Goal: Information Seeking & Learning: Learn about a topic

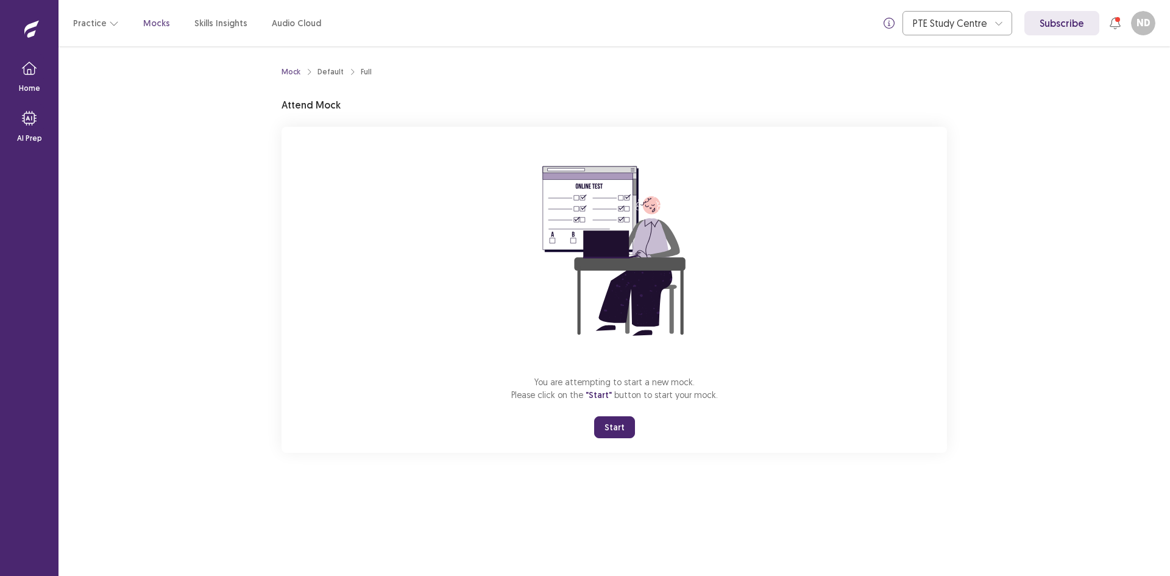
click at [608, 425] on button "Start" at bounding box center [614, 427] width 41 height 22
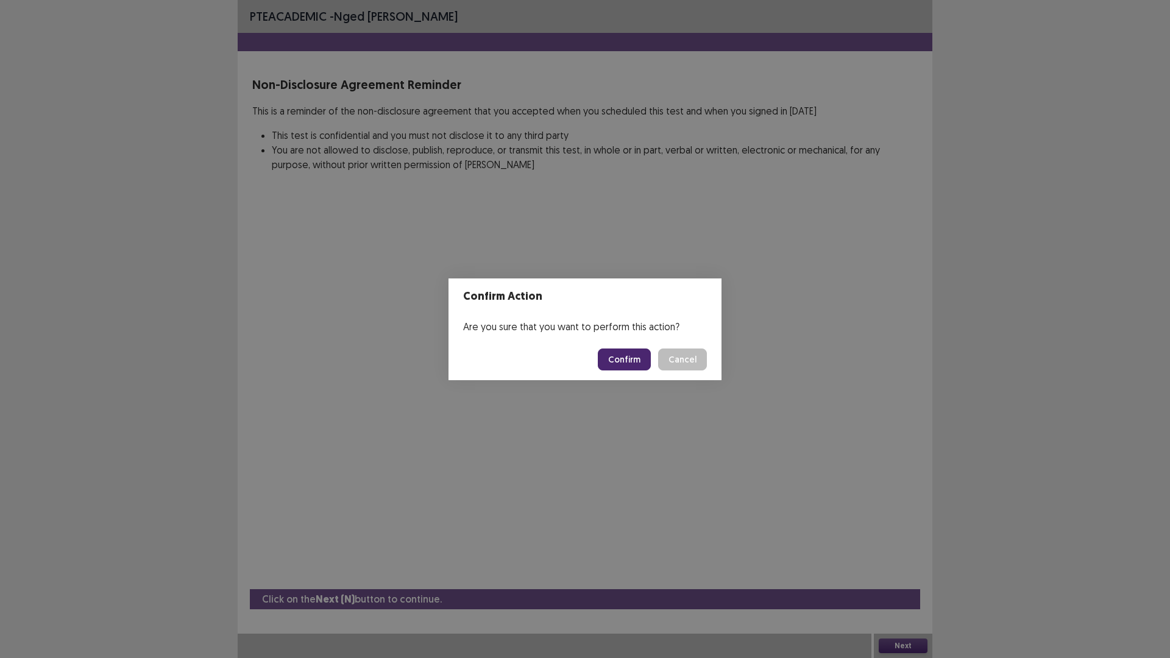
click at [618, 358] on button "Confirm" at bounding box center [624, 360] width 53 height 22
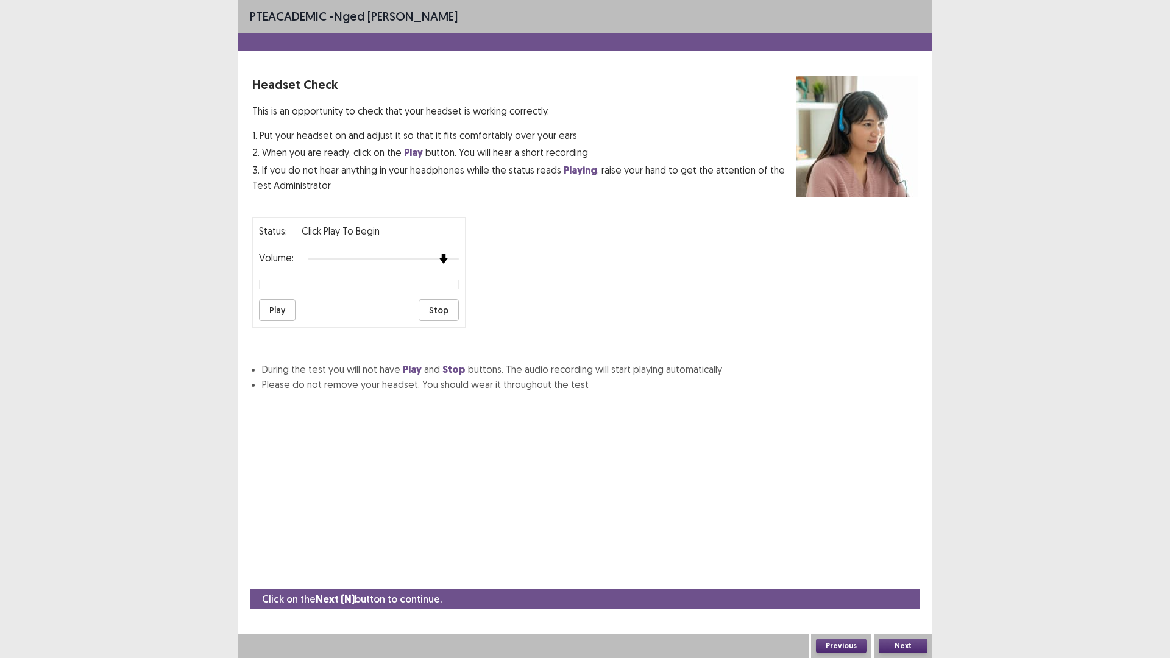
click at [449, 257] on img at bounding box center [444, 259] width 10 height 10
click at [274, 308] on button "Play" at bounding box center [277, 310] width 37 height 22
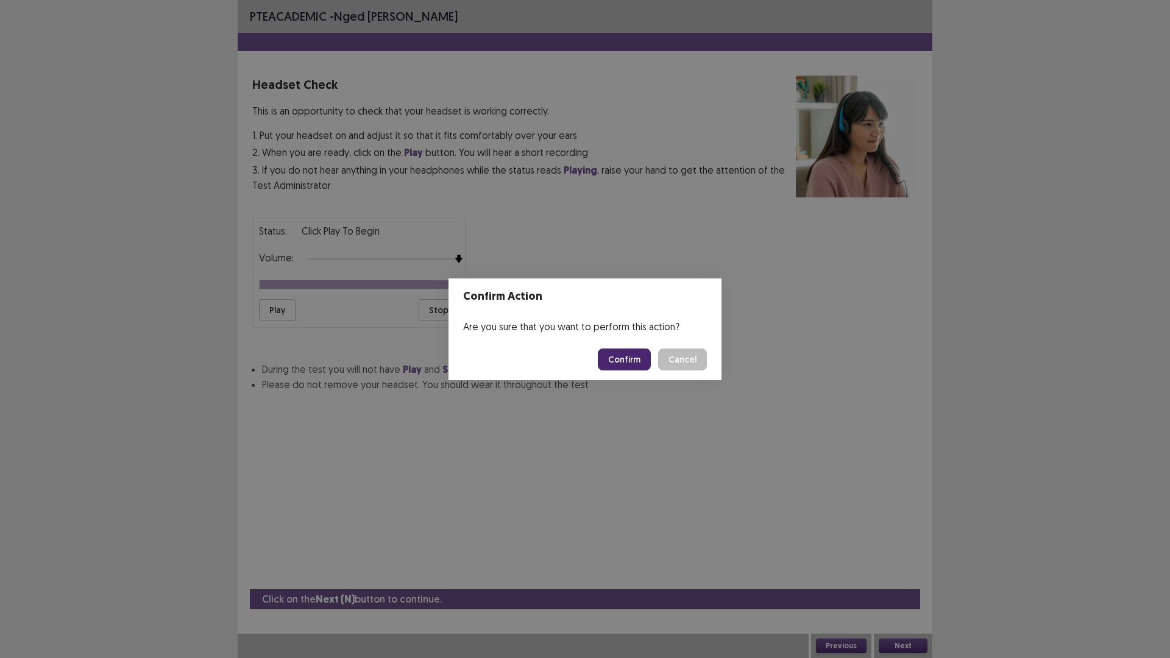
click at [635, 357] on button "Confirm" at bounding box center [624, 360] width 53 height 22
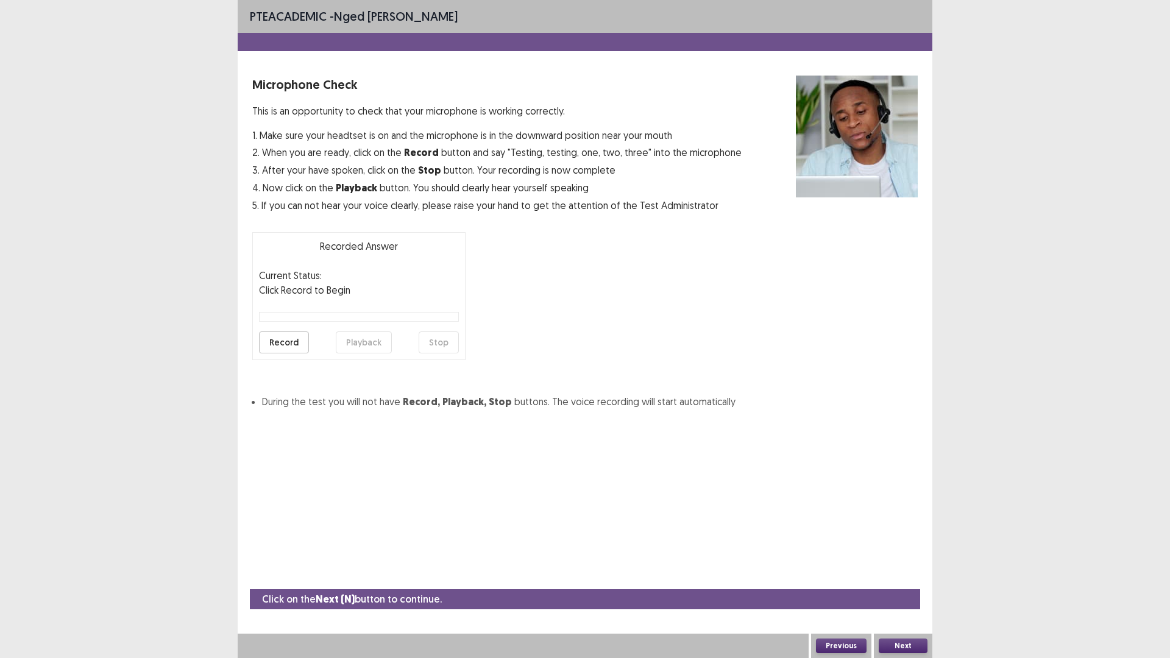
click at [275, 335] on button "Record" at bounding box center [284, 343] width 50 height 22
click at [439, 340] on button "Stop" at bounding box center [439, 343] width 40 height 22
click at [366, 340] on button "Playback" at bounding box center [364, 343] width 56 height 22
click at [919, 575] on button "Next" at bounding box center [903, 646] width 49 height 15
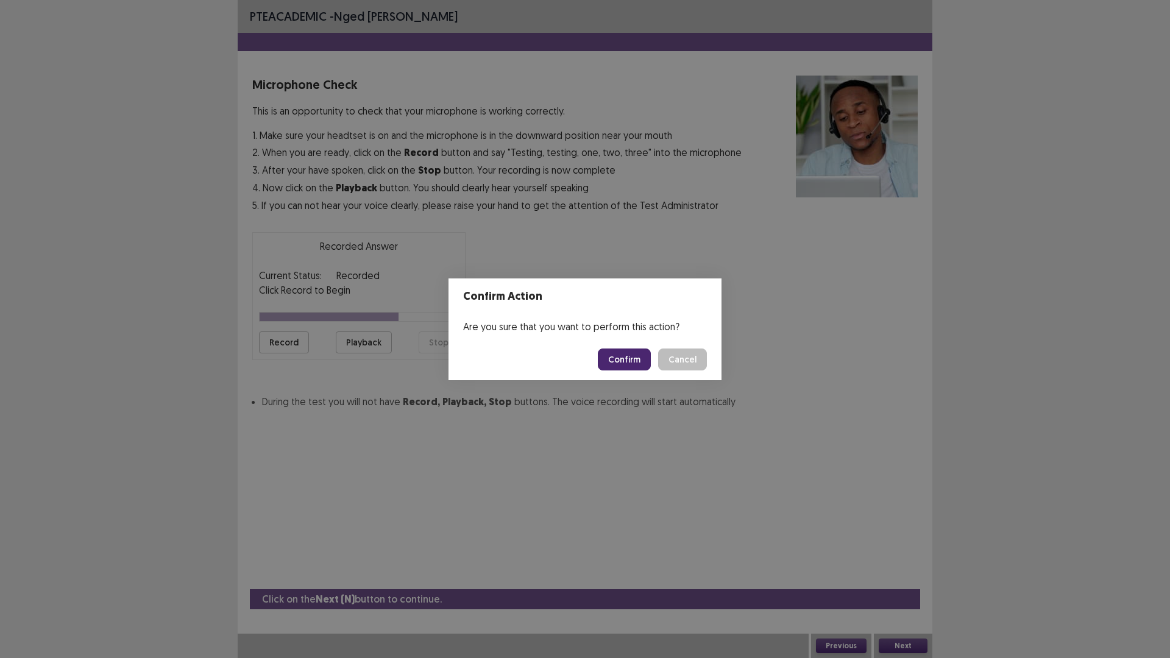
click at [628, 352] on button "Confirm" at bounding box center [624, 360] width 53 height 22
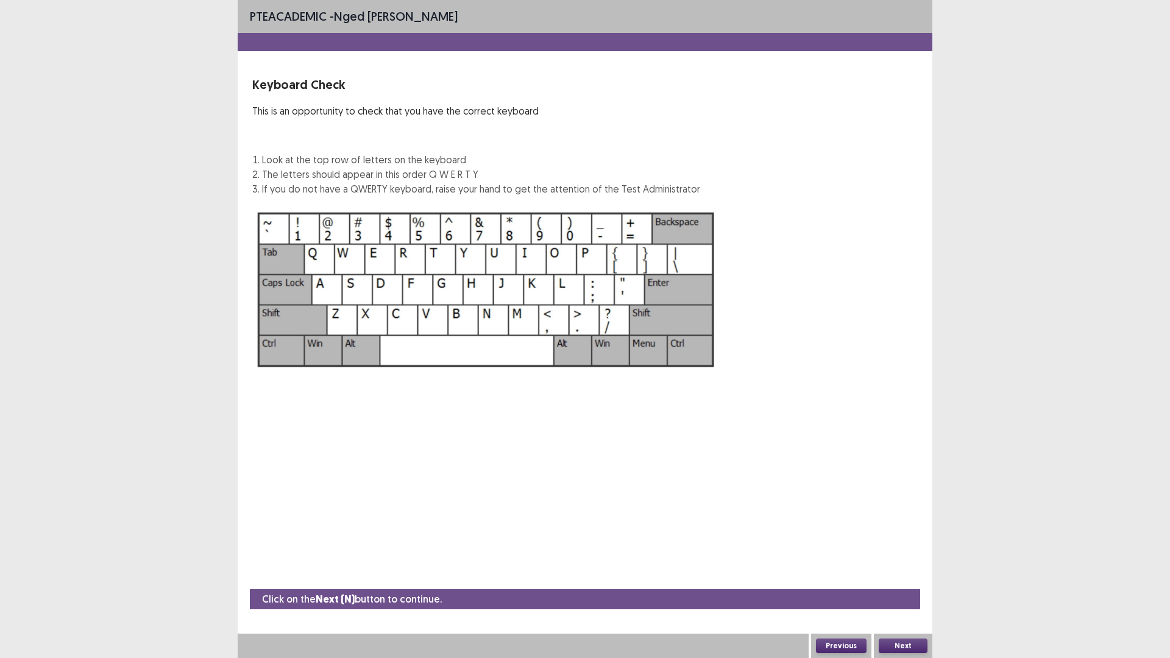
click at [909, 575] on button "Next" at bounding box center [903, 646] width 49 height 15
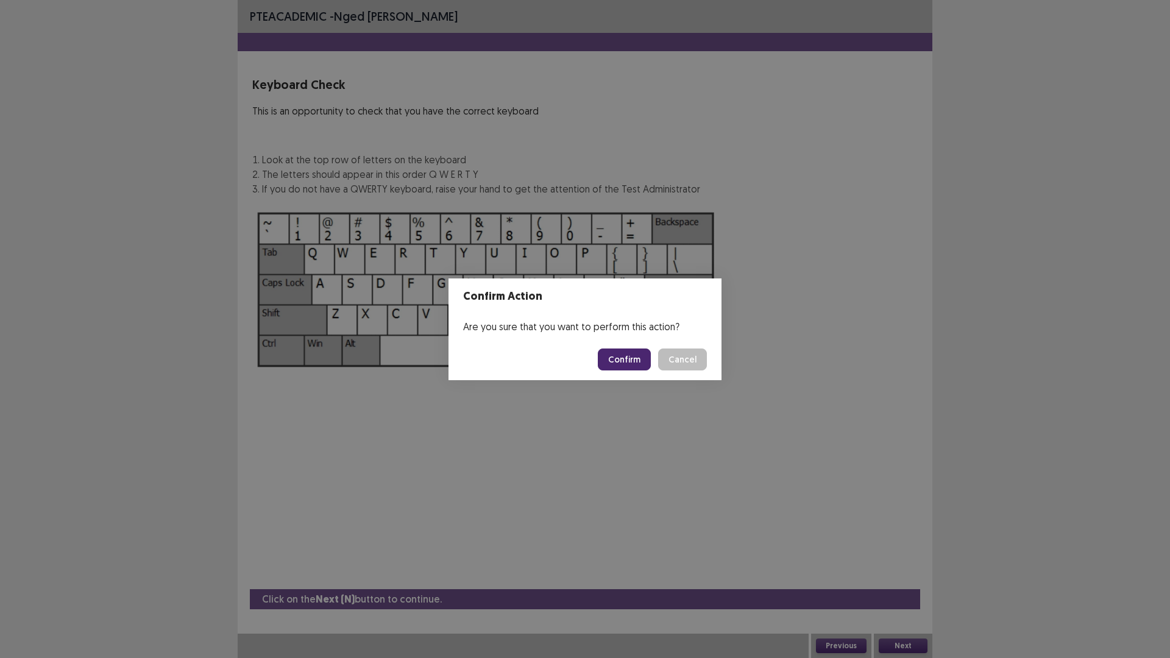
click at [630, 346] on footer "Confirm Cancel" at bounding box center [585, 359] width 273 height 41
click at [633, 361] on button "Confirm" at bounding box center [624, 360] width 53 height 22
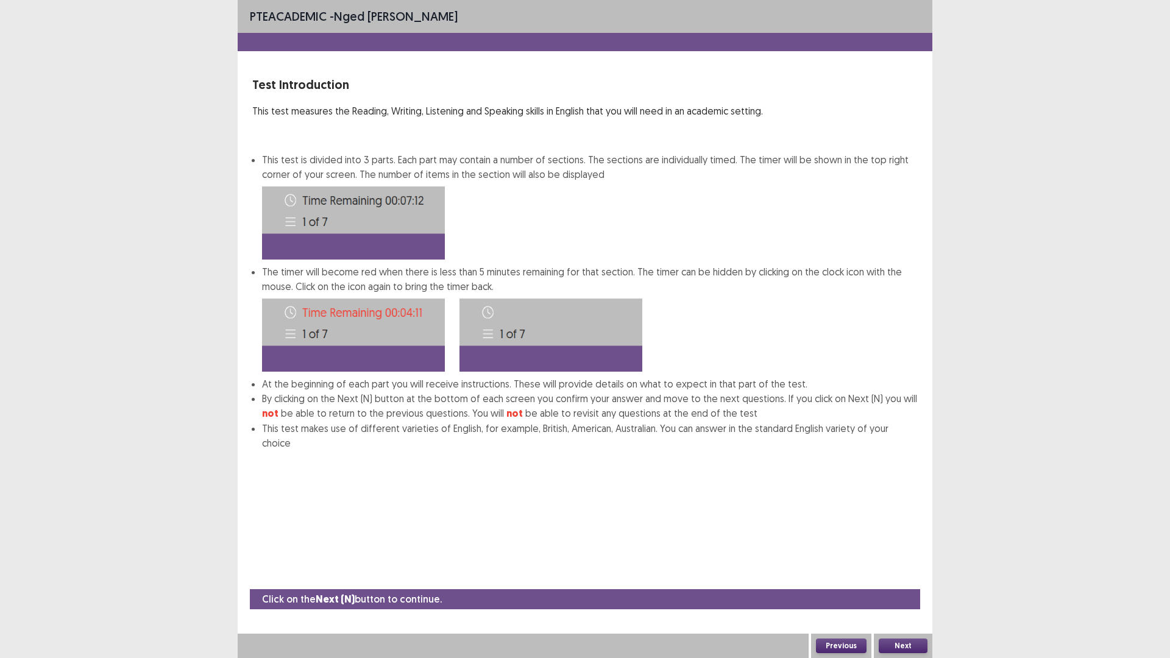
click at [912, 575] on button "Next" at bounding box center [903, 646] width 49 height 15
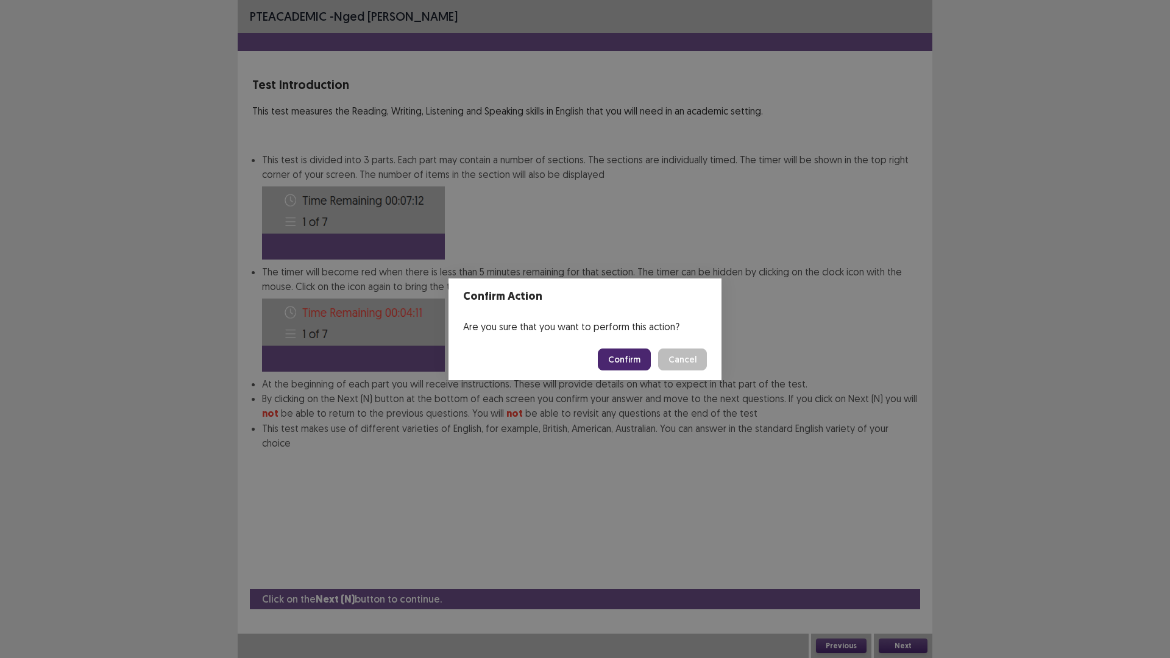
click at [619, 364] on button "Confirm" at bounding box center [624, 360] width 53 height 22
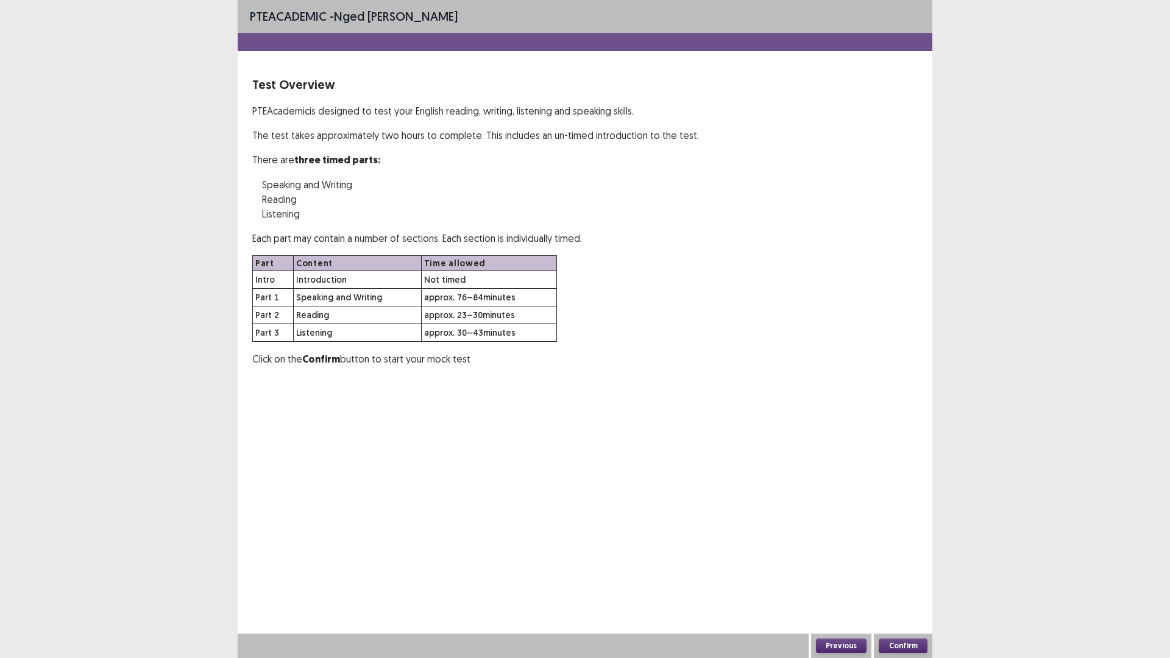
click at [906, 575] on button "Confirm" at bounding box center [903, 646] width 49 height 15
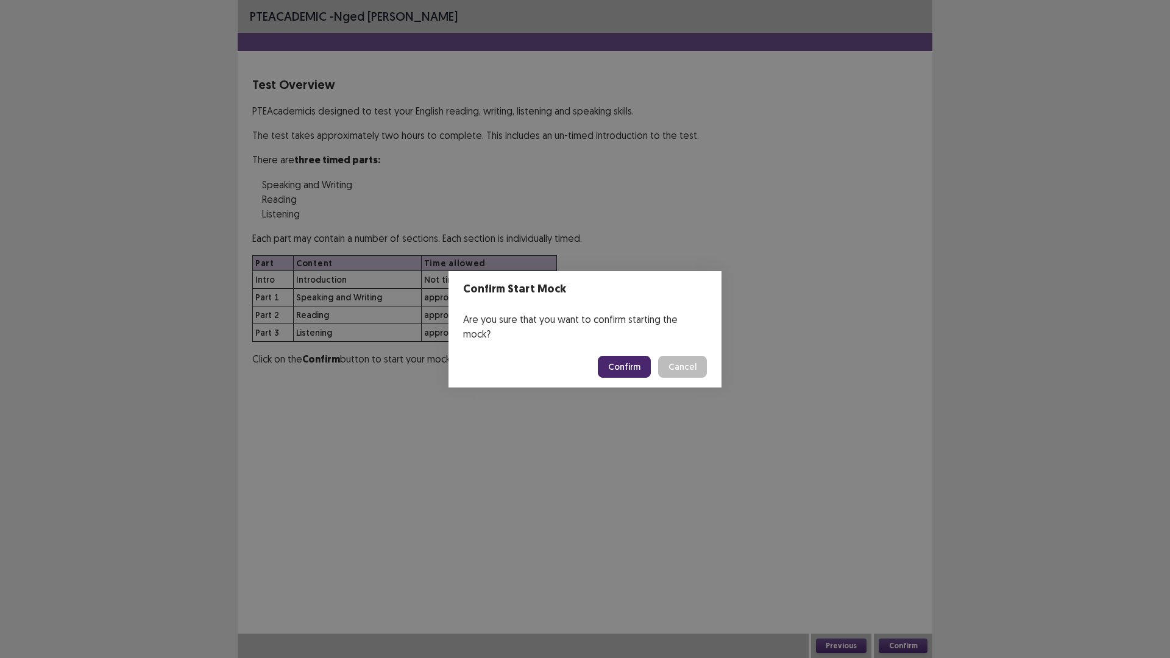
click at [628, 356] on button "Confirm" at bounding box center [624, 367] width 53 height 22
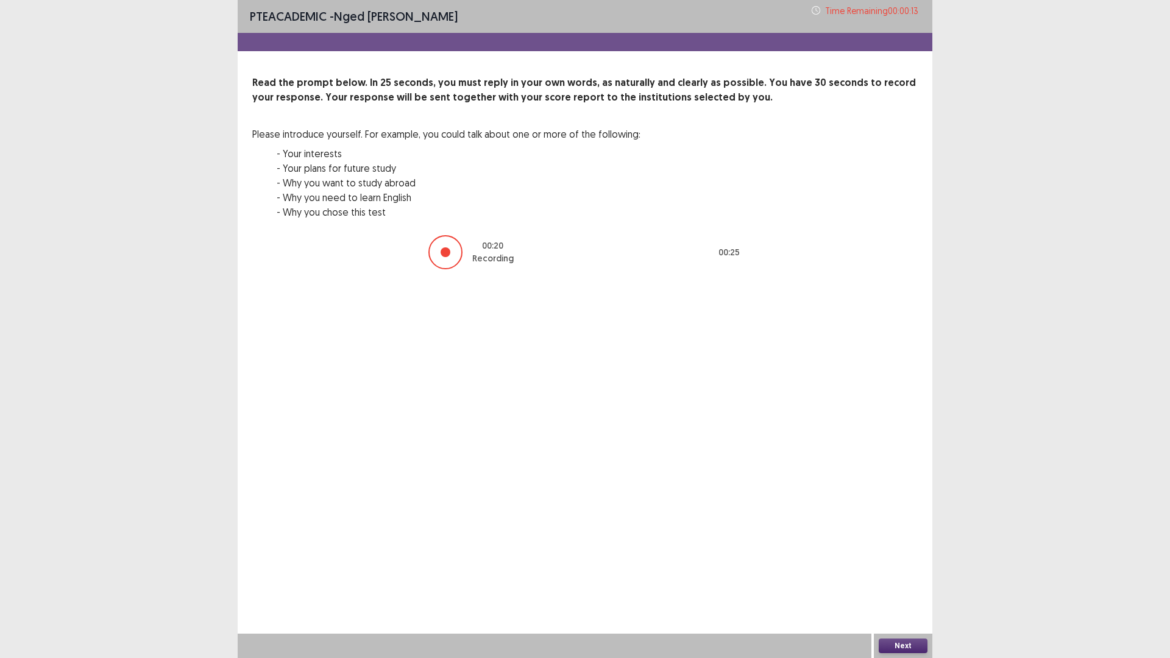
click at [906, 575] on button "Next" at bounding box center [903, 646] width 49 height 15
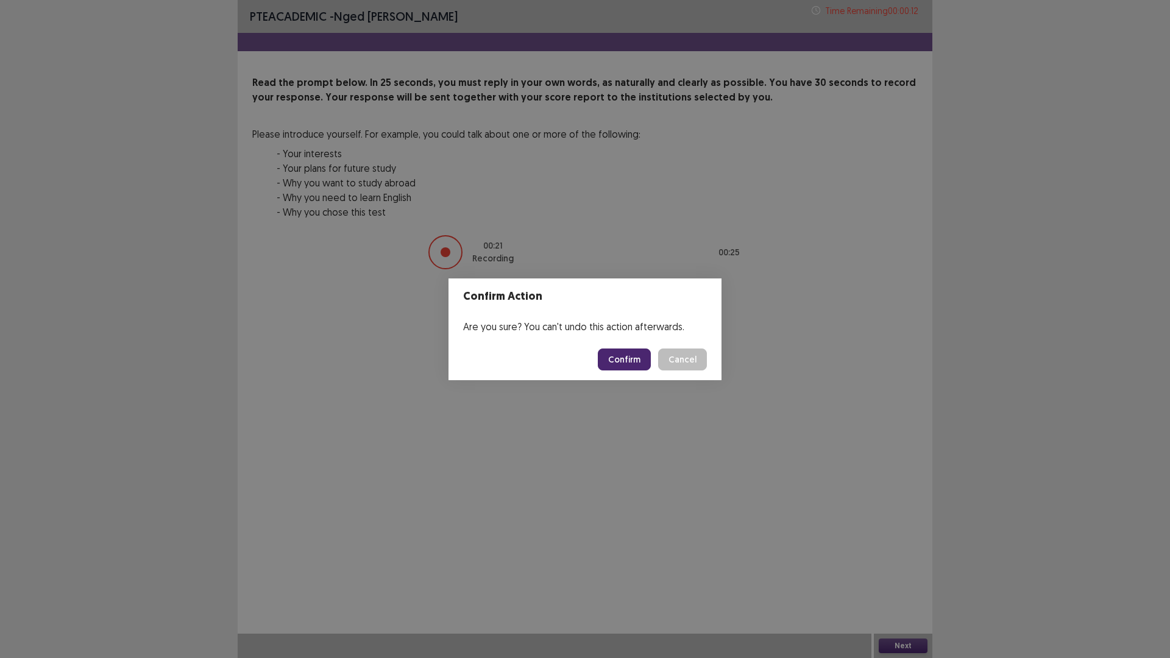
click at [625, 361] on button "Confirm" at bounding box center [624, 360] width 53 height 22
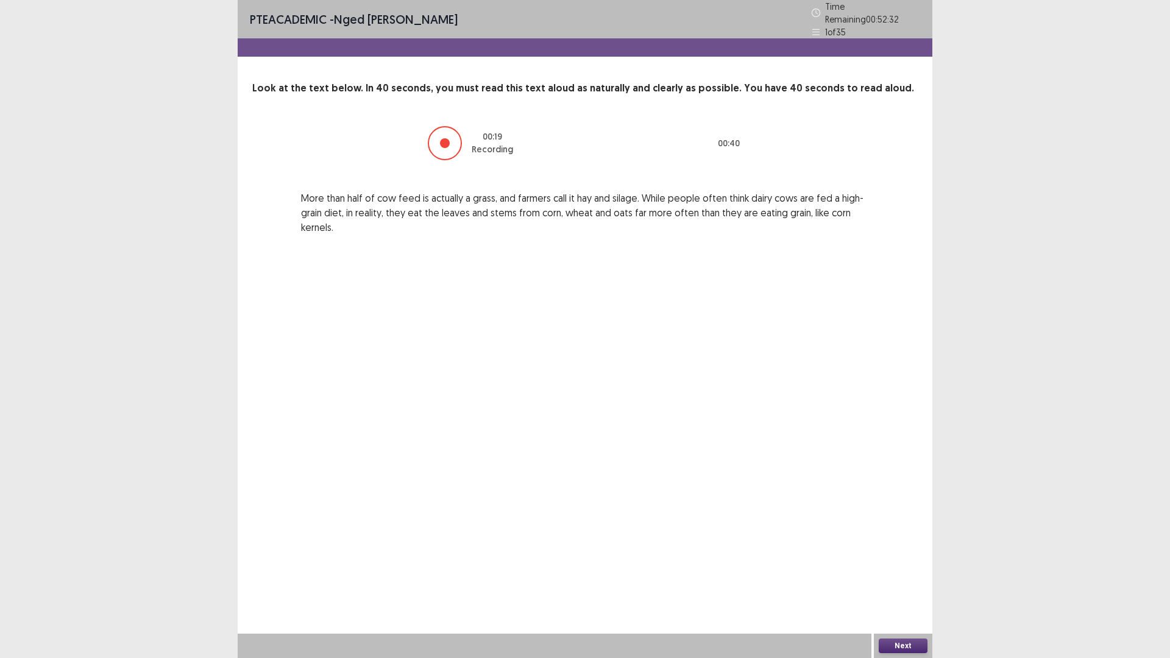
click at [899, 575] on button "Next" at bounding box center [903, 646] width 49 height 15
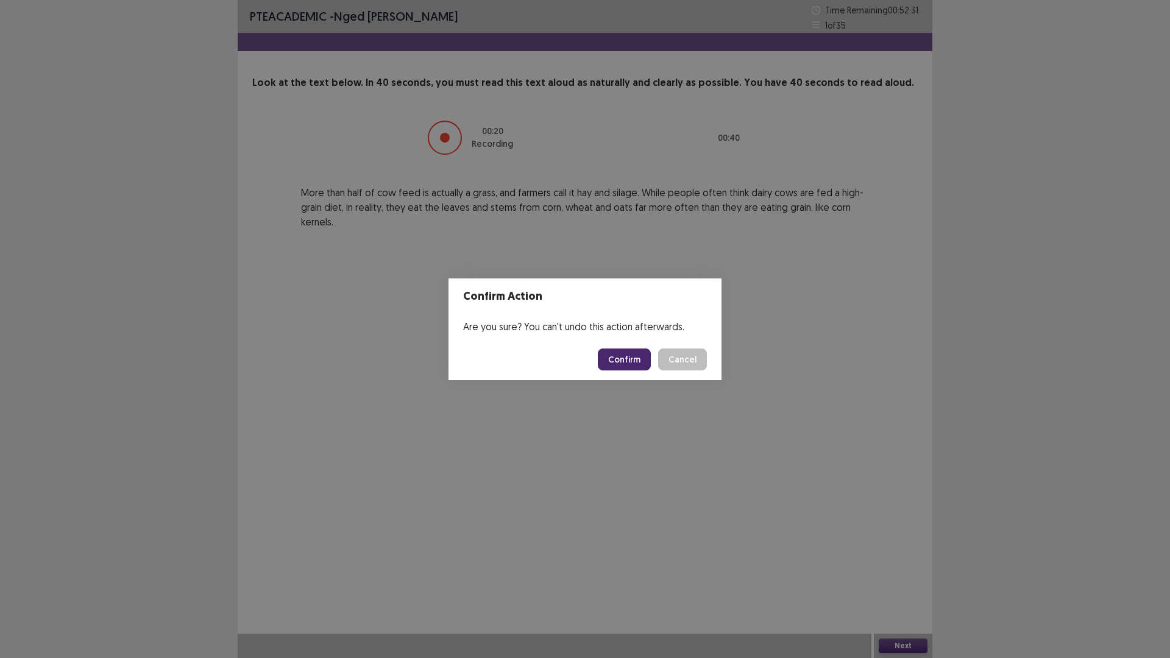
click at [616, 352] on button "Confirm" at bounding box center [624, 360] width 53 height 22
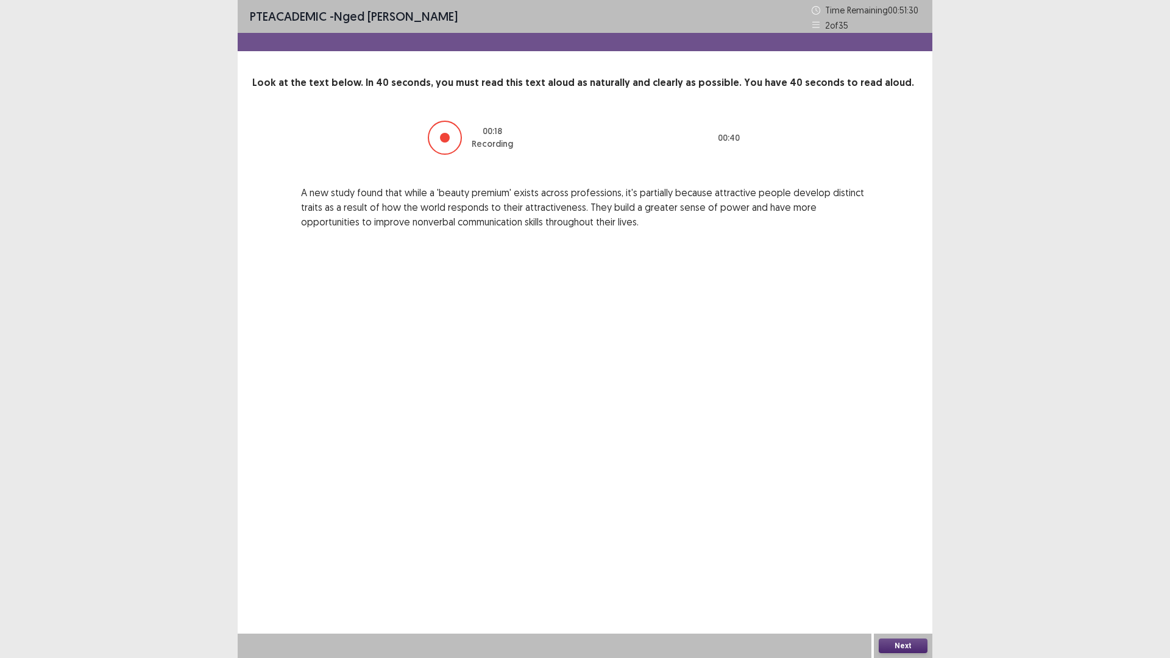
click at [917, 575] on button "Next" at bounding box center [903, 646] width 49 height 15
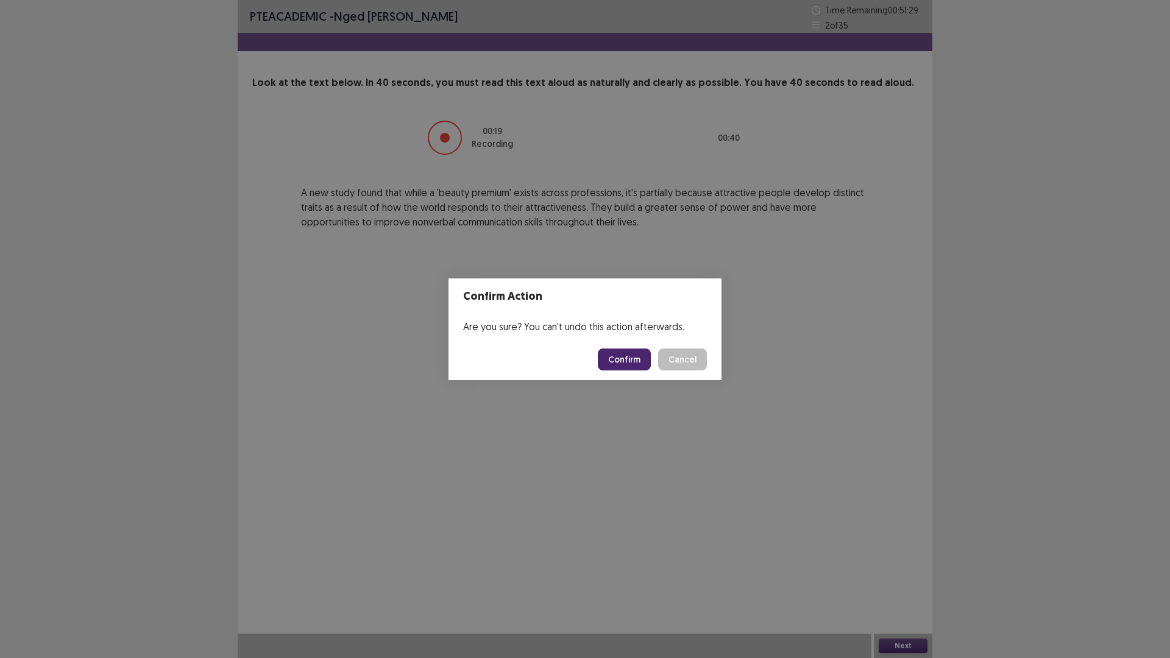
click at [620, 354] on button "Confirm" at bounding box center [624, 360] width 53 height 22
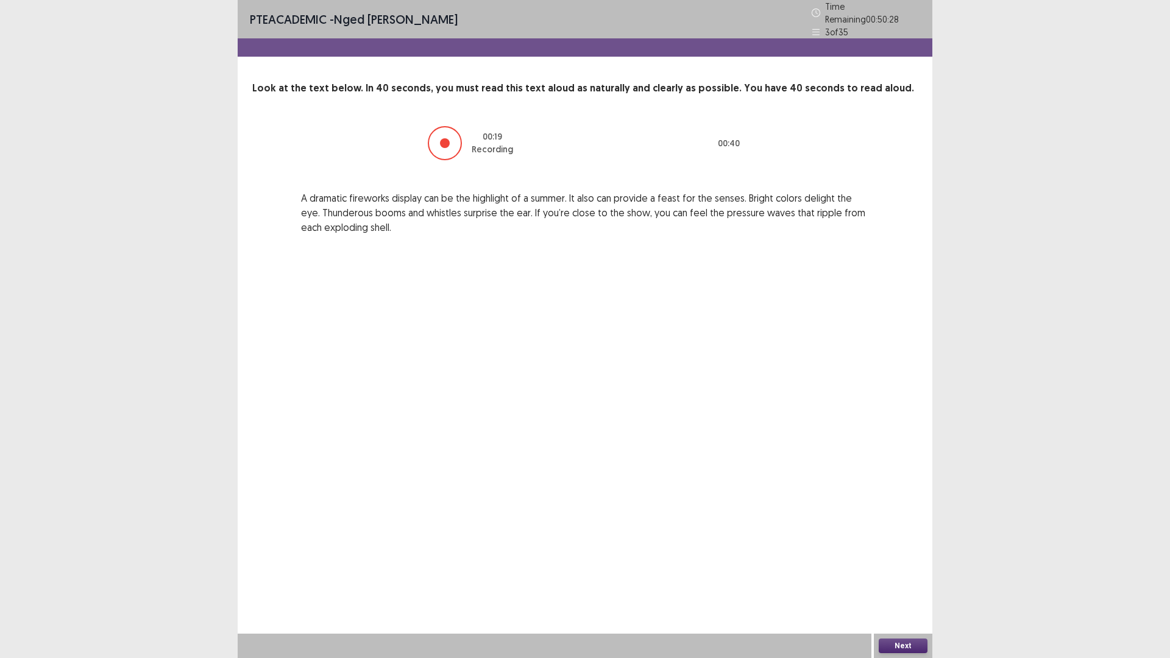
click at [903, 575] on button "Next" at bounding box center [903, 646] width 49 height 15
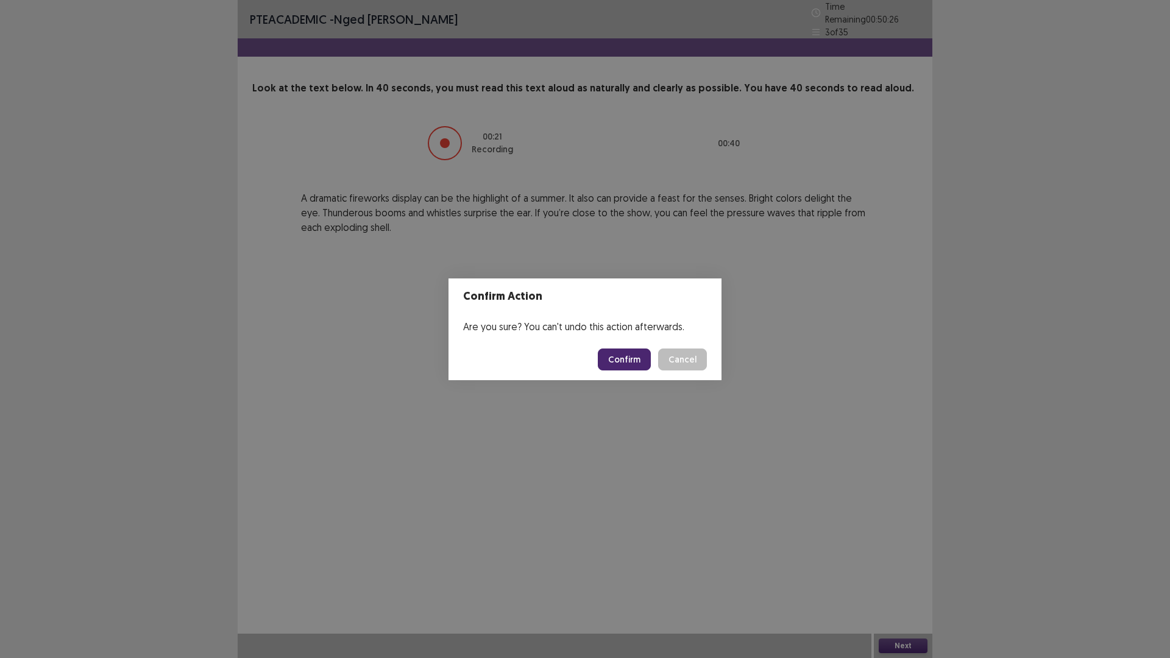
click at [622, 361] on button "Confirm" at bounding box center [624, 360] width 53 height 22
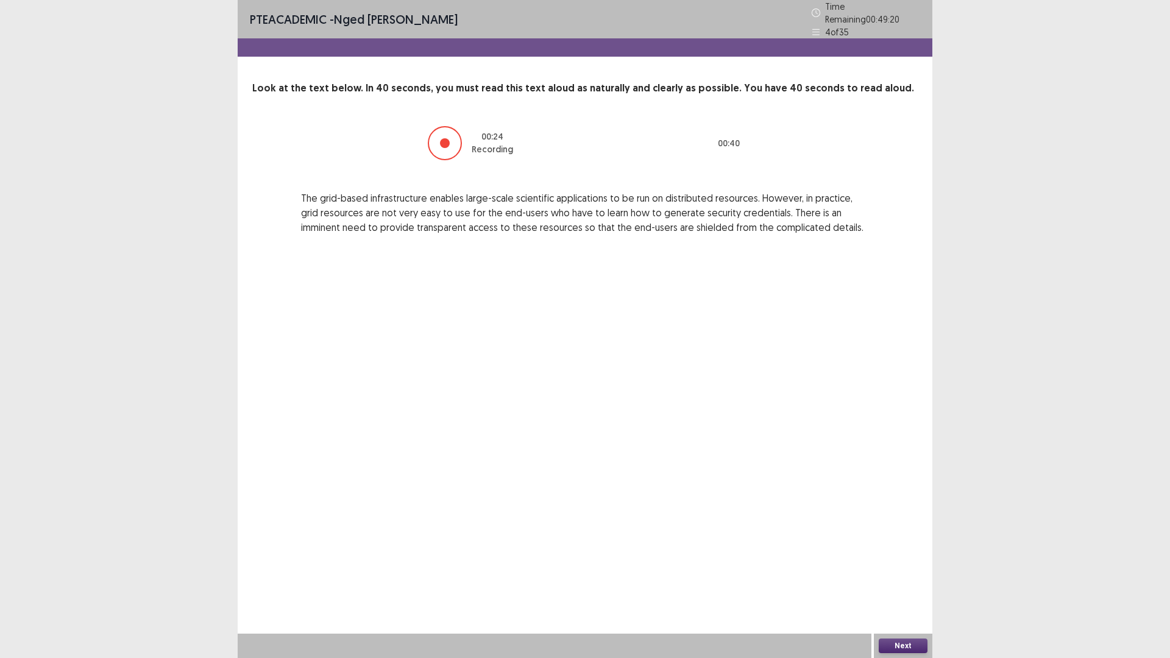
click at [916, 575] on button "Next" at bounding box center [903, 646] width 49 height 15
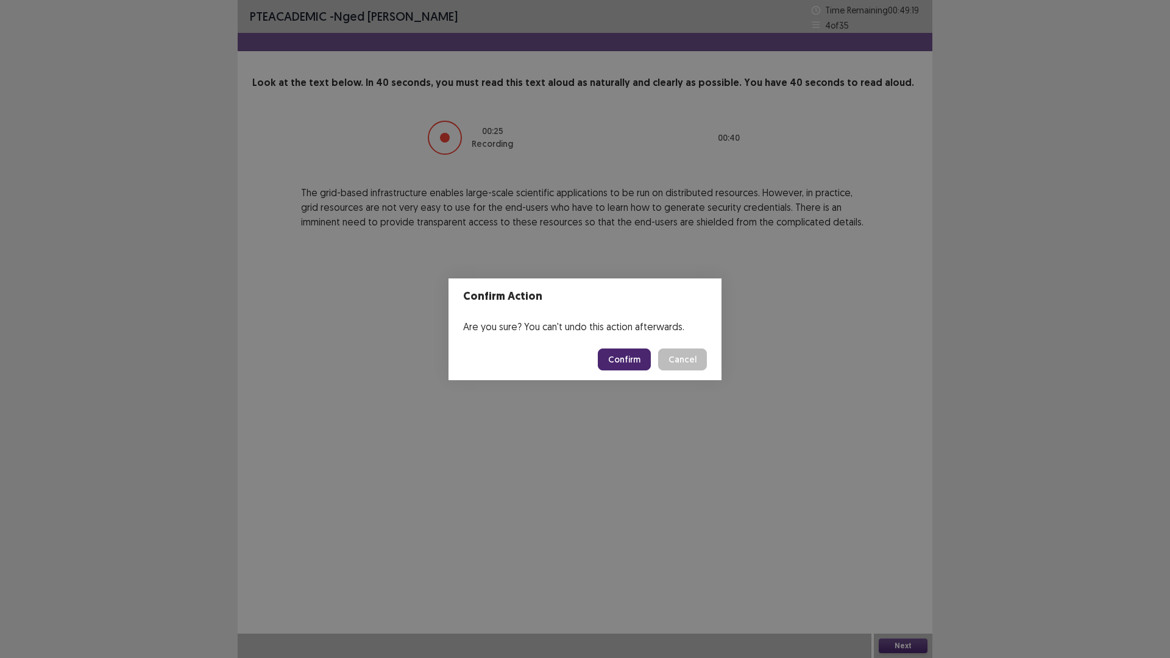
click at [620, 353] on button "Confirm" at bounding box center [624, 360] width 53 height 22
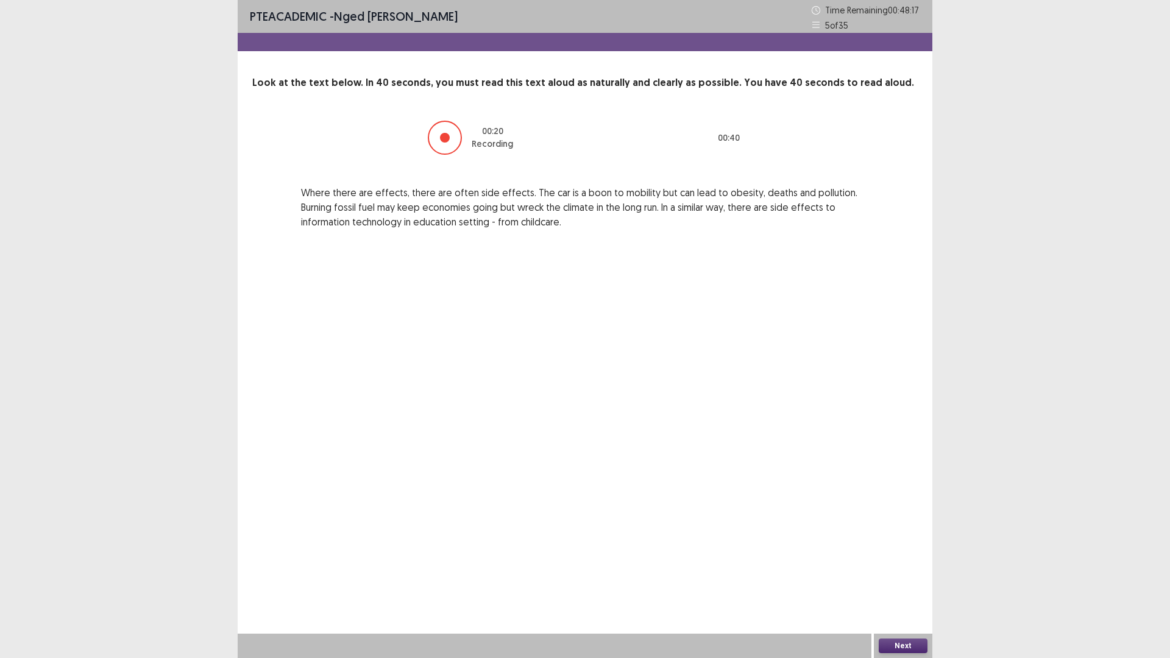
click at [906, 575] on button "Next" at bounding box center [903, 646] width 49 height 15
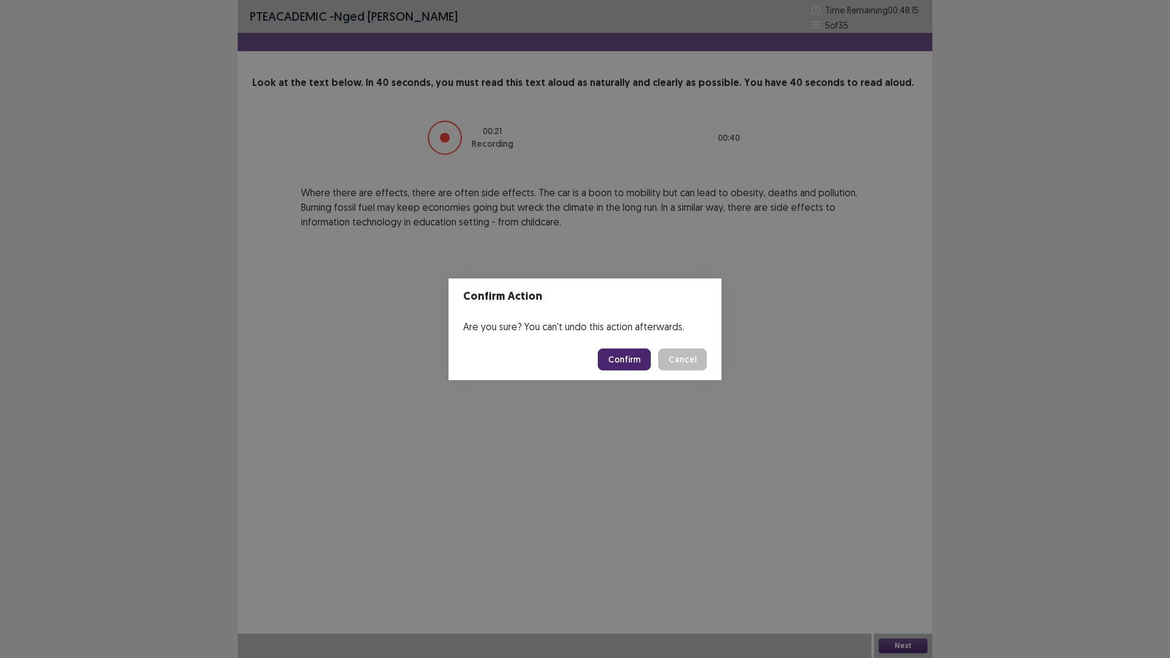
click at [633, 354] on button "Confirm" at bounding box center [624, 360] width 53 height 22
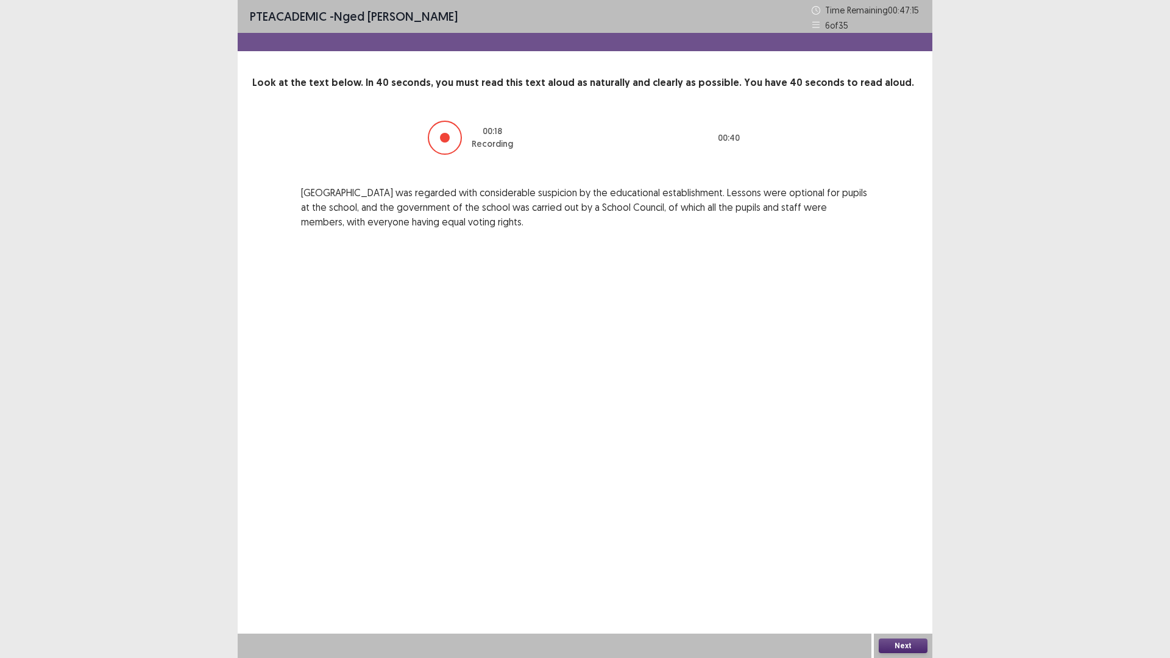
click at [904, 575] on button "Next" at bounding box center [903, 646] width 49 height 15
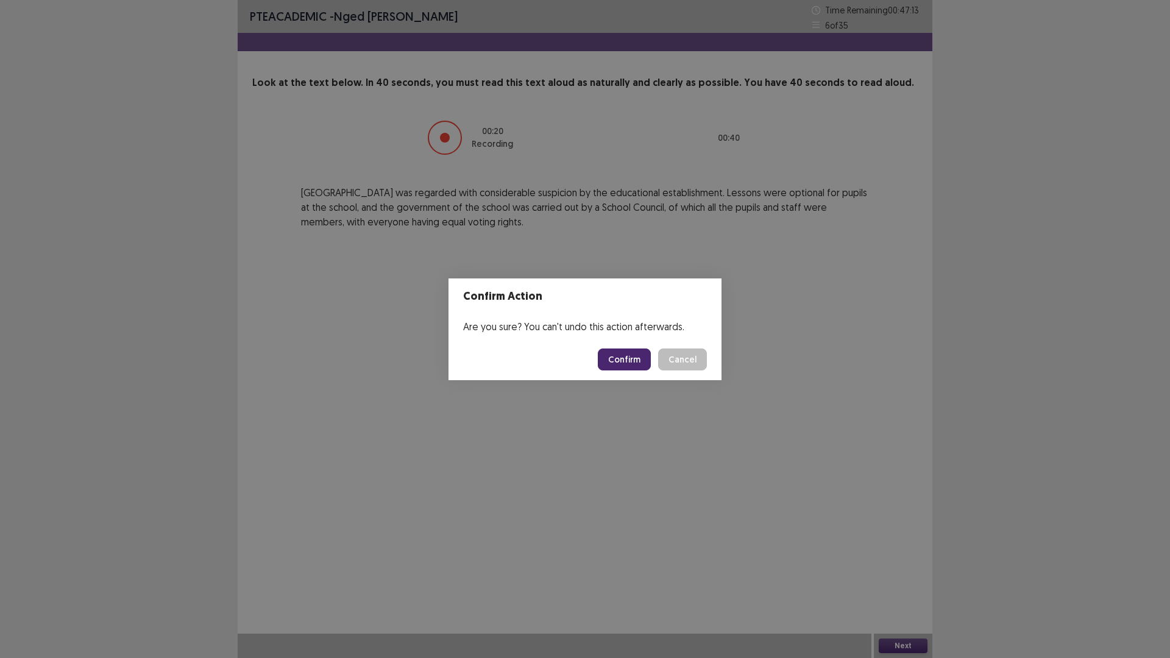
click at [624, 355] on button "Confirm" at bounding box center [624, 360] width 53 height 22
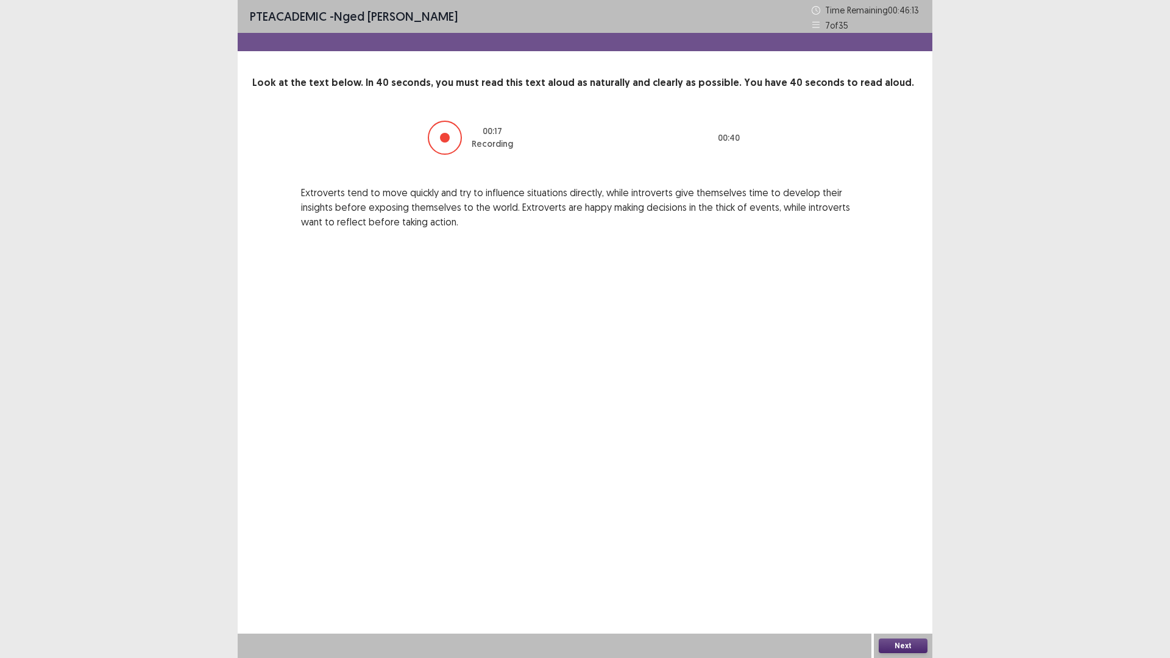
click at [900, 575] on button "Next" at bounding box center [903, 646] width 49 height 15
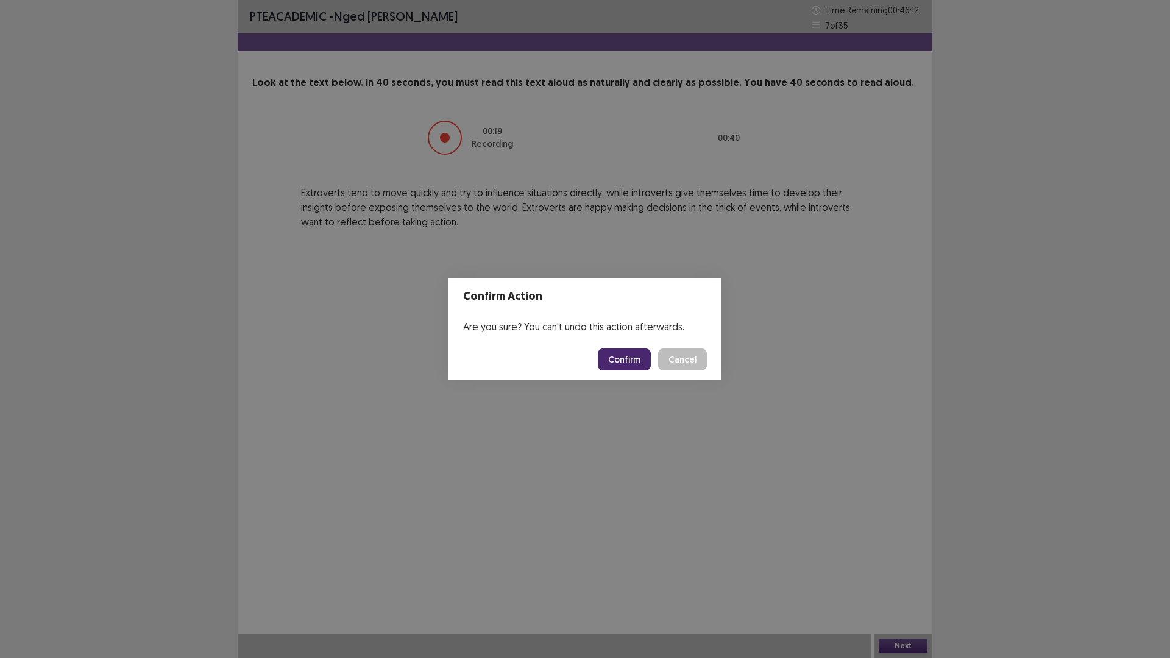
click at [629, 357] on button "Confirm" at bounding box center [624, 360] width 53 height 22
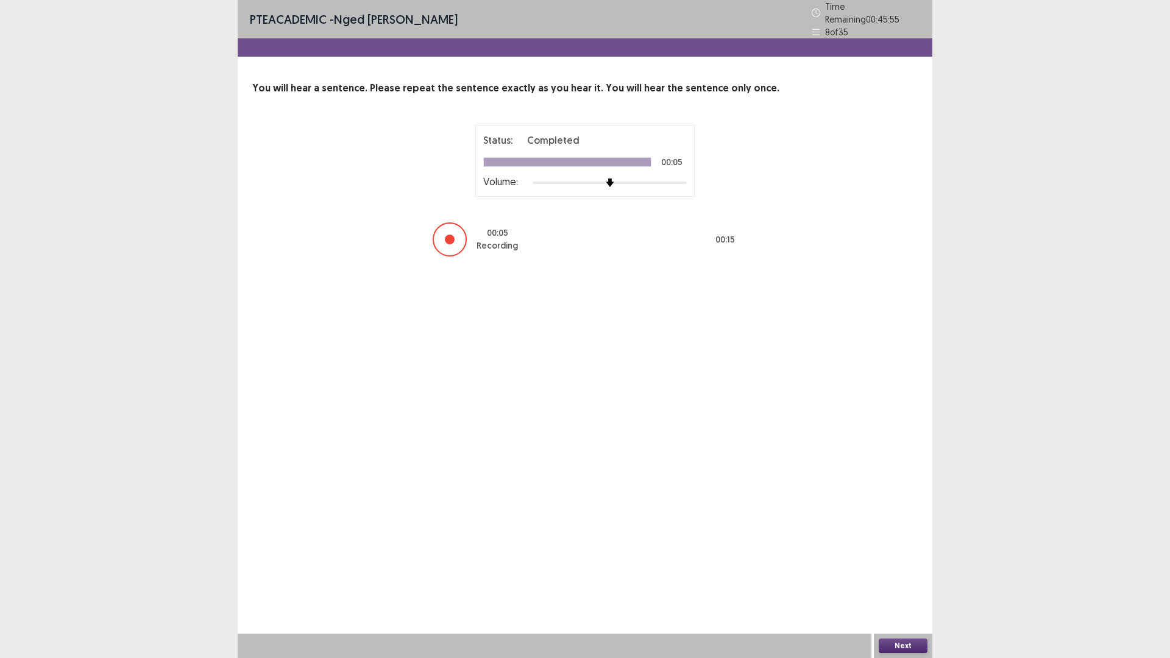
click at [896, 575] on button "Next" at bounding box center [903, 646] width 49 height 15
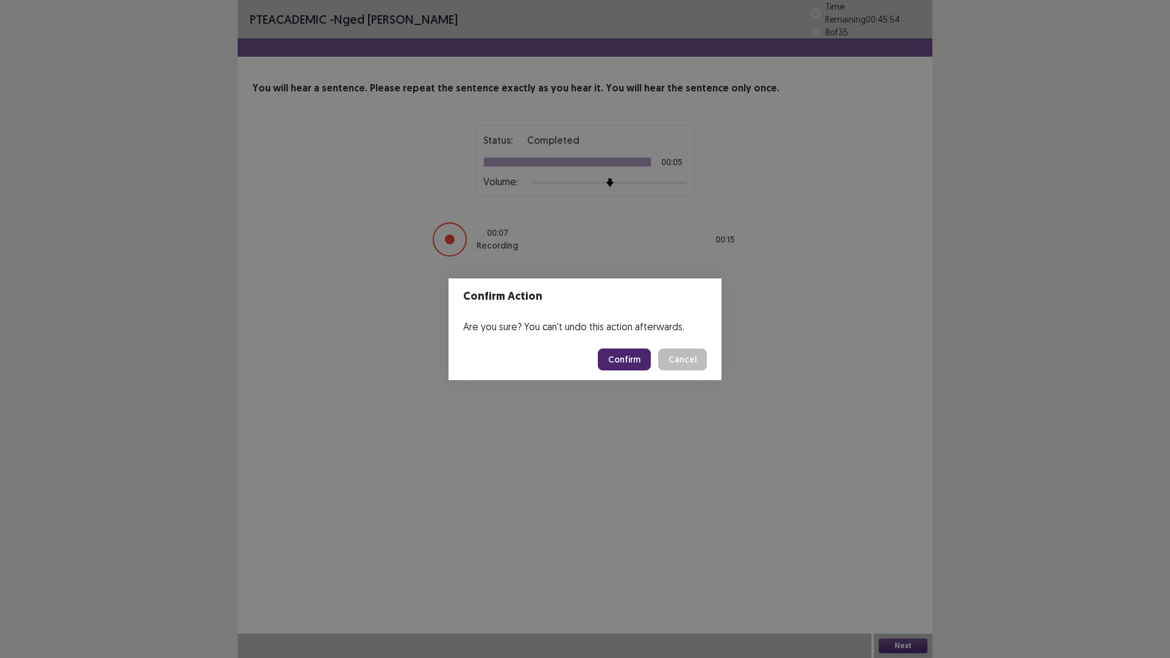
click at [619, 357] on button "Confirm" at bounding box center [624, 360] width 53 height 22
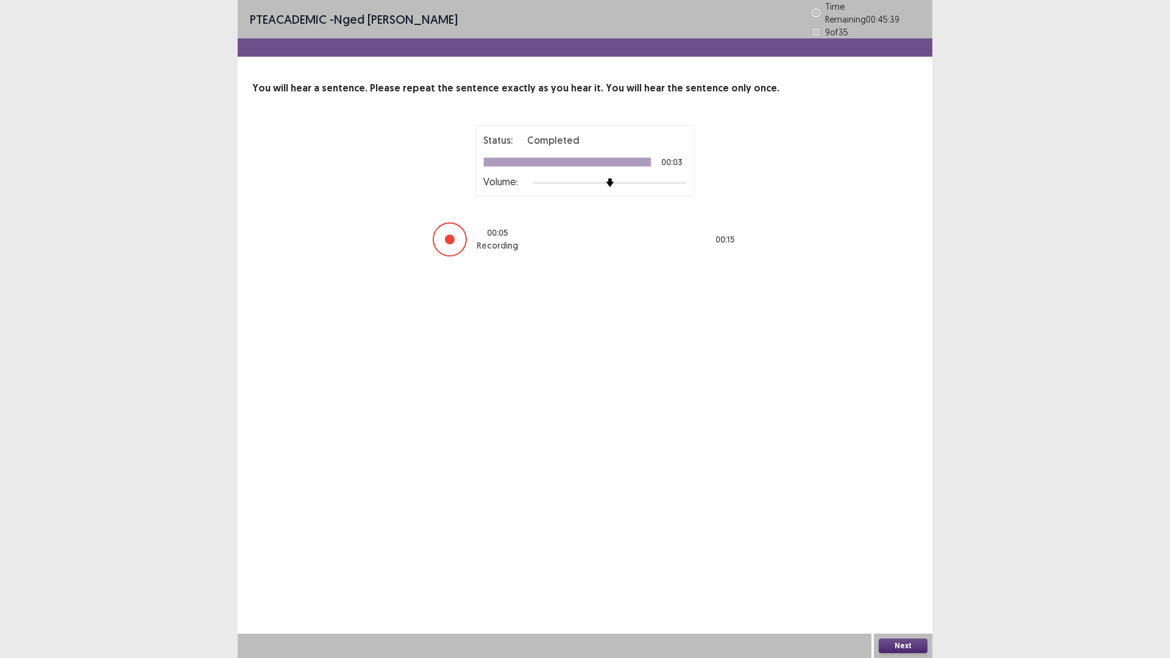
click at [911, 575] on button "Next" at bounding box center [903, 646] width 49 height 15
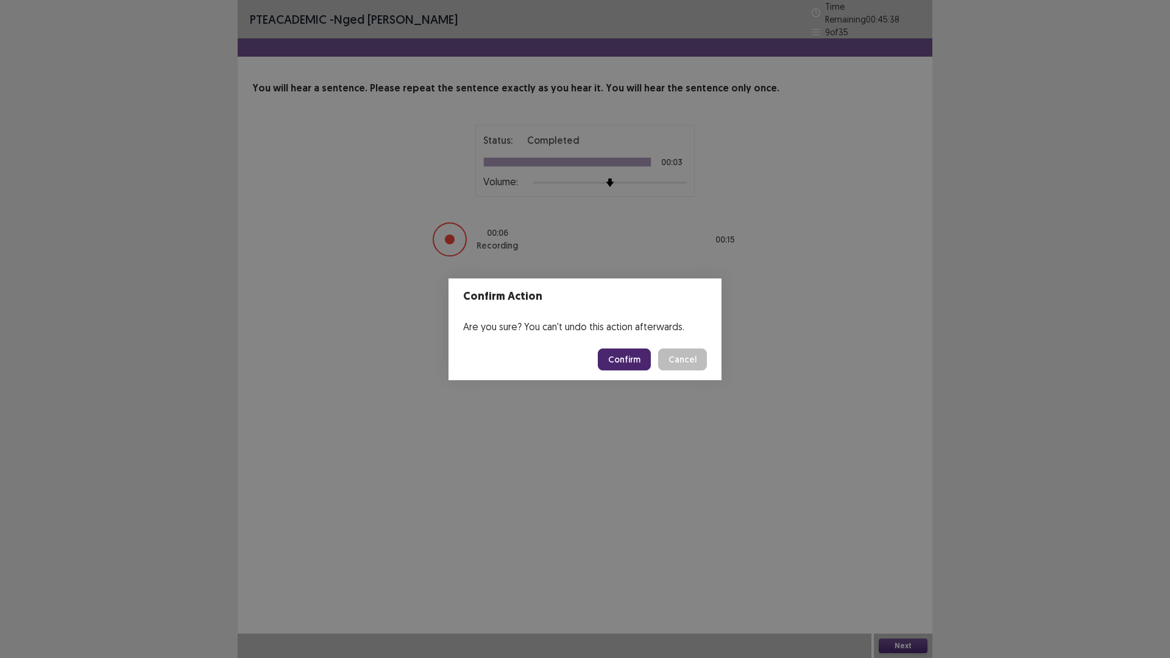
click at [630, 361] on button "Confirm" at bounding box center [624, 360] width 53 height 22
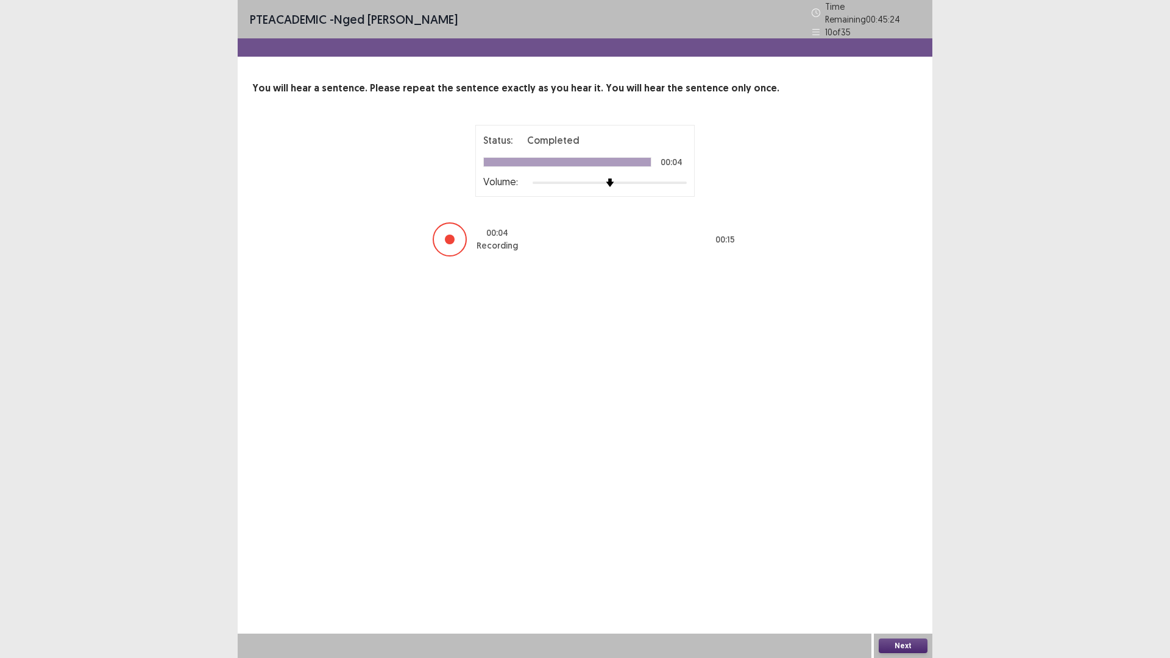
click at [909, 575] on button "Next" at bounding box center [903, 646] width 49 height 15
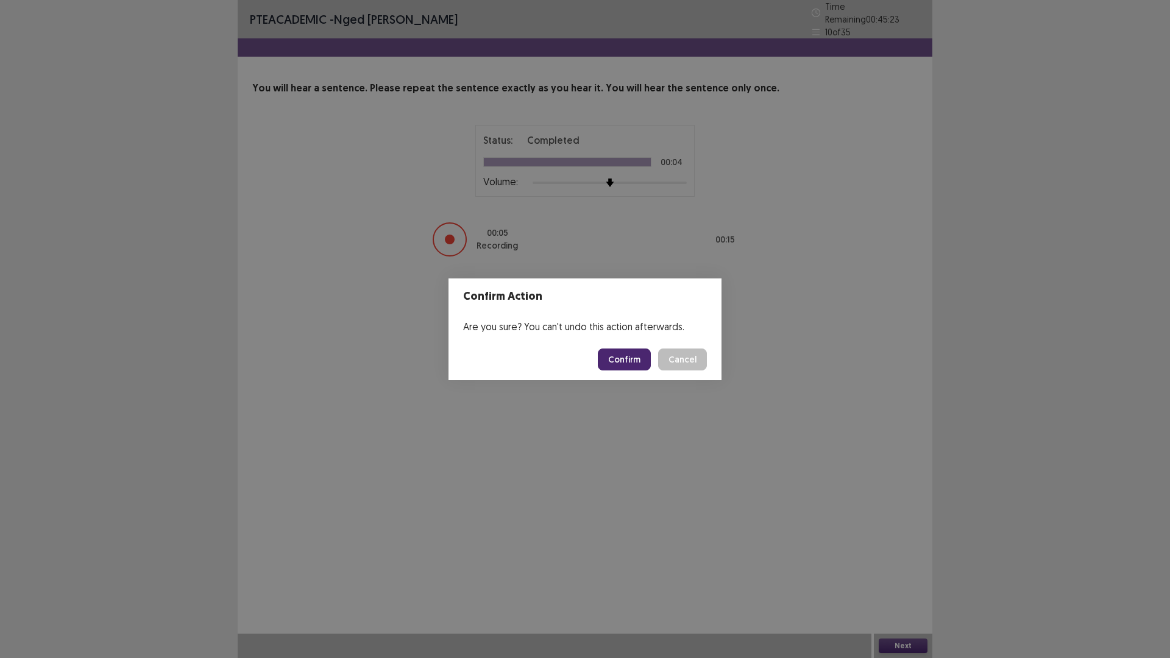
click at [622, 357] on button "Confirm" at bounding box center [624, 360] width 53 height 22
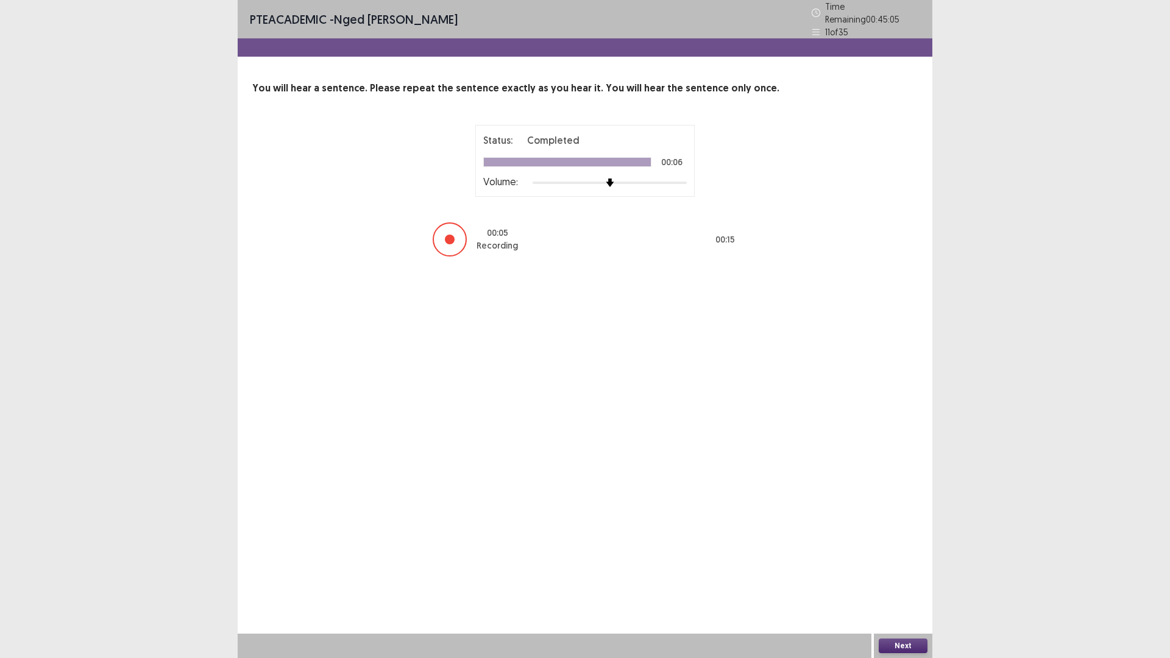
click at [899, 575] on button "Next" at bounding box center [903, 646] width 49 height 15
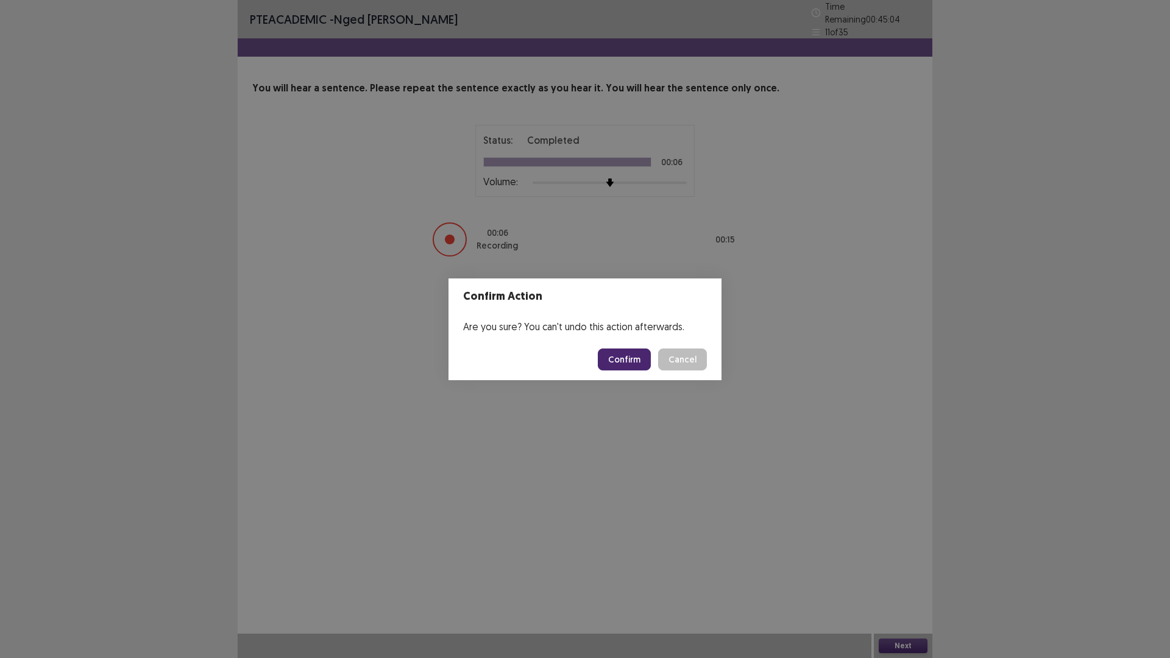
click at [623, 357] on button "Confirm" at bounding box center [624, 360] width 53 height 22
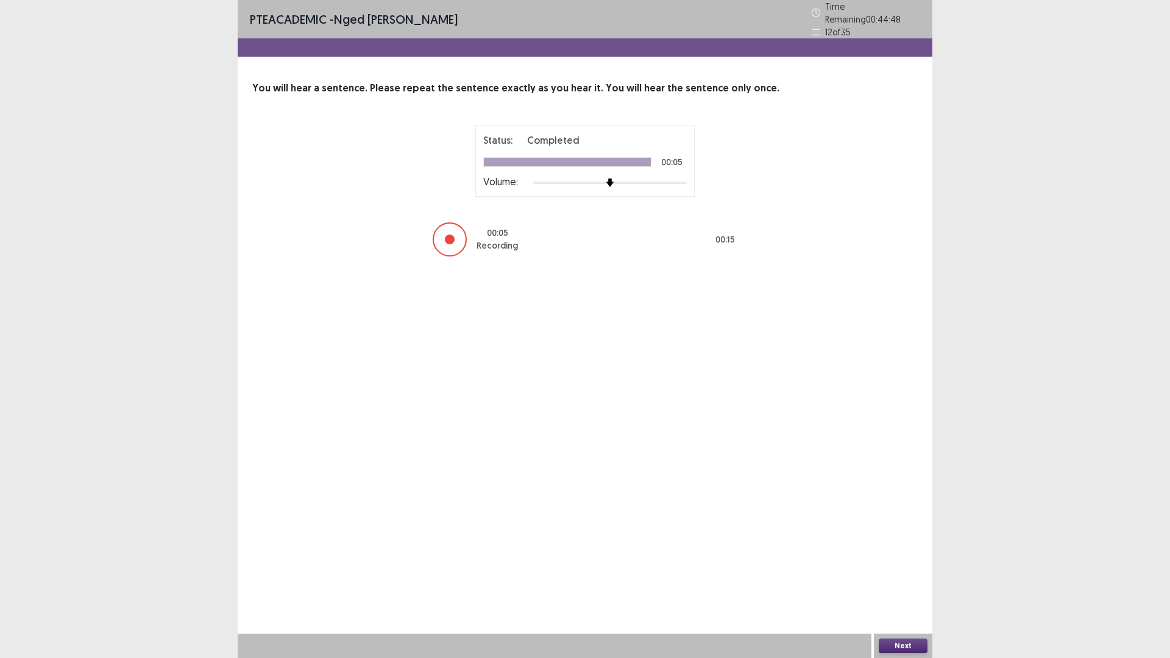
click at [906, 575] on button "Next" at bounding box center [903, 646] width 49 height 15
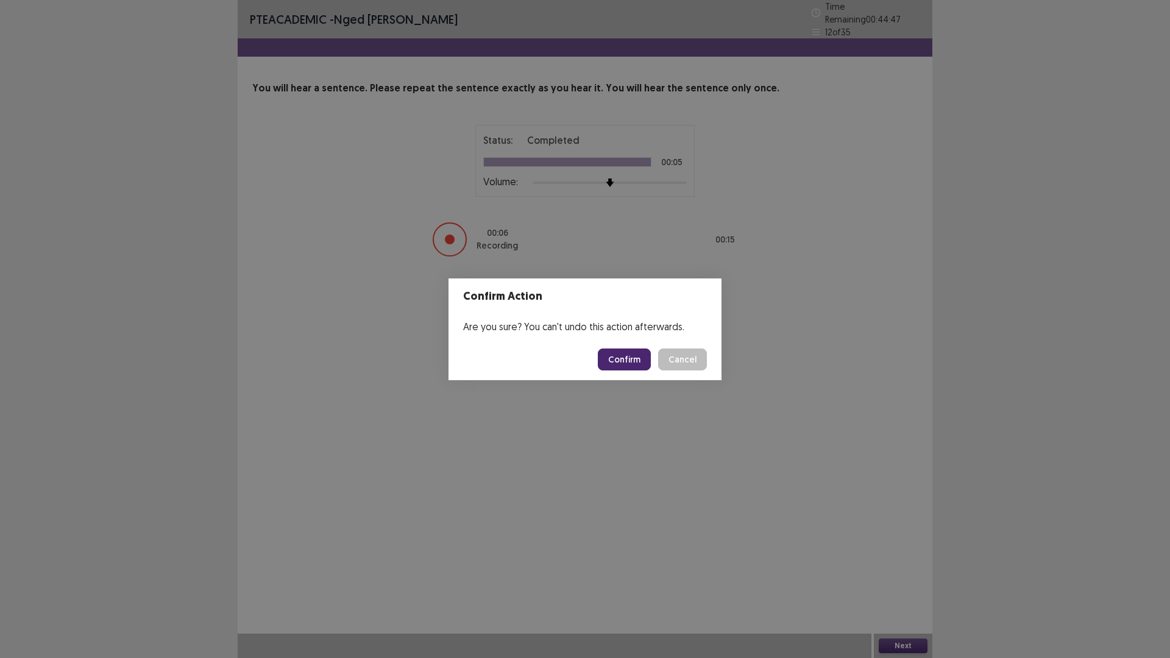
click at [633, 355] on button "Confirm" at bounding box center [624, 360] width 53 height 22
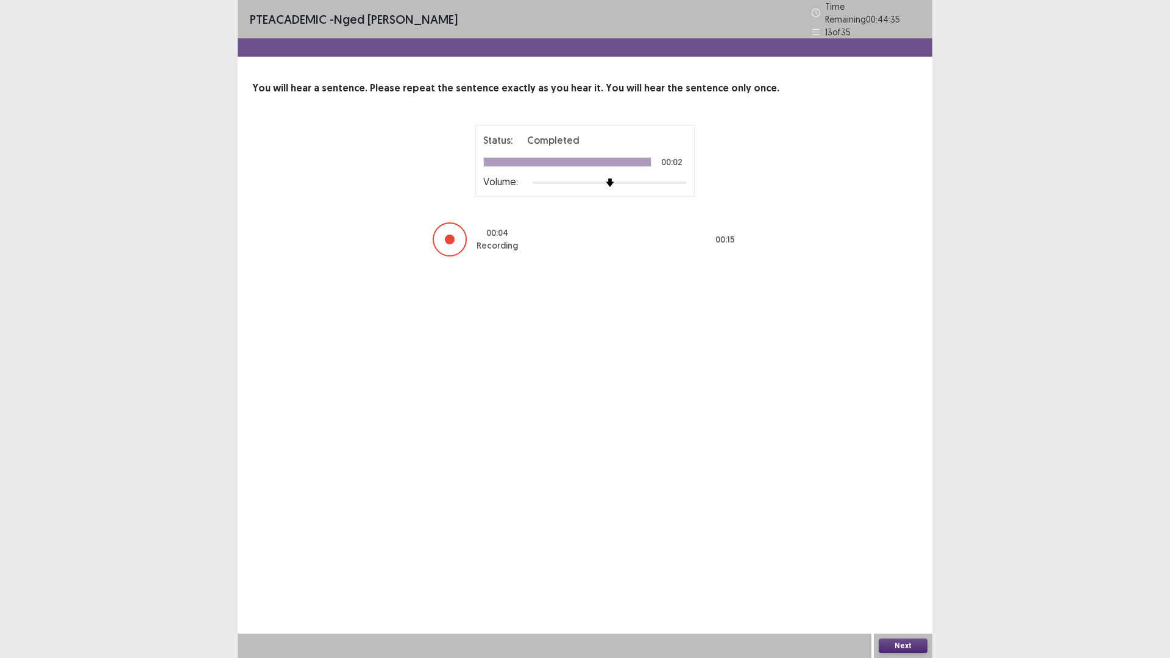
click at [905, 575] on button "Next" at bounding box center [903, 646] width 49 height 15
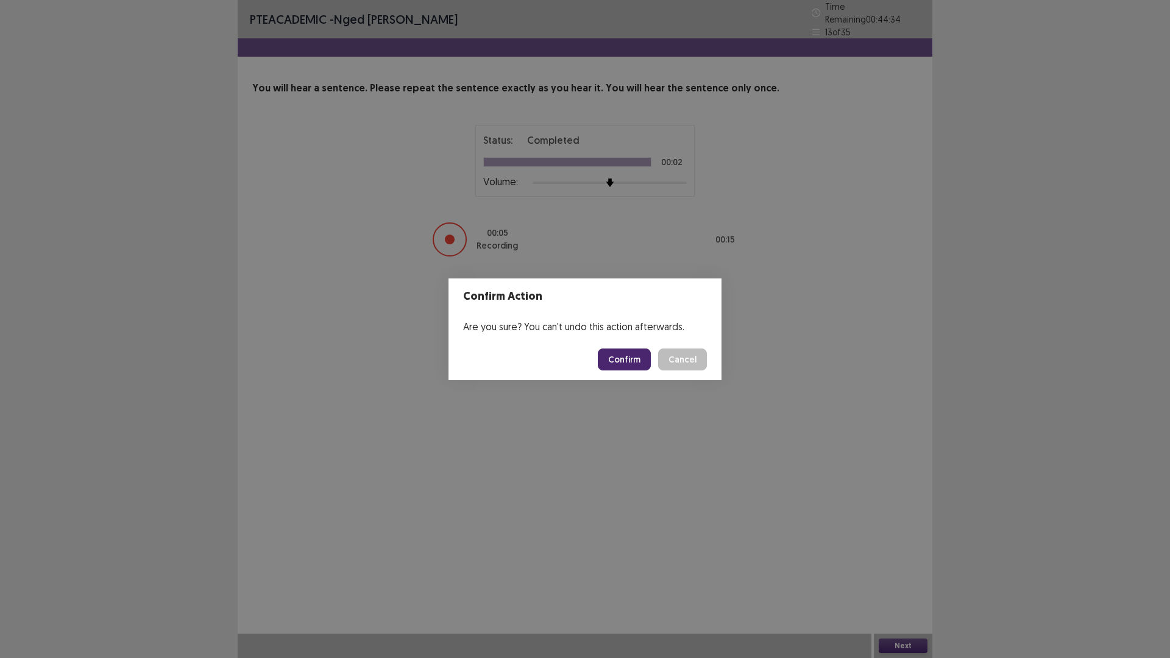
click at [622, 356] on button "Confirm" at bounding box center [624, 360] width 53 height 22
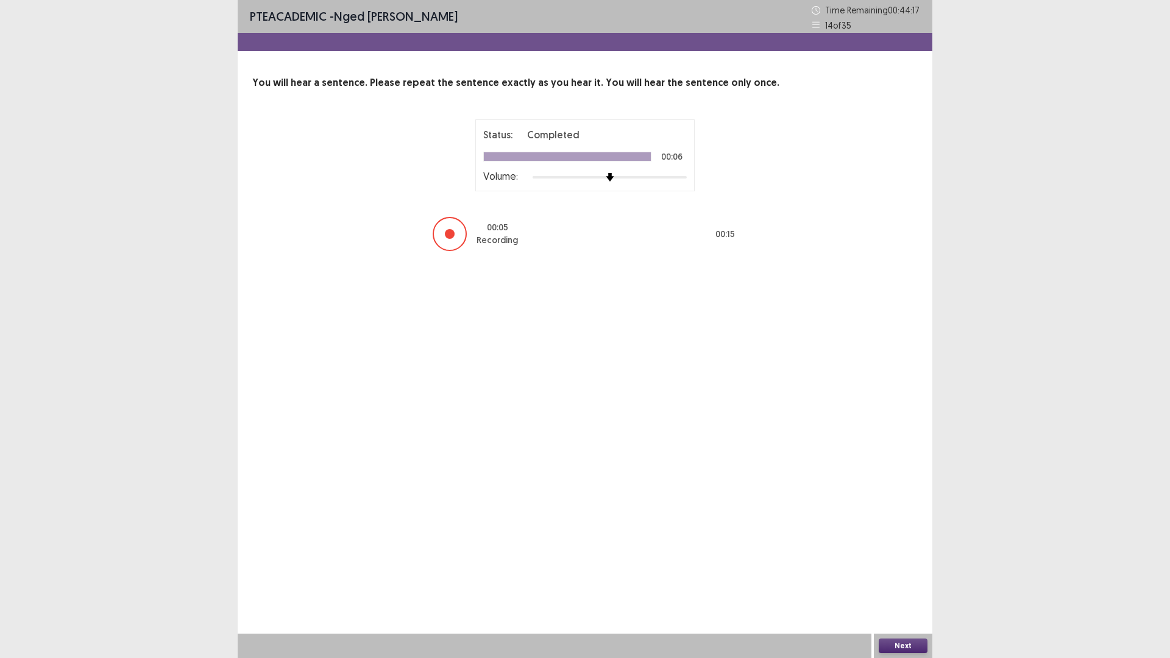
click at [908, 575] on button "Next" at bounding box center [903, 646] width 49 height 15
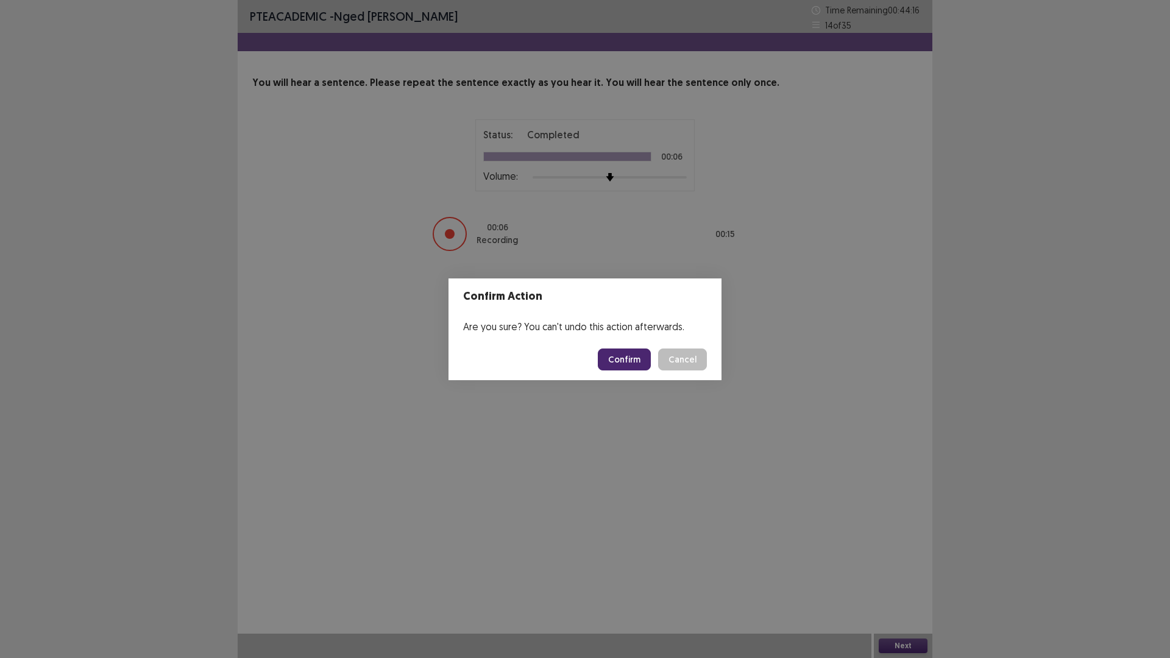
click at [624, 361] on button "Confirm" at bounding box center [624, 360] width 53 height 22
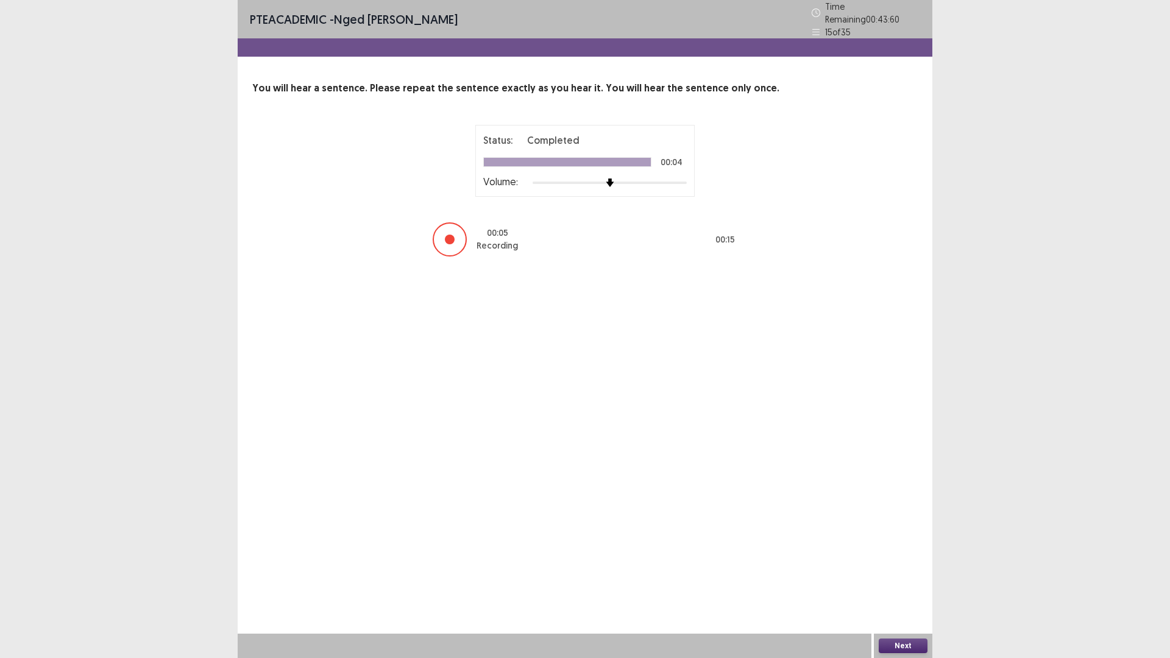
click at [903, 575] on button "Next" at bounding box center [903, 646] width 49 height 15
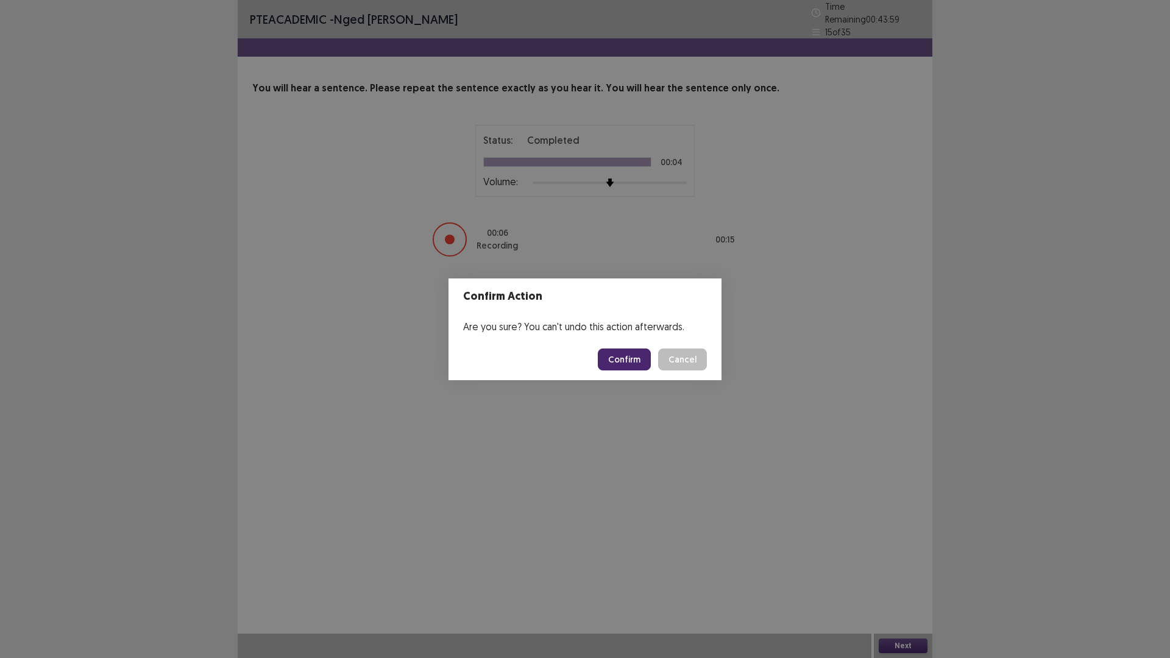
click at [614, 357] on button "Confirm" at bounding box center [624, 360] width 53 height 22
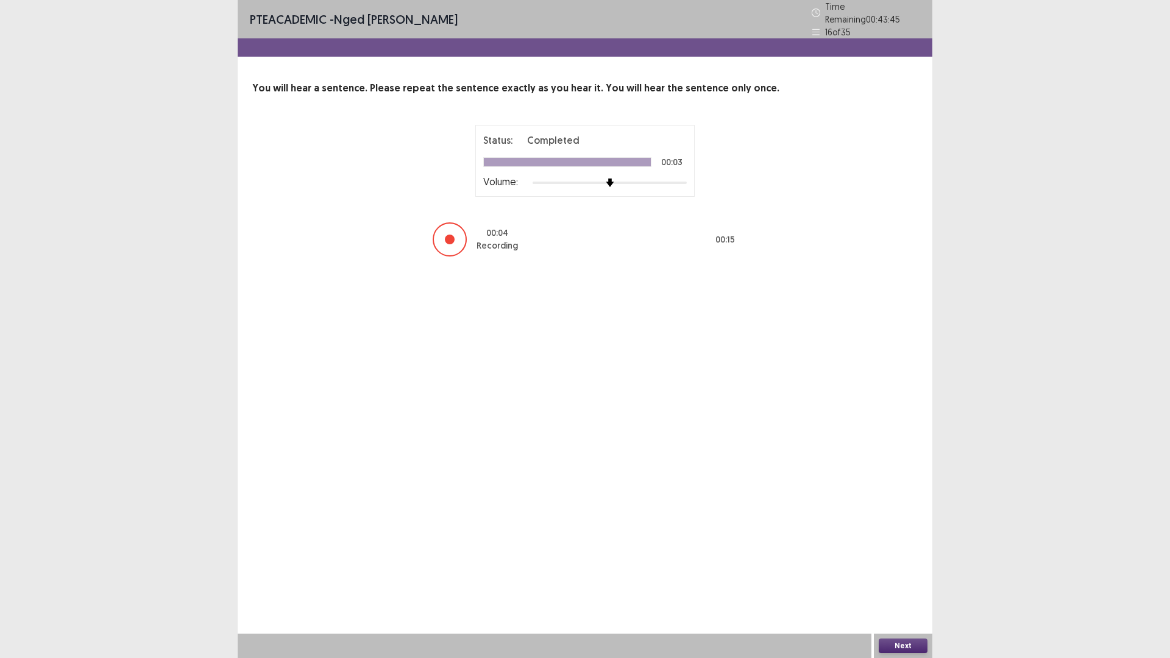
click at [905, 575] on button "Next" at bounding box center [903, 646] width 49 height 15
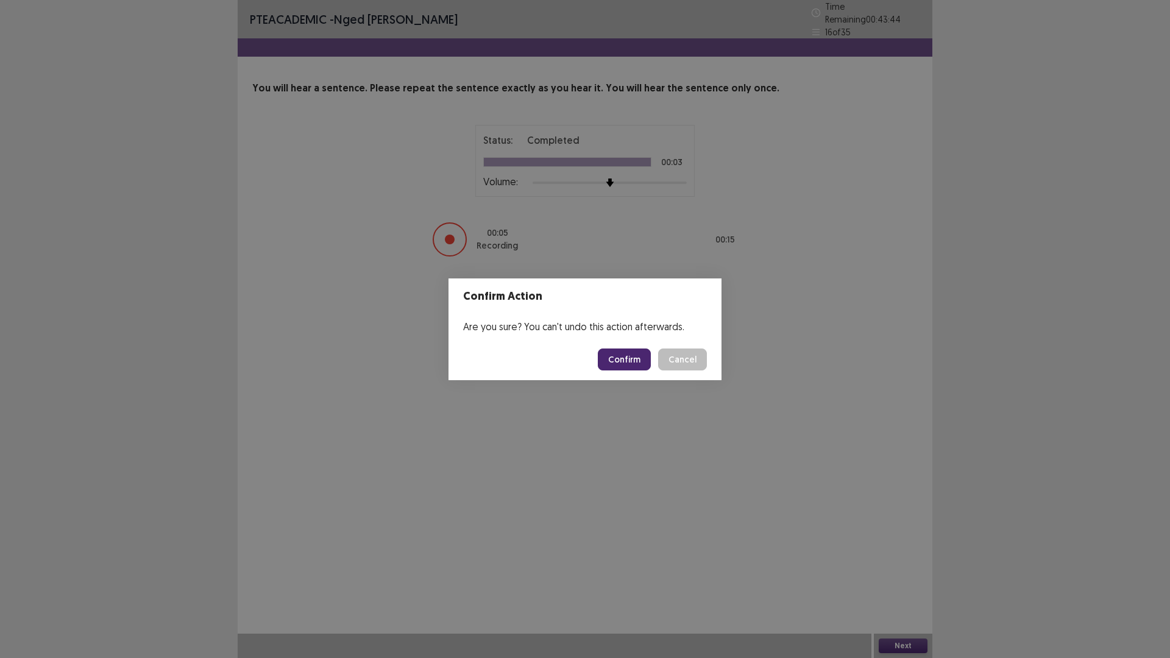
click at [625, 357] on button "Confirm" at bounding box center [624, 360] width 53 height 22
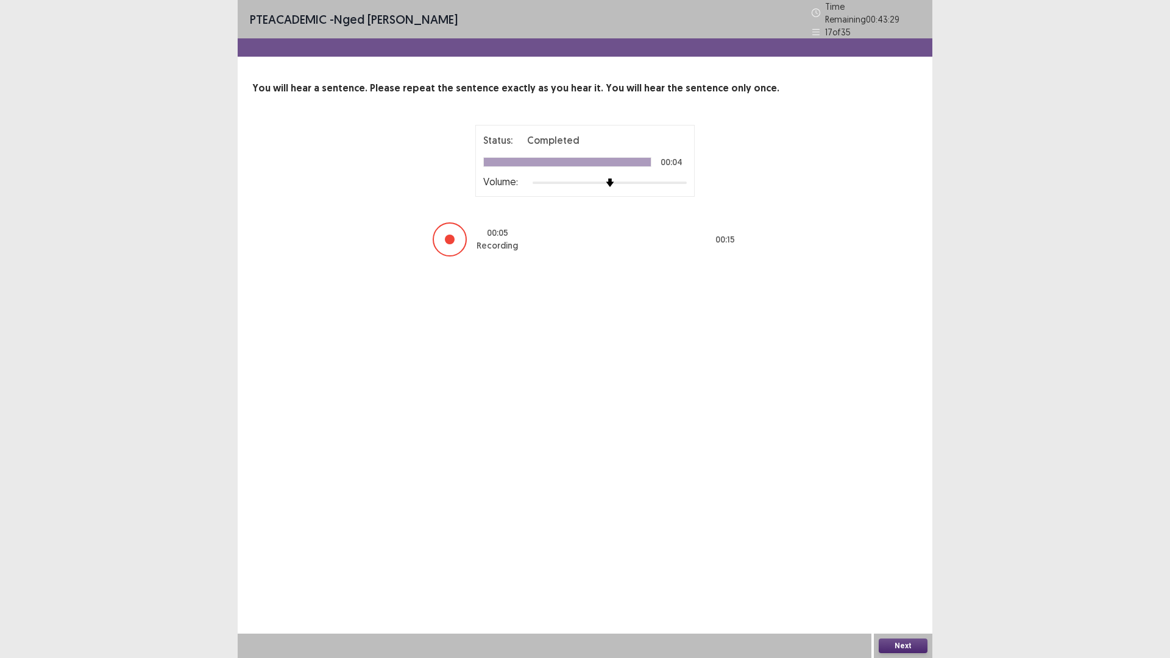
click at [905, 575] on button "Next" at bounding box center [903, 646] width 49 height 15
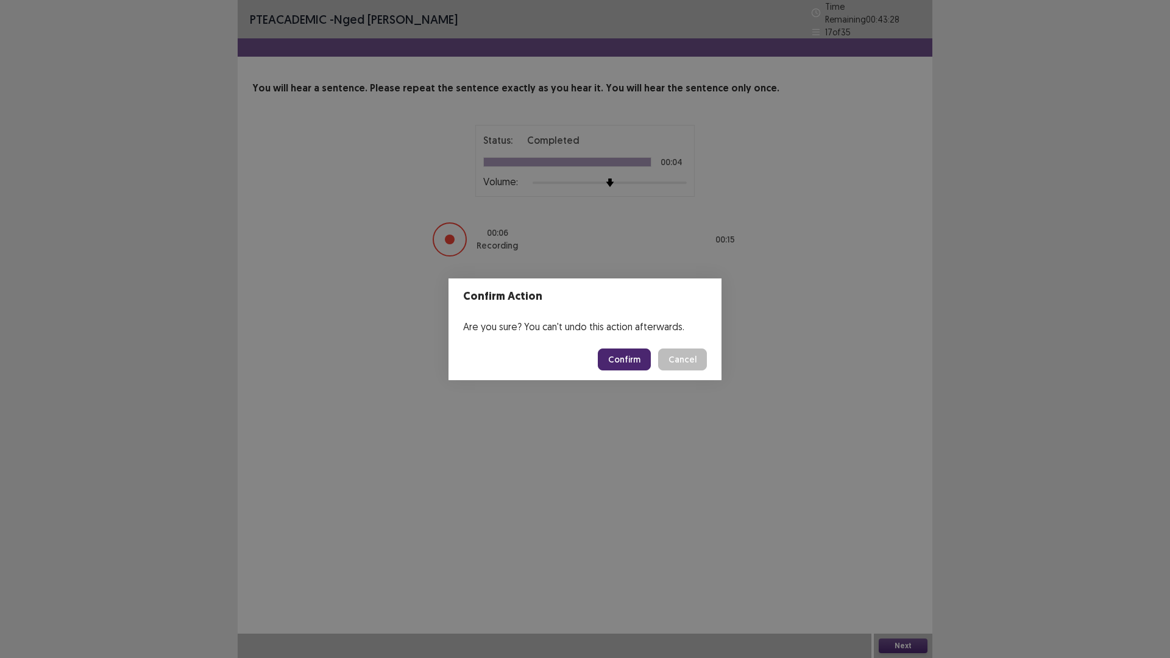
click at [616, 354] on button "Confirm" at bounding box center [624, 360] width 53 height 22
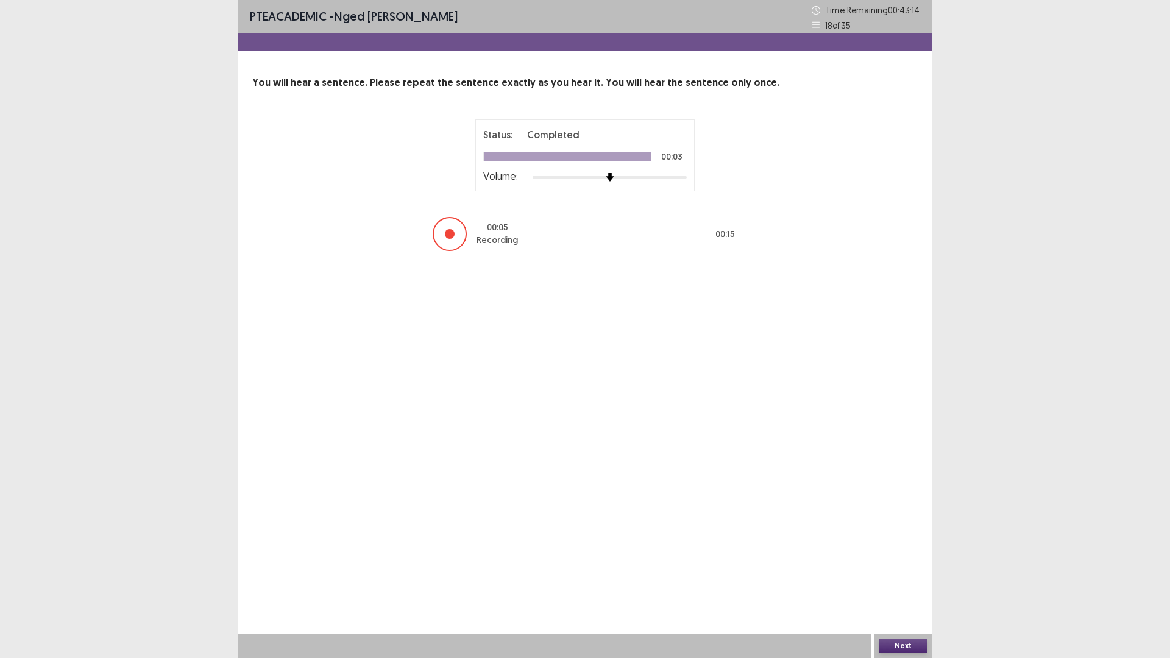
click at [908, 575] on button "Next" at bounding box center [903, 646] width 49 height 15
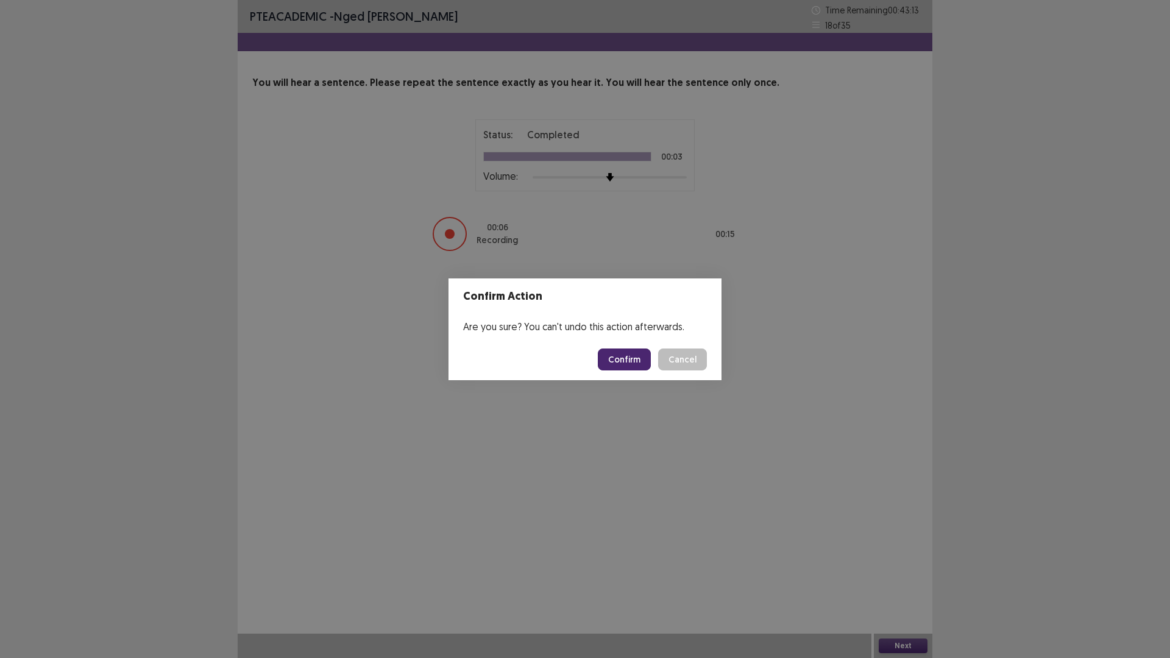
click at [619, 357] on button "Confirm" at bounding box center [624, 360] width 53 height 22
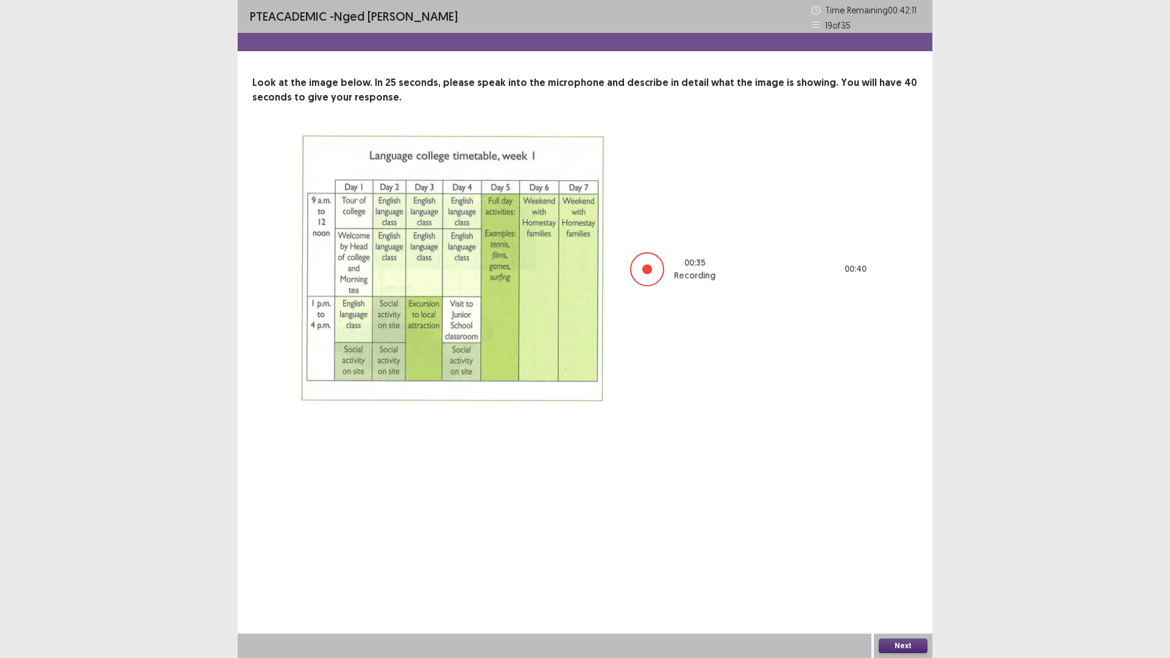
click at [900, 575] on button "Next" at bounding box center [903, 646] width 49 height 15
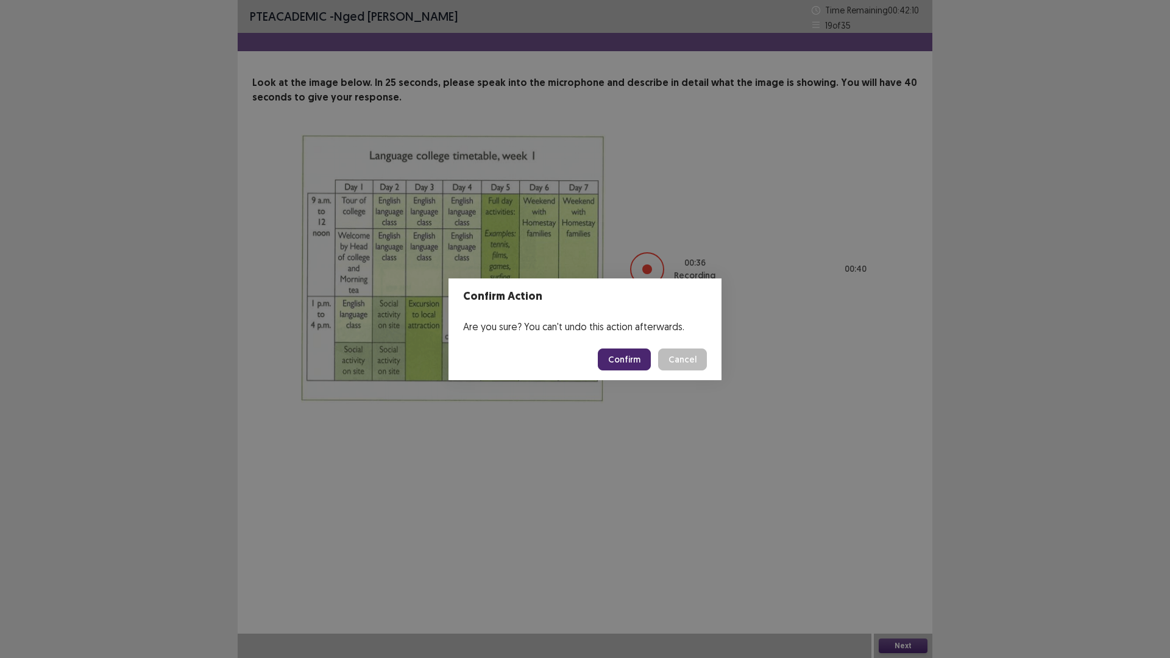
click at [616, 354] on button "Confirm" at bounding box center [624, 360] width 53 height 22
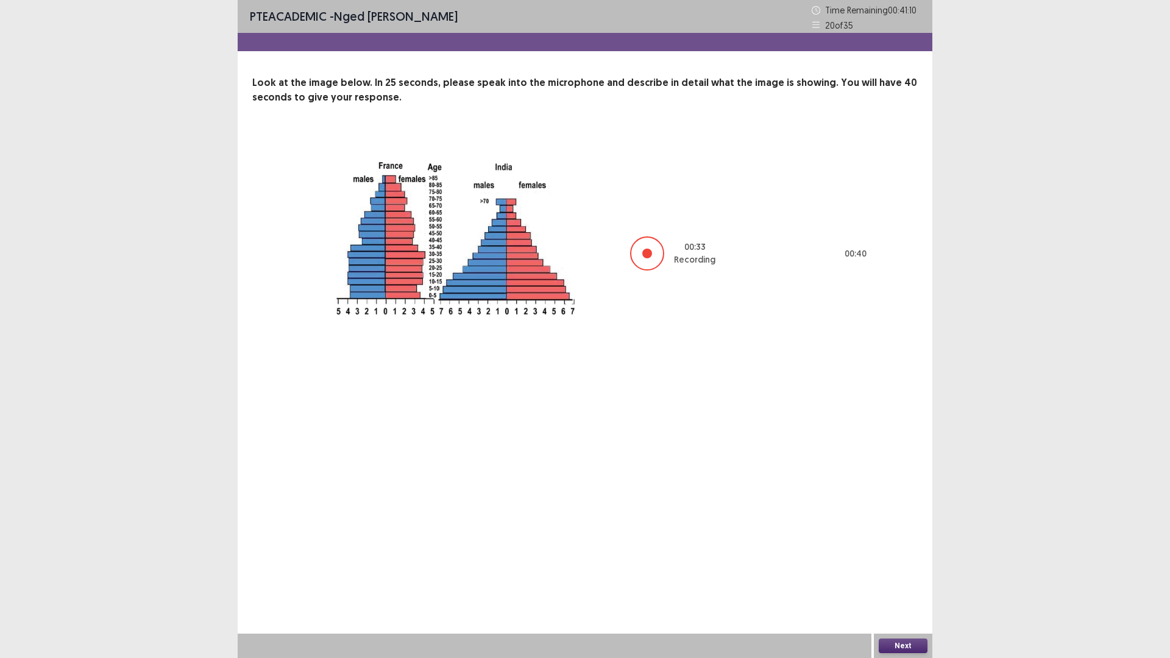
click at [908, 575] on button "Next" at bounding box center [903, 646] width 49 height 15
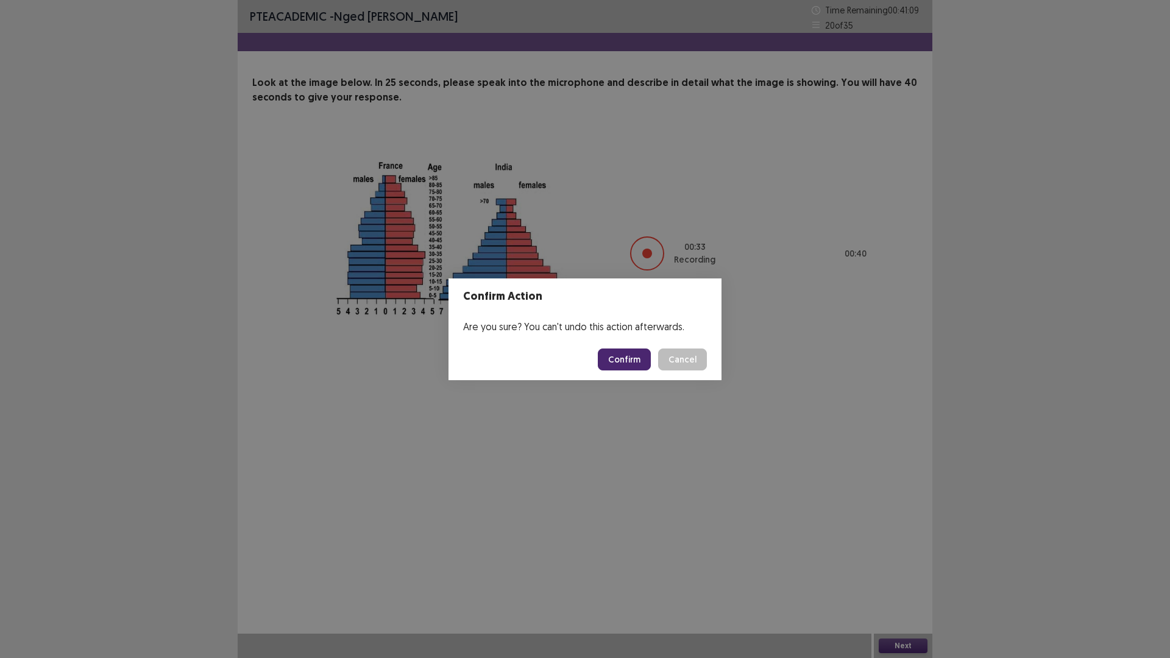
click at [633, 362] on button "Confirm" at bounding box center [624, 360] width 53 height 22
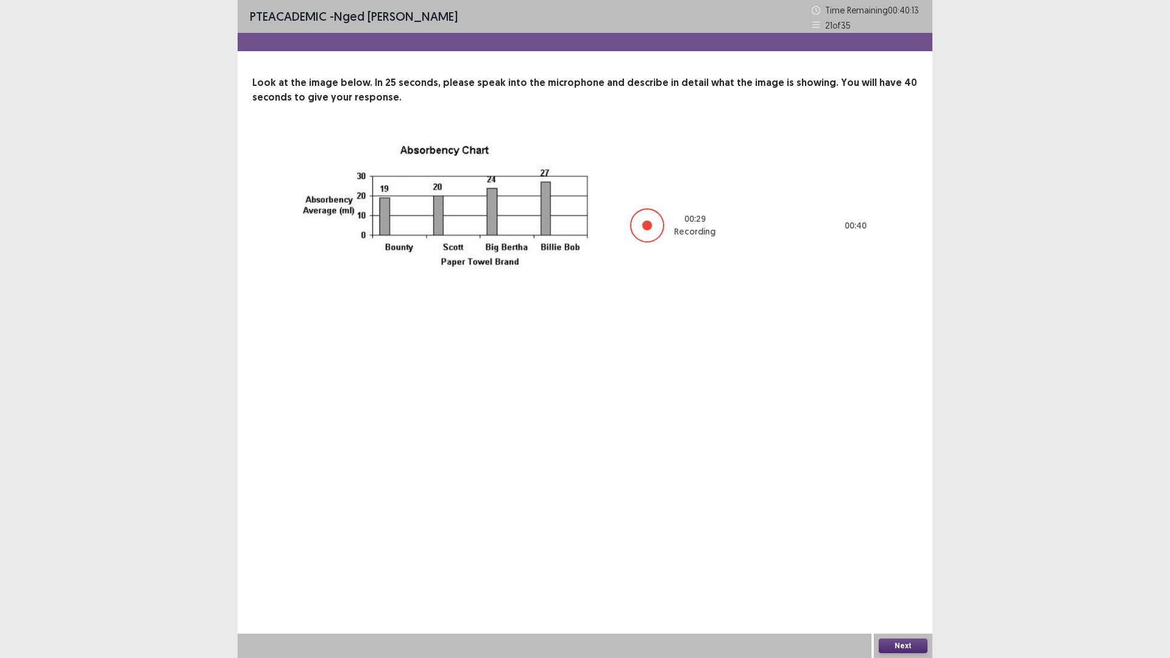
click at [906, 575] on button "Next" at bounding box center [903, 646] width 49 height 15
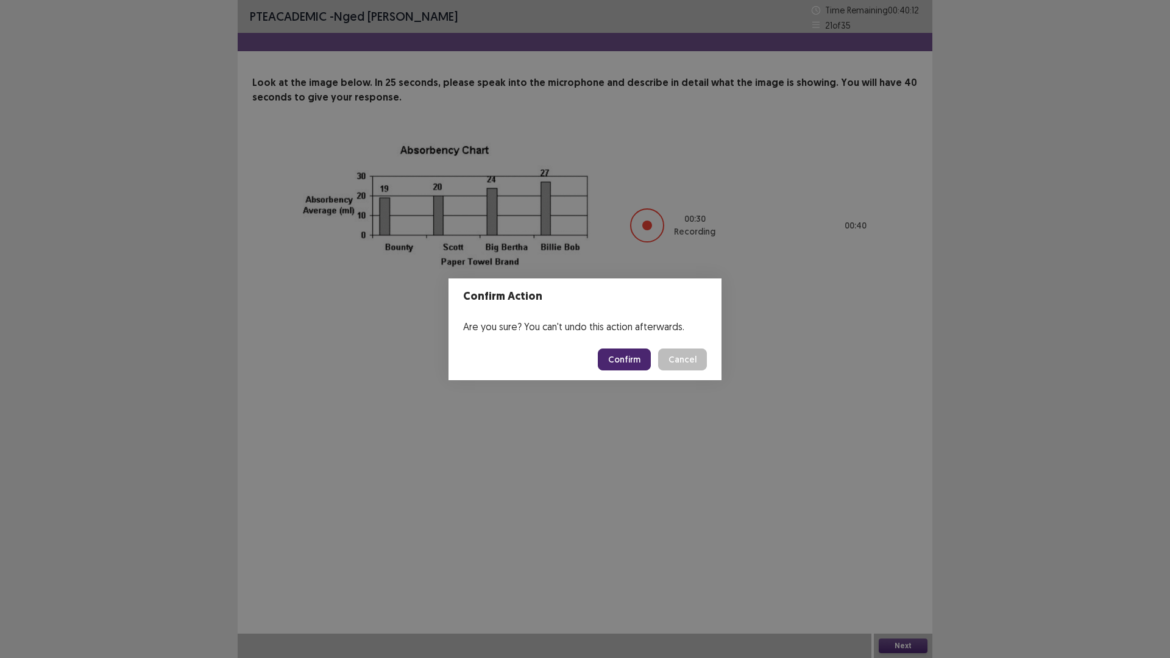
click at [617, 355] on button "Confirm" at bounding box center [624, 360] width 53 height 22
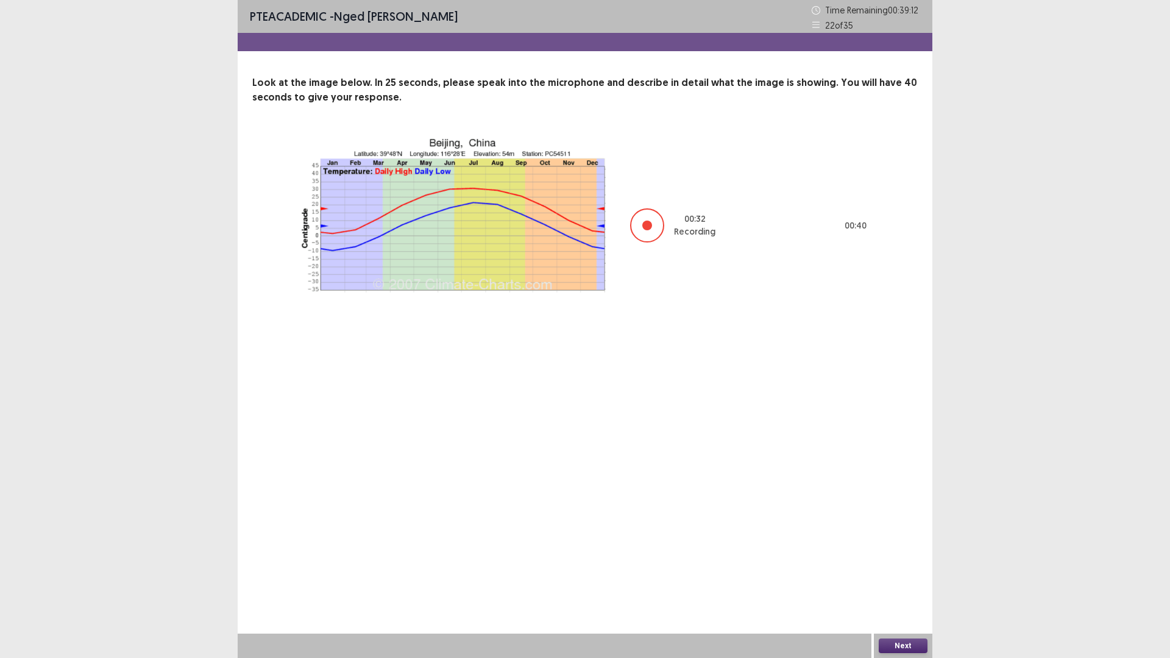
click at [906, 575] on button "Next" at bounding box center [903, 646] width 49 height 15
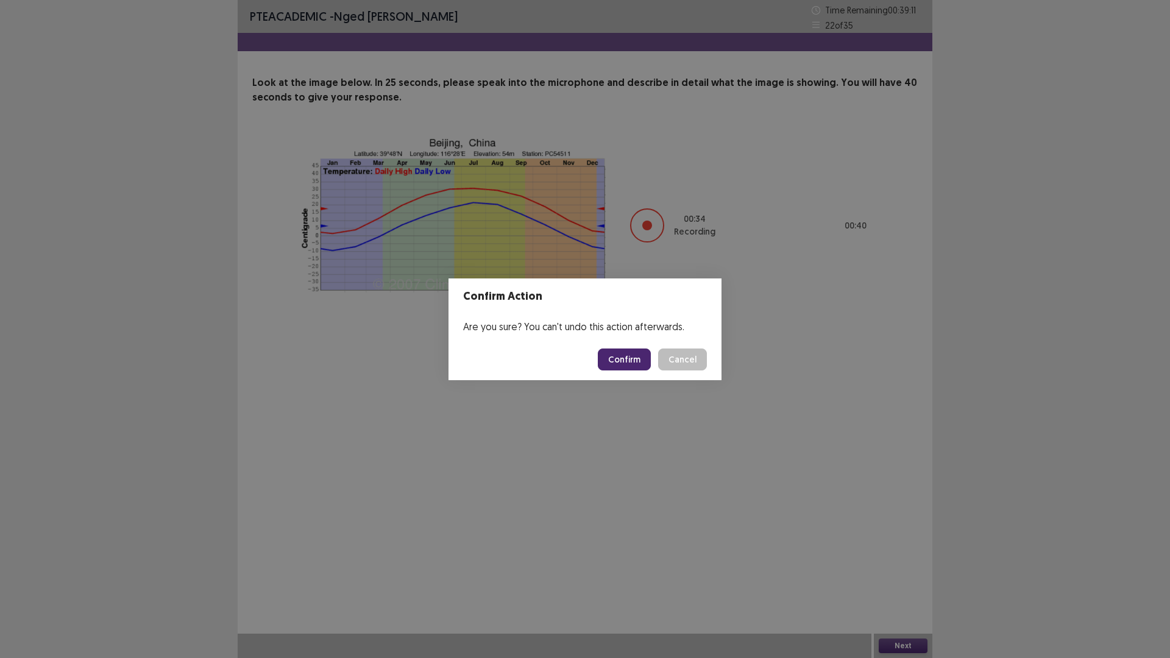
click at [625, 360] on button "Confirm" at bounding box center [624, 360] width 53 height 22
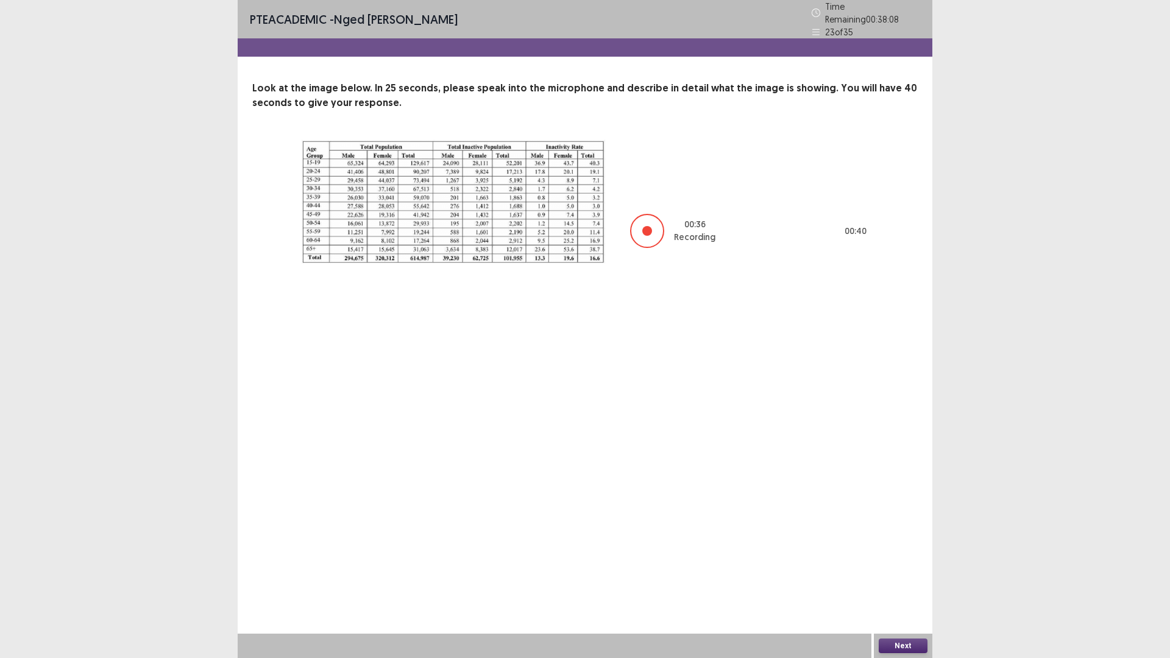
click at [911, 575] on button "Next" at bounding box center [903, 646] width 49 height 15
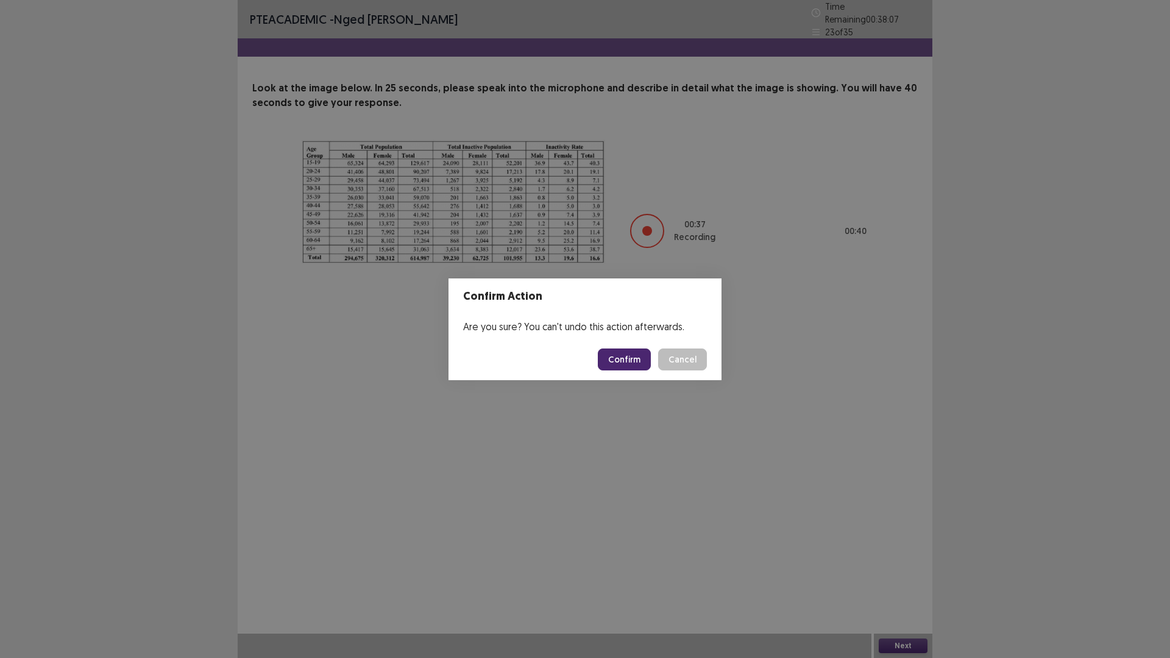
click at [620, 355] on button "Confirm" at bounding box center [624, 360] width 53 height 22
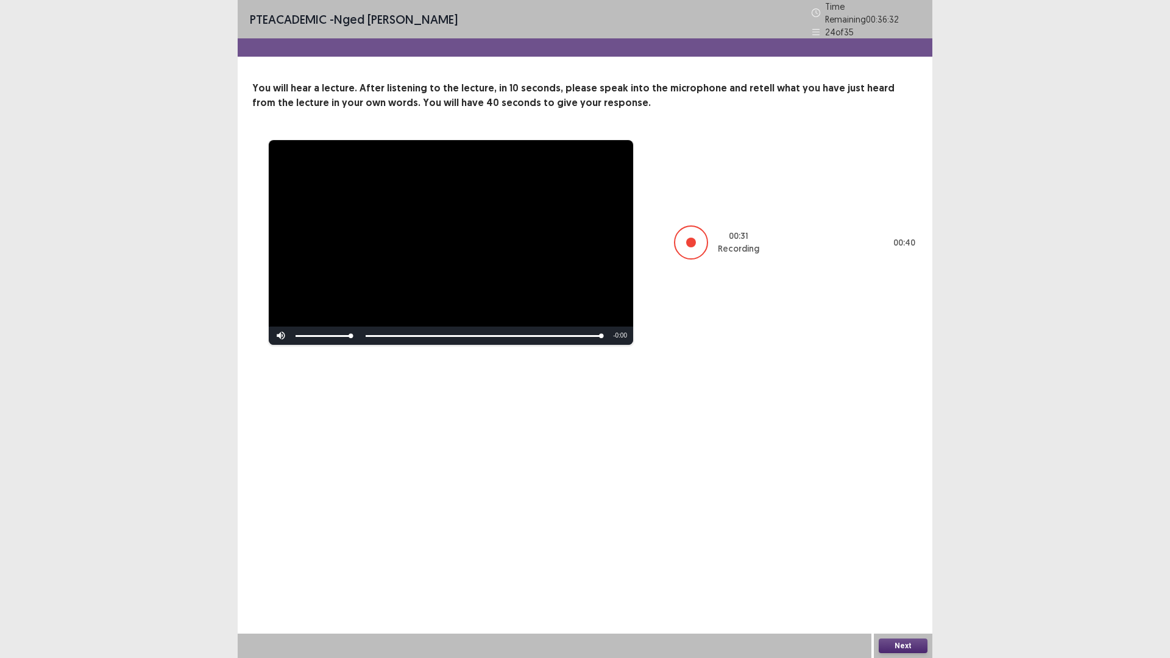
click at [908, 575] on button "Next" at bounding box center [903, 646] width 49 height 15
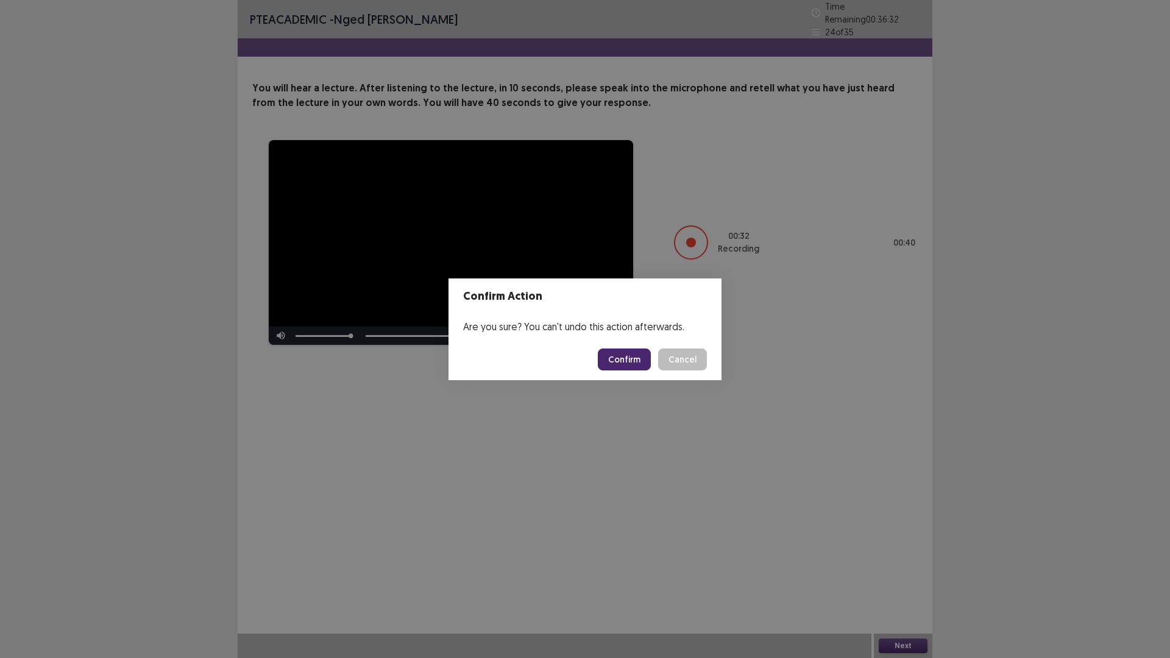
click at [616, 362] on button "Confirm" at bounding box center [624, 360] width 53 height 22
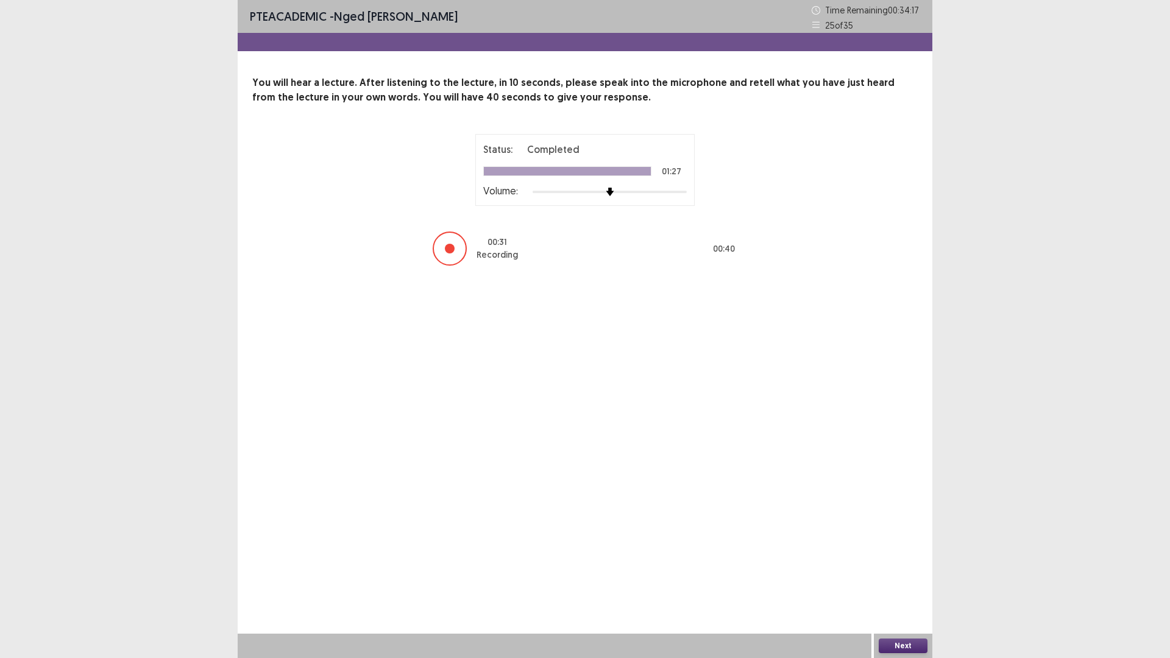
click at [909, 575] on button "Next" at bounding box center [903, 646] width 49 height 15
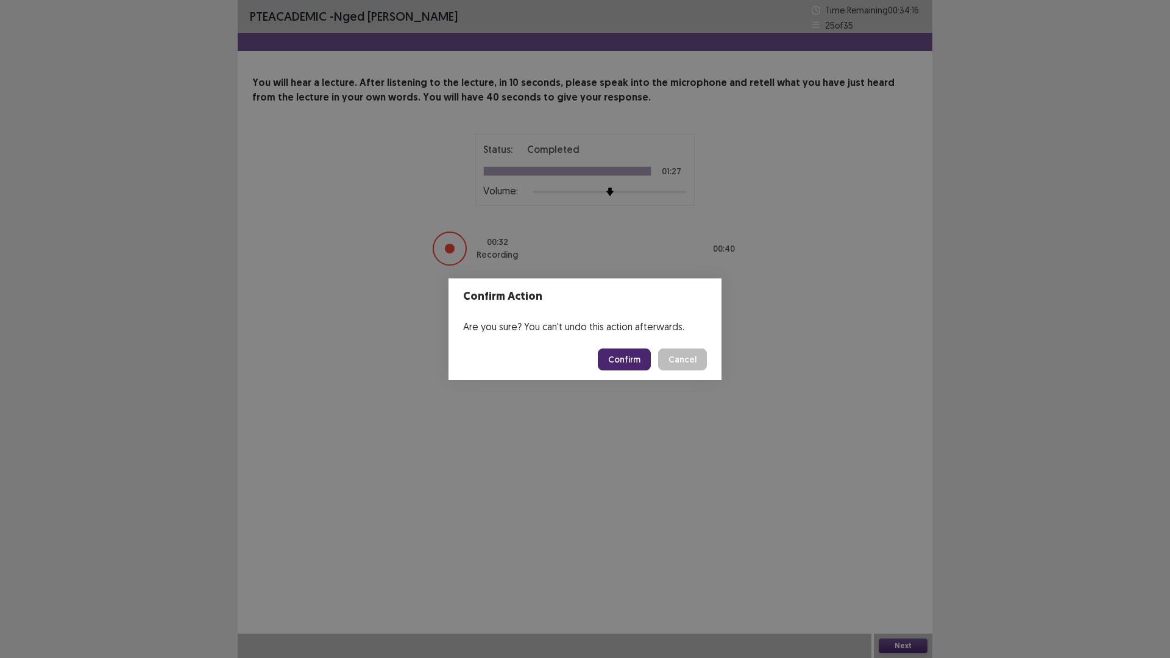
click at [613, 359] on button "Confirm" at bounding box center [624, 360] width 53 height 22
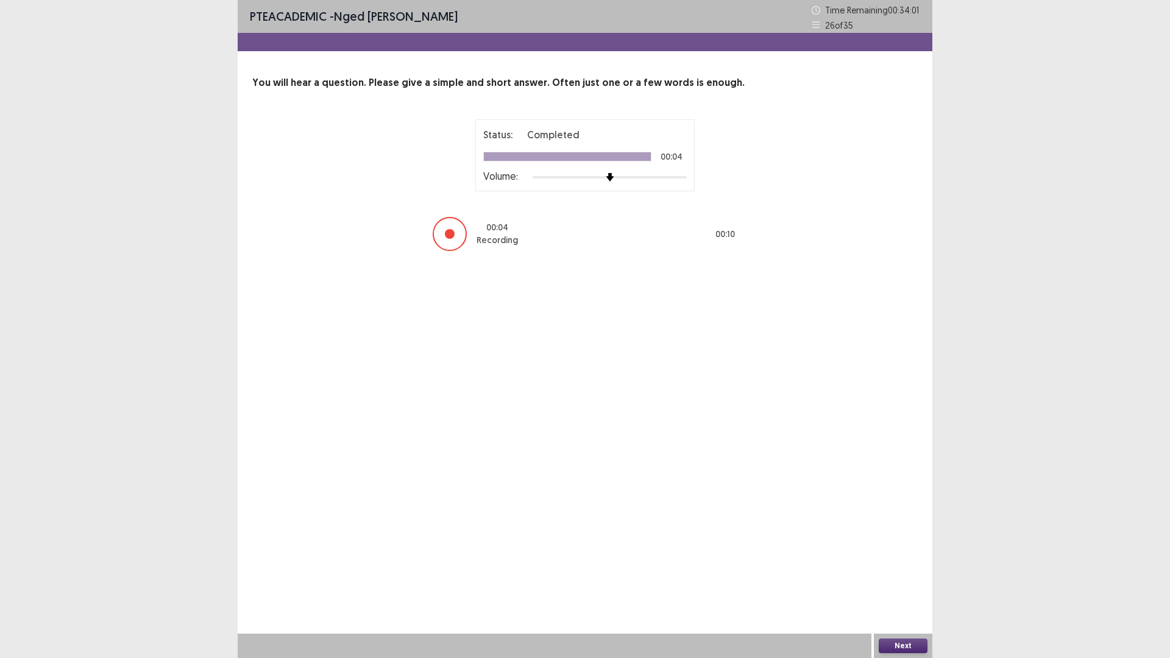
click at [900, 575] on button "Next" at bounding box center [903, 646] width 49 height 15
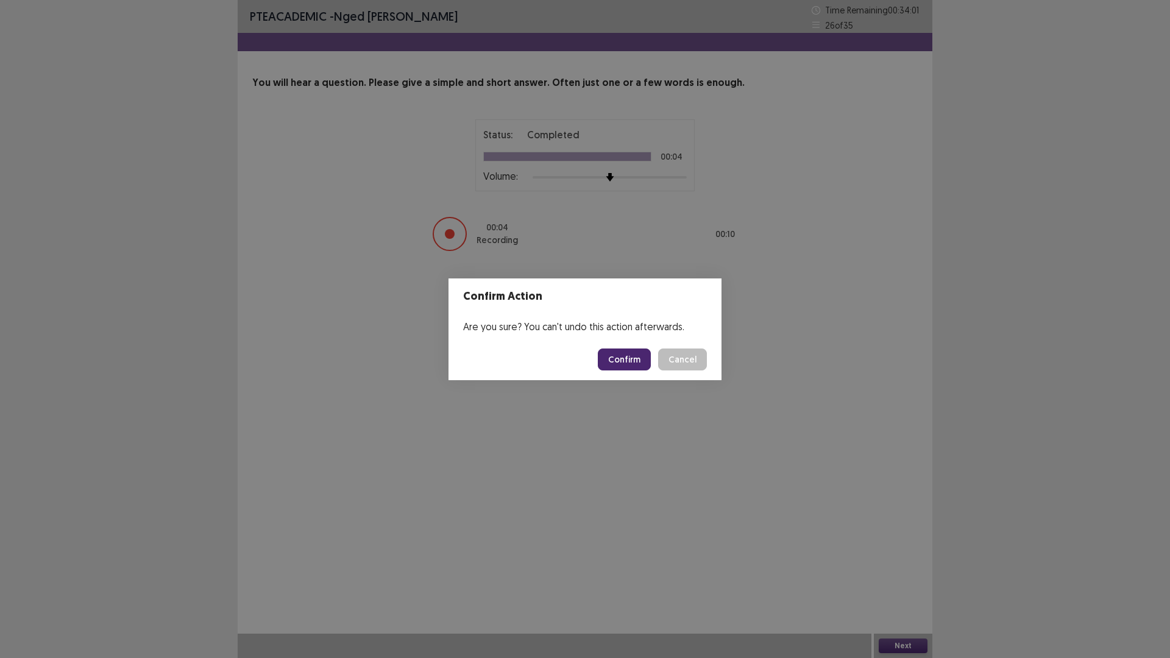
click at [634, 360] on button "Confirm" at bounding box center [624, 360] width 53 height 22
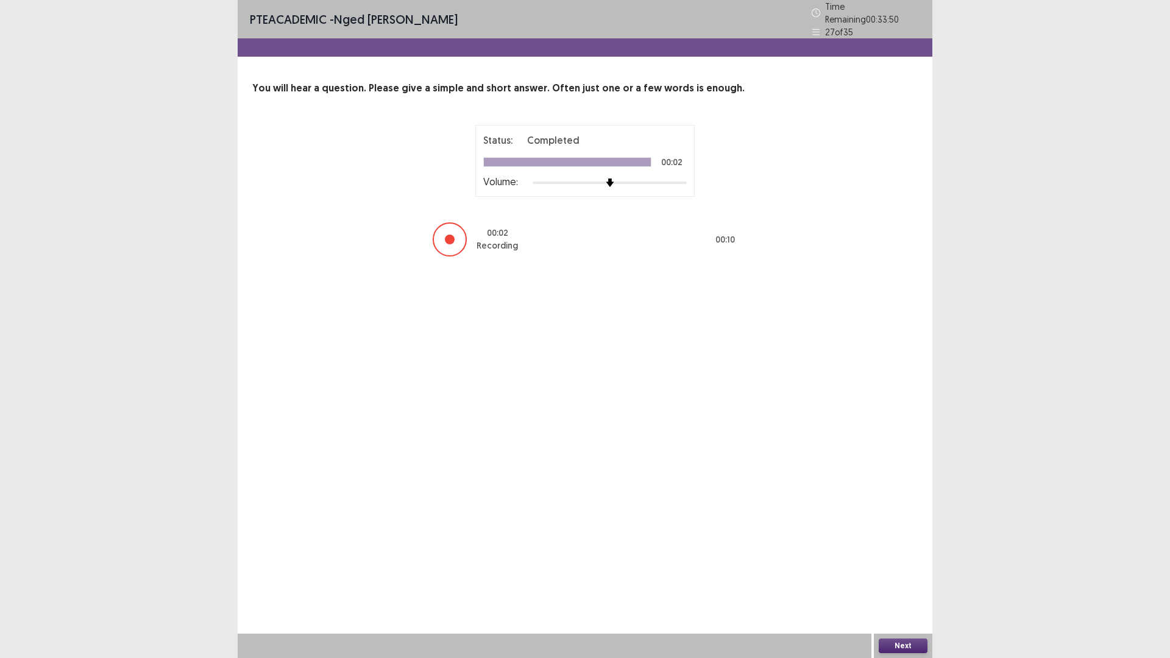
click at [900, 575] on button "Next" at bounding box center [903, 646] width 49 height 15
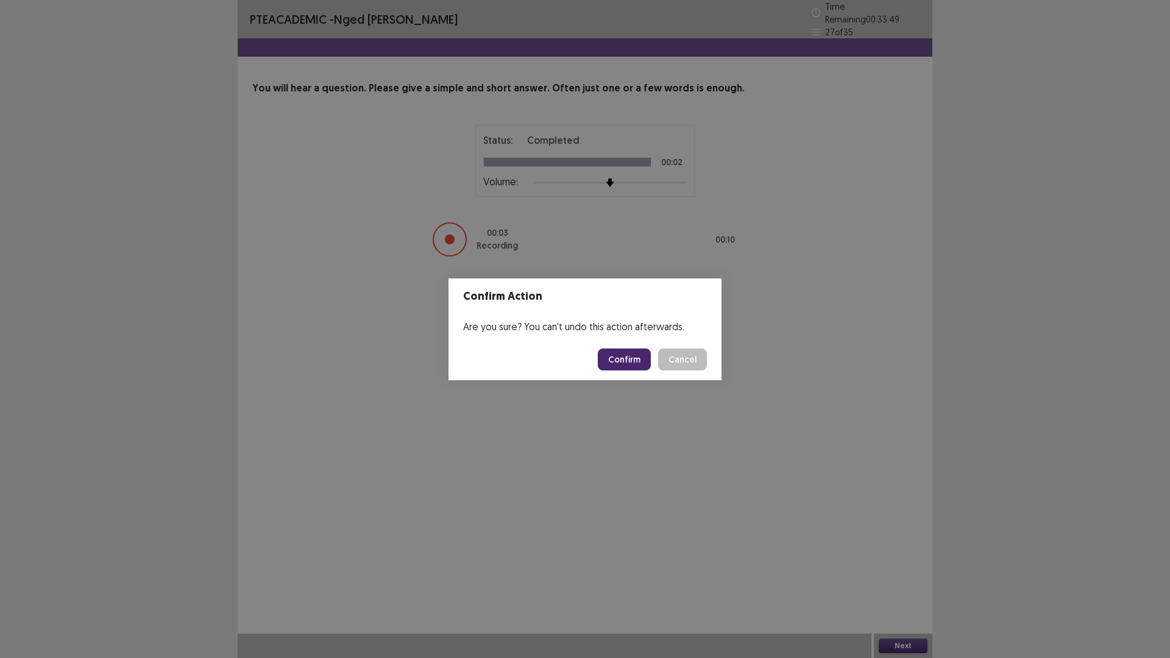
click at [630, 358] on button "Confirm" at bounding box center [624, 360] width 53 height 22
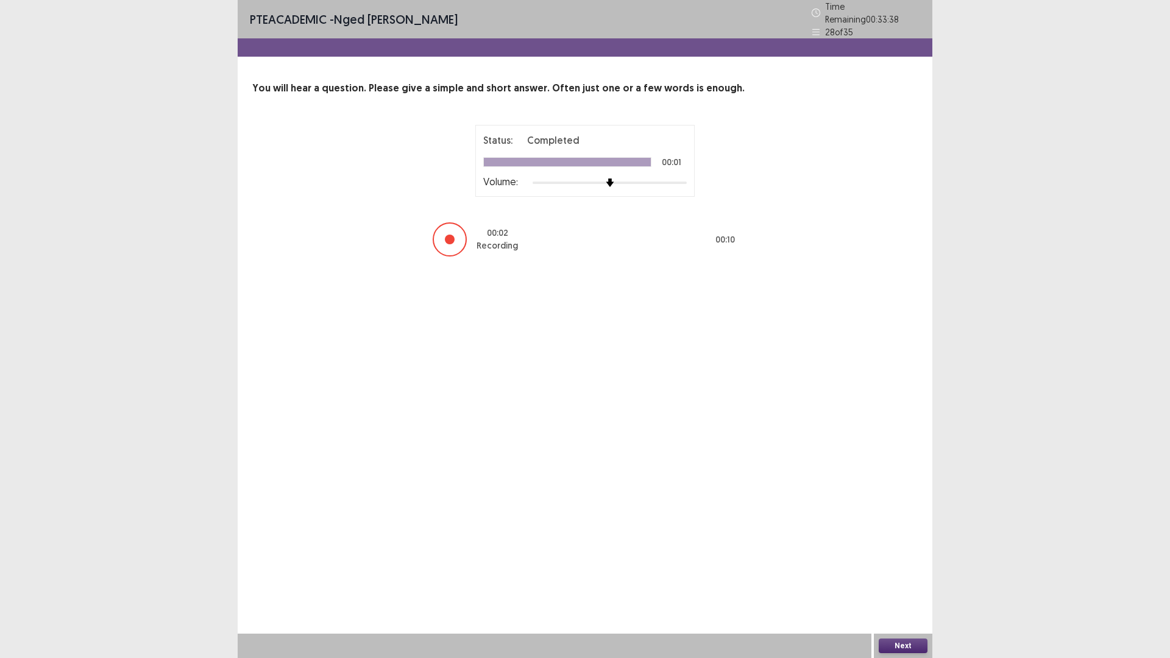
click at [895, 575] on button "Next" at bounding box center [903, 646] width 49 height 15
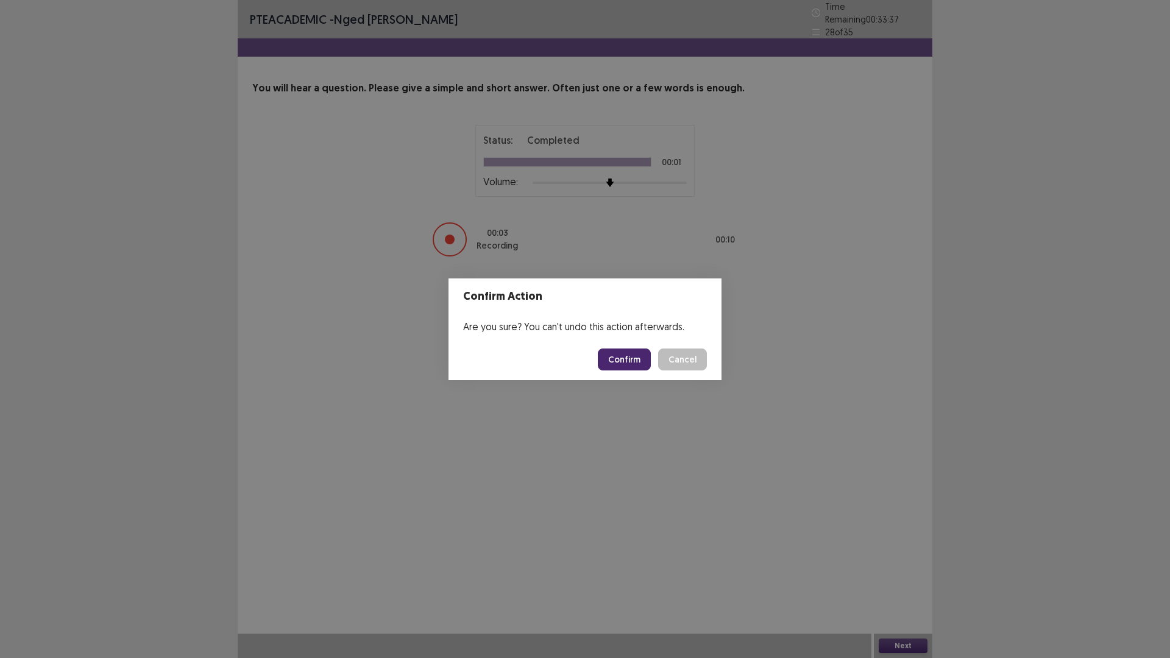
click at [631, 355] on button "Confirm" at bounding box center [624, 360] width 53 height 22
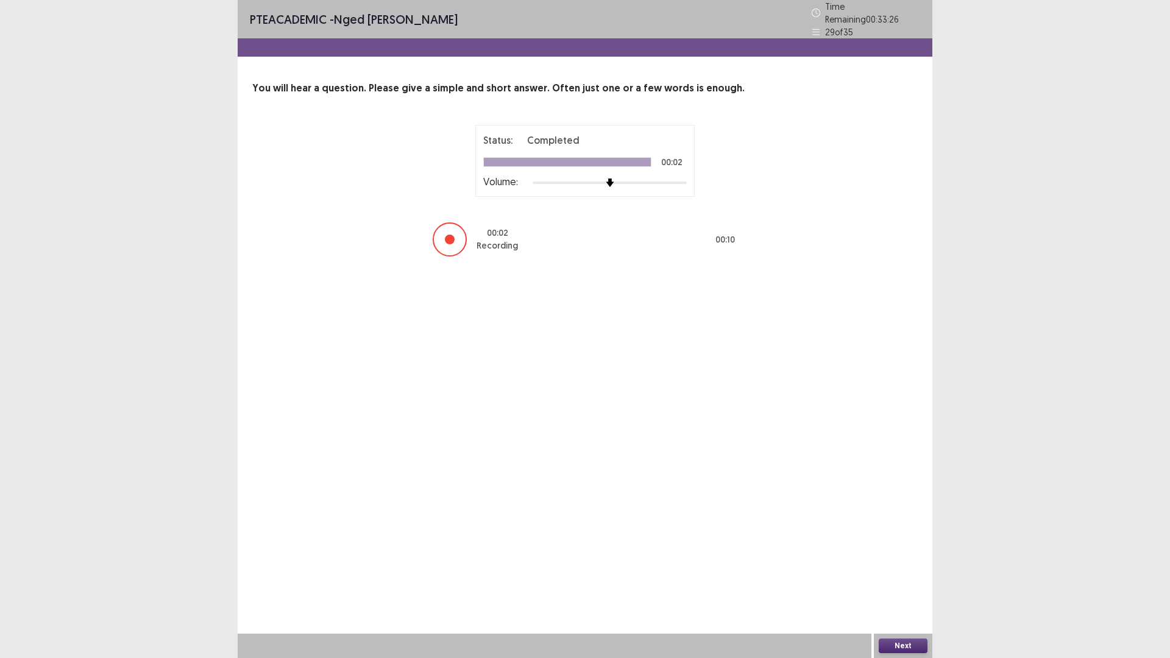
click at [888, 575] on button "Next" at bounding box center [903, 646] width 49 height 15
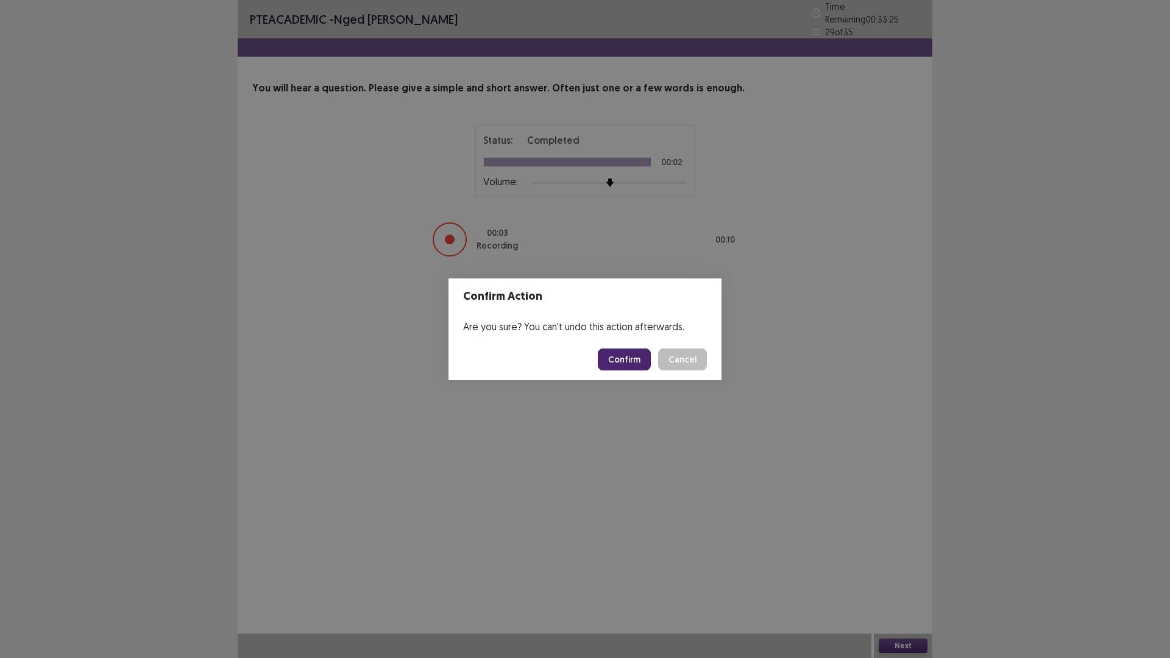
click at [622, 358] on button "Confirm" at bounding box center [624, 360] width 53 height 22
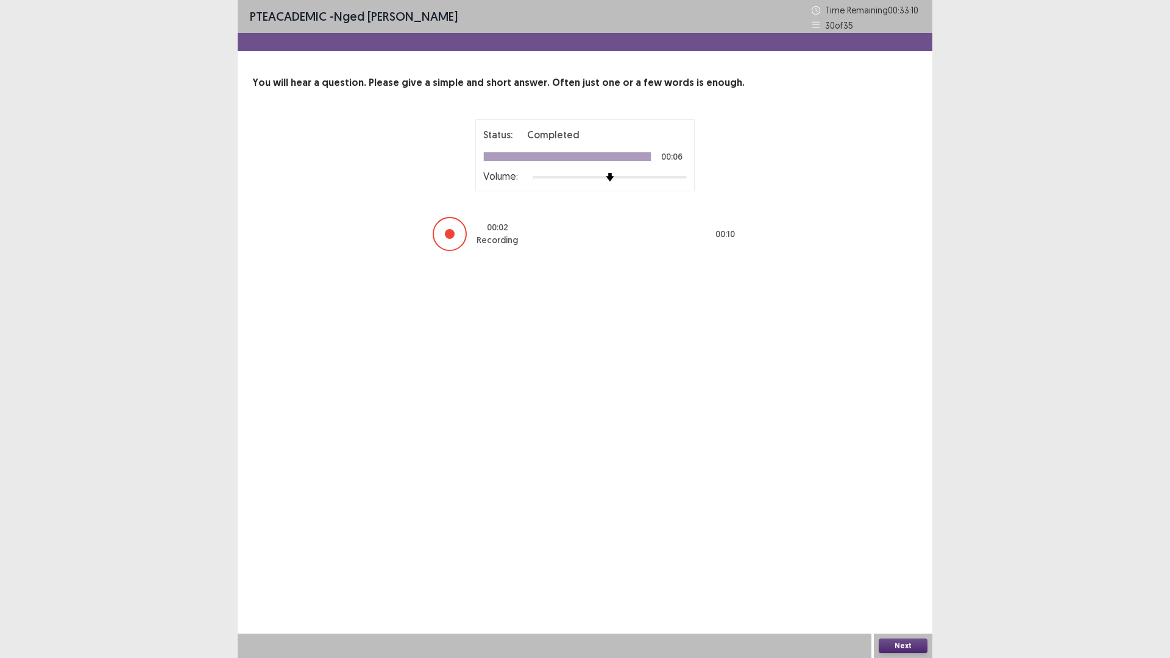
click at [900, 575] on button "Next" at bounding box center [903, 646] width 49 height 15
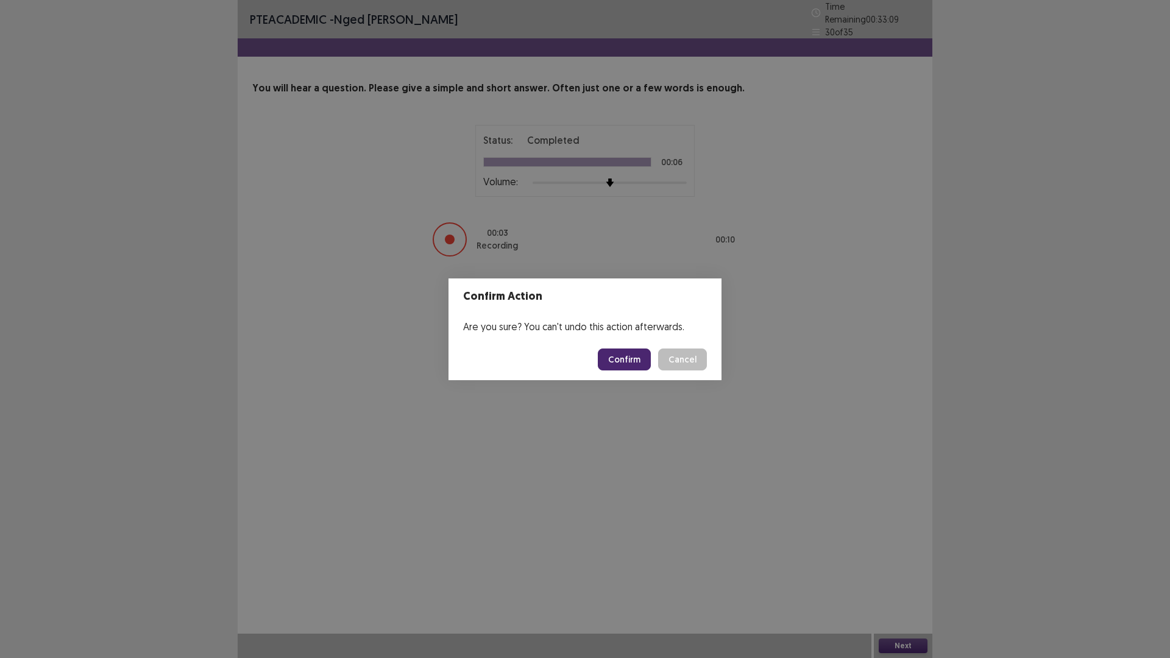
click at [627, 355] on button "Confirm" at bounding box center [624, 360] width 53 height 22
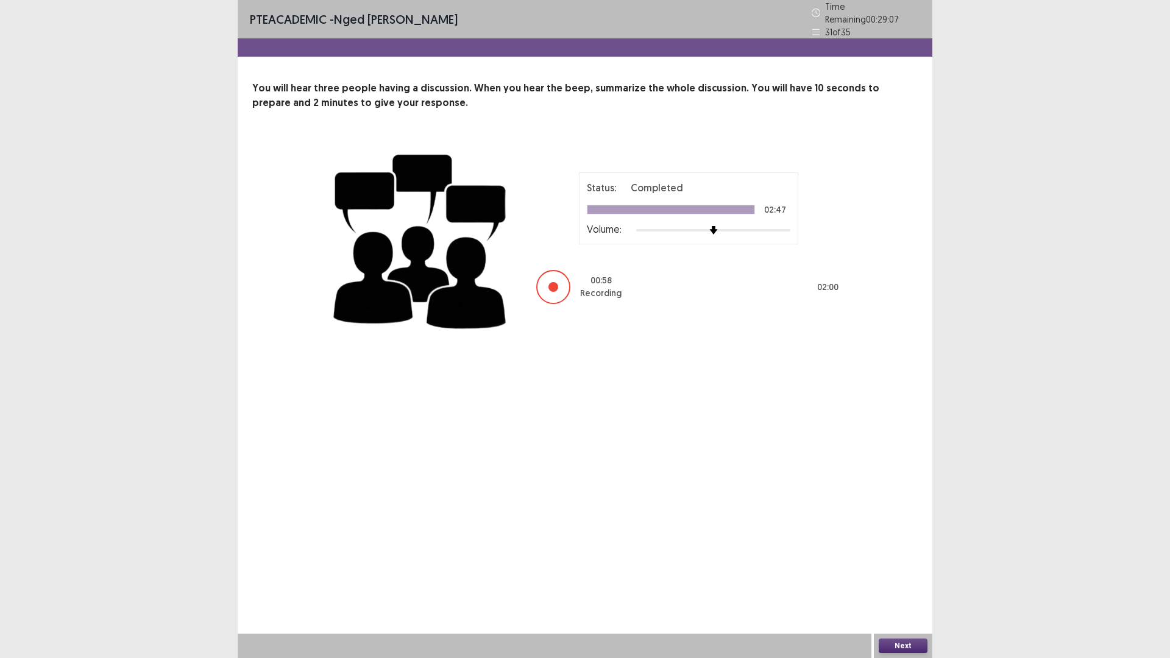
click at [904, 575] on button "Next" at bounding box center [903, 646] width 49 height 15
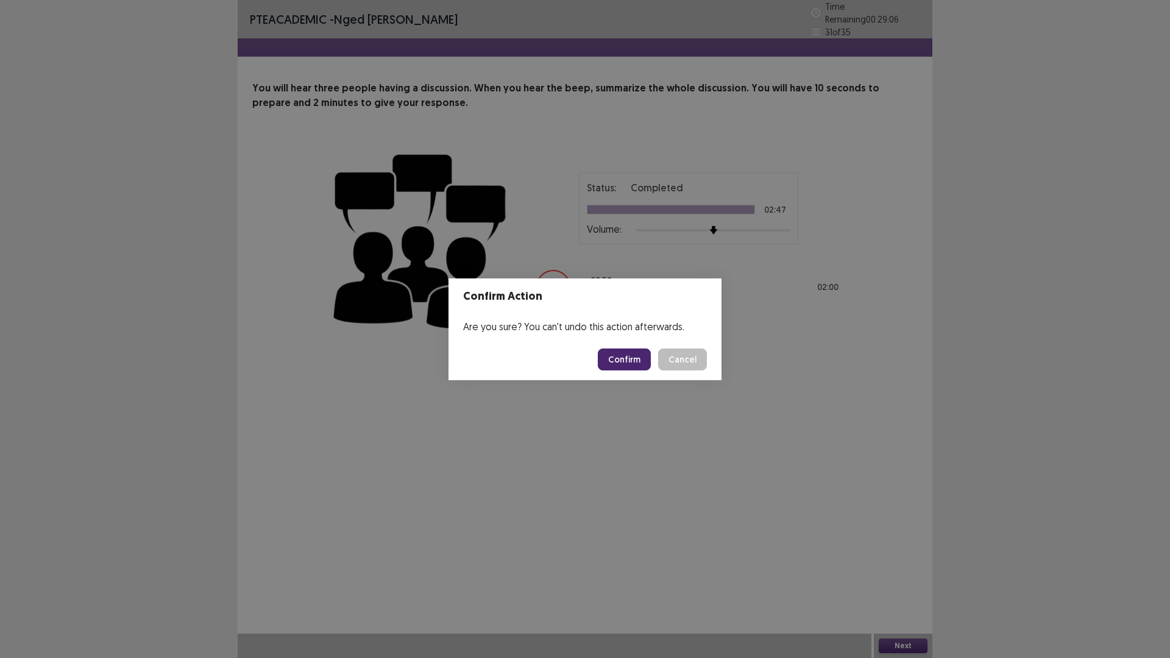
click at [636, 360] on button "Confirm" at bounding box center [624, 360] width 53 height 22
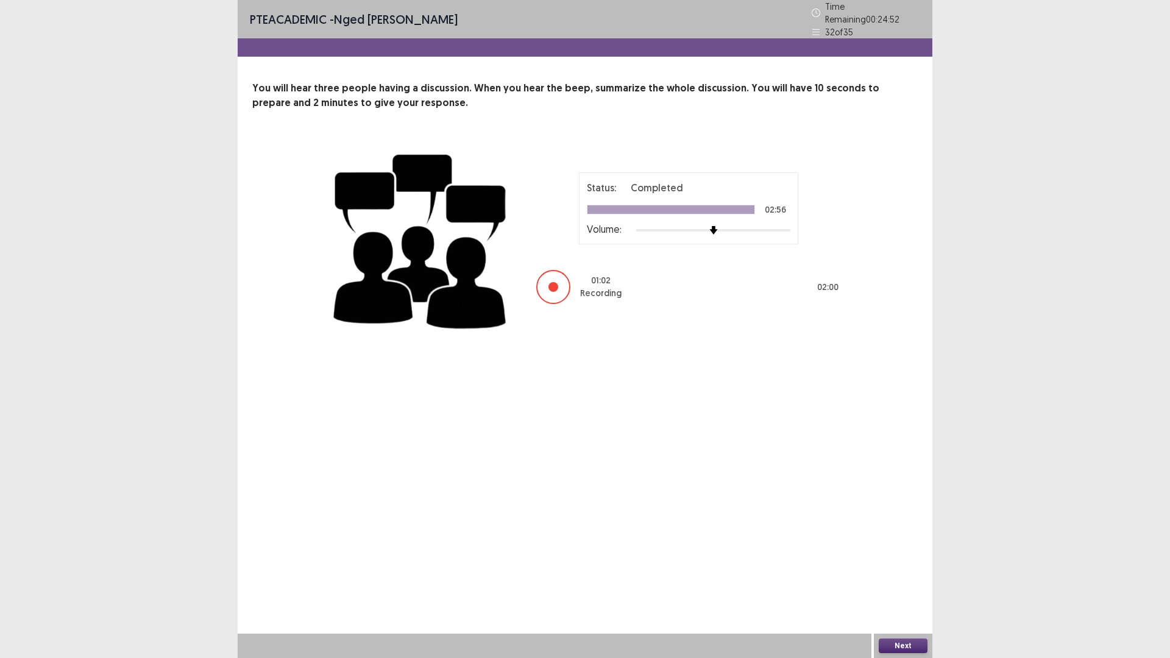
click at [905, 575] on button "Next" at bounding box center [903, 646] width 49 height 15
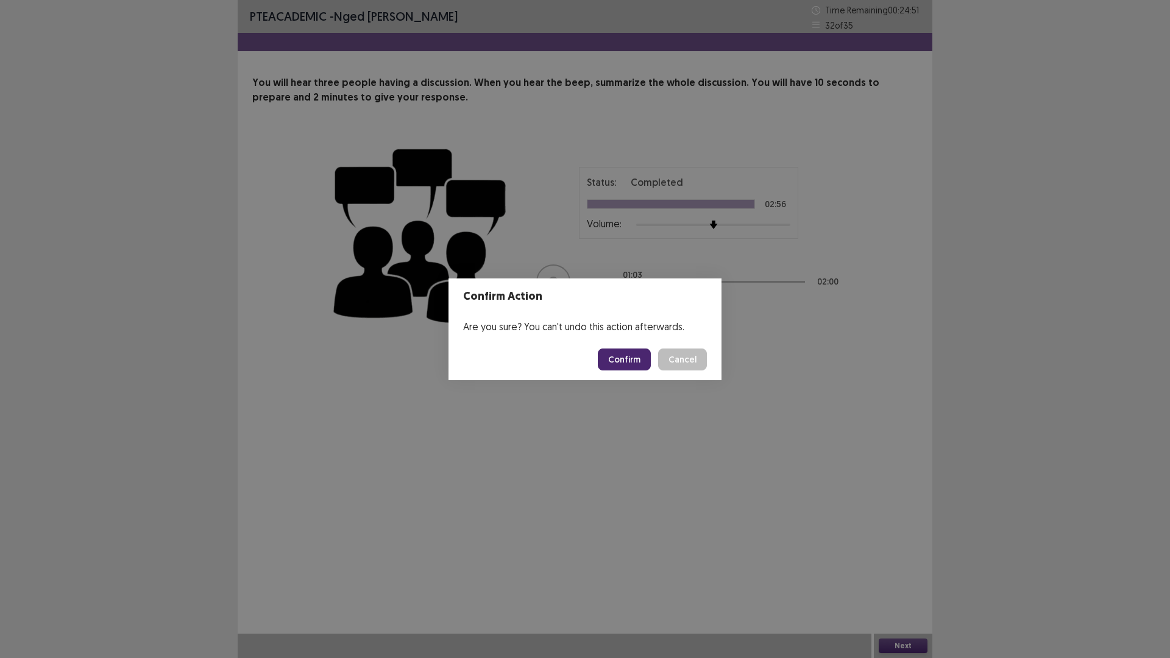
click at [608, 349] on button "Confirm" at bounding box center [624, 360] width 53 height 22
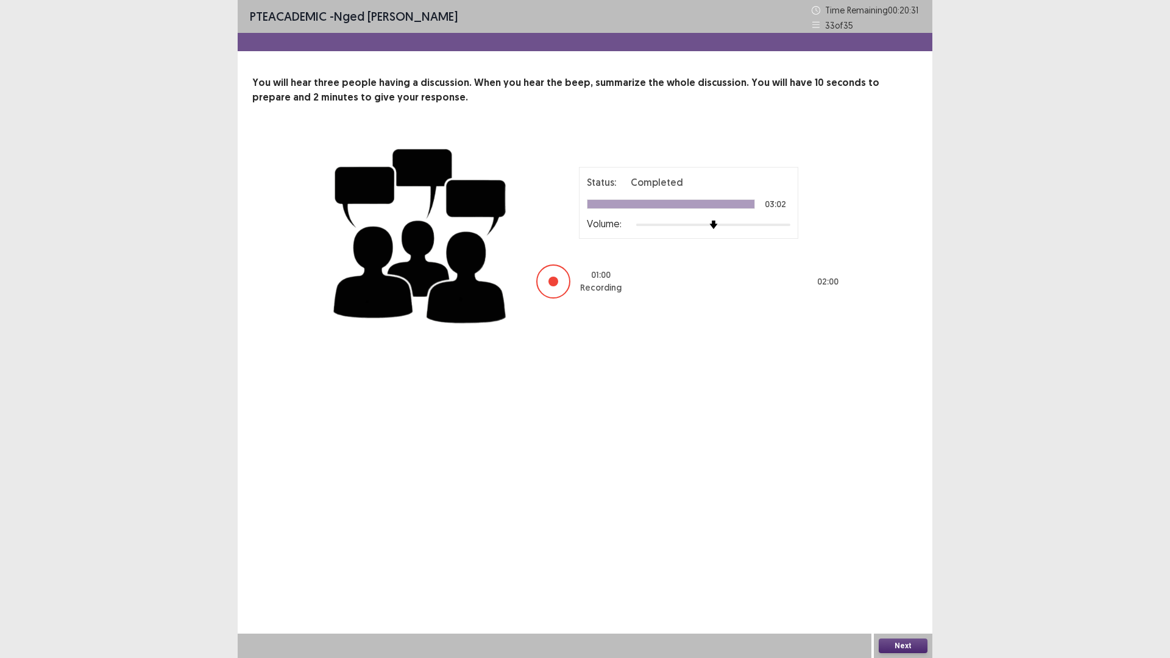
click at [900, 575] on button "Next" at bounding box center [903, 646] width 49 height 15
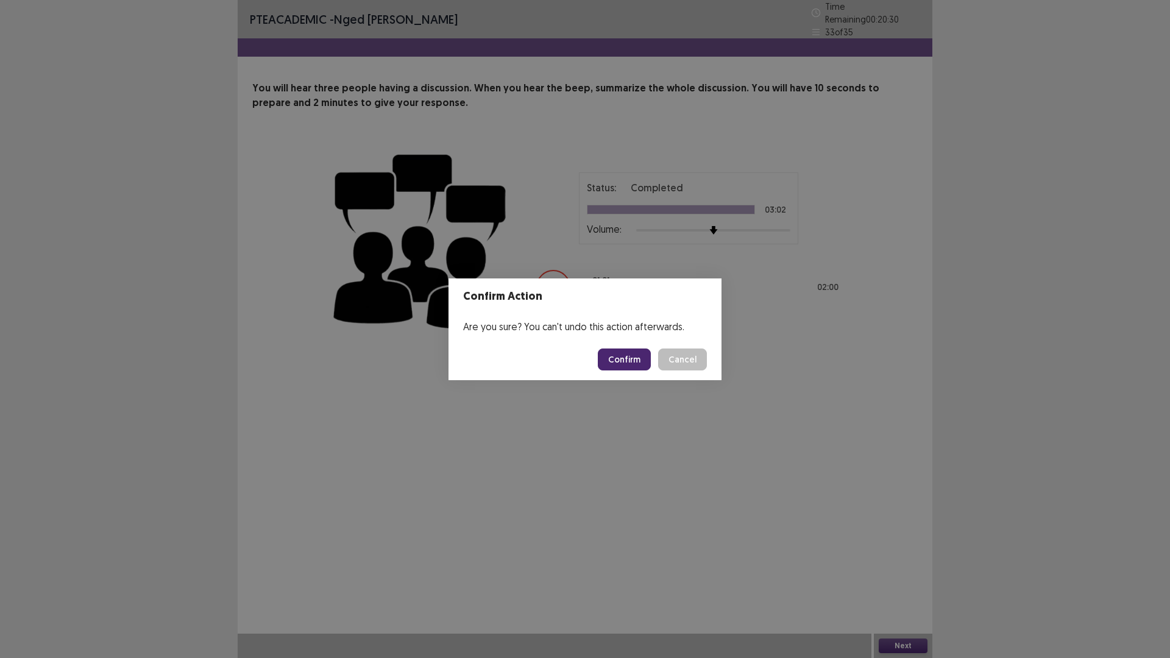
click at [622, 361] on button "Confirm" at bounding box center [624, 360] width 53 height 22
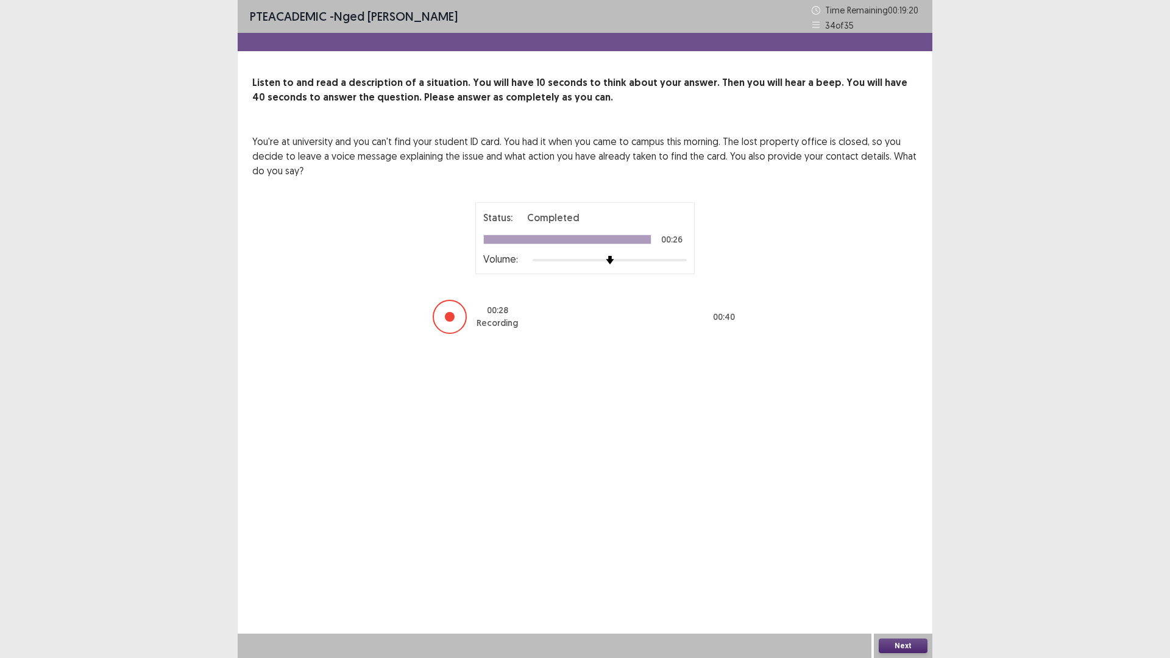
click at [898, 575] on button "Next" at bounding box center [903, 646] width 49 height 15
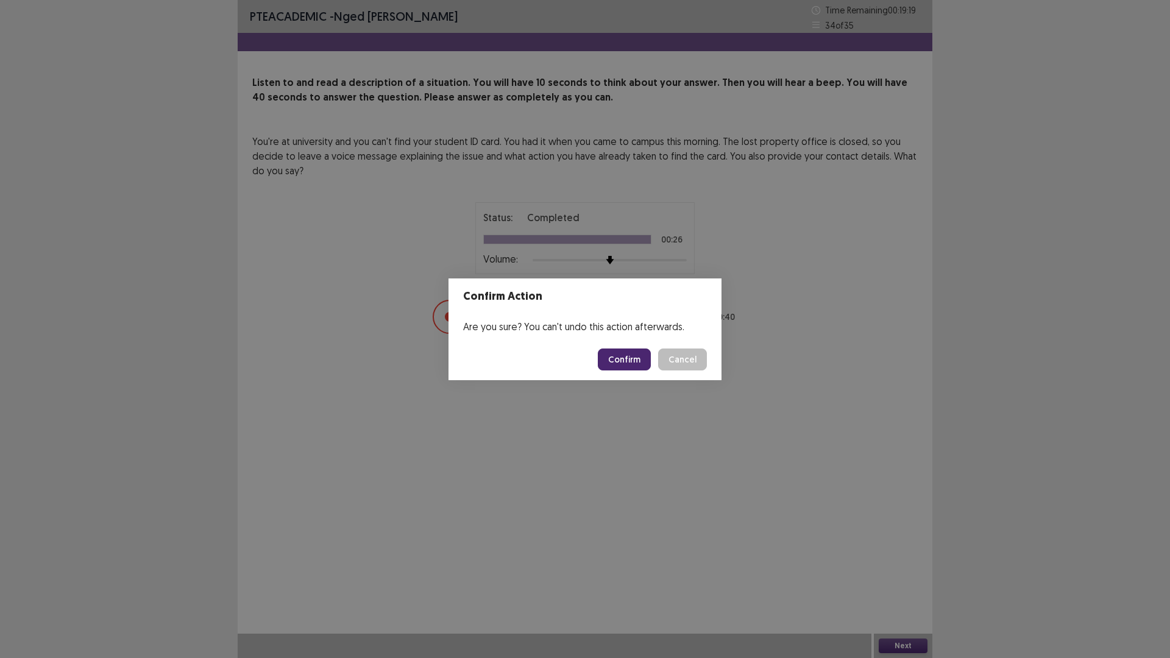
click at [617, 360] on button "Confirm" at bounding box center [624, 360] width 53 height 22
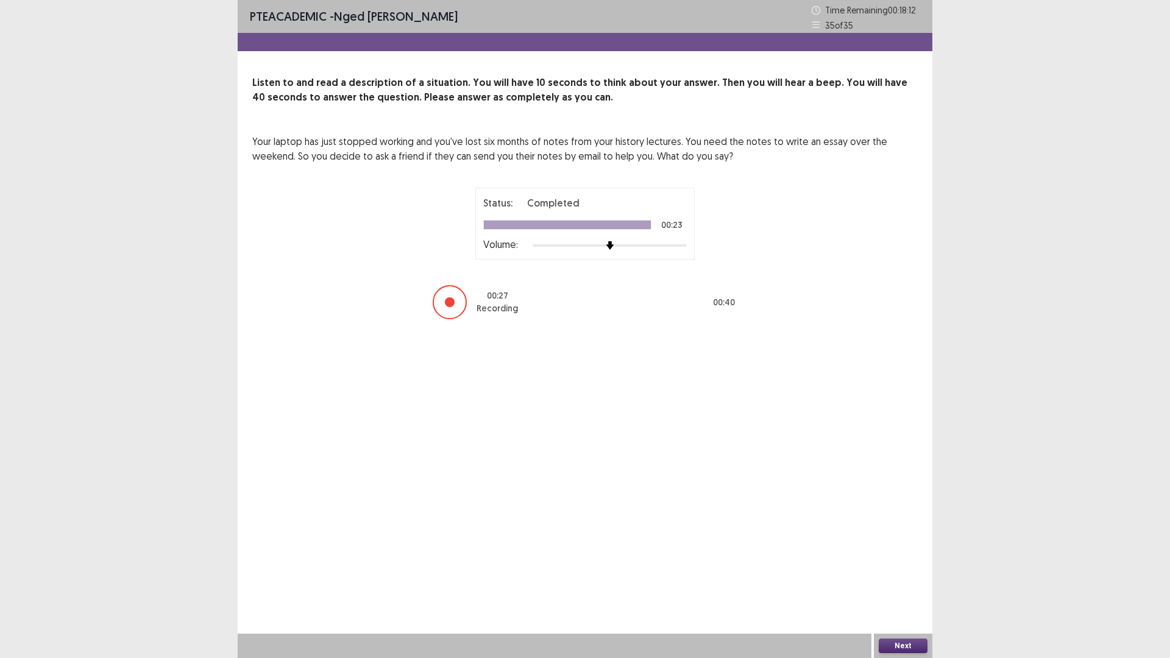
click at [905, 575] on button "Next" at bounding box center [903, 646] width 49 height 15
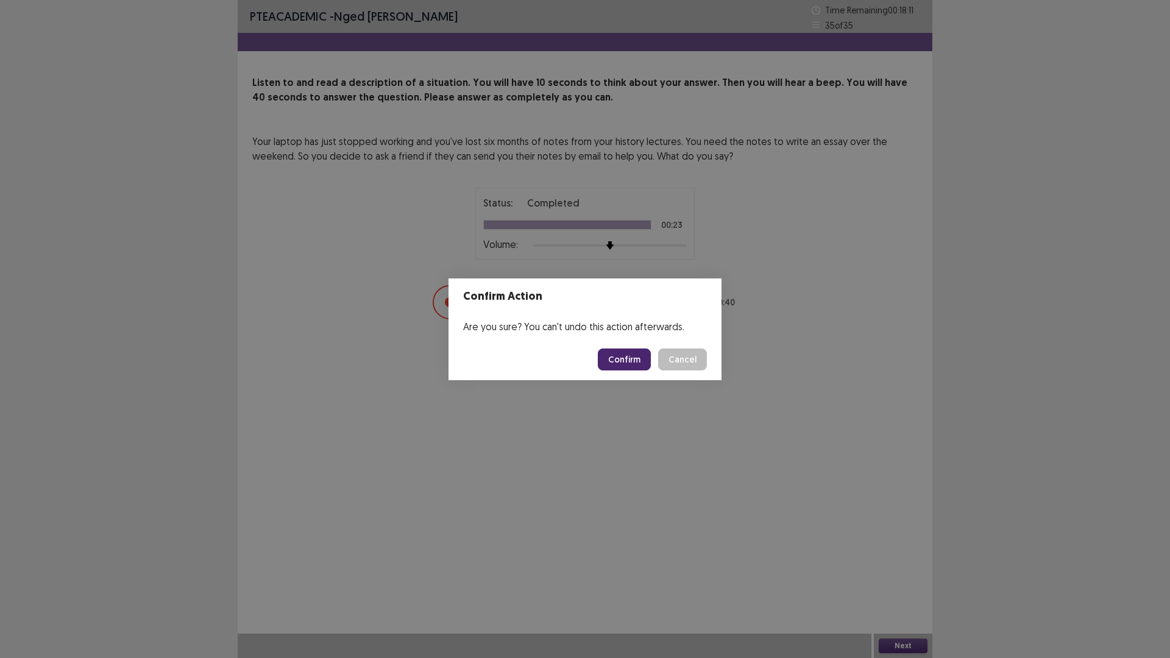
click at [620, 363] on button "Confirm" at bounding box center [624, 360] width 53 height 22
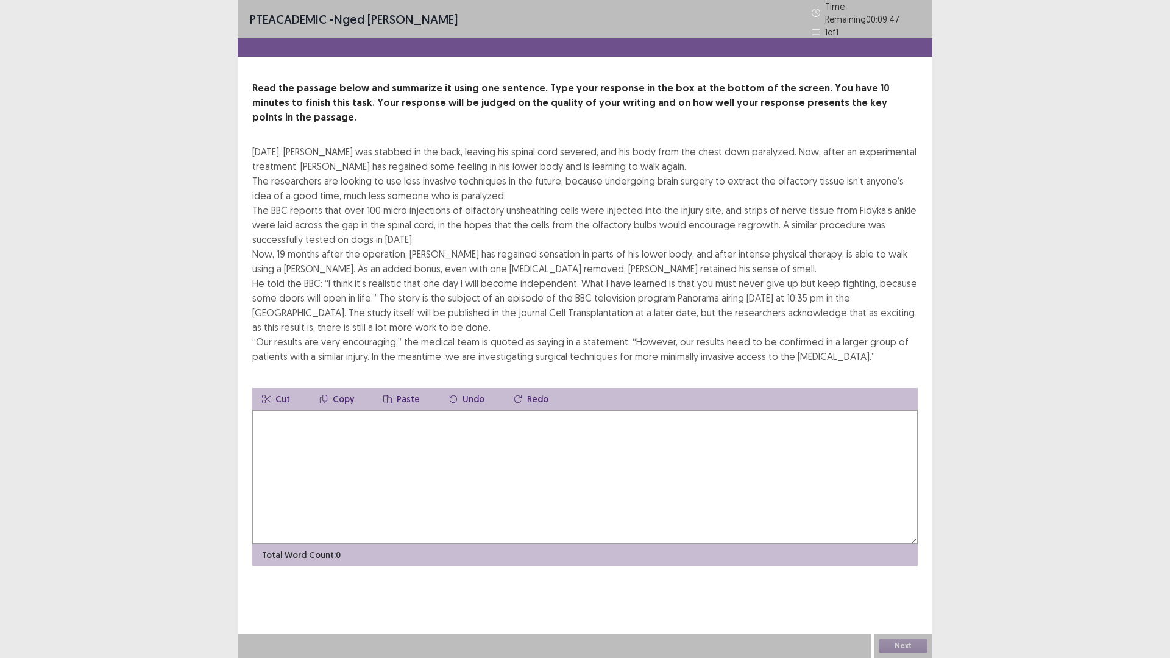
click at [382, 422] on textarea at bounding box center [585, 477] width 666 height 134
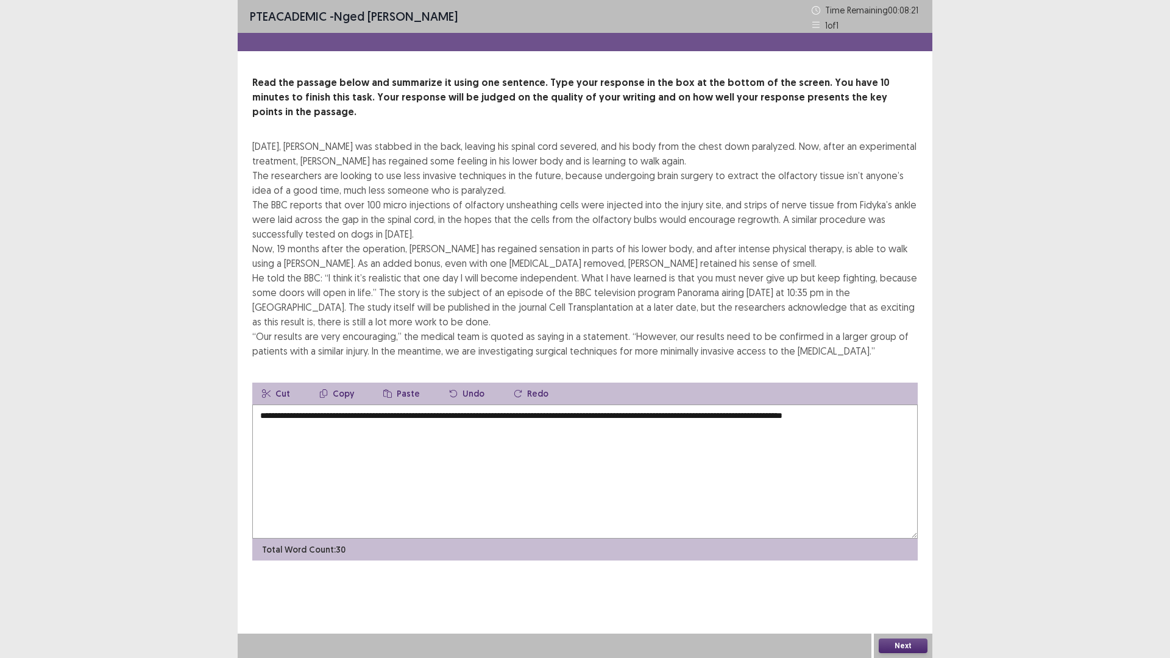
click at [883, 405] on textarea "**********" at bounding box center [585, 472] width 666 height 134
click at [908, 405] on textarea "**********" at bounding box center [585, 472] width 666 height 134
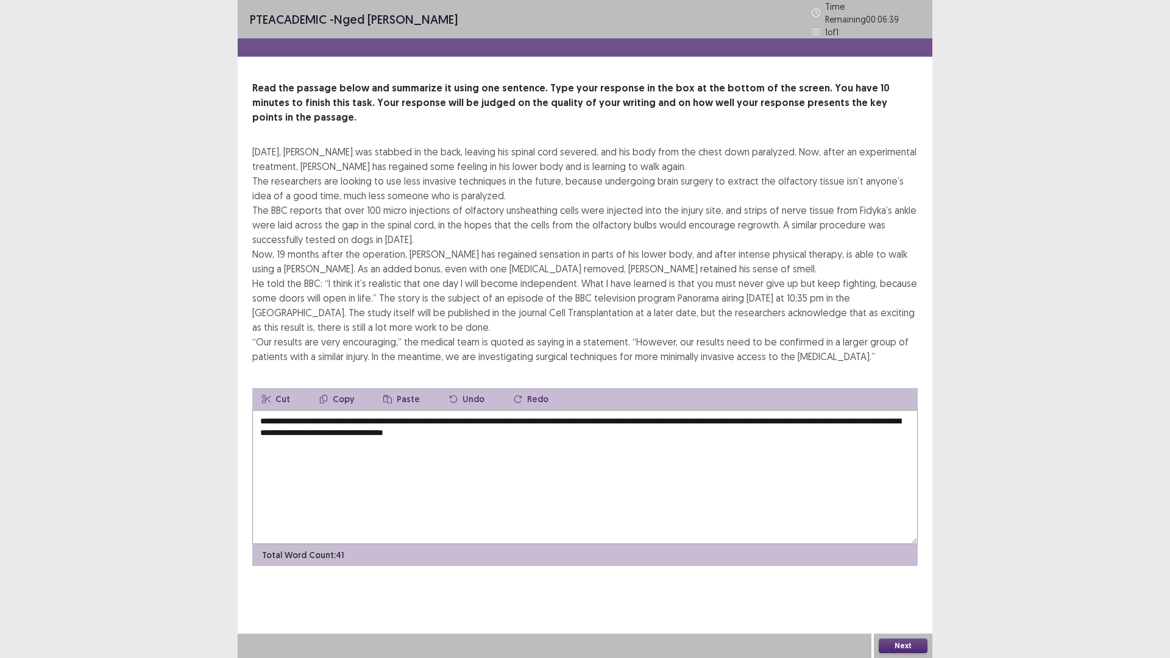
type textarea "**********"
click at [908, 575] on button "Next" at bounding box center [903, 646] width 49 height 15
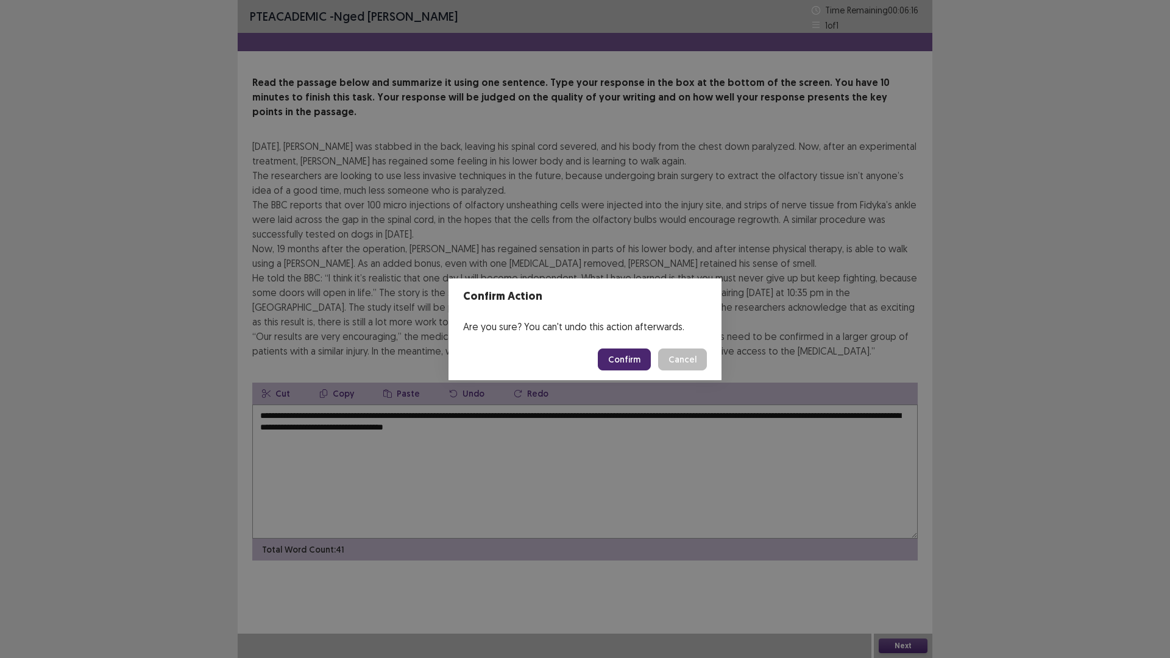
click at [619, 361] on button "Confirm" at bounding box center [624, 360] width 53 height 22
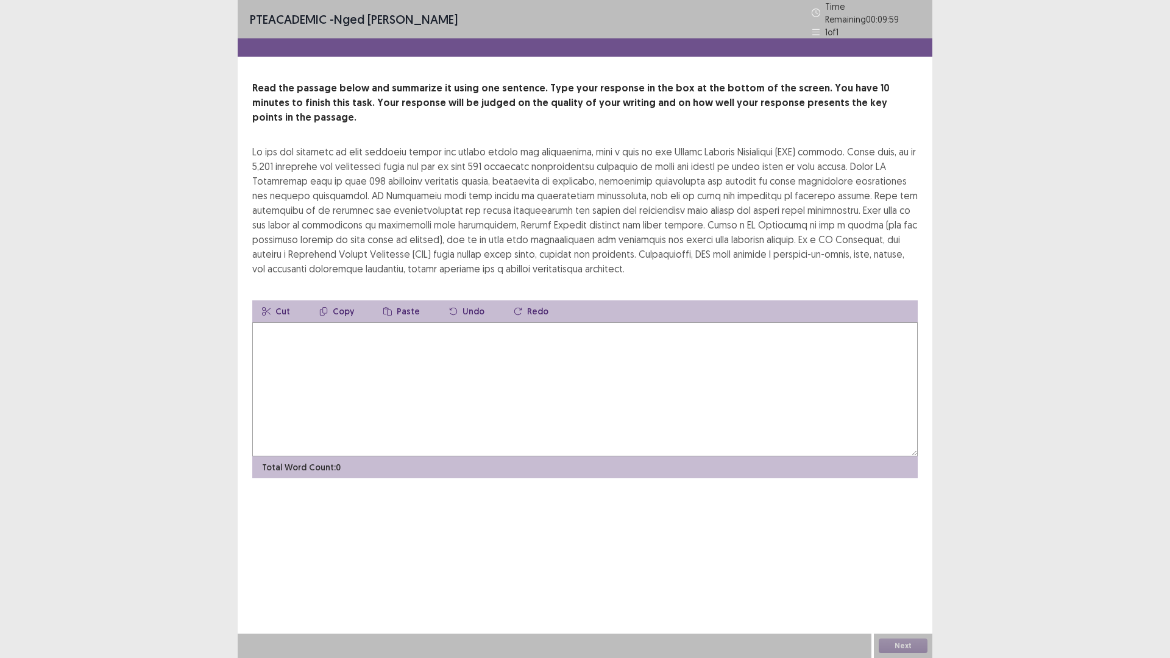
click at [349, 371] on textarea at bounding box center [585, 389] width 666 height 134
click at [463, 372] on textarea at bounding box center [585, 389] width 666 height 134
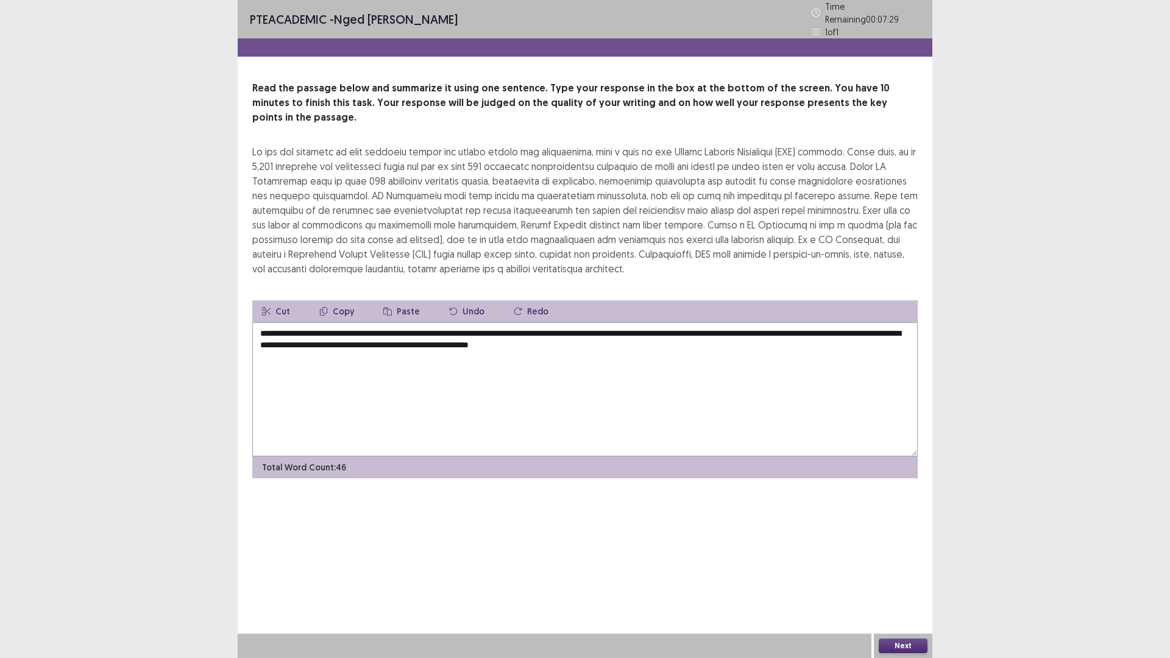
type textarea "**********"
click at [901, 575] on button "Next" at bounding box center [903, 646] width 49 height 15
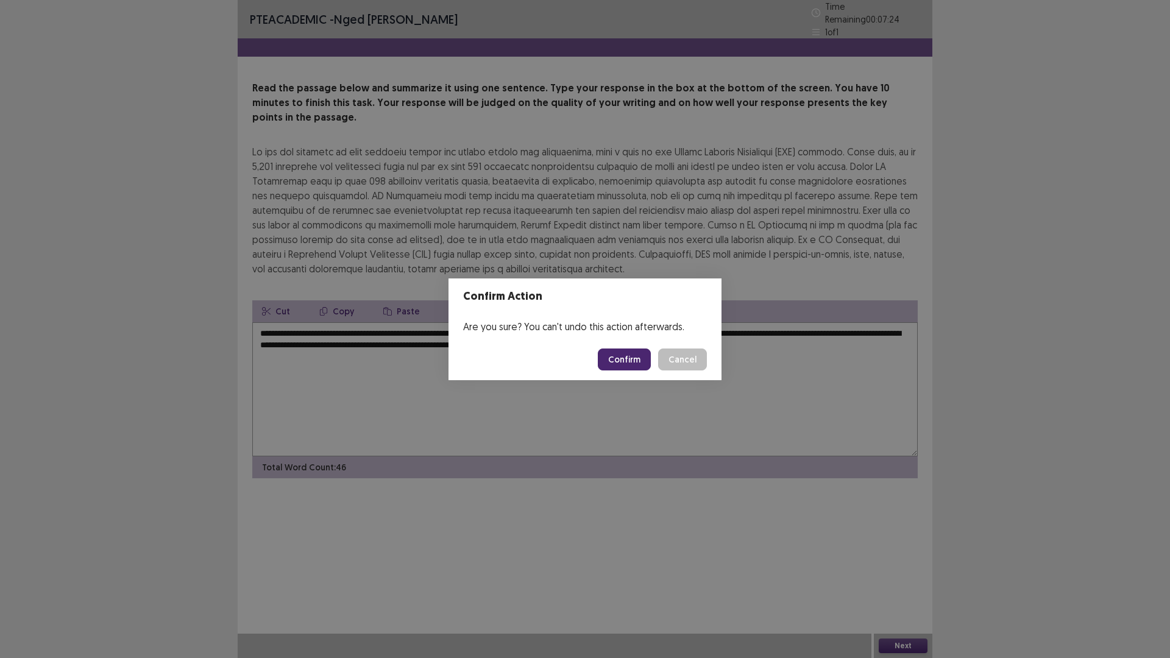
click at [632, 354] on button "Confirm" at bounding box center [624, 360] width 53 height 22
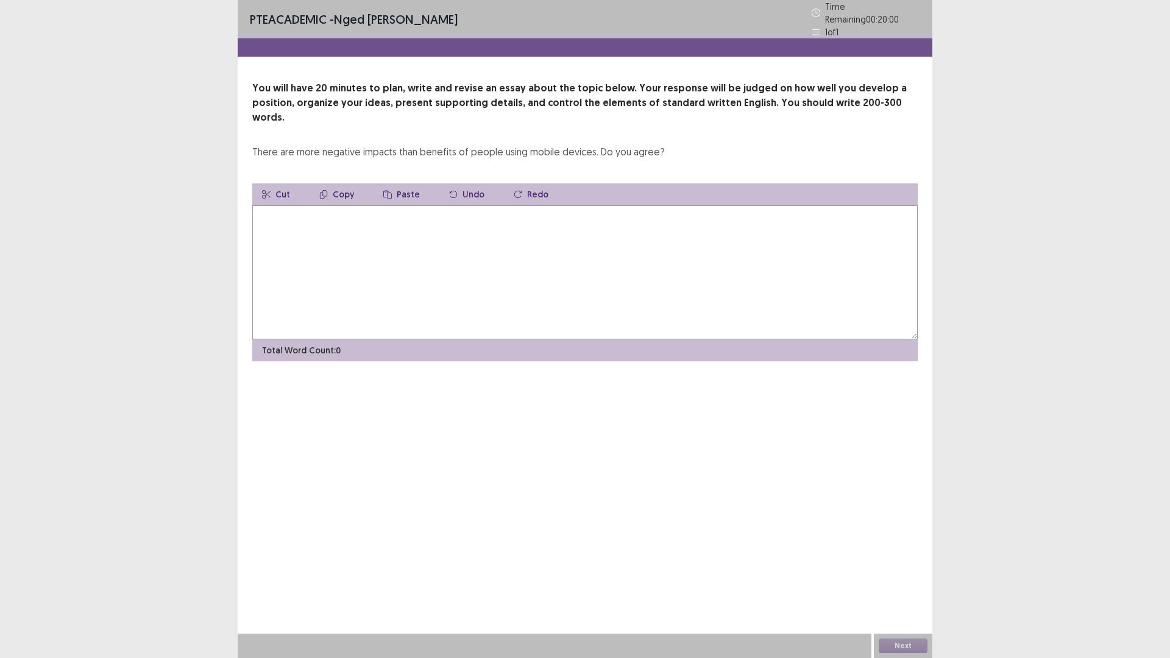
click at [369, 254] on textarea at bounding box center [585, 272] width 666 height 134
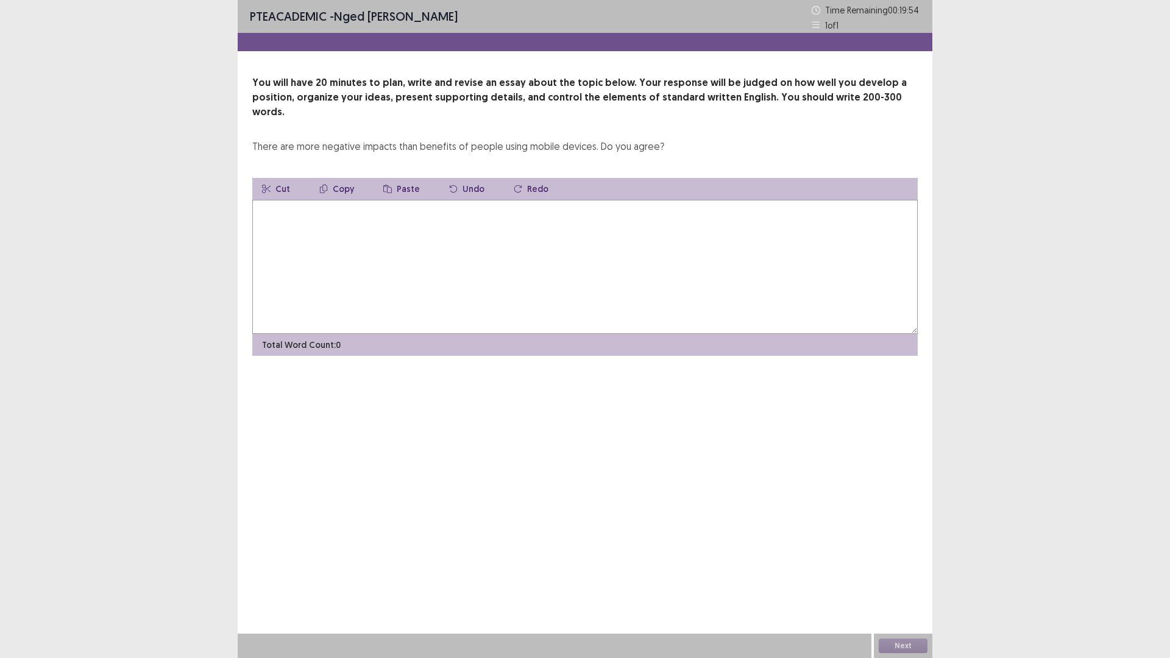
click at [381, 253] on textarea at bounding box center [585, 267] width 666 height 134
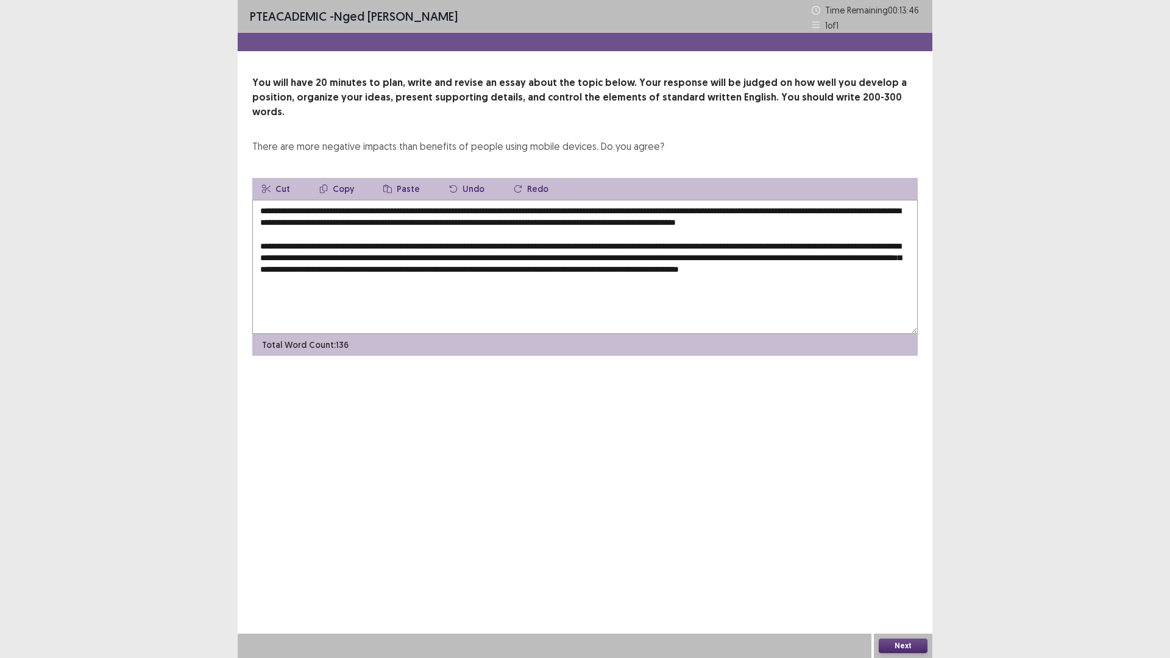
click at [446, 282] on textarea "**********" at bounding box center [585, 267] width 666 height 134
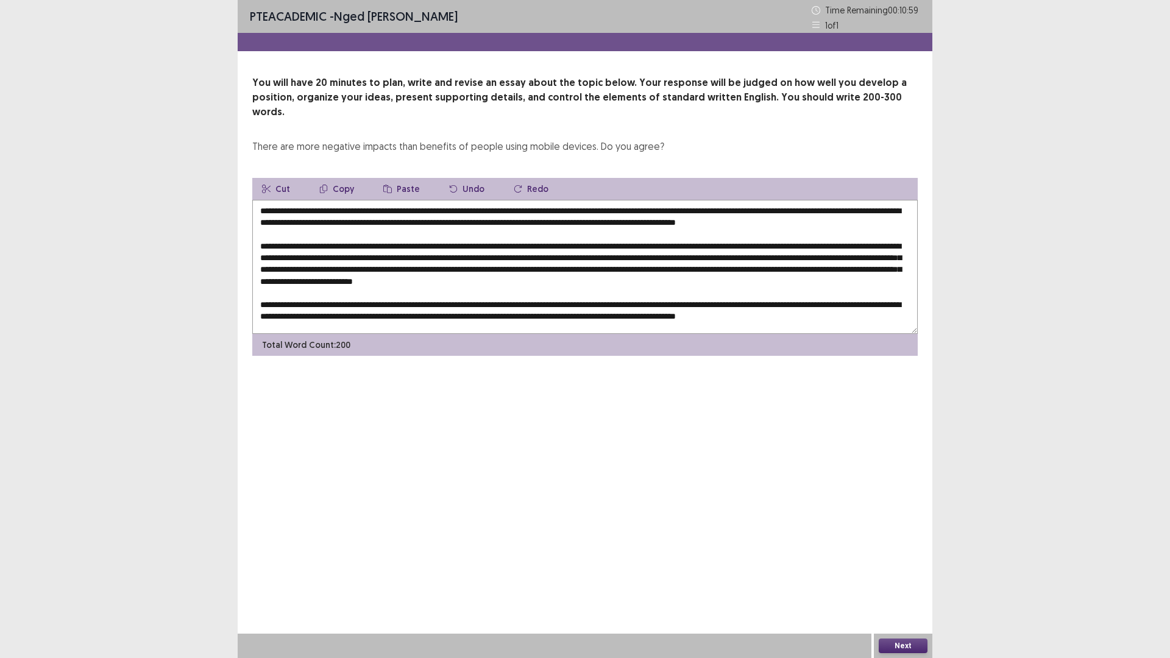
scroll to position [12, 0]
click at [262, 304] on textarea at bounding box center [585, 267] width 666 height 134
click at [305, 221] on textarea at bounding box center [585, 267] width 666 height 134
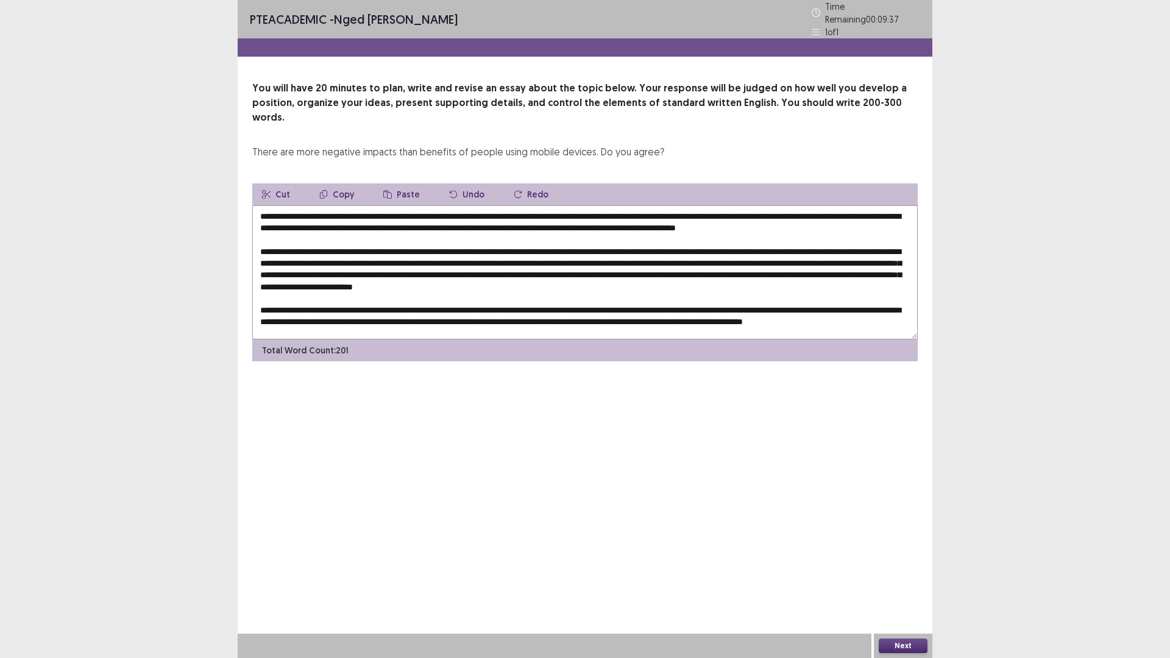
drag, startPoint x: 457, startPoint y: 266, endPoint x: 489, endPoint y: 268, distance: 32.4
click at [489, 268] on textarea at bounding box center [585, 272] width 666 height 134
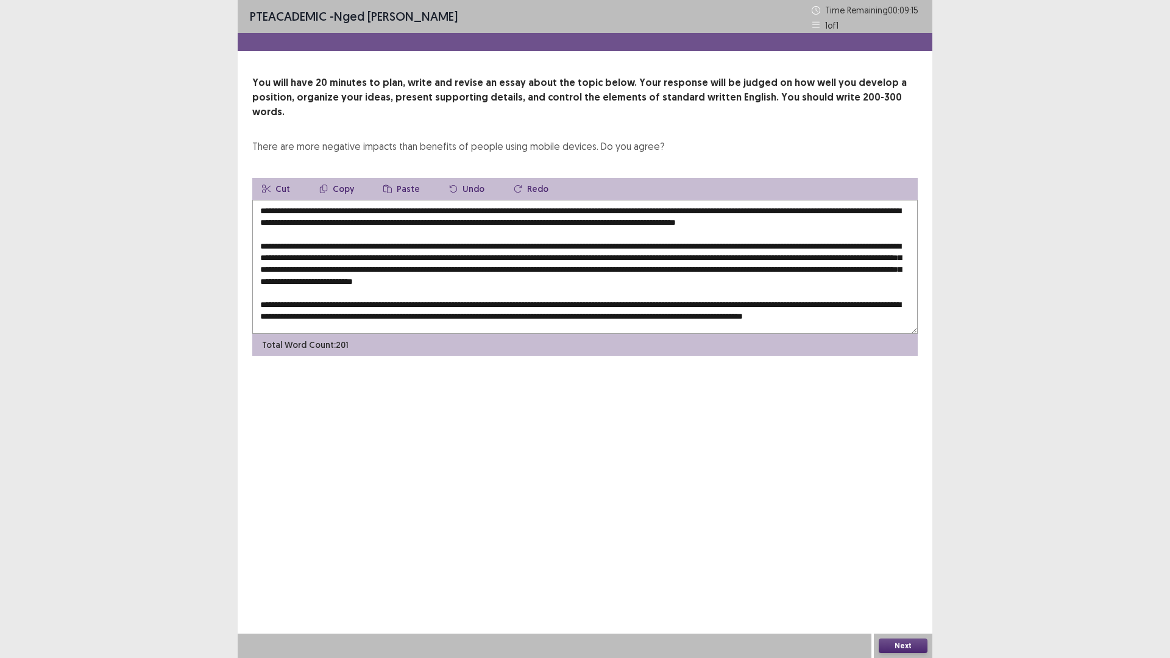
scroll to position [29, 0]
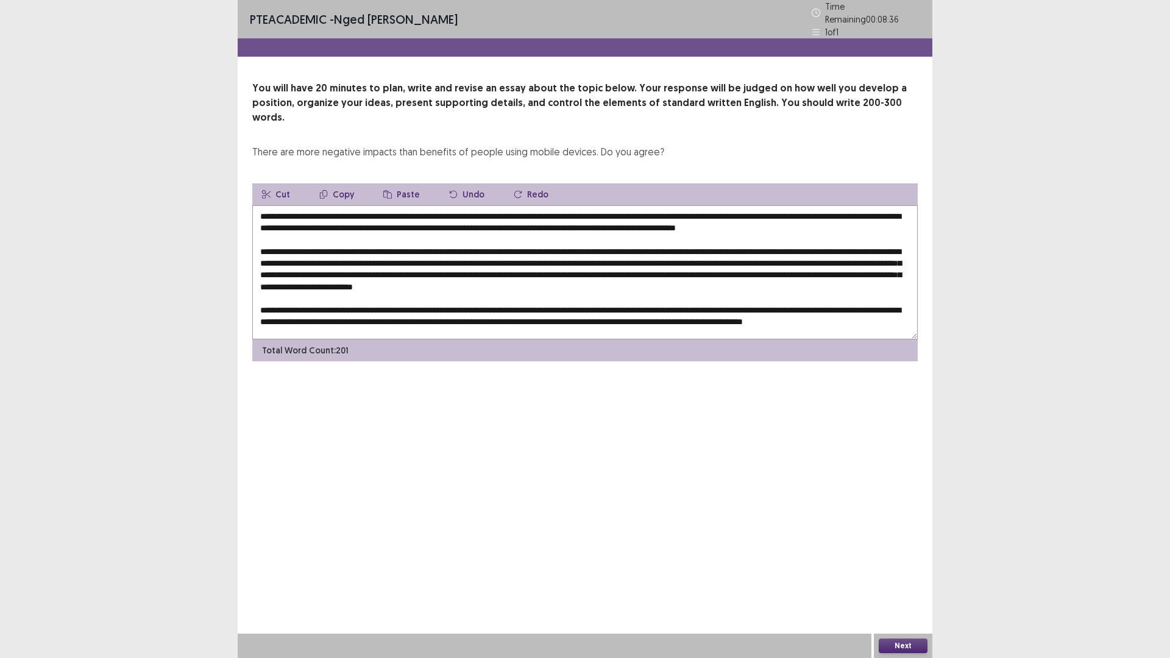
type textarea "**********"
click at [902, 575] on button "Next" at bounding box center [903, 646] width 49 height 15
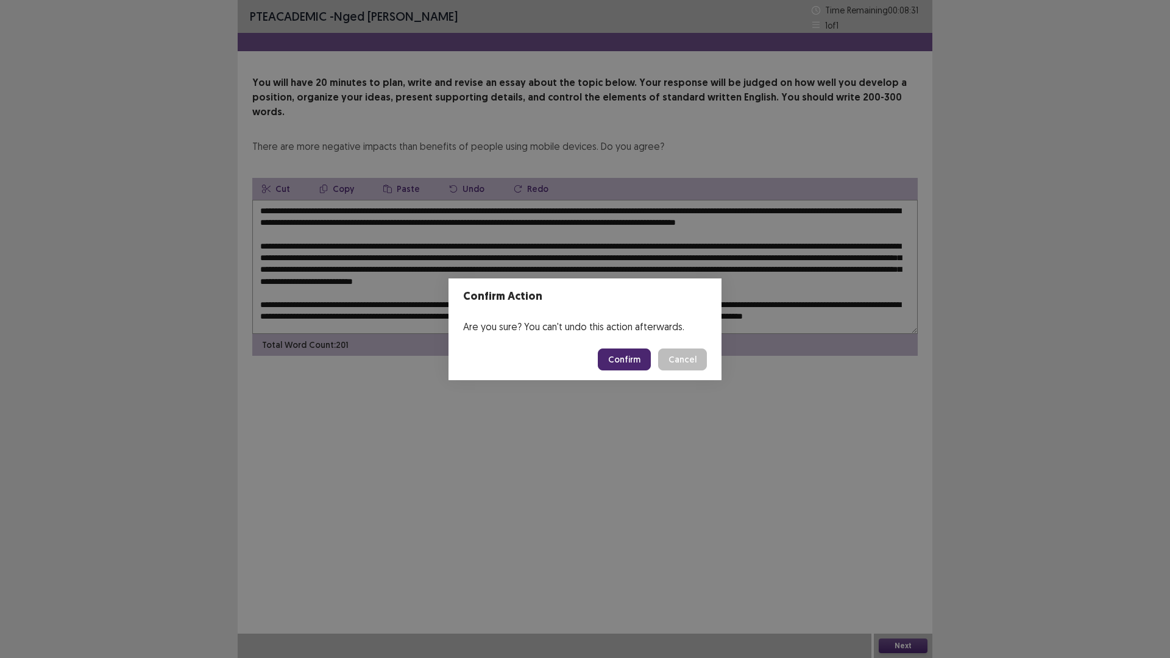
click at [630, 358] on button "Confirm" at bounding box center [624, 360] width 53 height 22
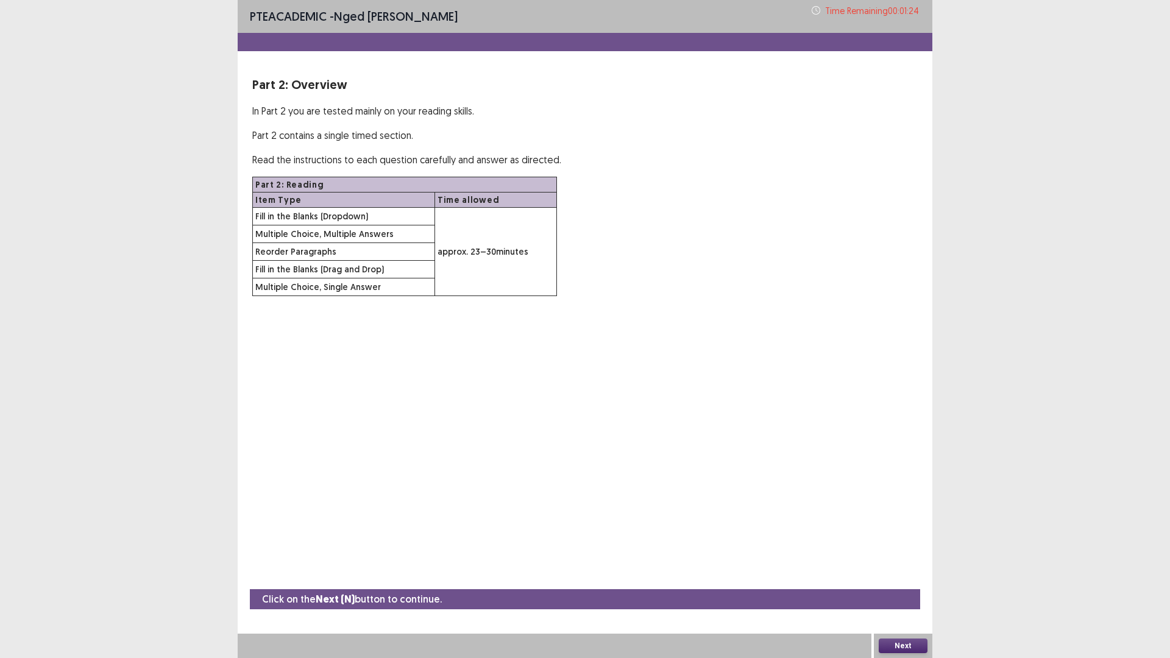
click at [894, 575] on button "Next" at bounding box center [903, 646] width 49 height 15
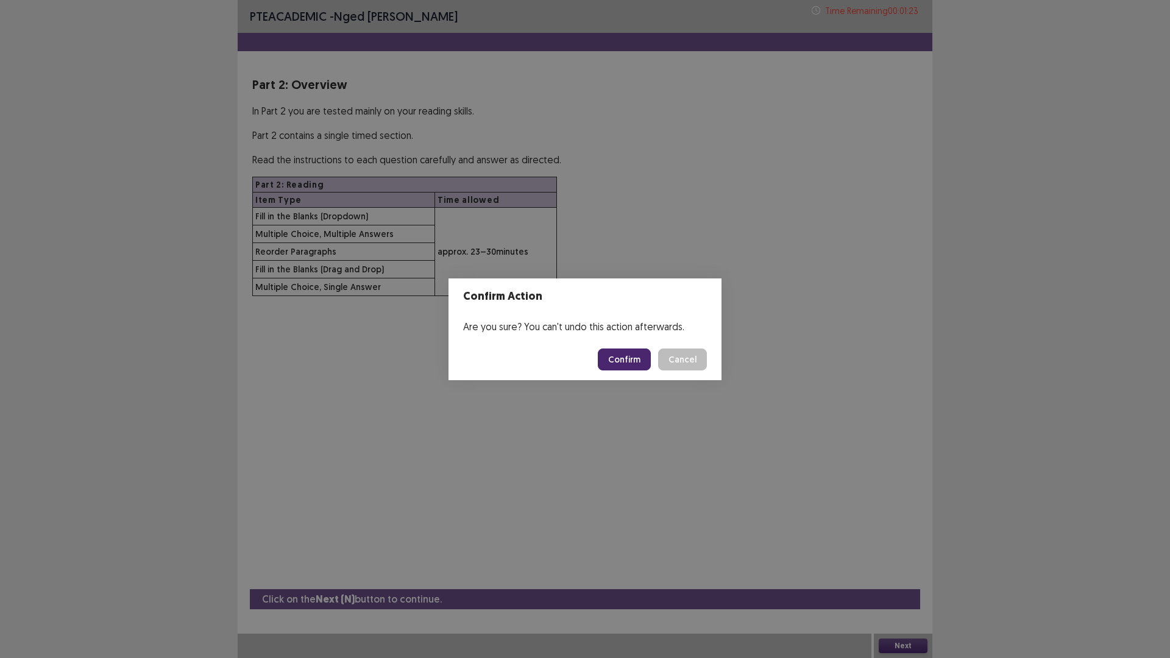
click at [623, 358] on button "Confirm" at bounding box center [624, 360] width 53 height 22
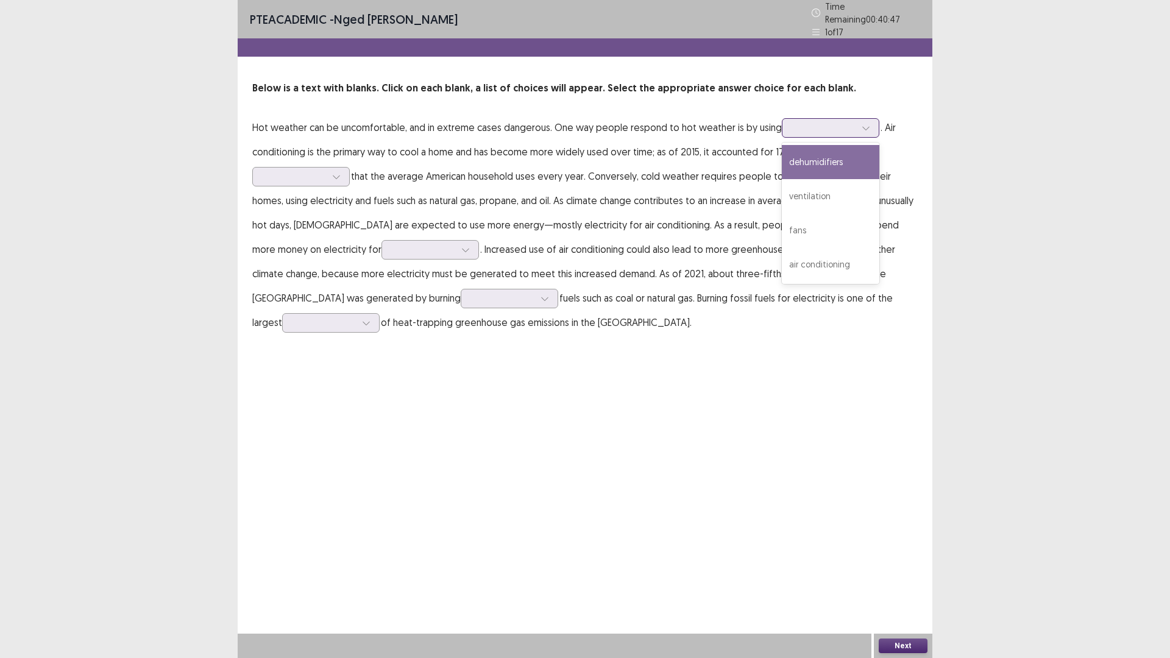
click at [806, 123] on div at bounding box center [823, 128] width 63 height 12
click at [811, 254] on div "air conditioning" at bounding box center [831, 264] width 98 height 34
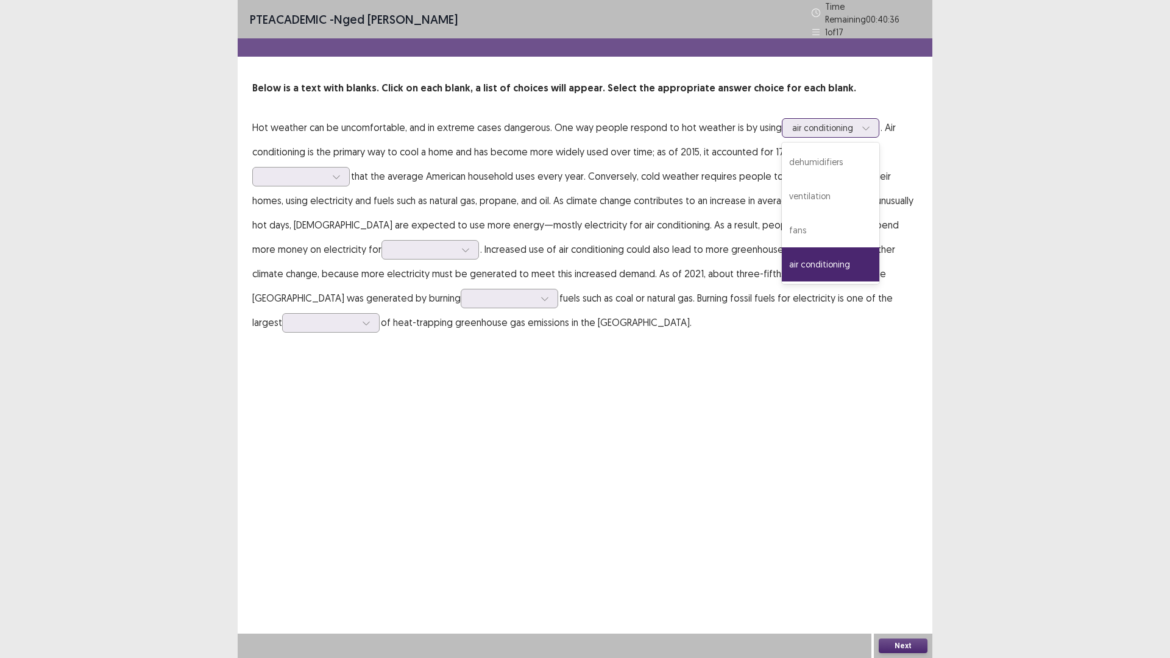
click at [811, 119] on div "air conditioning" at bounding box center [823, 128] width 63 height 18
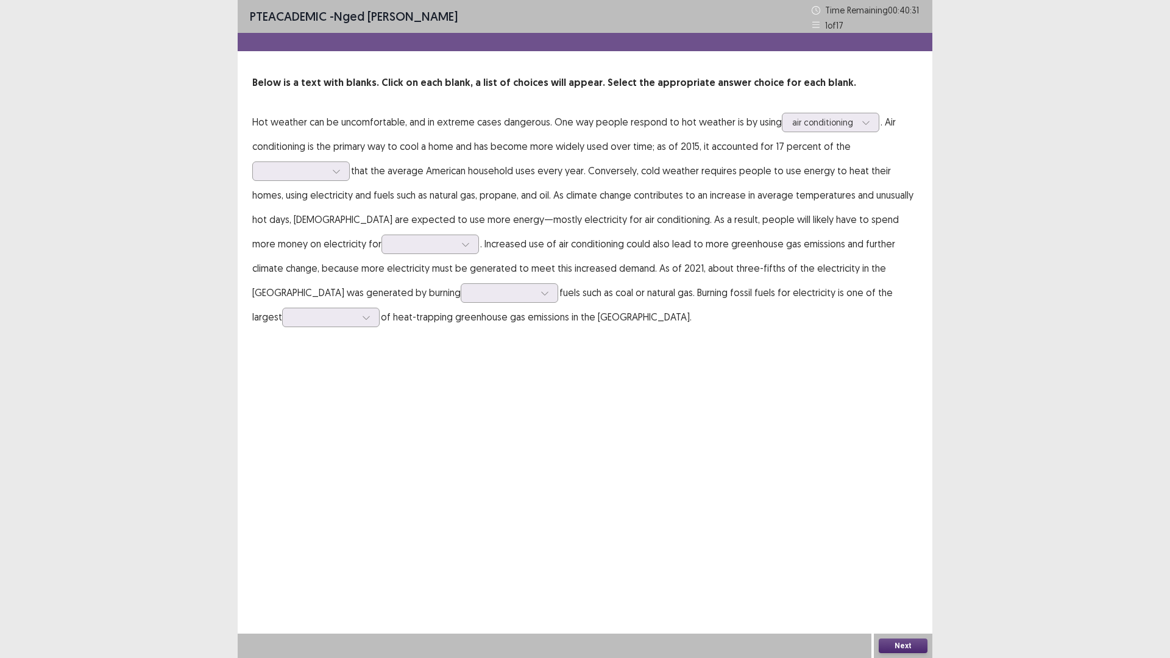
click at [932, 145] on div "Below is a text with blanks. Click on each blank, a list of choices will appear…" at bounding box center [585, 203] width 695 height 254
click at [277, 168] on div at bounding box center [294, 171] width 63 height 12
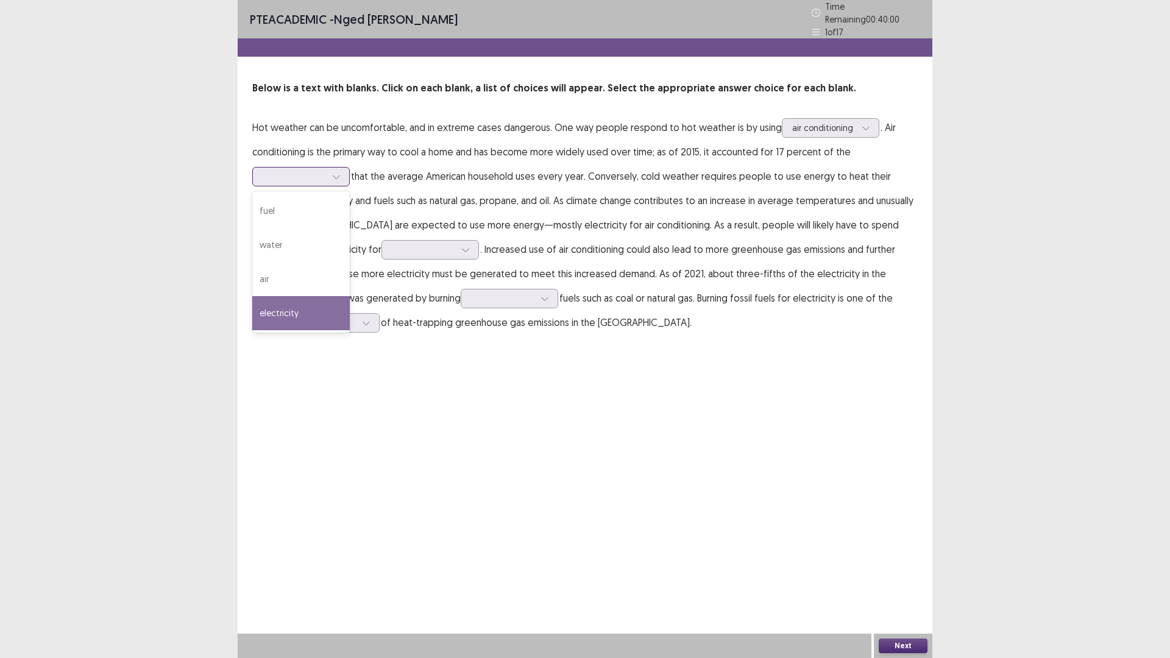
click at [285, 306] on div "electricity" at bounding box center [301, 313] width 98 height 34
click at [392, 244] on div at bounding box center [423, 250] width 63 height 12
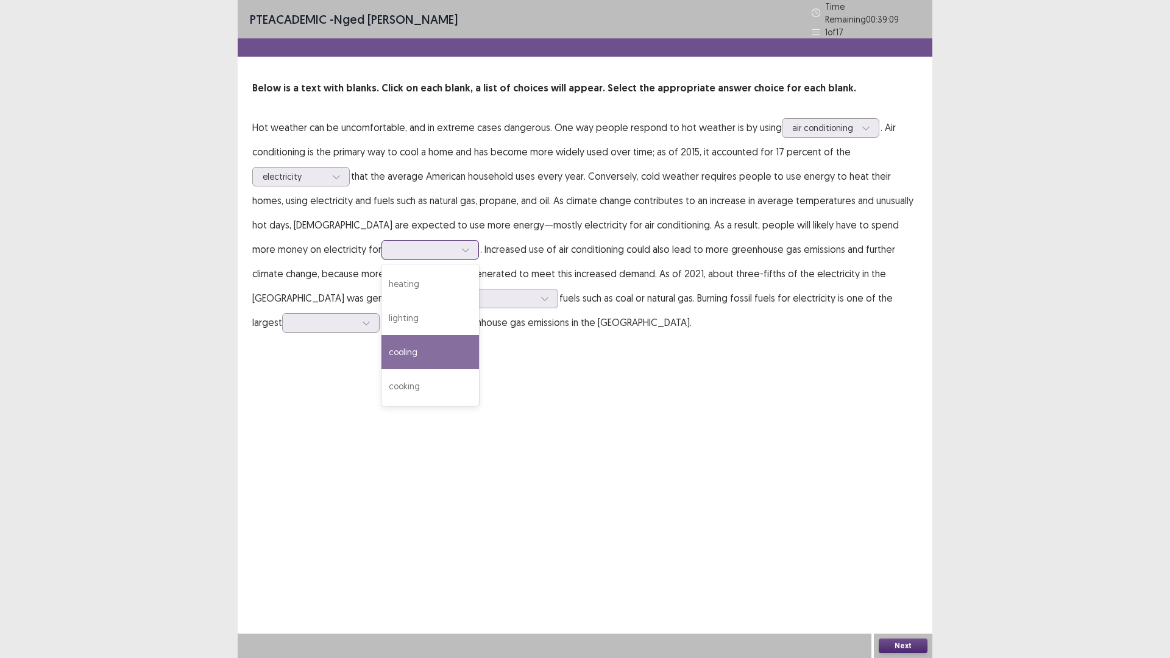
click at [382, 343] on div "cooling" at bounding box center [431, 352] width 98 height 34
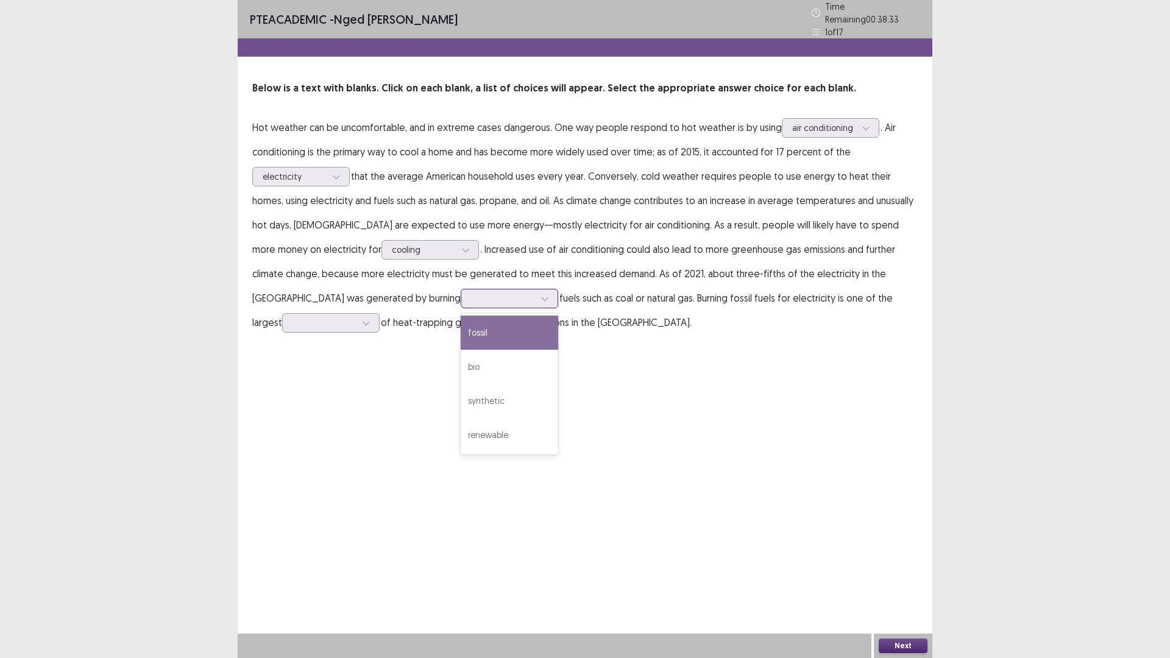
click at [470, 300] on div at bounding box center [503, 298] width 66 height 14
click at [461, 401] on div "synthetic" at bounding box center [510, 401] width 98 height 34
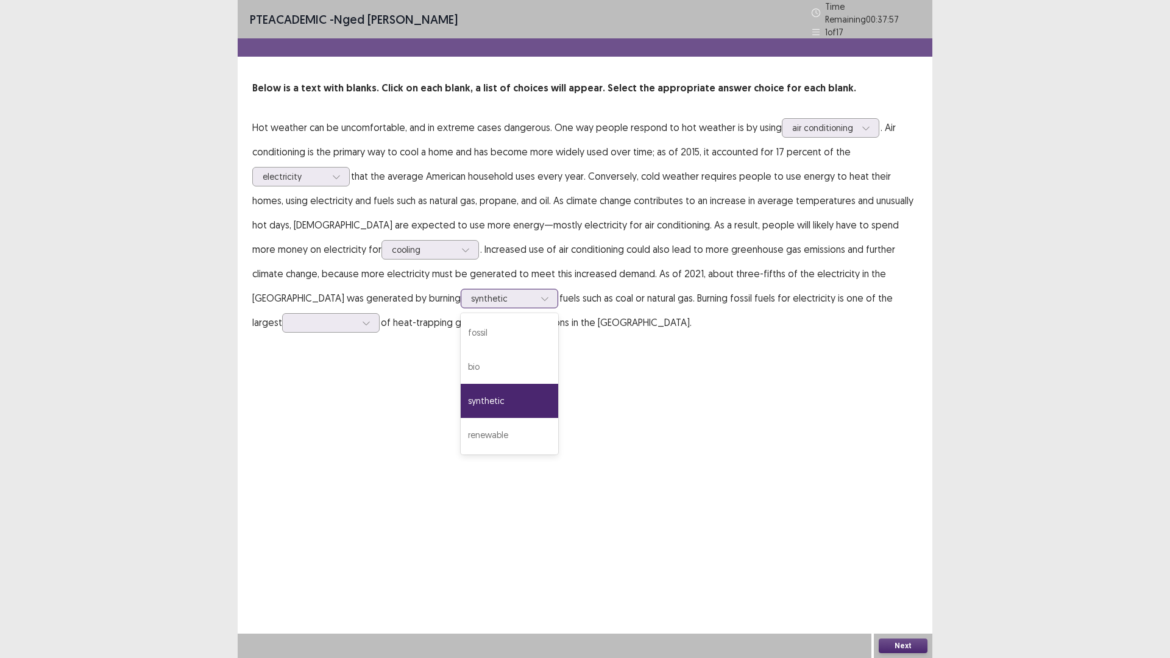
click at [471, 295] on div at bounding box center [502, 299] width 63 height 12
click at [461, 340] on div "fossil" at bounding box center [510, 333] width 98 height 34
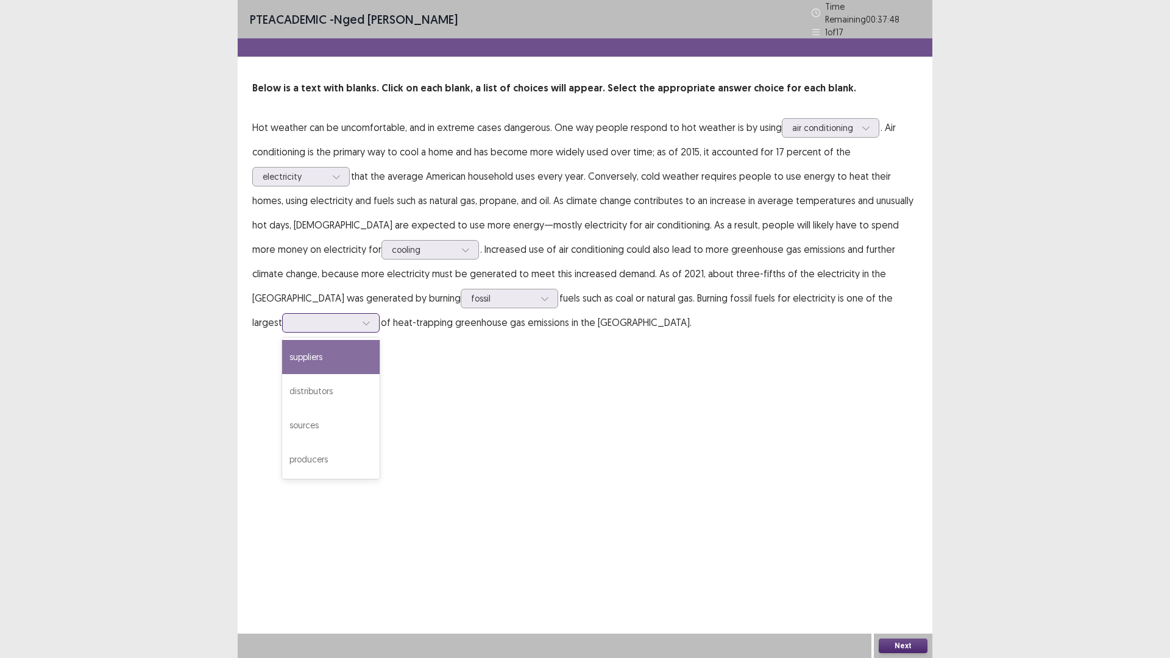
click at [356, 317] on div at bounding box center [324, 323] width 63 height 12
click at [380, 408] on div "sources" at bounding box center [331, 425] width 98 height 34
click at [906, 575] on button "Next" at bounding box center [903, 646] width 49 height 15
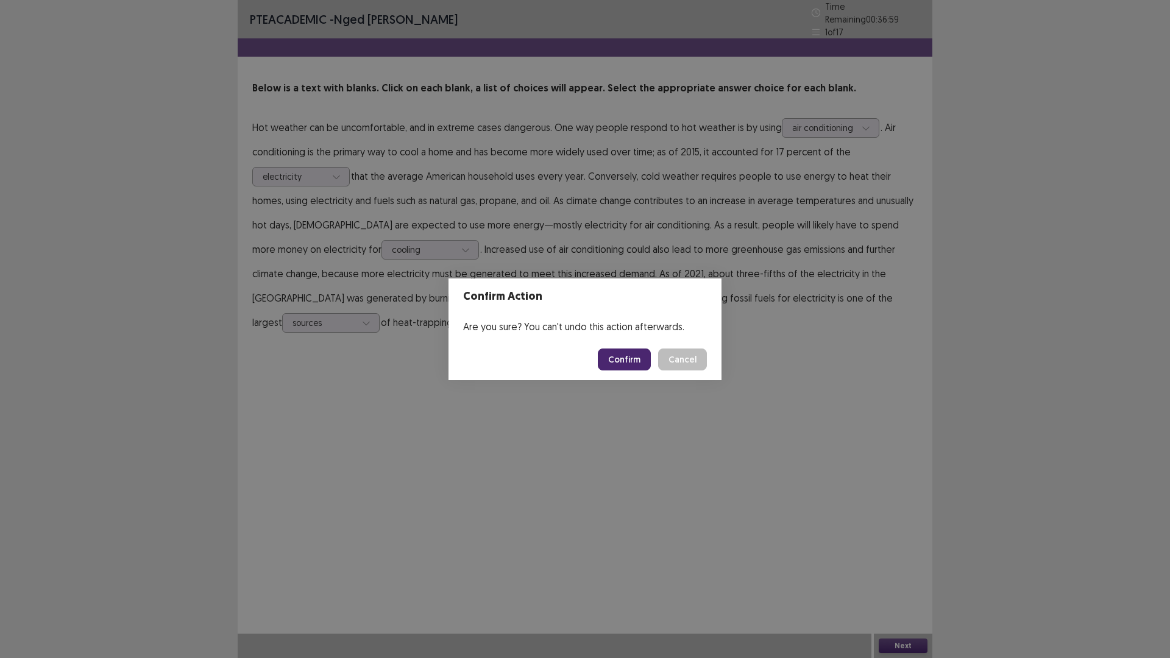
click at [628, 360] on button "Confirm" at bounding box center [624, 360] width 53 height 22
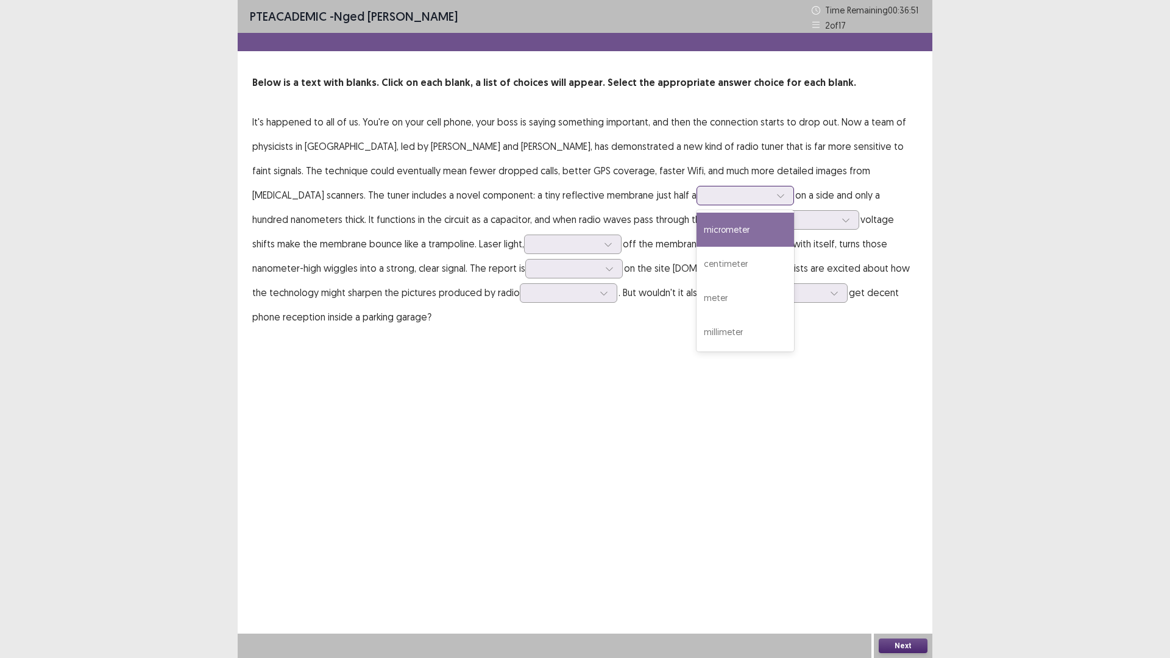
click at [707, 196] on div at bounding box center [738, 196] width 63 height 12
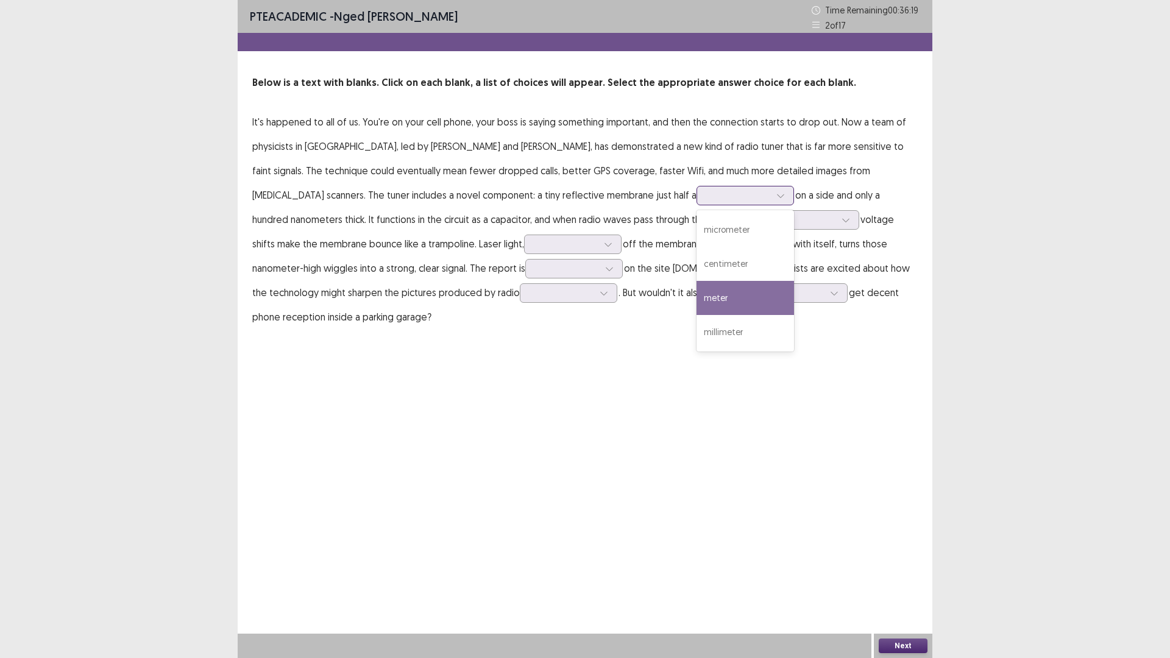
click at [697, 301] on div "meter" at bounding box center [746, 298] width 98 height 34
click at [707, 199] on div at bounding box center [738, 196] width 63 height 12
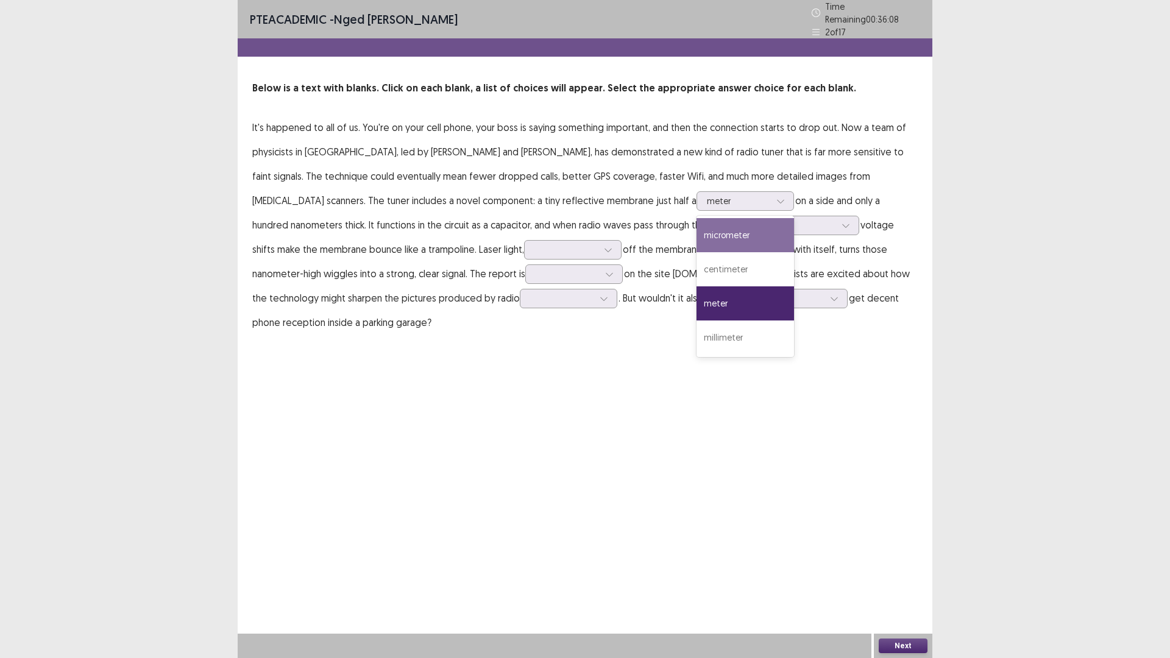
click at [764, 209] on p "It's happened to all of us. You're on your cell phone, your boss is saying some…" at bounding box center [585, 224] width 666 height 219
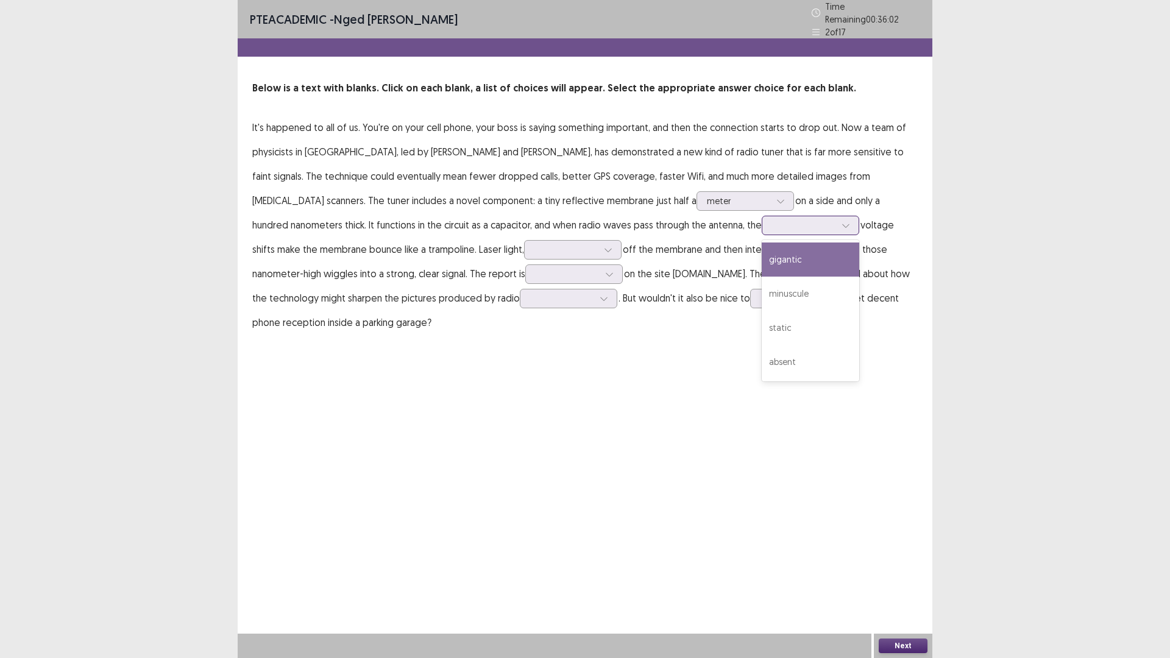
click at [772, 219] on div at bounding box center [803, 225] width 63 height 12
click at [762, 251] on div "gigantic" at bounding box center [811, 260] width 98 height 34
click at [837, 227] on div at bounding box center [846, 225] width 18 height 18
click at [714, 232] on p "It's happened to all of us. You're on your cell phone, your boss is saying some…" at bounding box center [585, 224] width 666 height 219
click at [599, 241] on div at bounding box center [608, 250] width 18 height 18
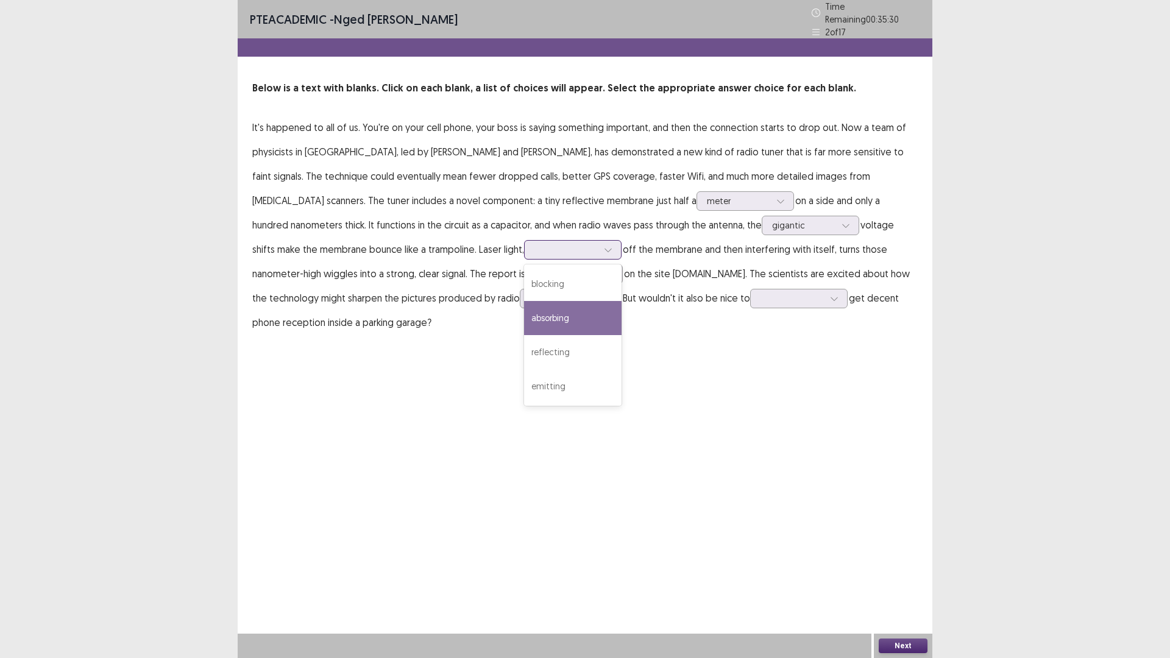
click at [524, 302] on div "absorbing" at bounding box center [573, 318] width 98 height 34
click at [536, 268] on div at bounding box center [567, 274] width 63 height 12
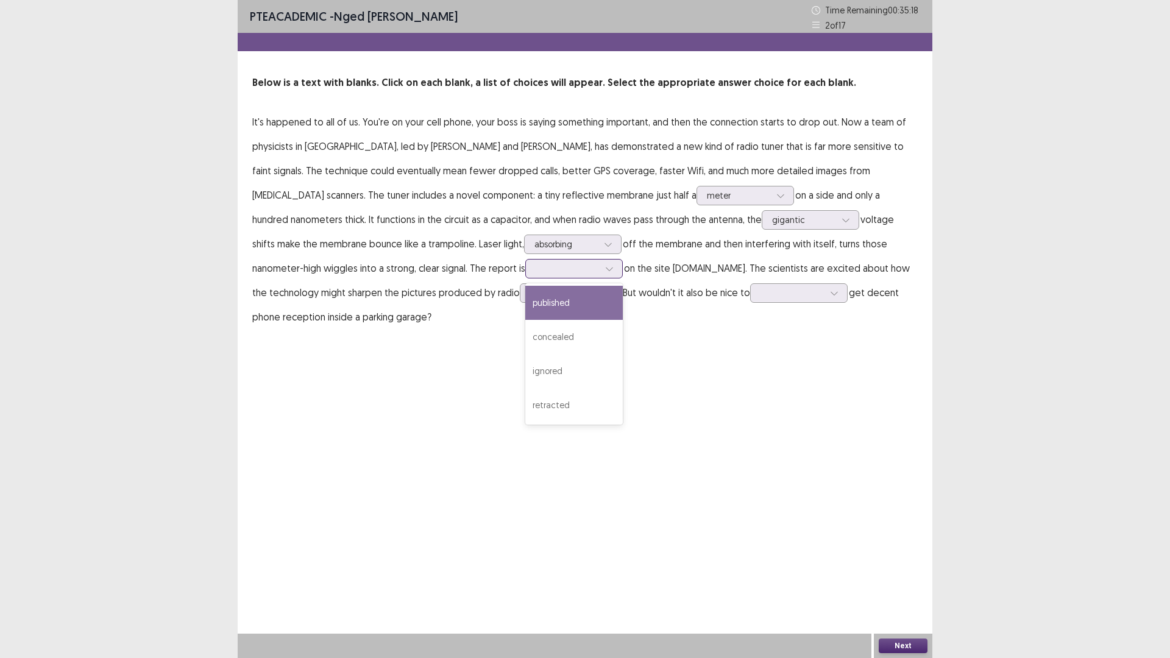
click at [525, 302] on div "published" at bounding box center [574, 303] width 98 height 34
click at [595, 293] on div at bounding box center [604, 293] width 18 height 18
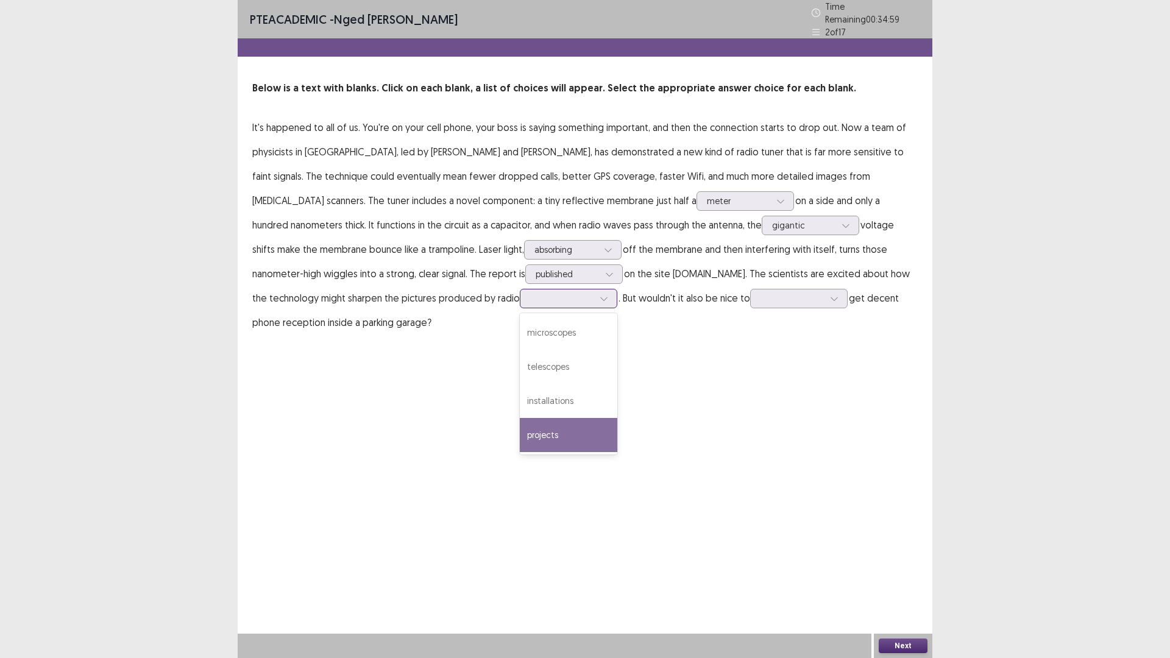
click at [520, 425] on div "projects" at bounding box center [569, 435] width 98 height 34
click at [761, 296] on div at bounding box center [792, 299] width 63 height 12
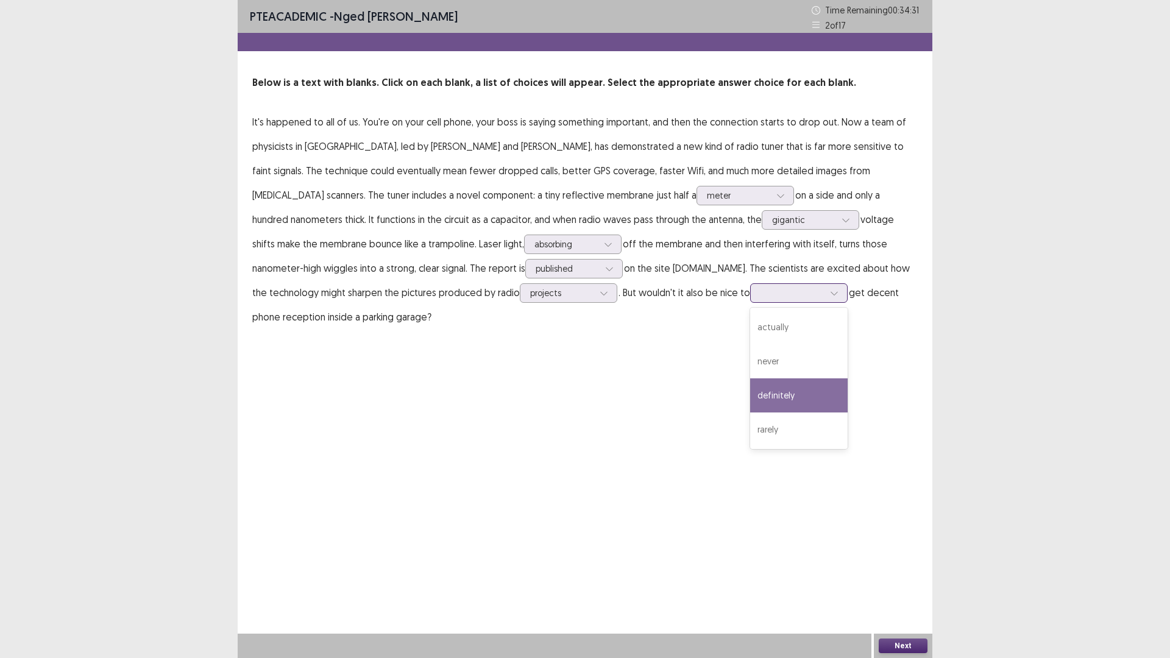
click at [750, 394] on div "definitely" at bounding box center [799, 395] width 98 height 34
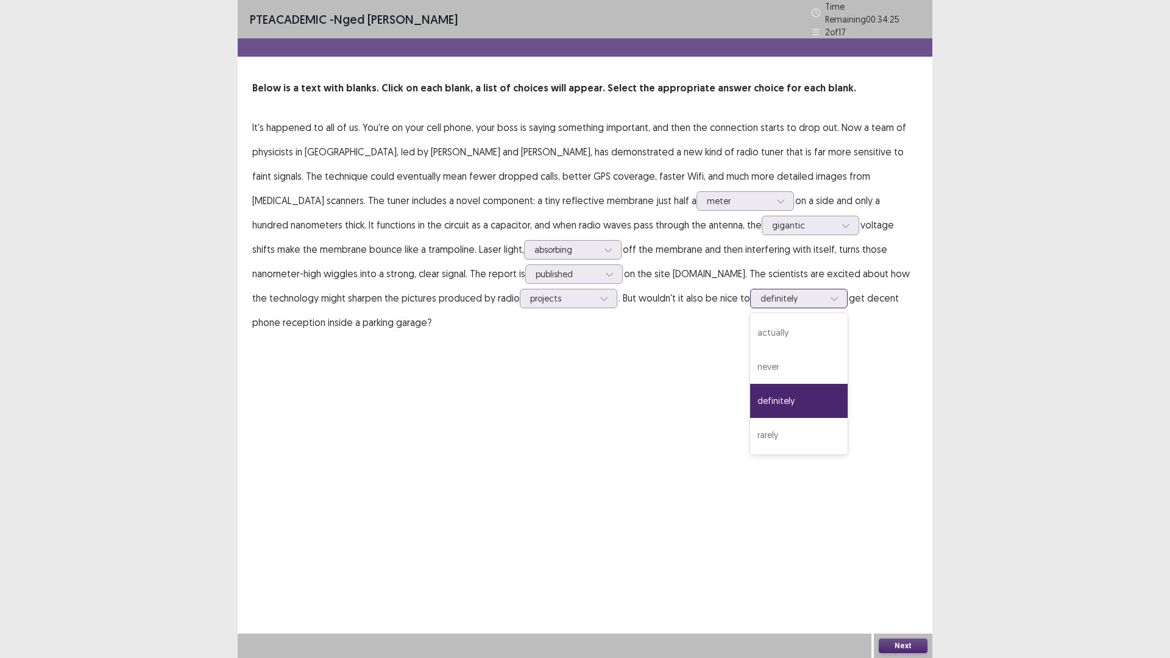
click at [761, 293] on div at bounding box center [792, 299] width 63 height 12
click at [890, 575] on div "Next" at bounding box center [903, 646] width 59 height 24
click at [898, 575] on button "Next" at bounding box center [903, 646] width 49 height 15
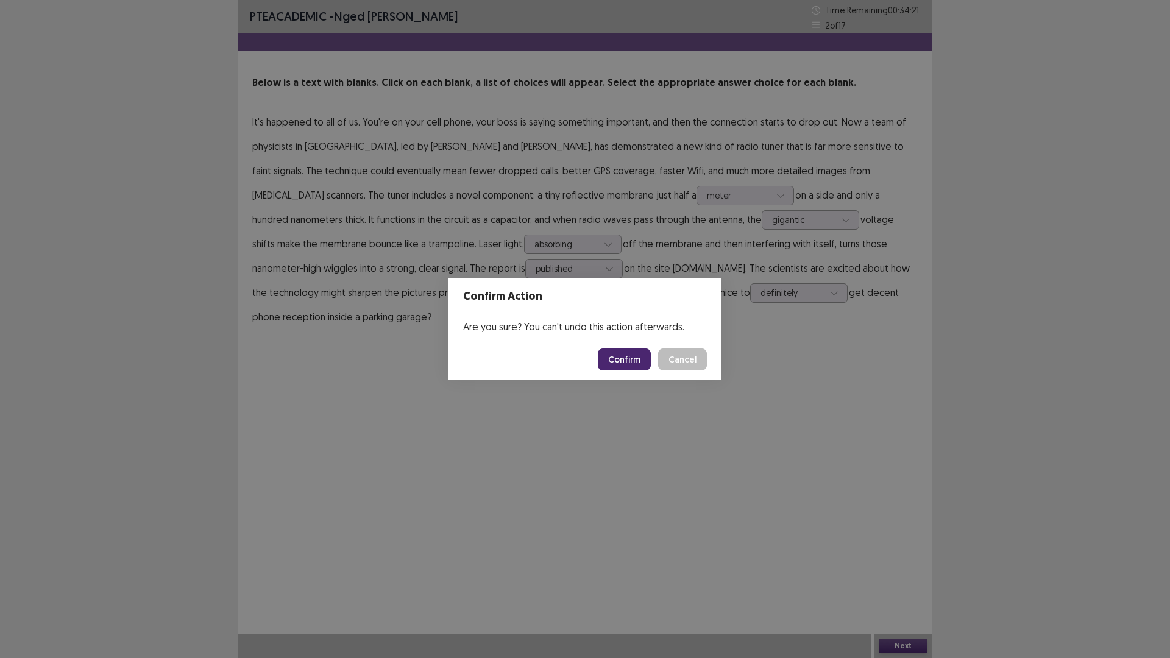
click at [679, 360] on button "Cancel" at bounding box center [682, 360] width 49 height 22
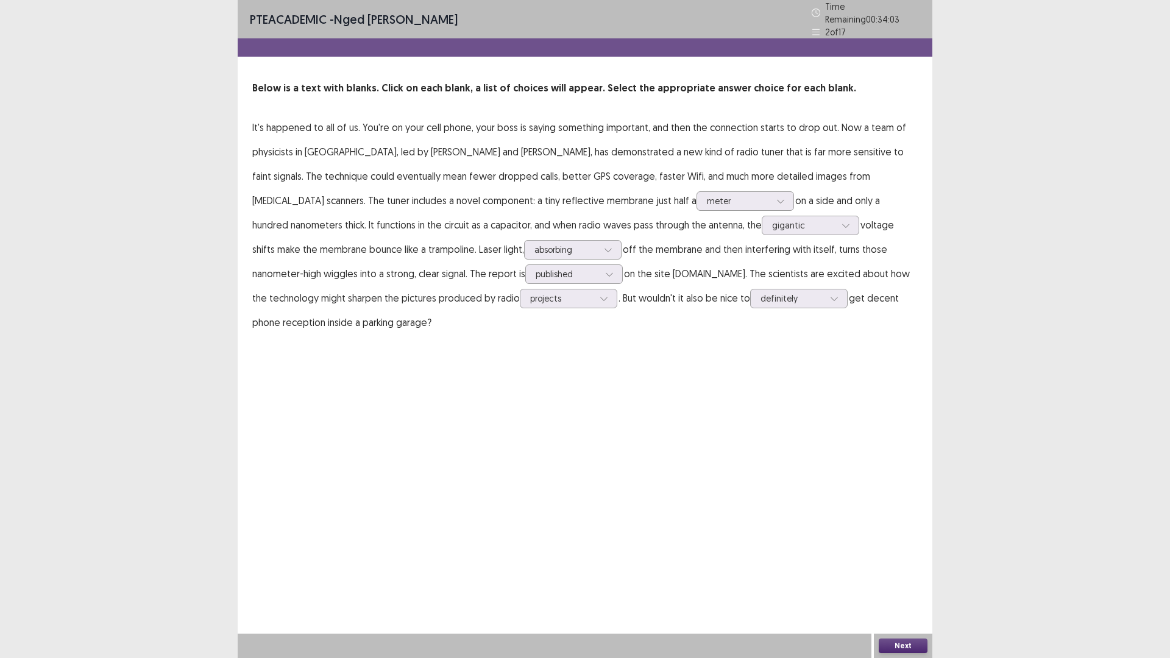
click at [907, 575] on button "Next" at bounding box center [903, 646] width 49 height 15
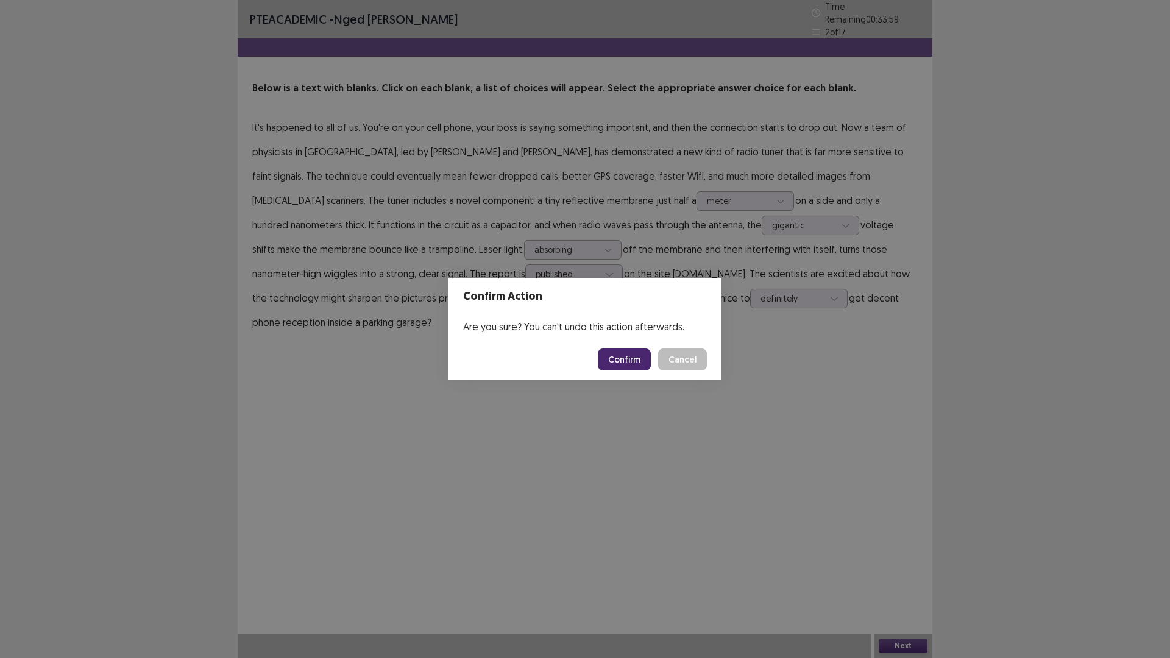
click at [627, 357] on button "Confirm" at bounding box center [624, 360] width 53 height 22
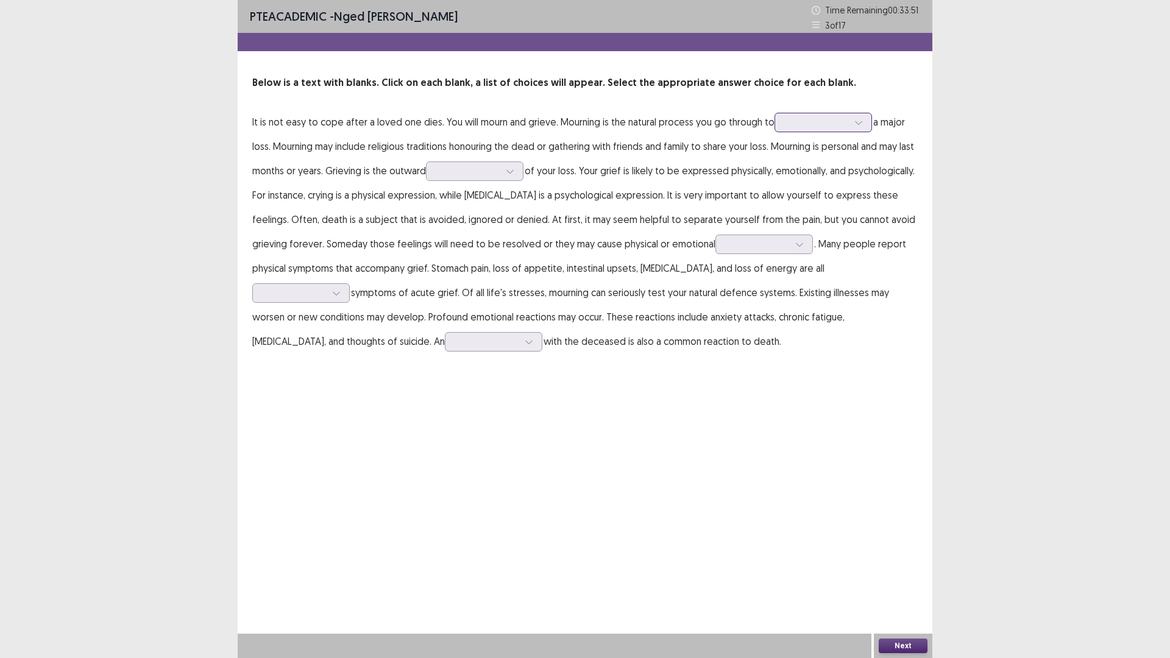
click at [823, 127] on div at bounding box center [816, 122] width 63 height 12
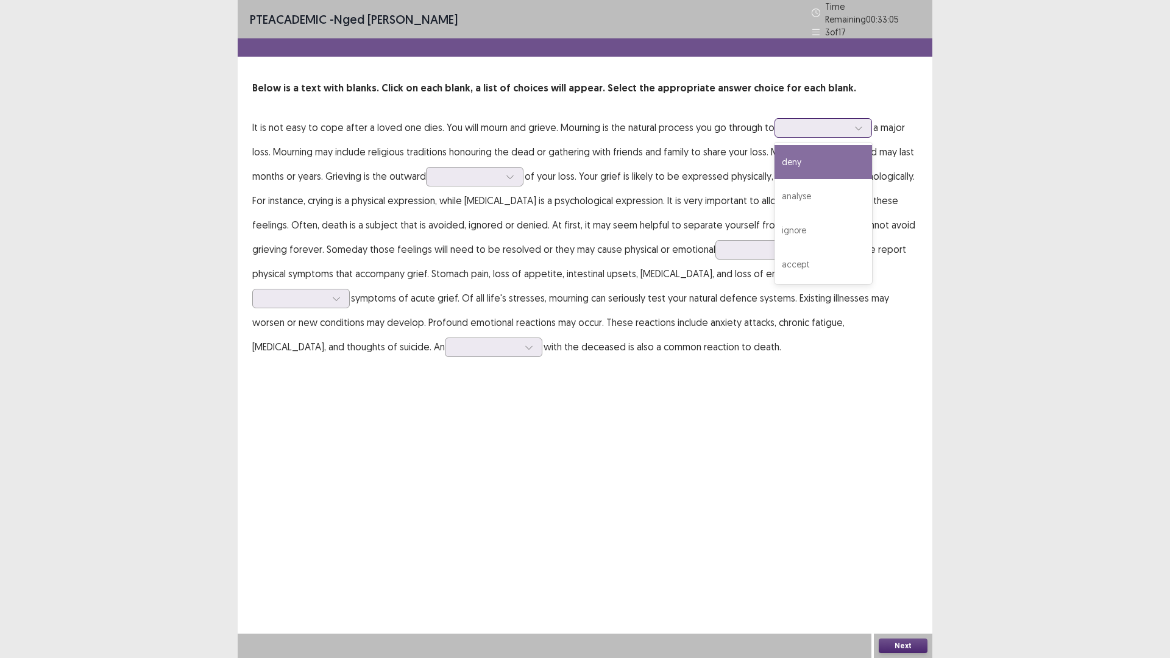
click at [806, 161] on div "deny" at bounding box center [824, 162] width 98 height 34
click at [812, 122] on div at bounding box center [816, 128] width 63 height 12
click at [810, 123] on div at bounding box center [816, 128] width 63 height 12
click at [816, 122] on div at bounding box center [816, 128] width 63 height 12
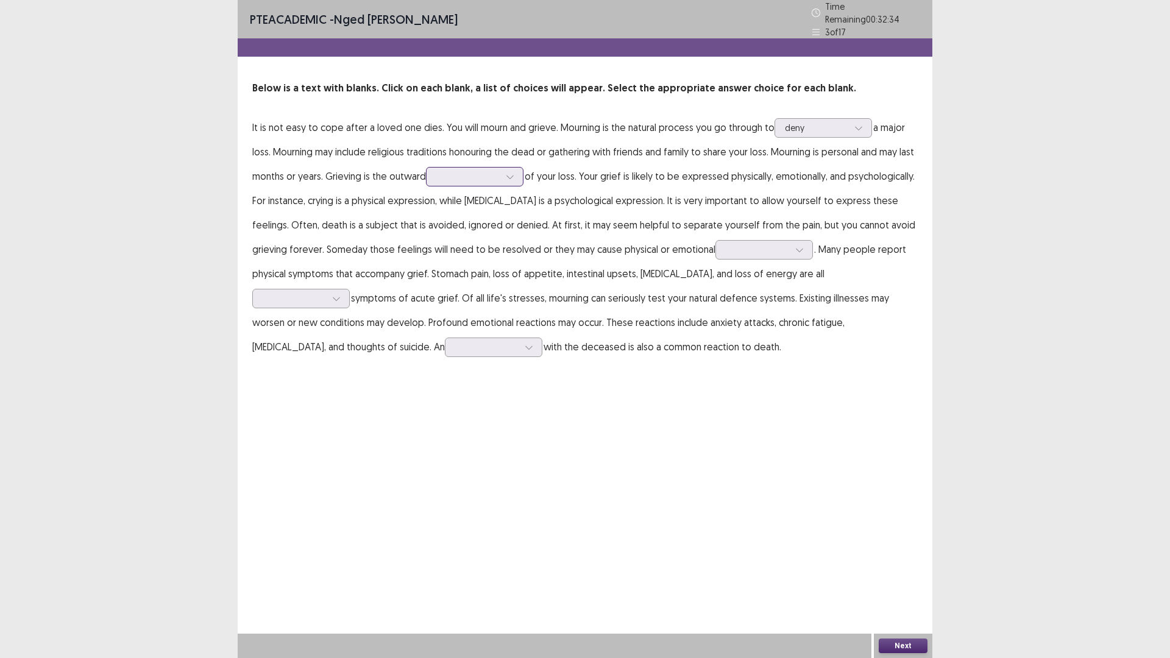
click at [500, 171] on div at bounding box center [467, 177] width 63 height 12
click at [487, 213] on div "avoidance" at bounding box center [475, 211] width 98 height 34
click at [500, 175] on div at bounding box center [467, 177] width 63 height 12
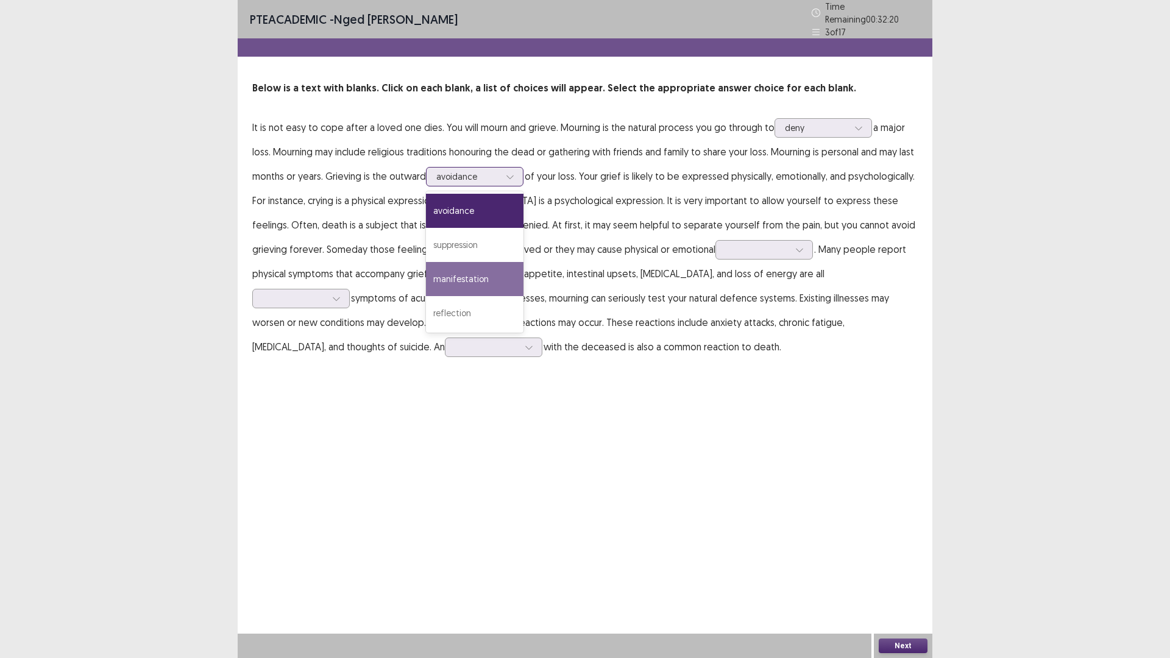
click at [497, 271] on div "manifestation" at bounding box center [475, 279] width 98 height 34
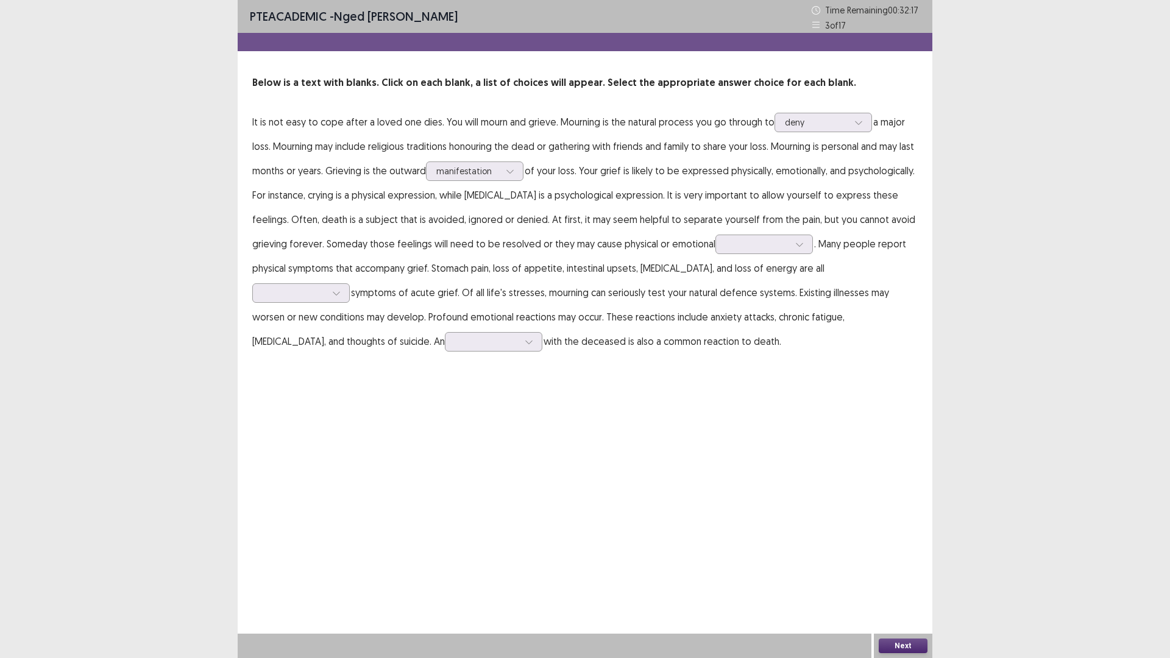
click at [828, 133] on p "It is not easy to cope after a loved one dies. You will mourn and grieve. Mourn…" at bounding box center [585, 232] width 666 height 244
click at [827, 126] on div at bounding box center [816, 122] width 63 height 12
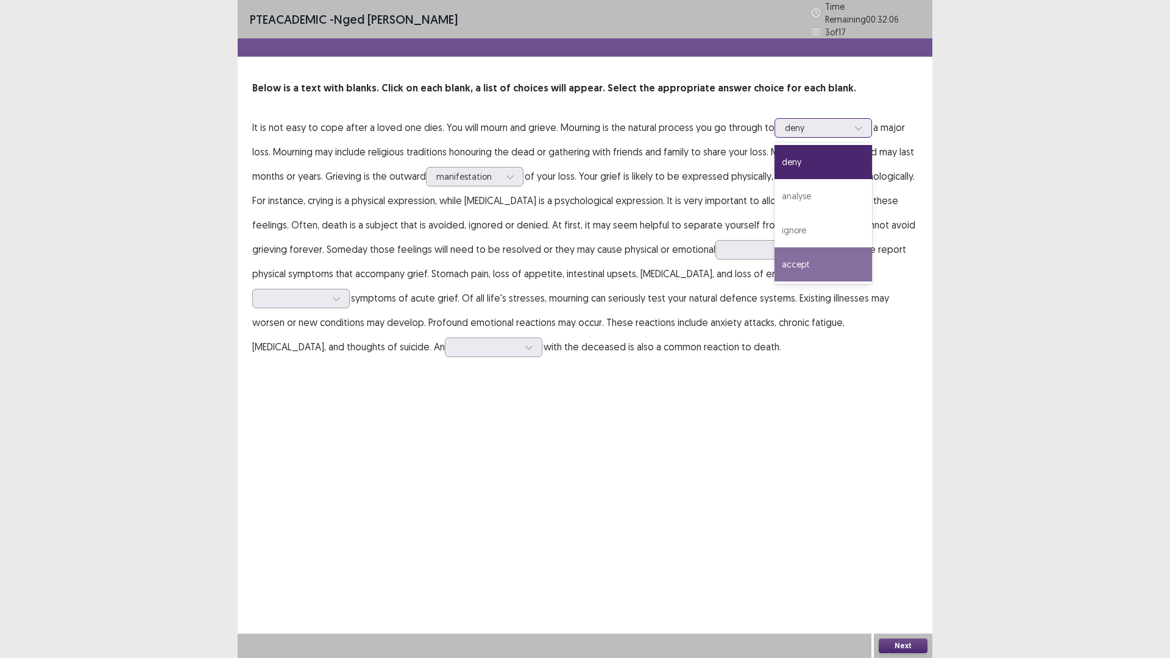
click at [831, 266] on div "accept" at bounding box center [824, 264] width 98 height 34
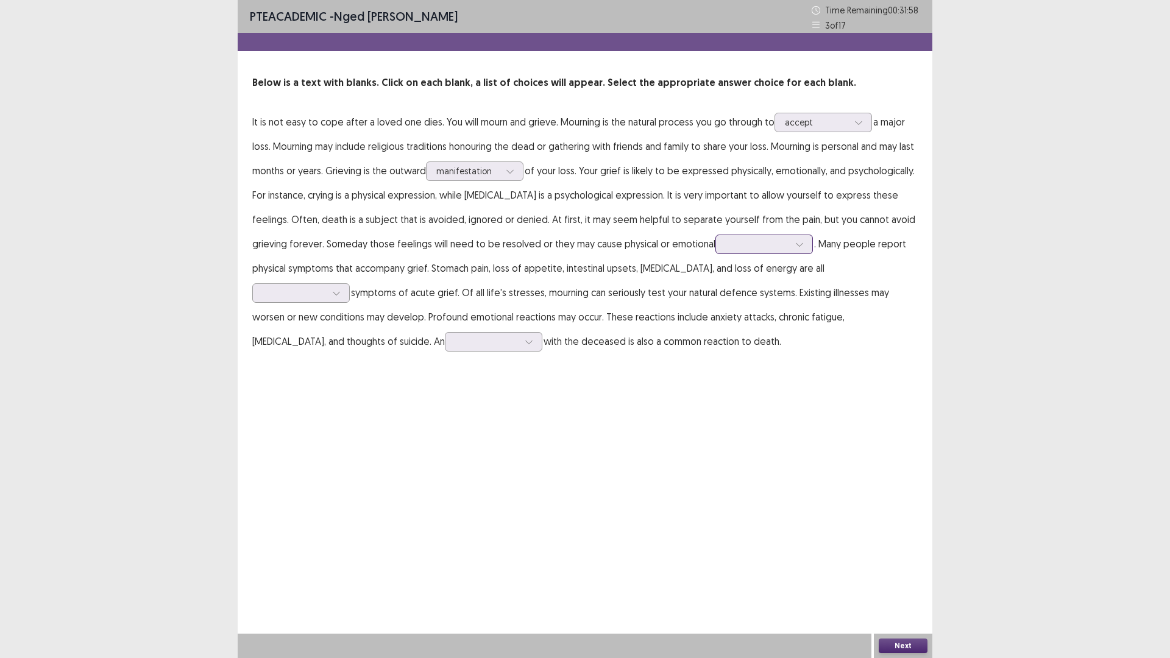
click at [767, 247] on div at bounding box center [757, 244] width 63 height 12
click at [774, 344] on div "illness" at bounding box center [765, 347] width 98 height 34
click at [789, 246] on div at bounding box center [757, 244] width 63 height 12
click at [310, 290] on div at bounding box center [294, 293] width 63 height 12
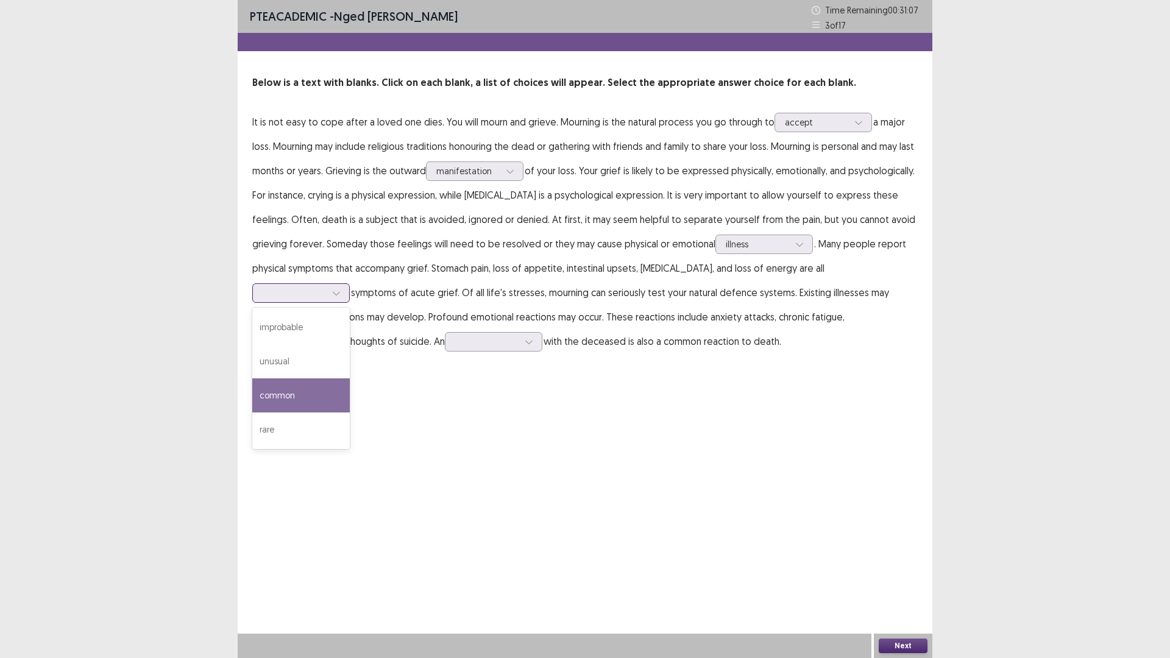
click at [285, 395] on div "common" at bounding box center [301, 395] width 98 height 34
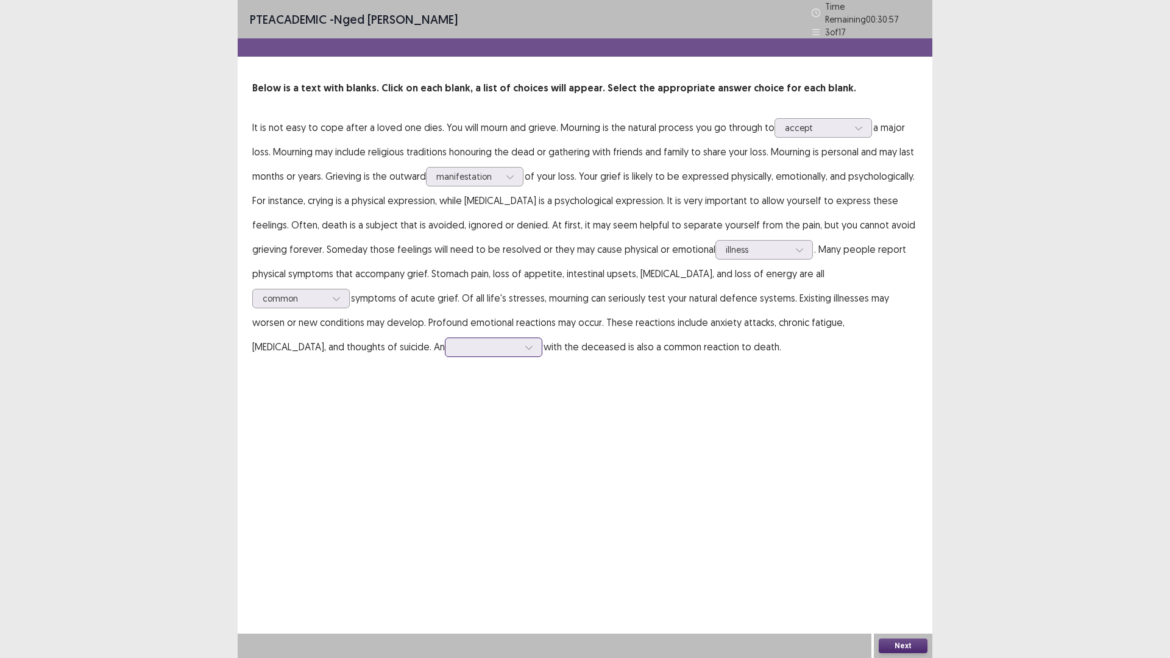
click at [455, 343] on div at bounding box center [486, 347] width 63 height 12
click at [445, 384] on div "insignificance" at bounding box center [494, 381] width 98 height 34
click at [912, 575] on button "Next" at bounding box center [903, 646] width 49 height 15
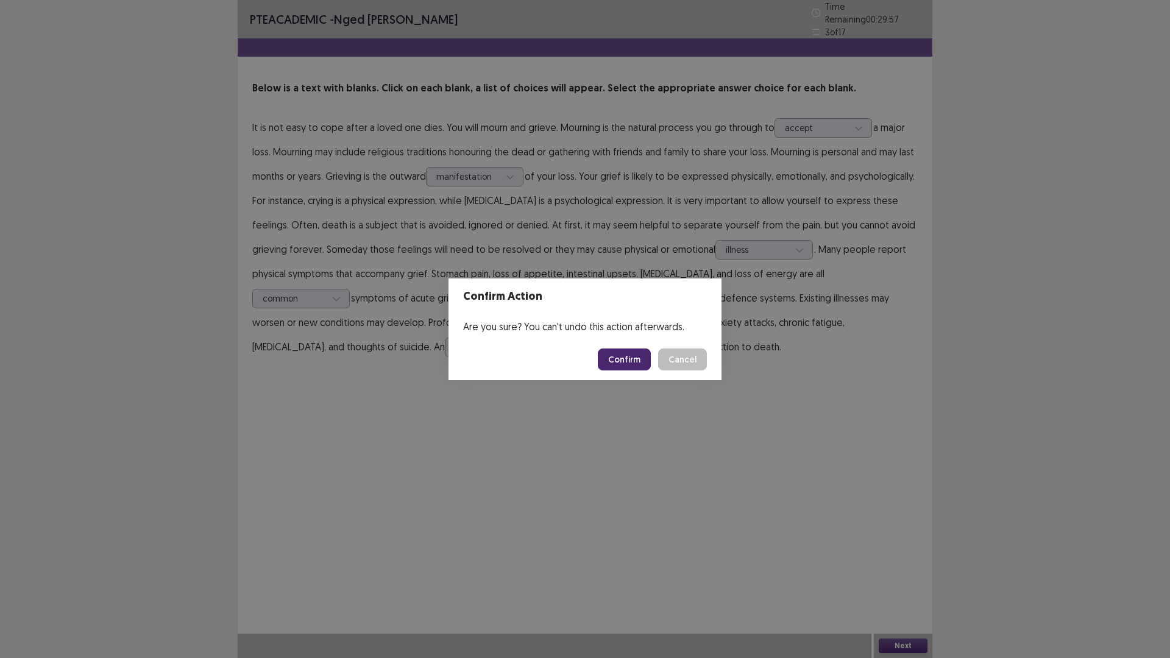
click at [620, 357] on button "Confirm" at bounding box center [624, 360] width 53 height 22
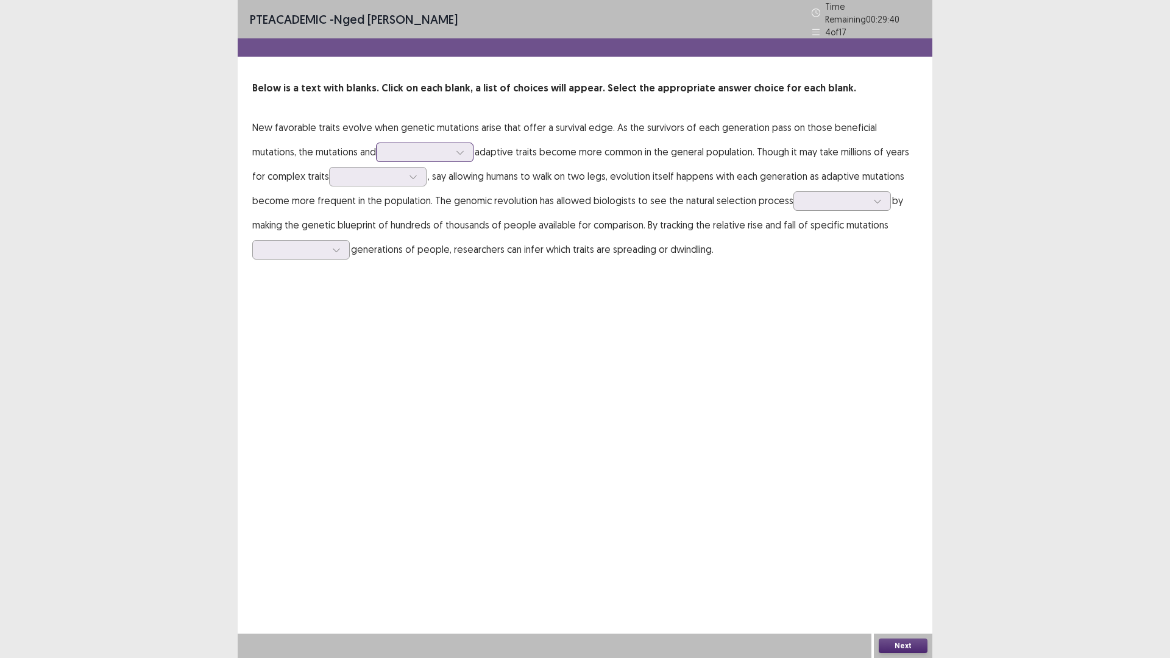
click at [386, 149] on div at bounding box center [417, 152] width 63 height 12
click at [376, 226] on div "their" at bounding box center [425, 221] width 98 height 34
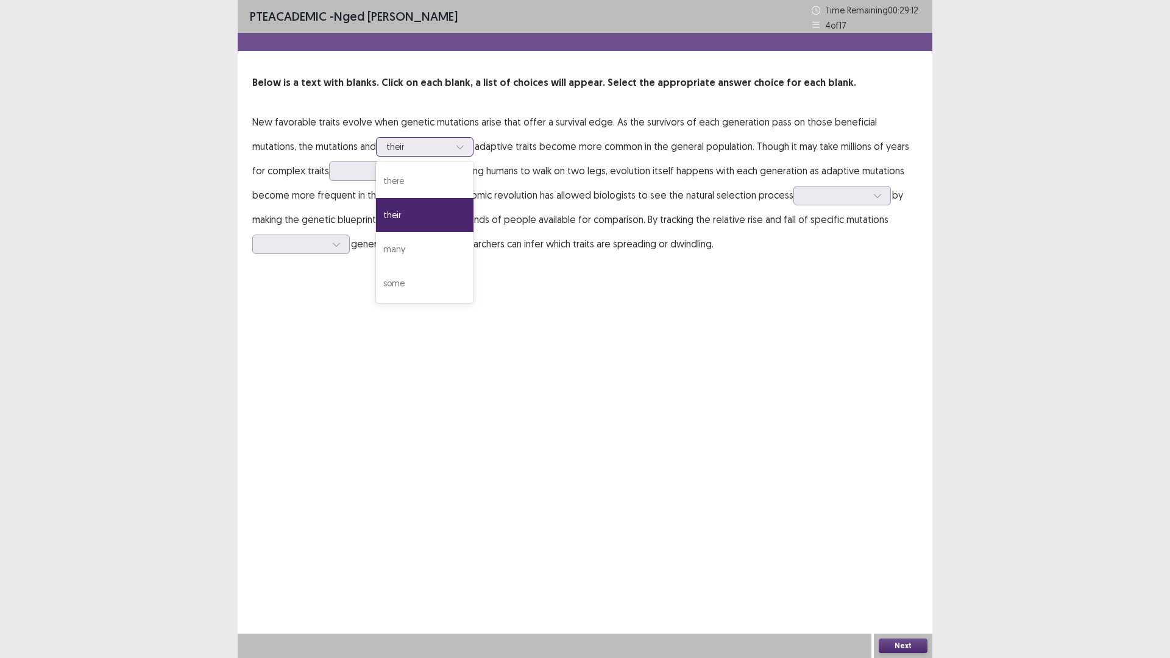
click at [456, 146] on icon at bounding box center [460, 147] width 9 height 9
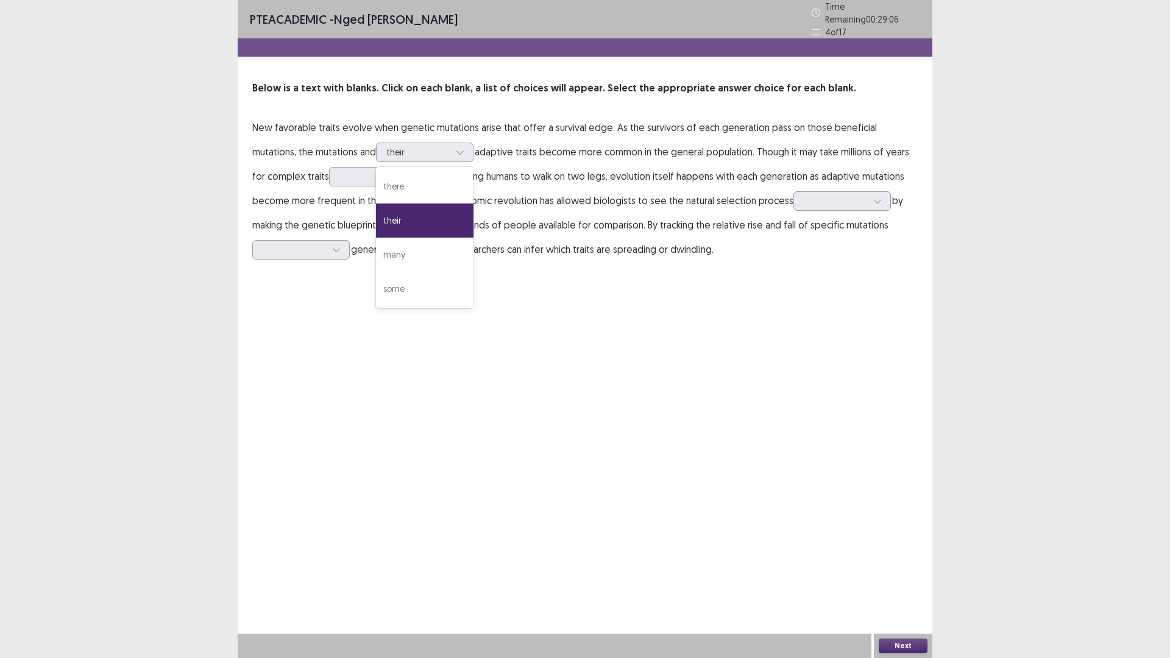
click at [519, 158] on p "New favorable traits evolve when genetic mutations arise that offer a survival …" at bounding box center [585, 188] width 666 height 146
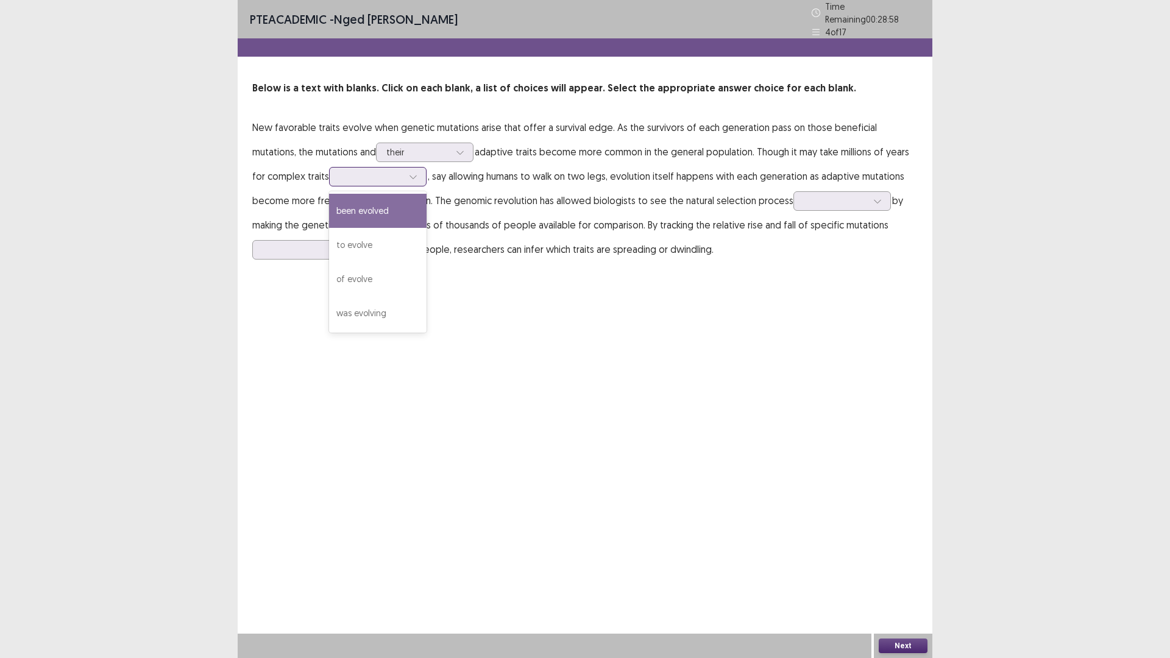
click at [356, 171] on div at bounding box center [370, 177] width 63 height 12
click at [377, 238] on div "to evolve" at bounding box center [378, 245] width 98 height 34
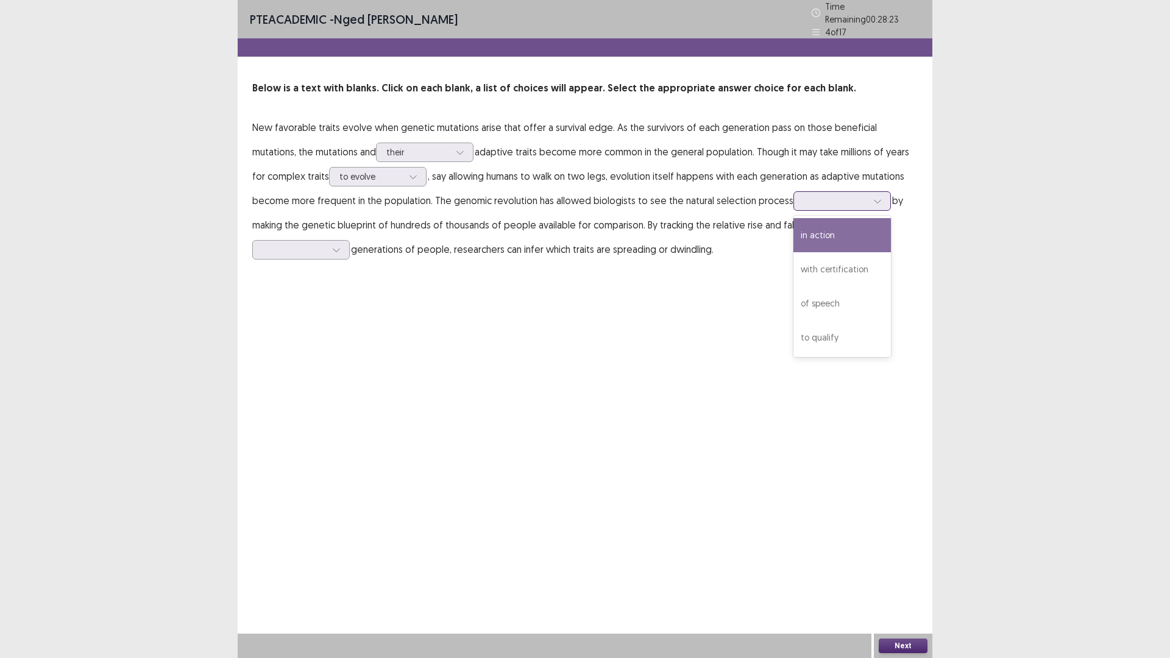
click at [833, 196] on div at bounding box center [835, 201] width 63 height 12
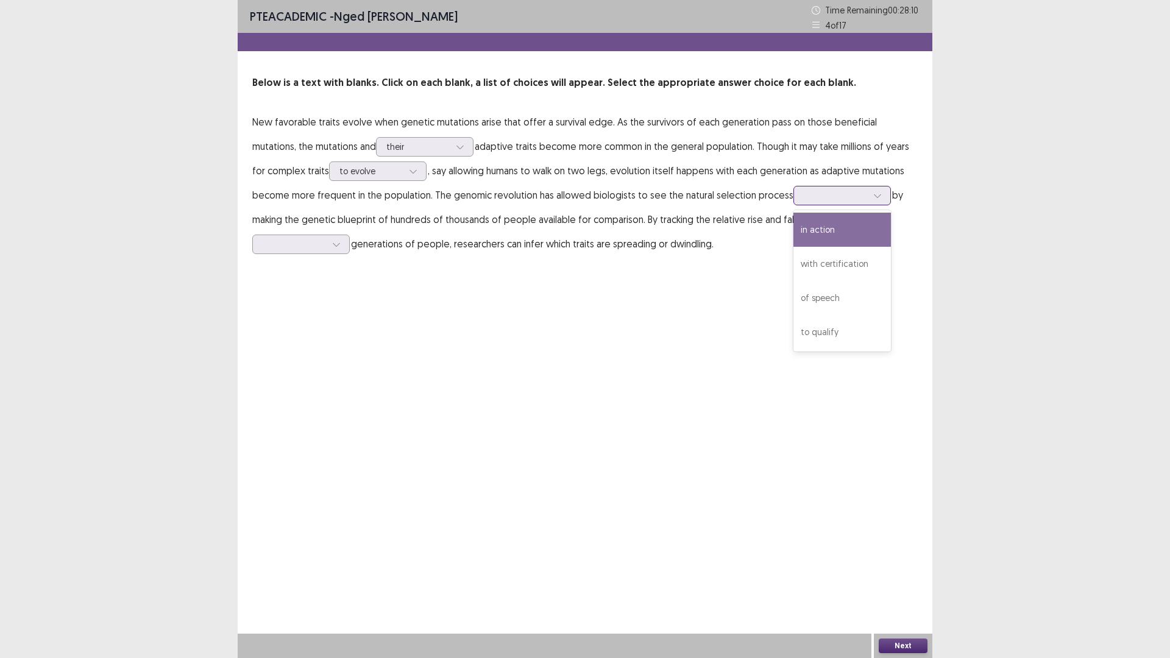
click at [821, 232] on div "in action" at bounding box center [843, 230] width 98 height 34
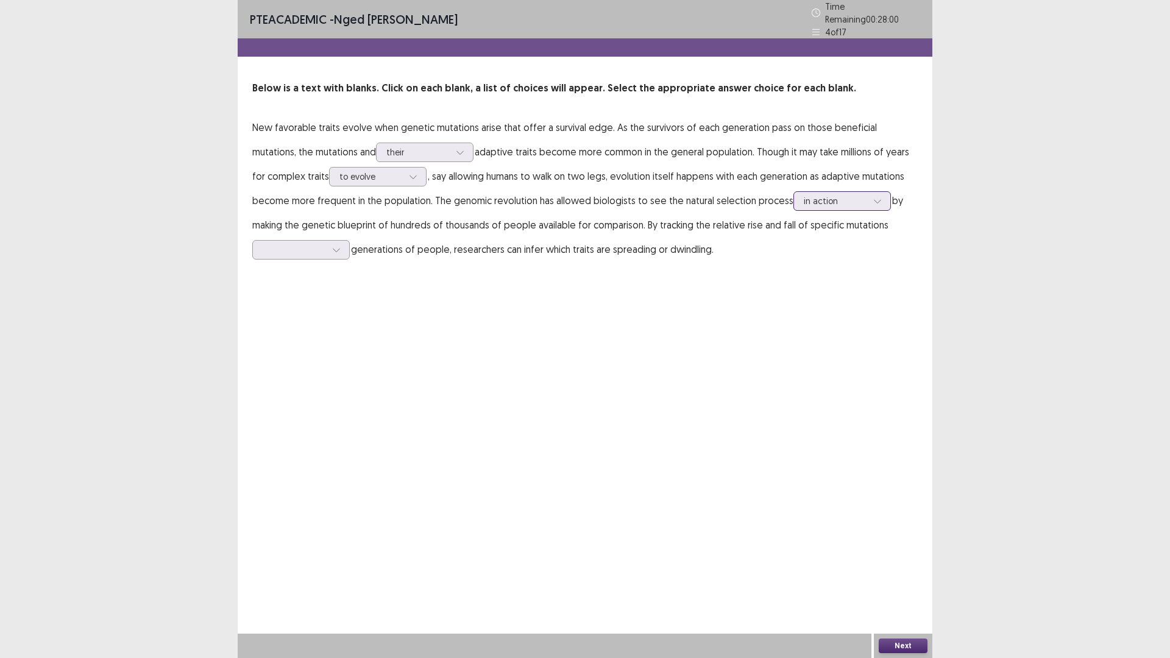
click at [852, 197] on div at bounding box center [835, 201] width 63 height 12
click at [310, 246] on div at bounding box center [294, 250] width 63 height 12
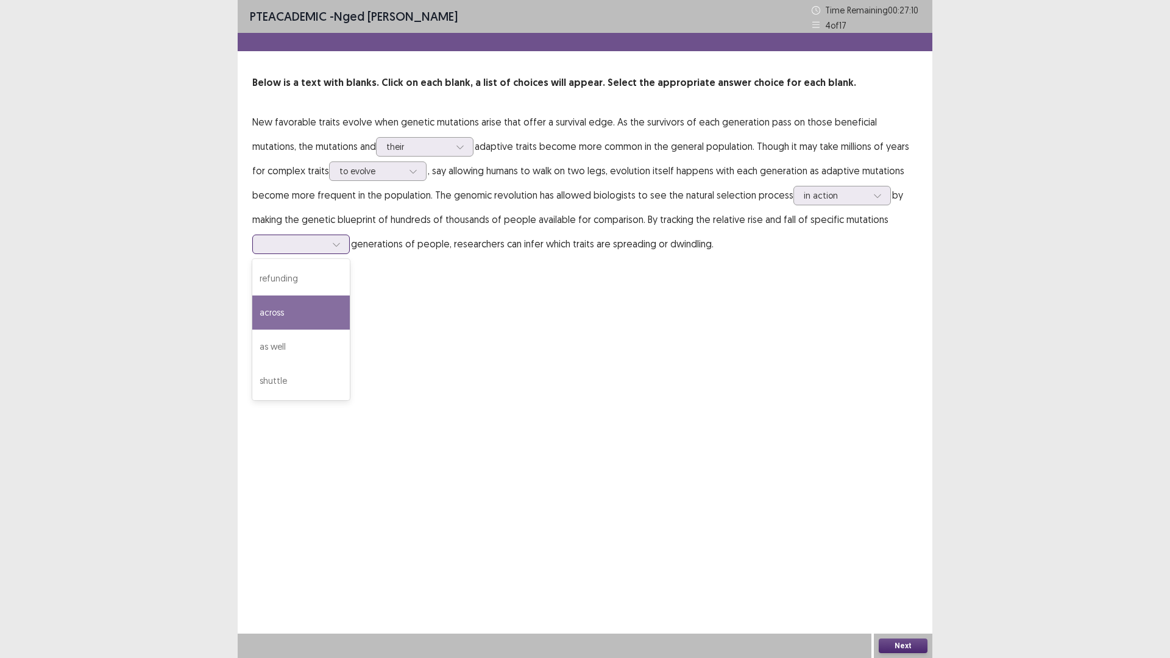
click at [293, 305] on div "across" at bounding box center [301, 313] width 98 height 34
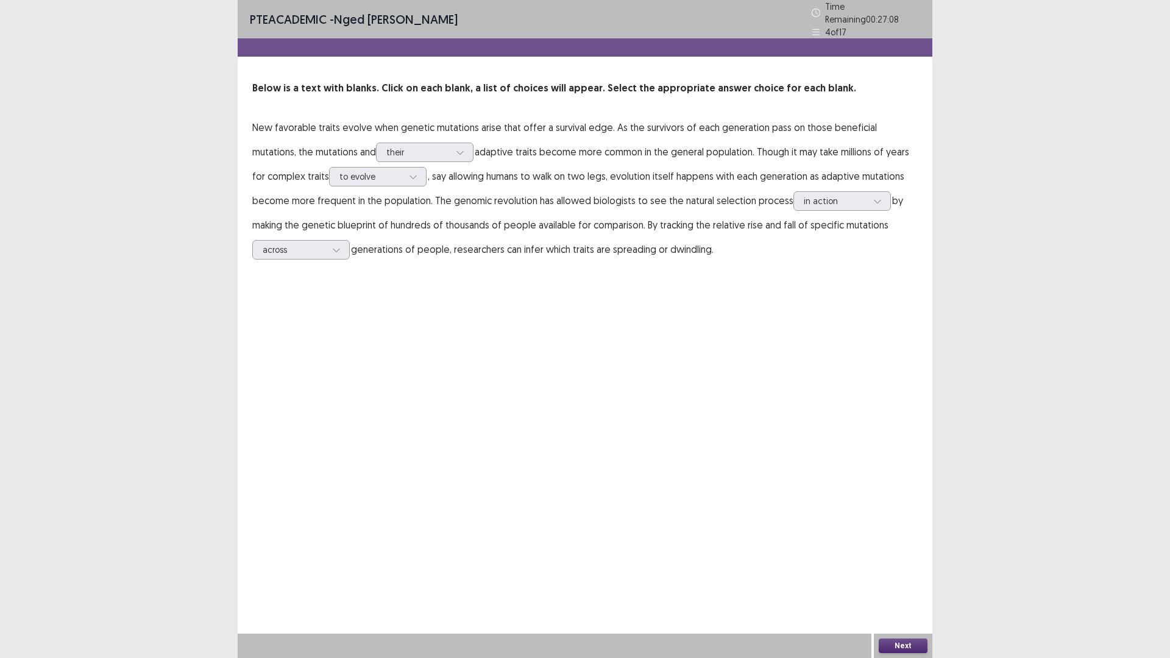
click at [889, 575] on button "Next" at bounding box center [903, 646] width 49 height 15
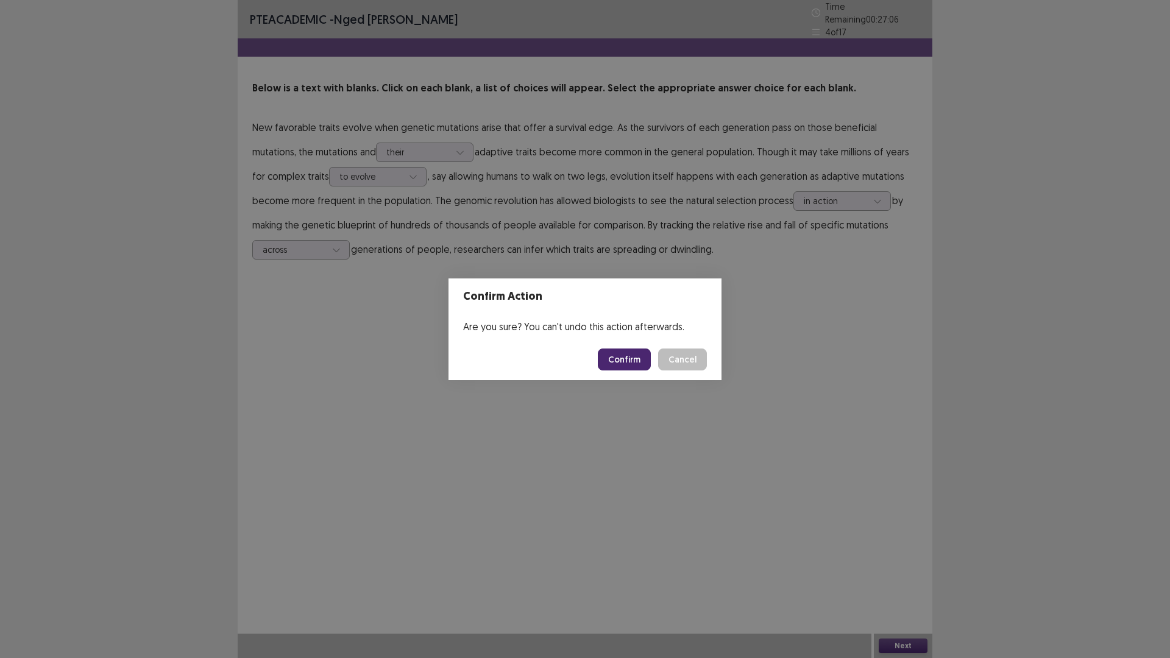
click at [622, 355] on button "Confirm" at bounding box center [624, 360] width 53 height 22
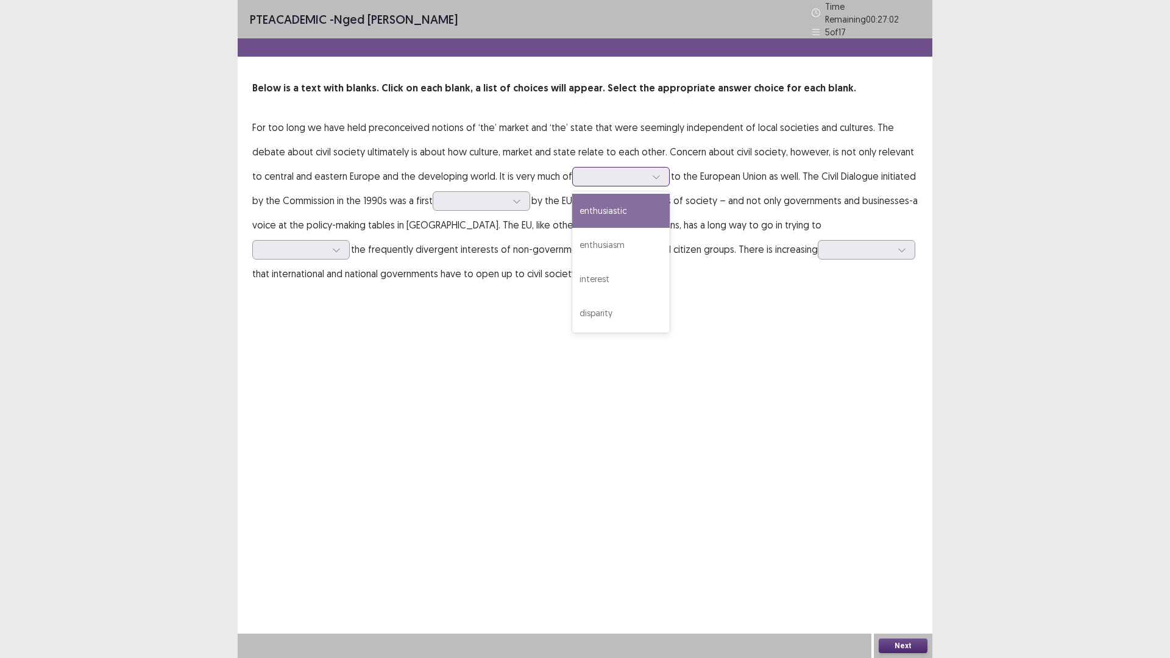
click at [583, 171] on div at bounding box center [614, 177] width 63 height 12
click at [572, 306] on div "disparity" at bounding box center [621, 313] width 98 height 34
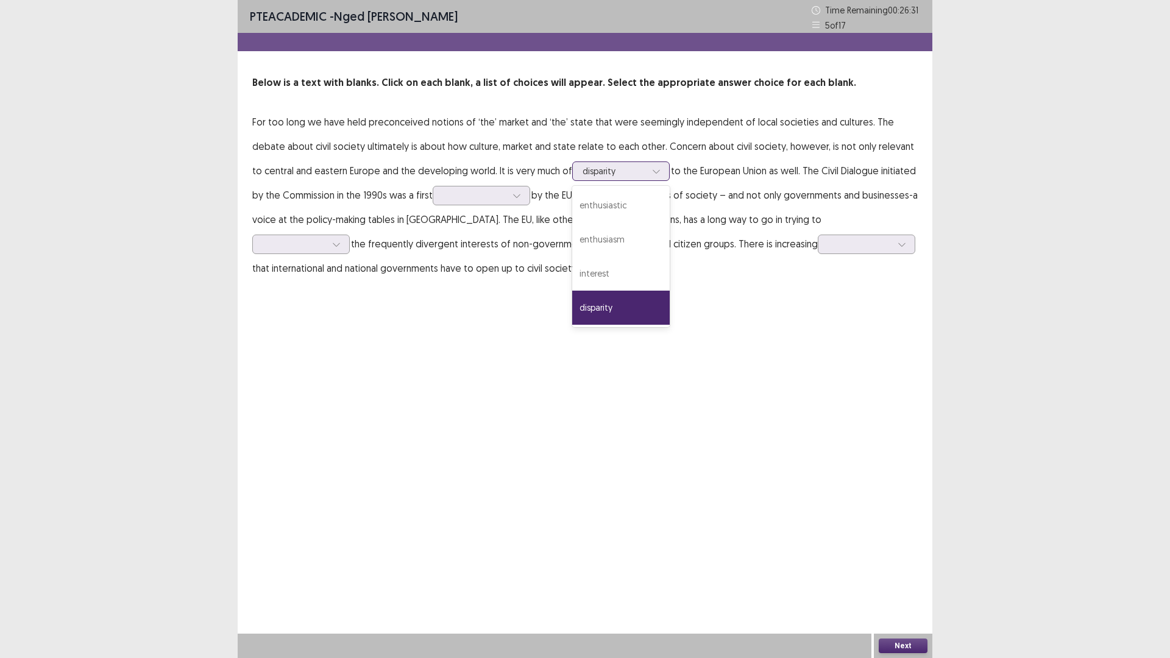
click at [583, 172] on div at bounding box center [614, 171] width 63 height 12
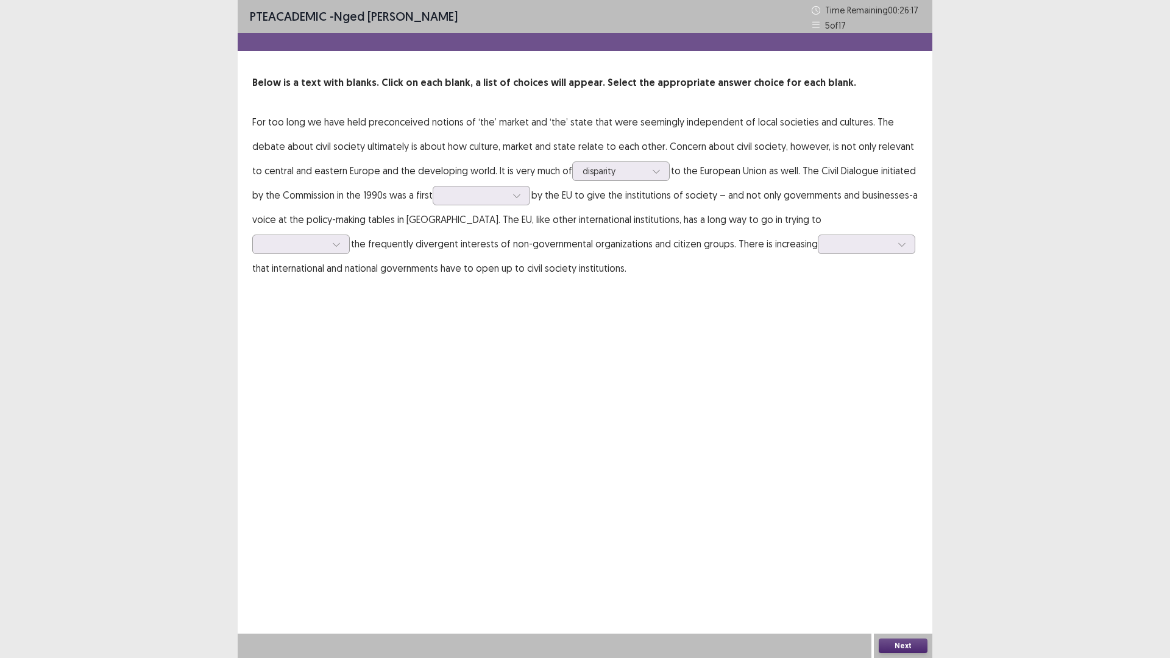
click at [691, 285] on div "PTE academic - [PERSON_NAME] Time Remaining 00 : 26 : 17 5 of 17 Below is a tex…" at bounding box center [585, 152] width 695 height 305
click at [454, 199] on div at bounding box center [474, 196] width 63 height 12
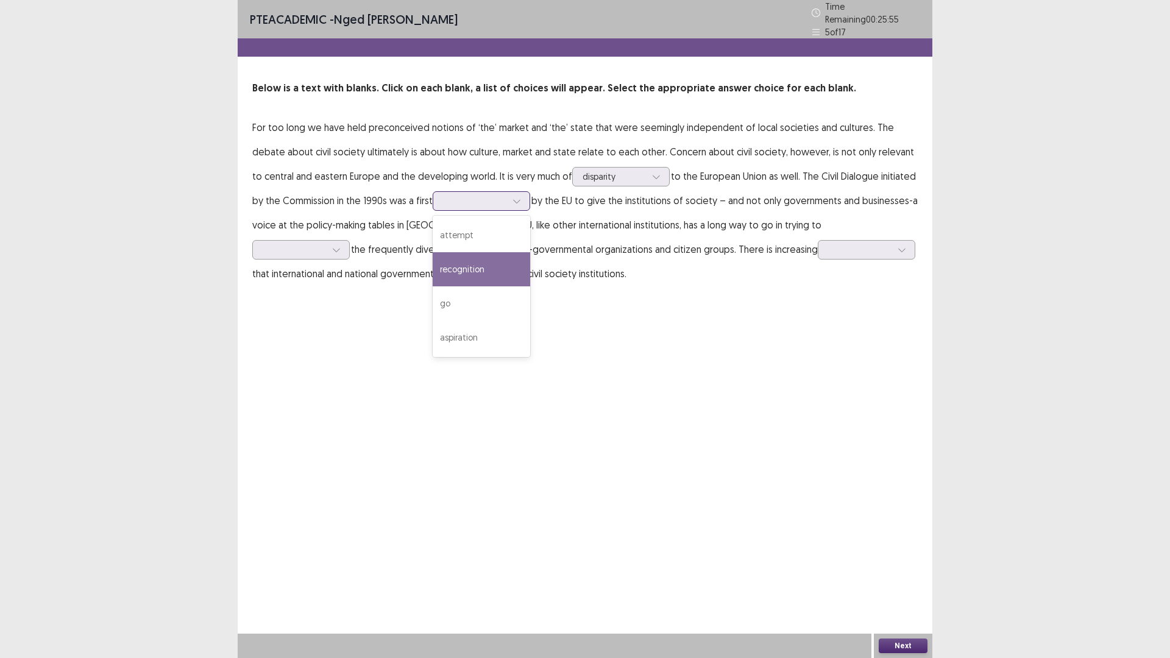
click at [449, 261] on div "recognition" at bounding box center [482, 269] width 98 height 34
click at [473, 197] on div at bounding box center [474, 201] width 63 height 12
click at [641, 361] on div "PTE academic - [PERSON_NAME] Time Remaining 00 : 25 : 36 5 of 17 Below is a tex…" at bounding box center [585, 329] width 695 height 658
click at [326, 244] on div at bounding box center [294, 250] width 63 height 12
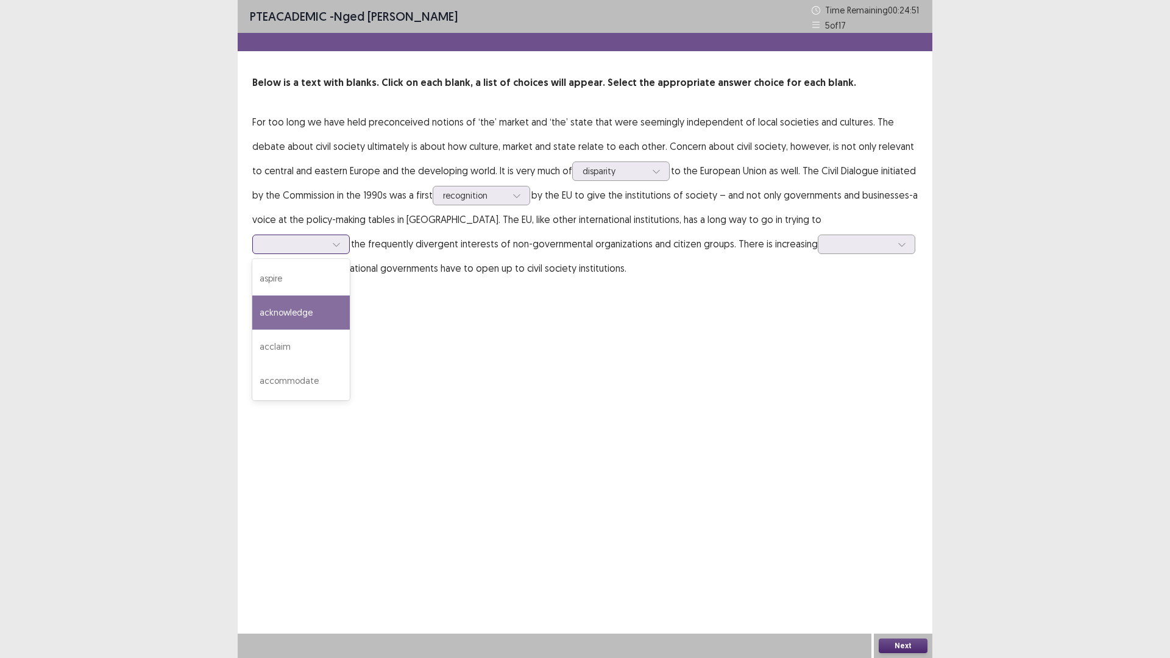
click at [350, 296] on div "acknowledge" at bounding box center [301, 313] width 98 height 34
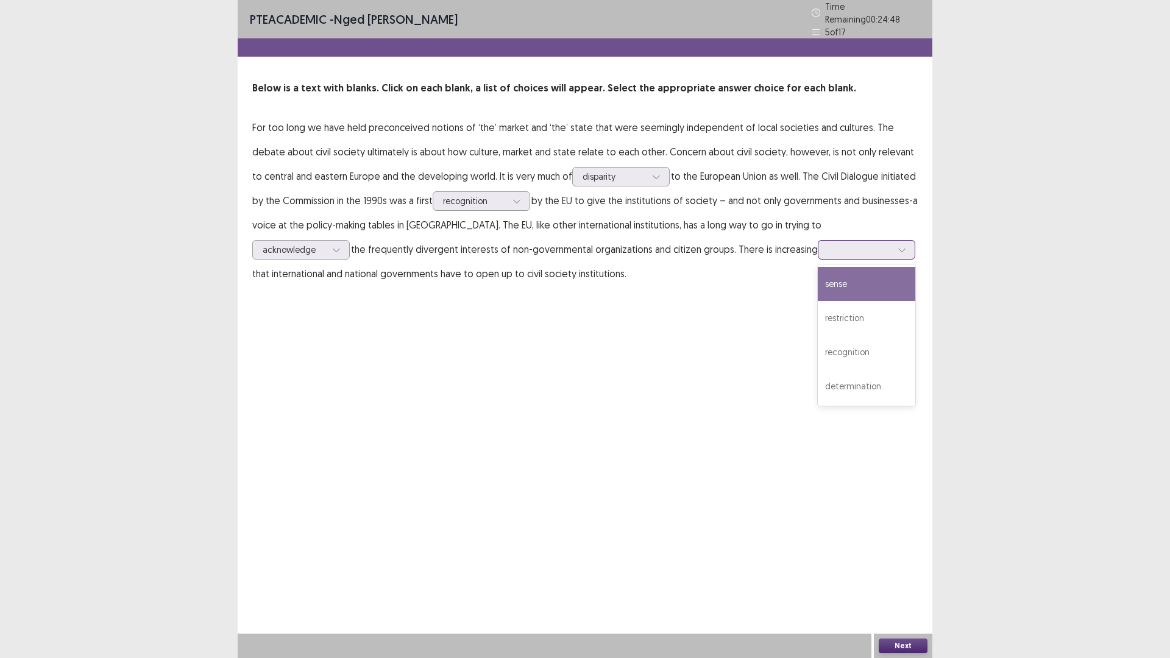
click at [828, 244] on div at bounding box center [859, 250] width 63 height 12
click at [818, 276] on div "sense" at bounding box center [867, 284] width 98 height 34
click at [828, 249] on div at bounding box center [859, 250] width 63 height 12
click at [898, 248] on icon at bounding box center [902, 250] width 9 height 9
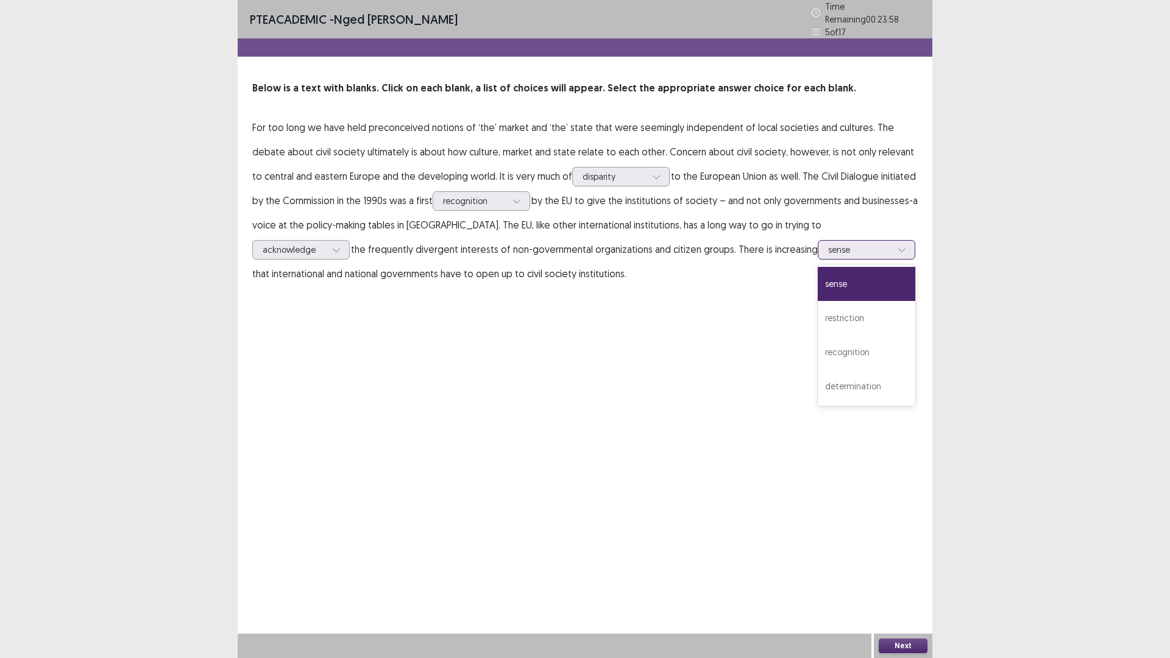
click at [898, 248] on icon at bounding box center [902, 250] width 9 height 9
click at [915, 575] on button "Next" at bounding box center [903, 646] width 49 height 15
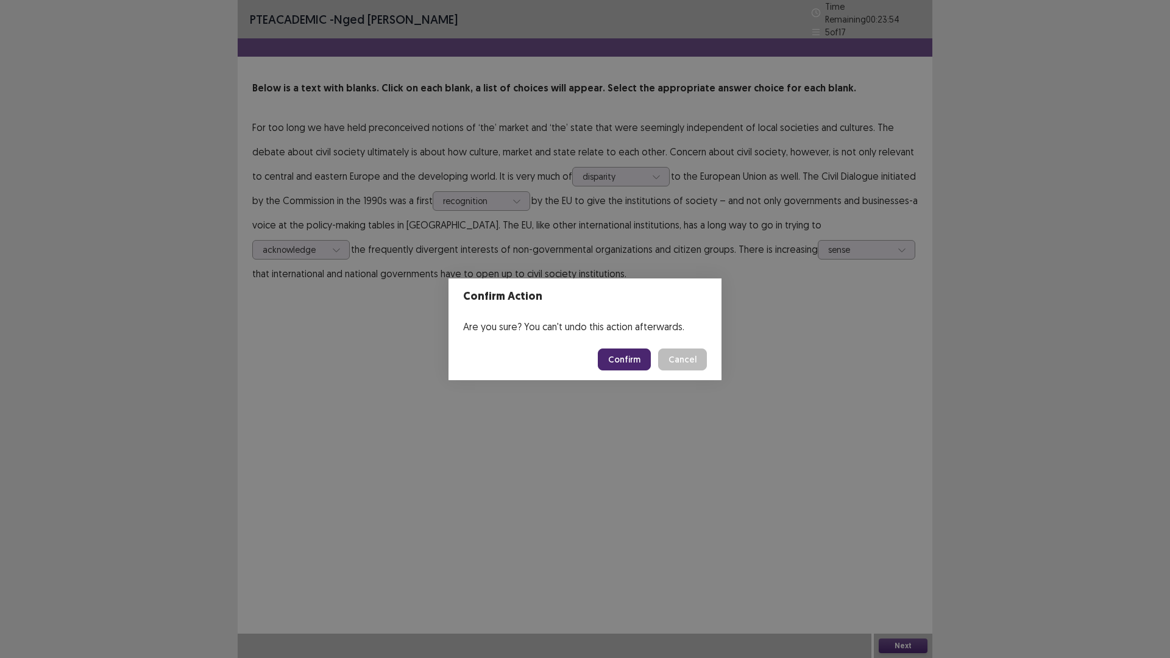
click at [624, 365] on button "Confirm" at bounding box center [624, 360] width 53 height 22
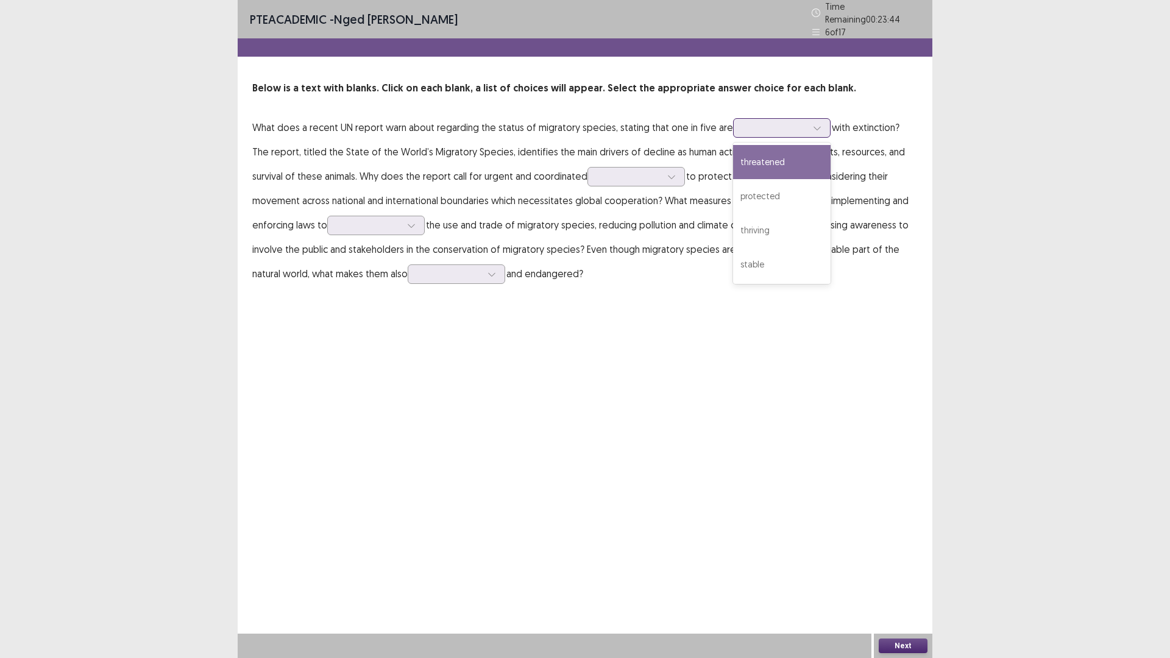
click at [760, 125] on div at bounding box center [775, 128] width 63 height 12
click at [760, 191] on div "protected" at bounding box center [782, 196] width 98 height 34
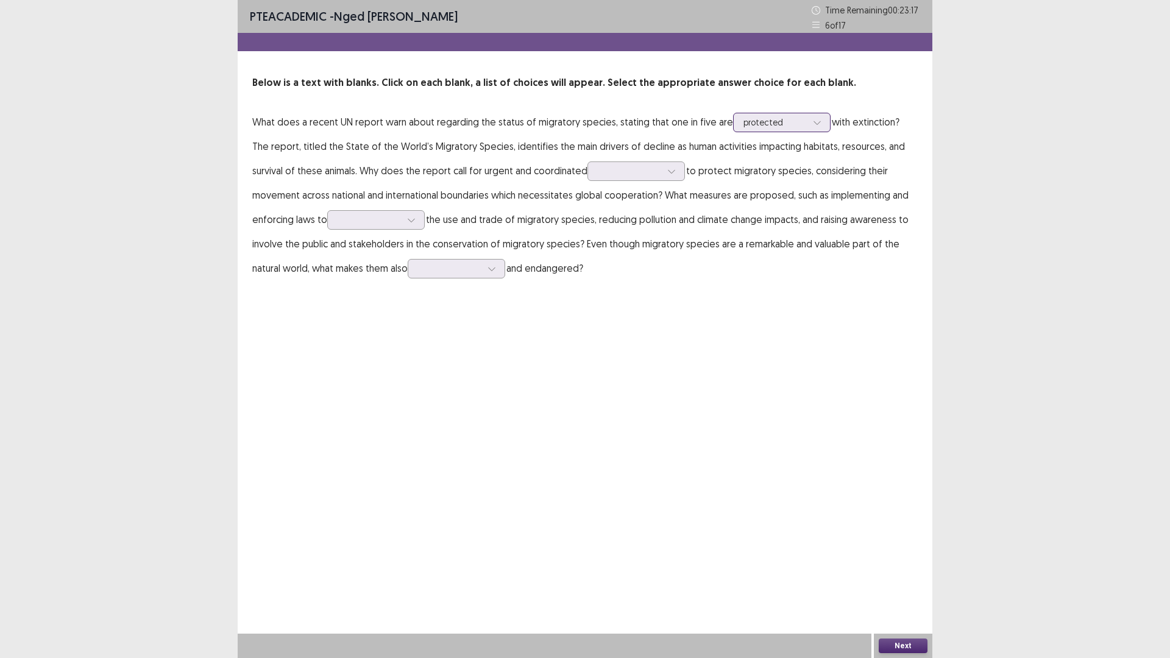
click at [776, 126] on div at bounding box center [775, 122] width 63 height 12
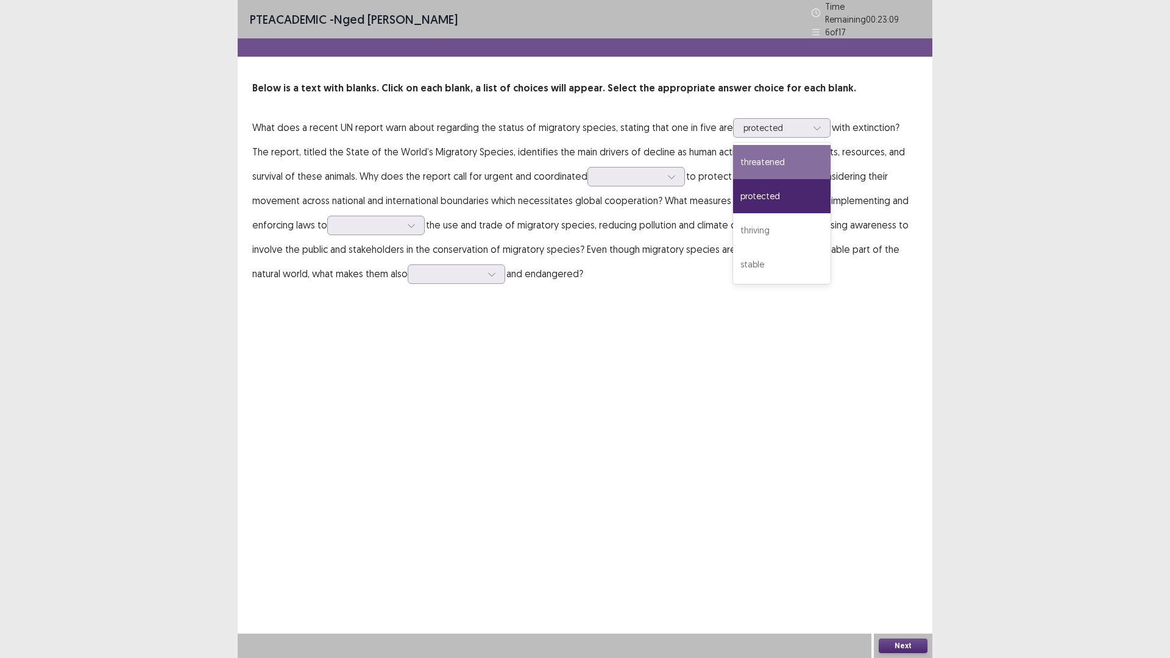
click at [570, 302] on div "PTE academic - [PERSON_NAME] Time Remaining 00 : 23 : 09 6 of 17 Below is a tex…" at bounding box center [585, 155] width 695 height 310
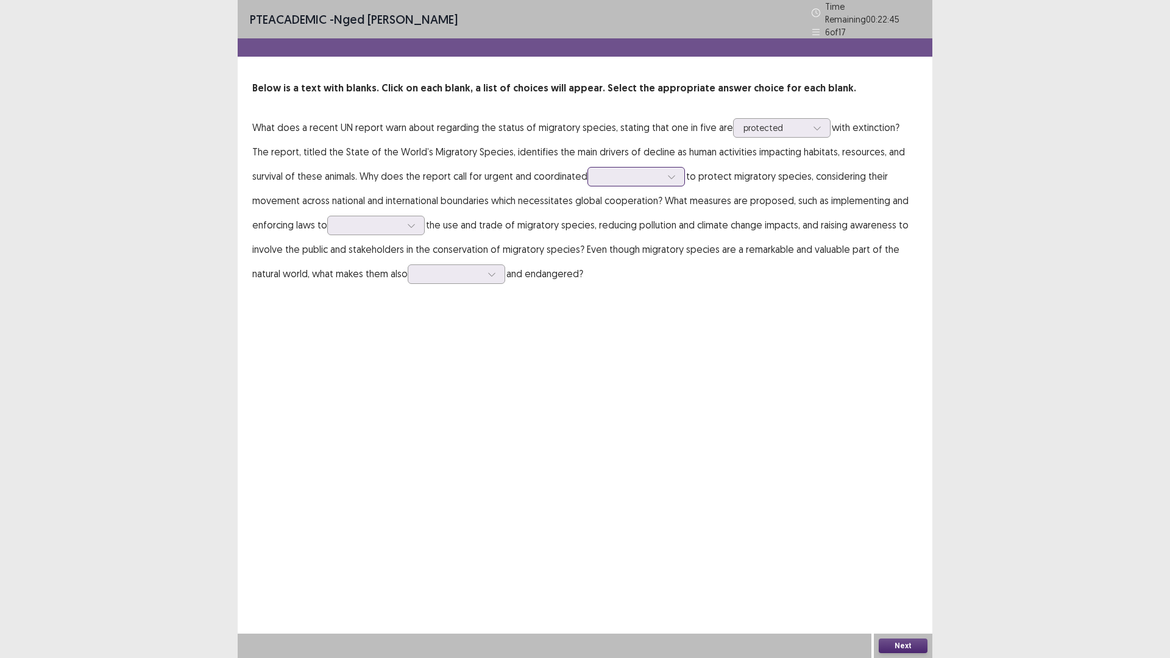
click at [598, 174] on div at bounding box center [629, 177] width 63 height 12
click at [588, 245] on div "action" at bounding box center [637, 245] width 98 height 34
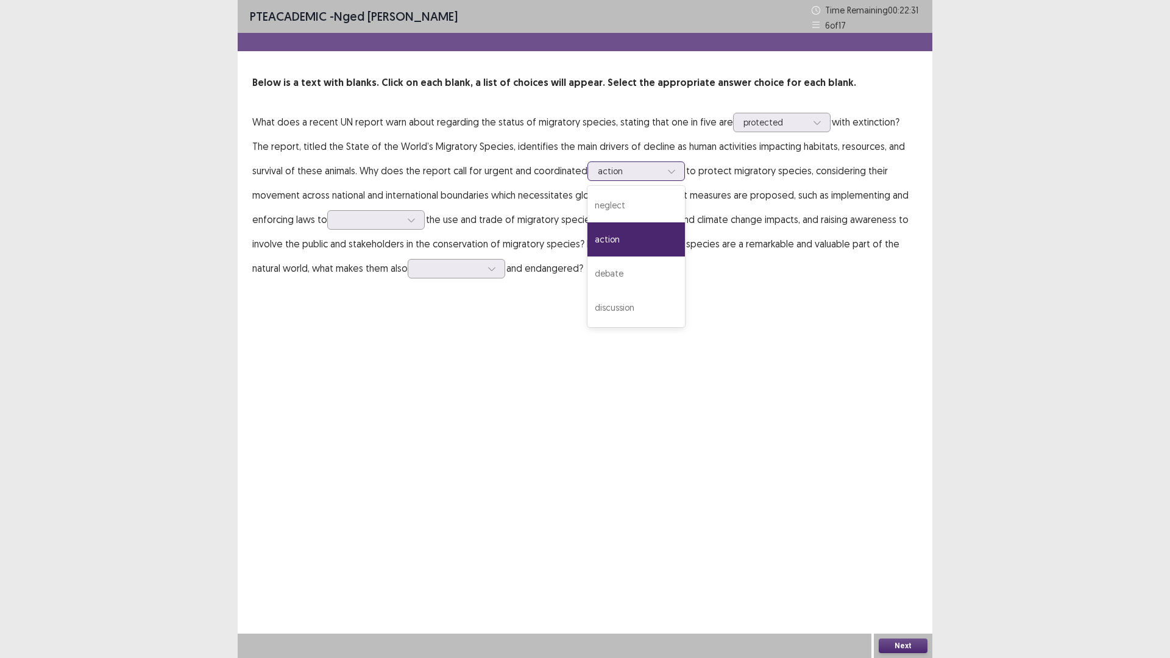
click at [600, 180] on div "action" at bounding box center [629, 171] width 63 height 18
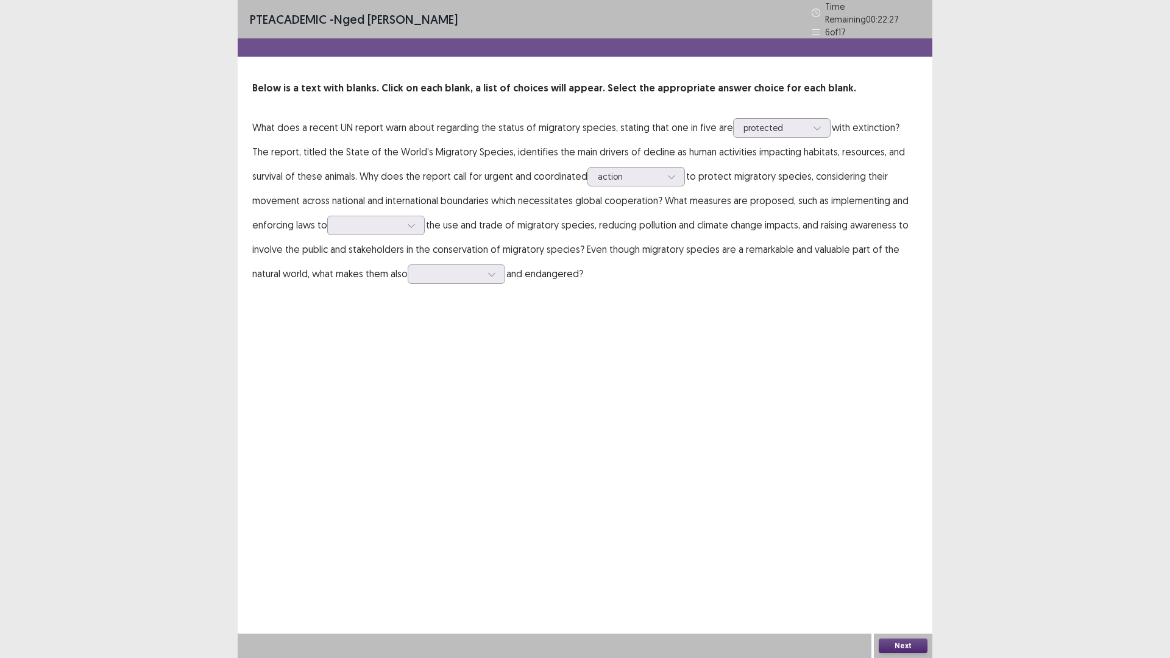
click at [513, 296] on div "PTE academic - [PERSON_NAME] Time Remaining 00 : 22 : 27 6 of 17 Below is a tex…" at bounding box center [585, 155] width 695 height 310
click at [599, 172] on div at bounding box center [629, 177] width 63 height 12
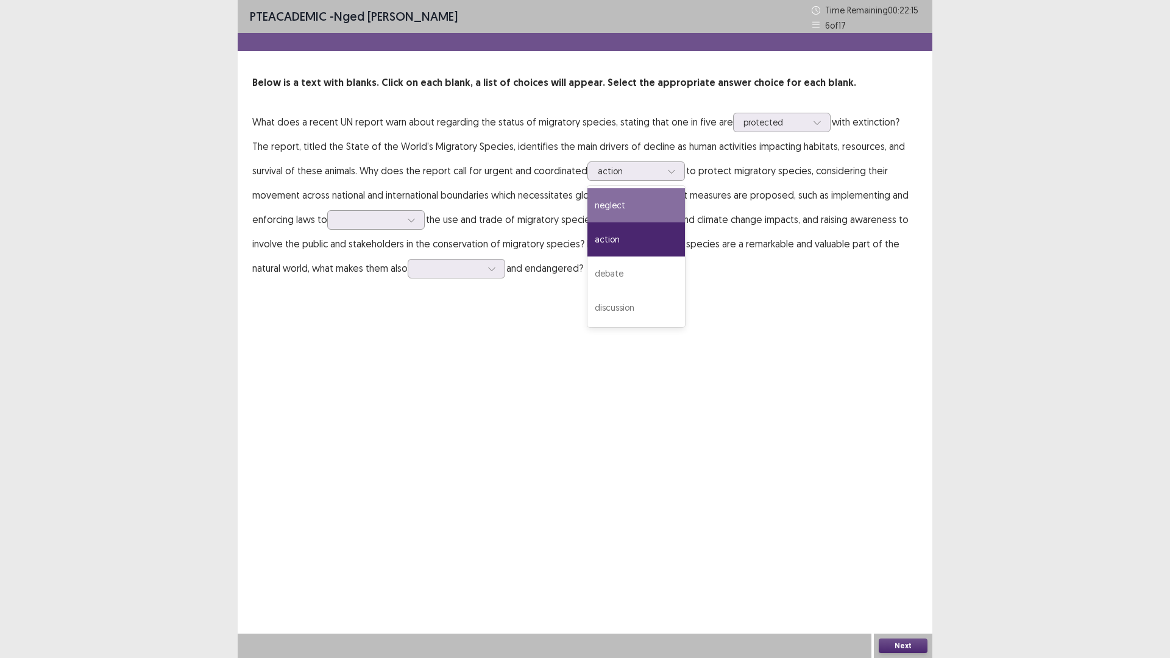
click at [487, 301] on div "PTE academic - [PERSON_NAME] Time Remaining 00 : 22 : 15 6 of 17 Below is a tex…" at bounding box center [585, 152] width 695 height 305
click at [598, 172] on div at bounding box center [629, 171] width 63 height 12
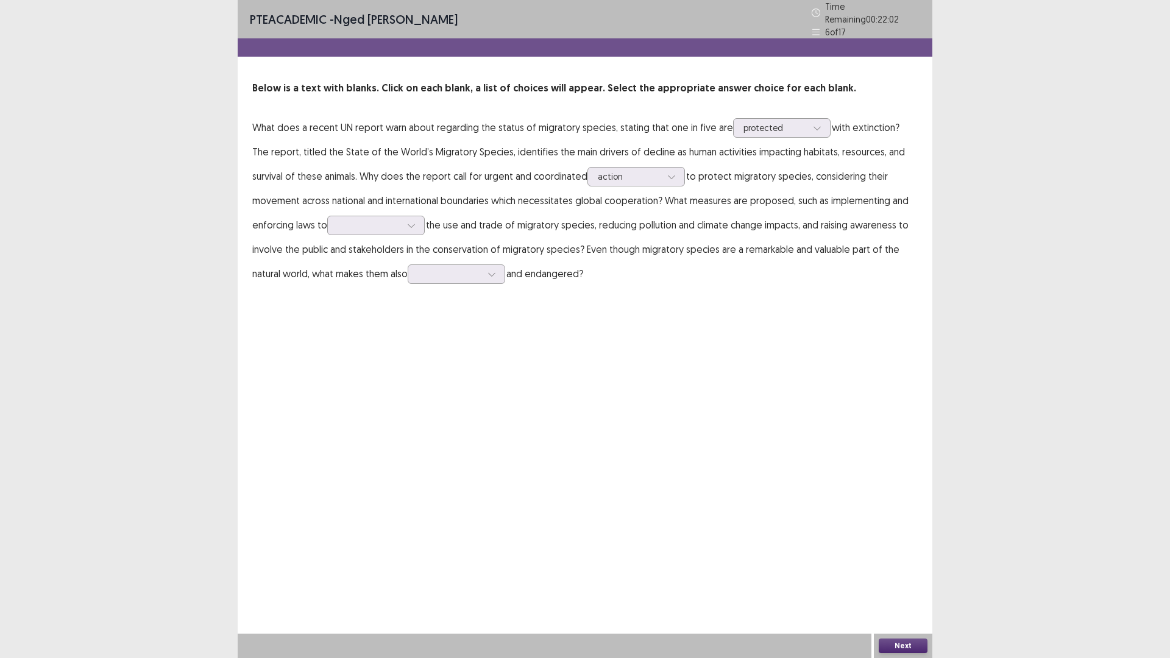
click at [426, 355] on div "PTE academic - [PERSON_NAME] Time Remaining 00 : 22 : 02 6 of 17 Below is a tex…" at bounding box center [585, 329] width 695 height 658
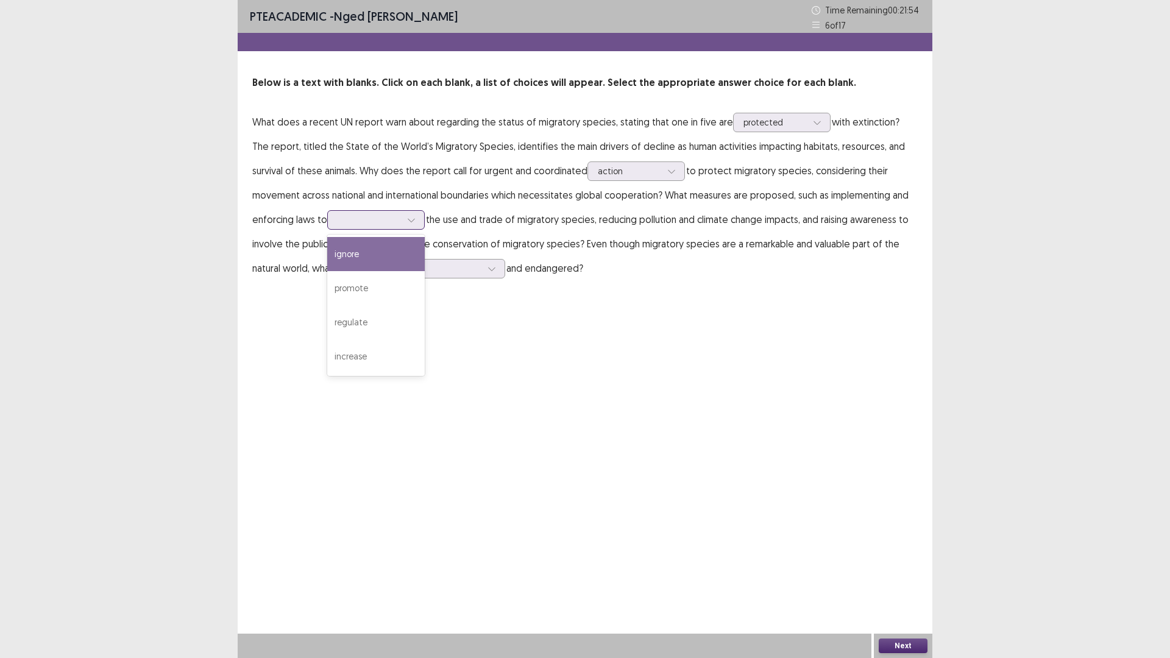
click at [338, 224] on div at bounding box center [369, 220] width 63 height 12
click at [669, 305] on div "PTE academic - [PERSON_NAME] Time Remaining 00 : 21 : 52 6 of 17 Below is a tex…" at bounding box center [585, 329] width 695 height 658
click at [350, 225] on div at bounding box center [369, 220] width 63 height 12
click at [331, 350] on div "increase" at bounding box center [376, 356] width 98 height 34
click at [341, 224] on div at bounding box center [369, 220] width 63 height 12
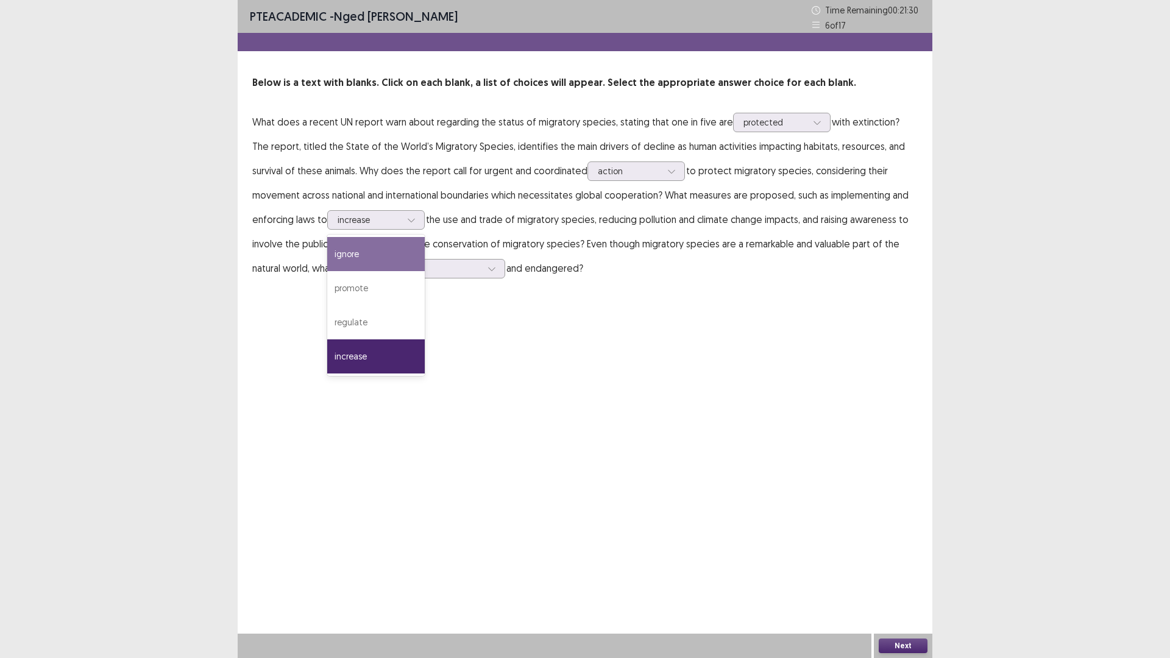
click at [479, 343] on div "PTE academic - [PERSON_NAME] Time Remaining 00 : 21 : 30 6 of 17 Below is a tex…" at bounding box center [585, 329] width 695 height 658
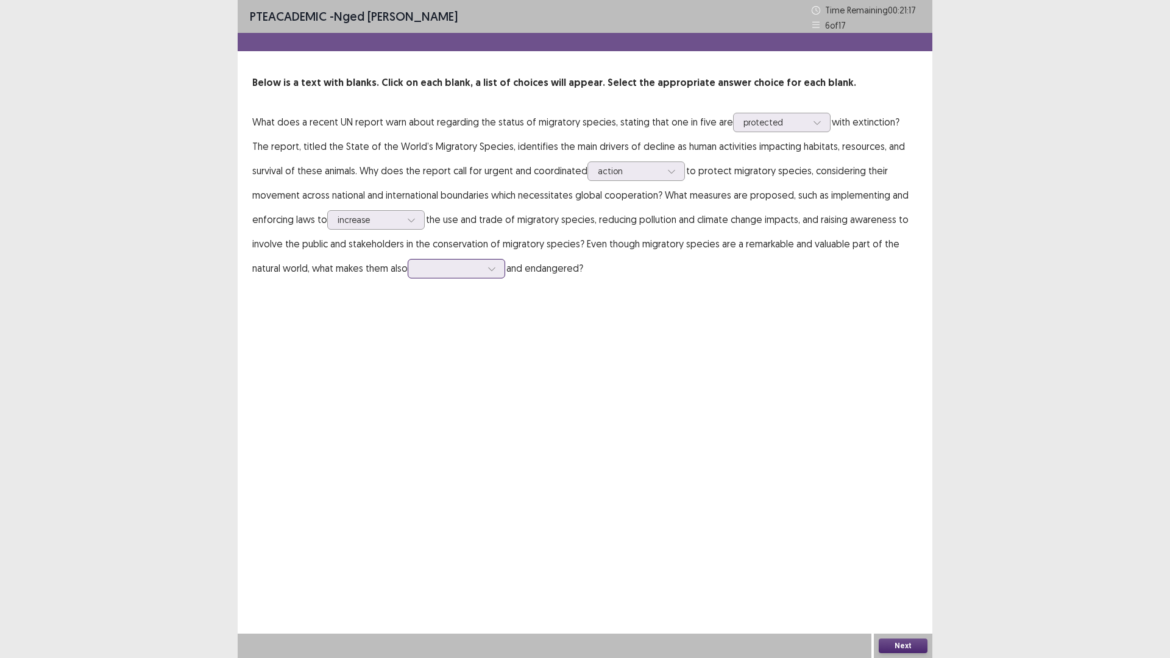
click at [418, 267] on div at bounding box center [449, 269] width 63 height 12
click at [408, 371] on div "vulnerable" at bounding box center [457, 371] width 98 height 34
click at [418, 266] on div at bounding box center [449, 269] width 63 height 12
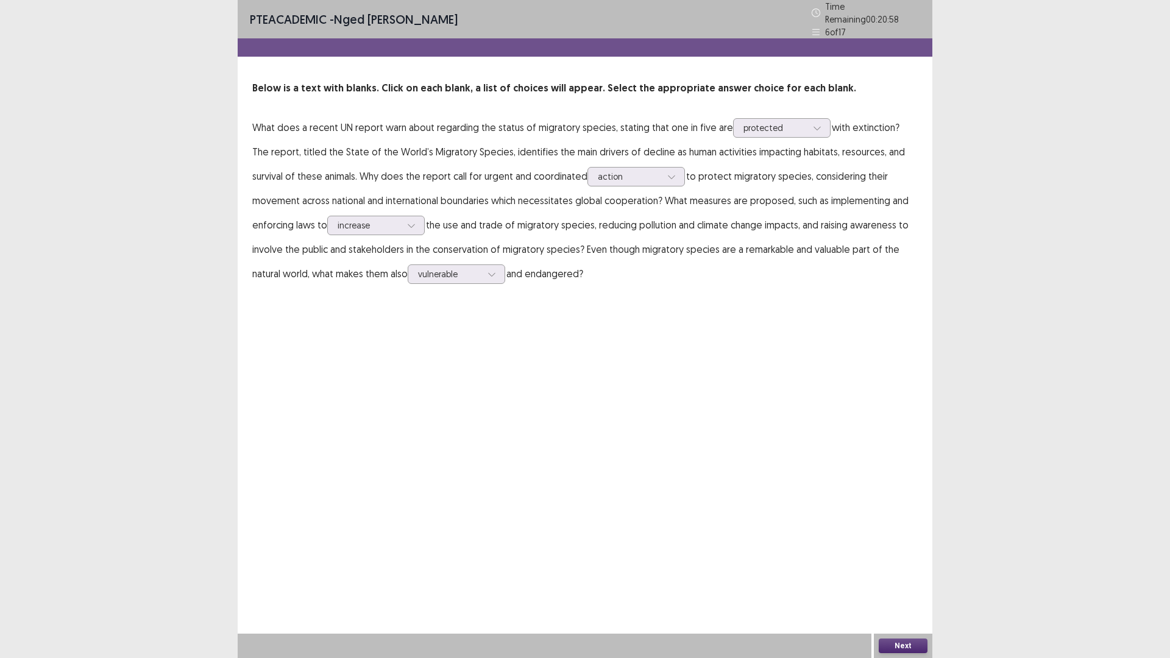
click at [661, 466] on div "PTE academic - Nged [PERSON_NAME] Time Remaining 00 : 20 : 58 6 of 17 Below is …" at bounding box center [585, 329] width 695 height 658
click at [898, 575] on button "Next" at bounding box center [903, 646] width 49 height 15
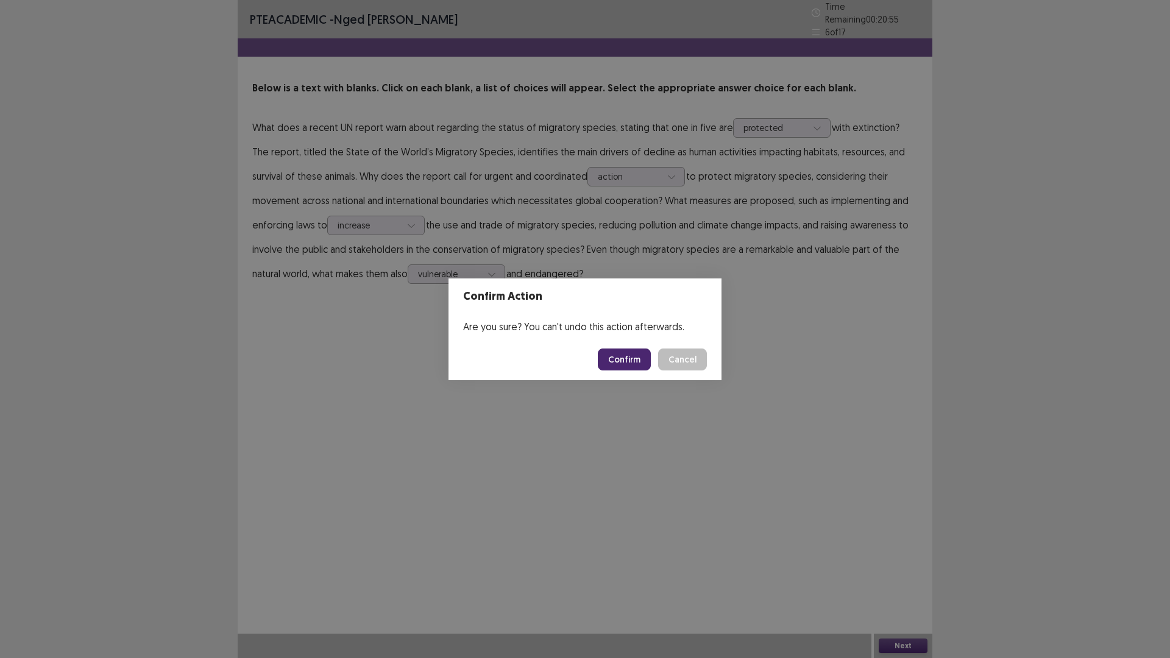
click at [633, 361] on button "Confirm" at bounding box center [624, 360] width 53 height 22
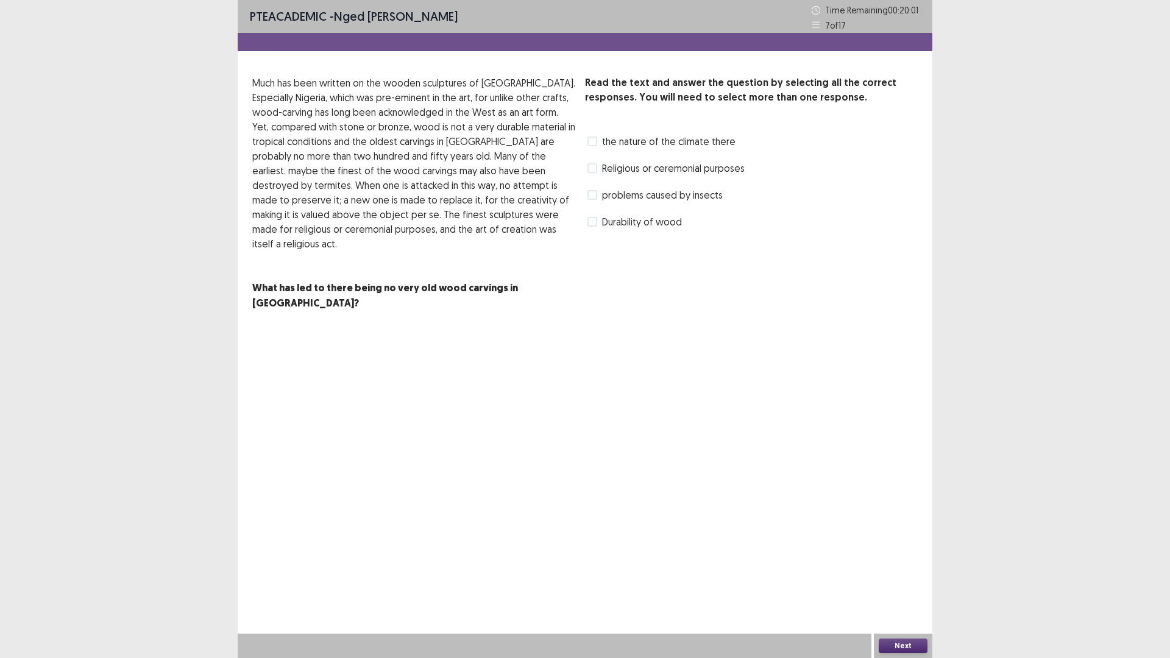
click at [588, 166] on span at bounding box center [593, 168] width 10 height 10
click at [592, 138] on span at bounding box center [593, 142] width 10 height 10
click at [588, 225] on span at bounding box center [593, 222] width 10 height 10
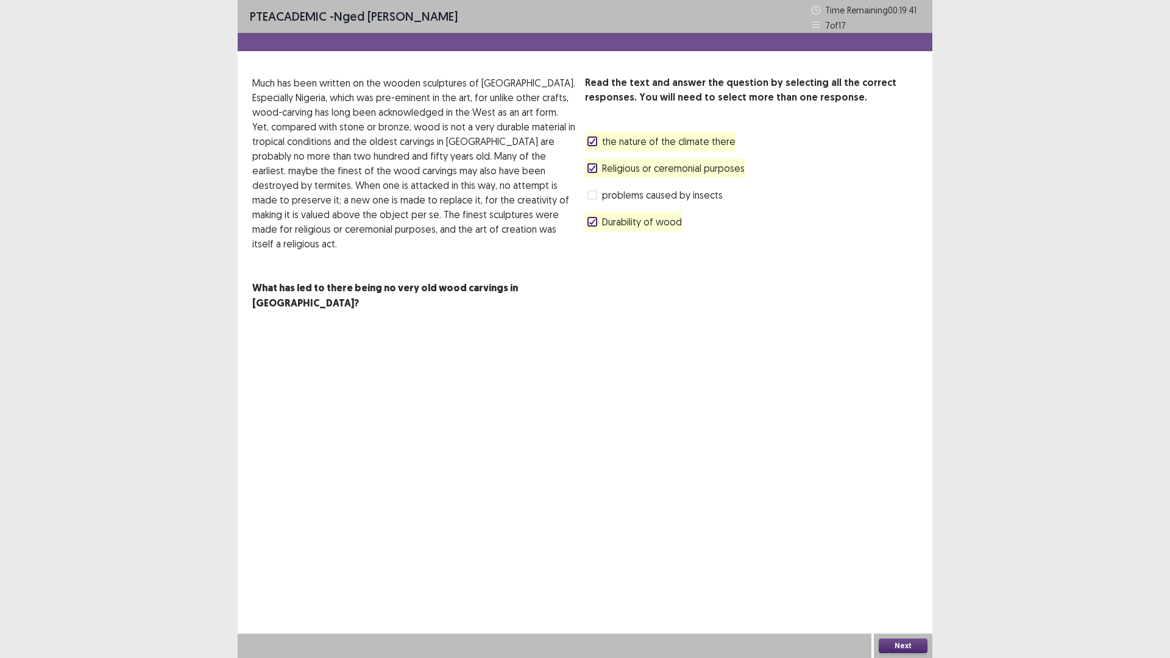
click at [901, 575] on button "Next" at bounding box center [903, 646] width 49 height 15
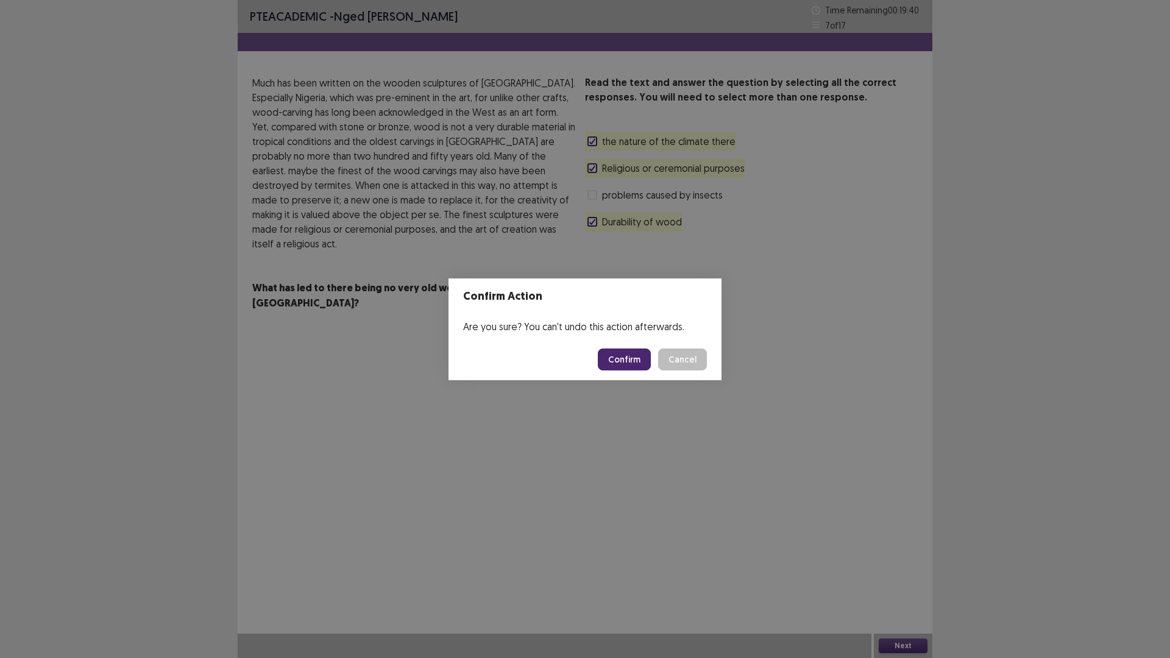
click at [631, 359] on button "Confirm" at bounding box center [624, 360] width 53 height 22
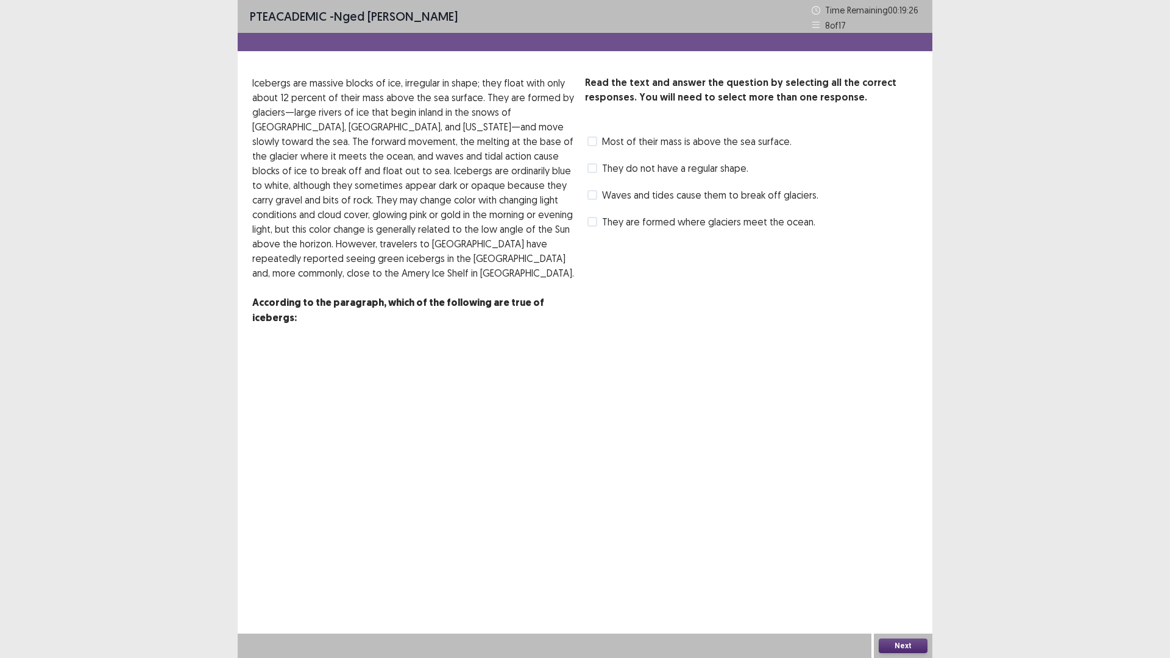
click at [594, 168] on span at bounding box center [593, 168] width 10 height 10
click at [594, 192] on span at bounding box center [593, 195] width 10 height 10
click at [589, 138] on span at bounding box center [593, 142] width 10 height 10
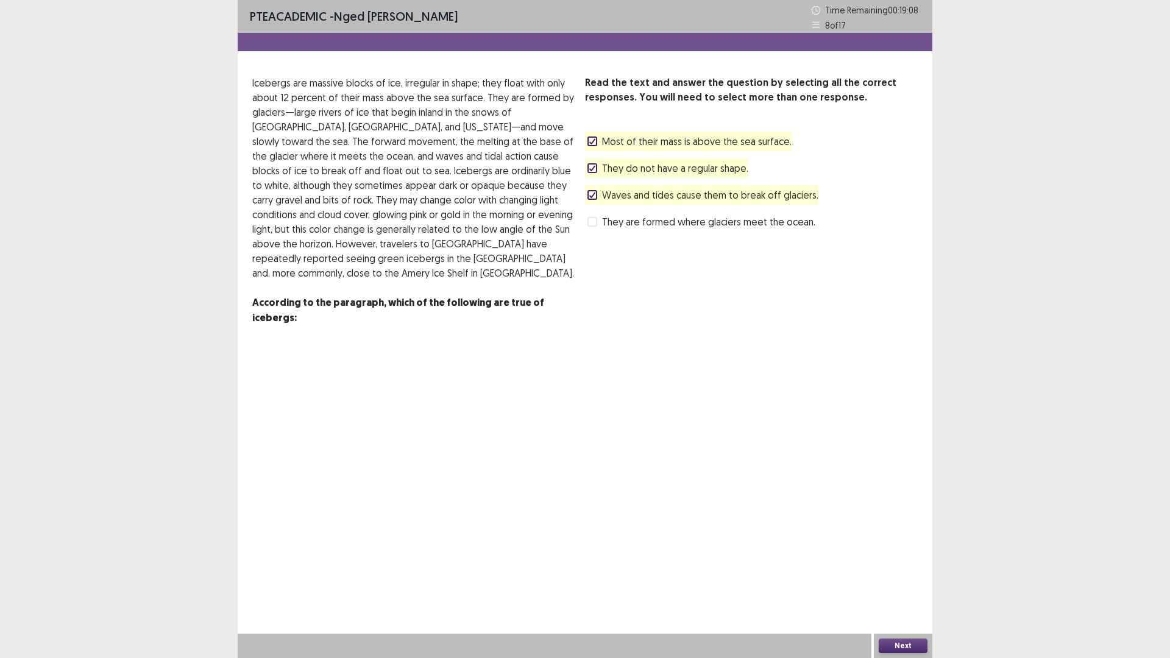
click at [902, 575] on button "Next" at bounding box center [903, 646] width 49 height 15
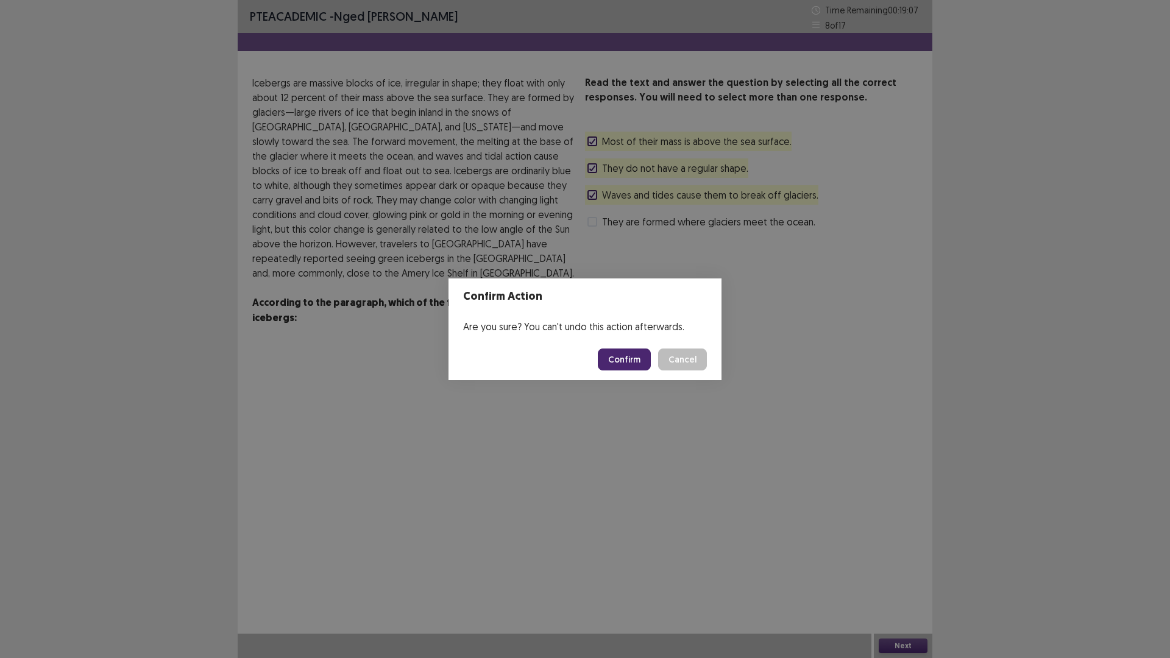
click at [628, 356] on button "Confirm" at bounding box center [624, 360] width 53 height 22
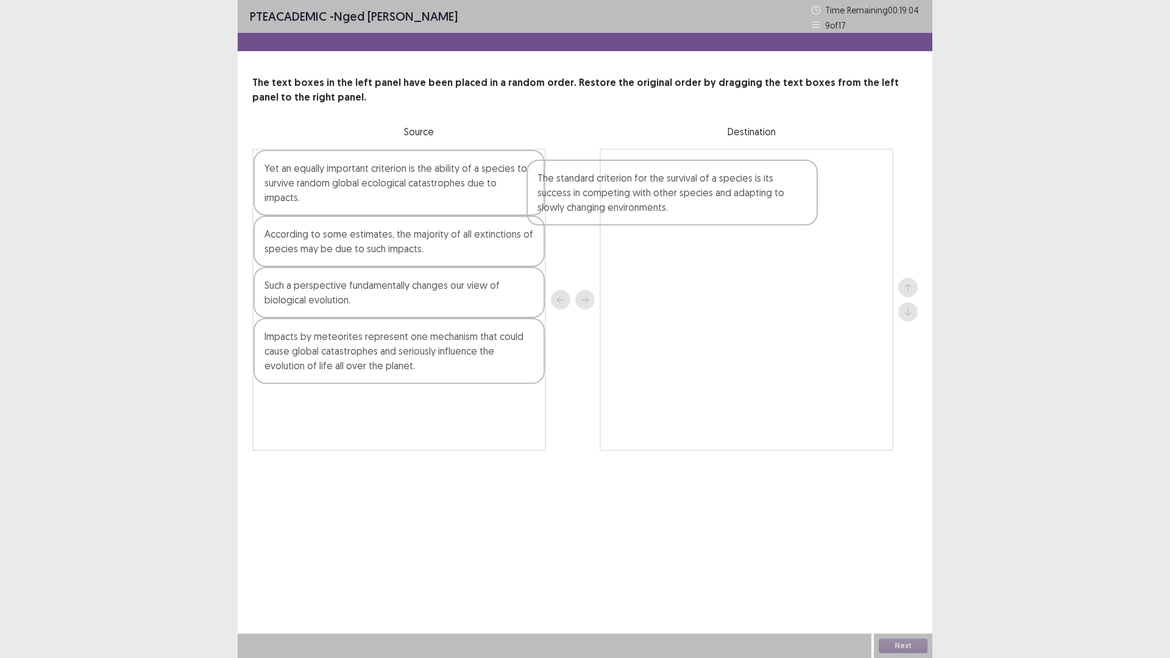
drag, startPoint x: 428, startPoint y: 400, endPoint x: 706, endPoint y: 190, distance: 348.9
click at [706, 190] on div "Yet an equally important criterion is the ability of a species to survive rando…" at bounding box center [585, 300] width 666 height 302
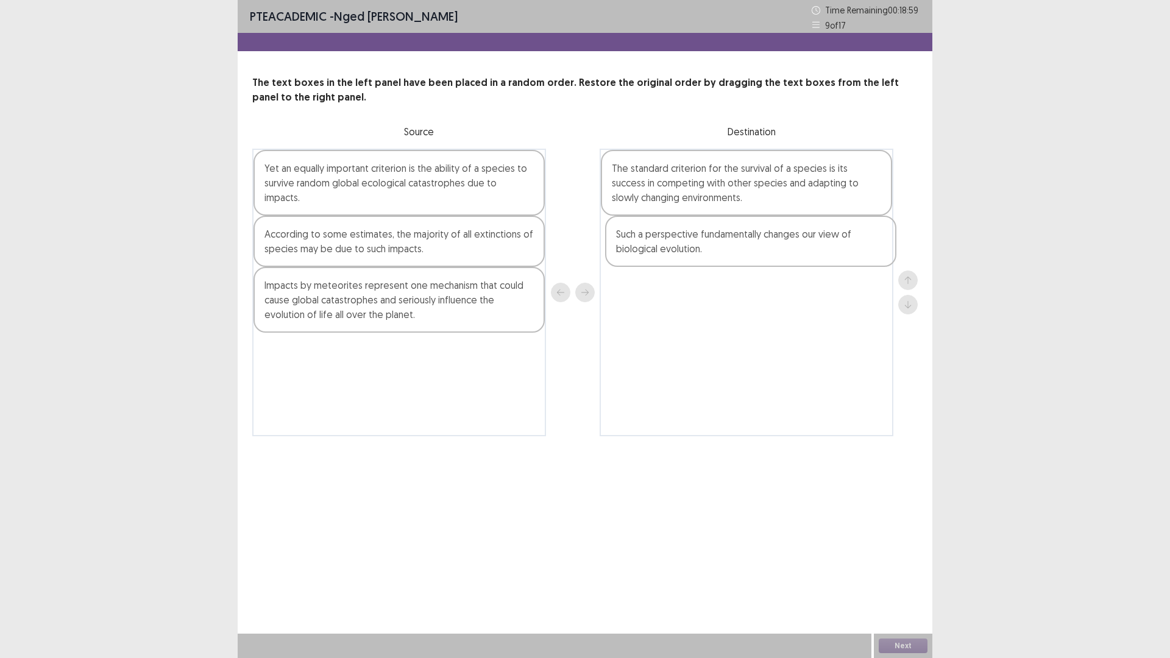
drag, startPoint x: 408, startPoint y: 285, endPoint x: 779, endPoint y: 246, distance: 372.6
click at [779, 246] on div "Yet an equally important criterion is the ability of a species to survive rando…" at bounding box center [585, 293] width 666 height 288
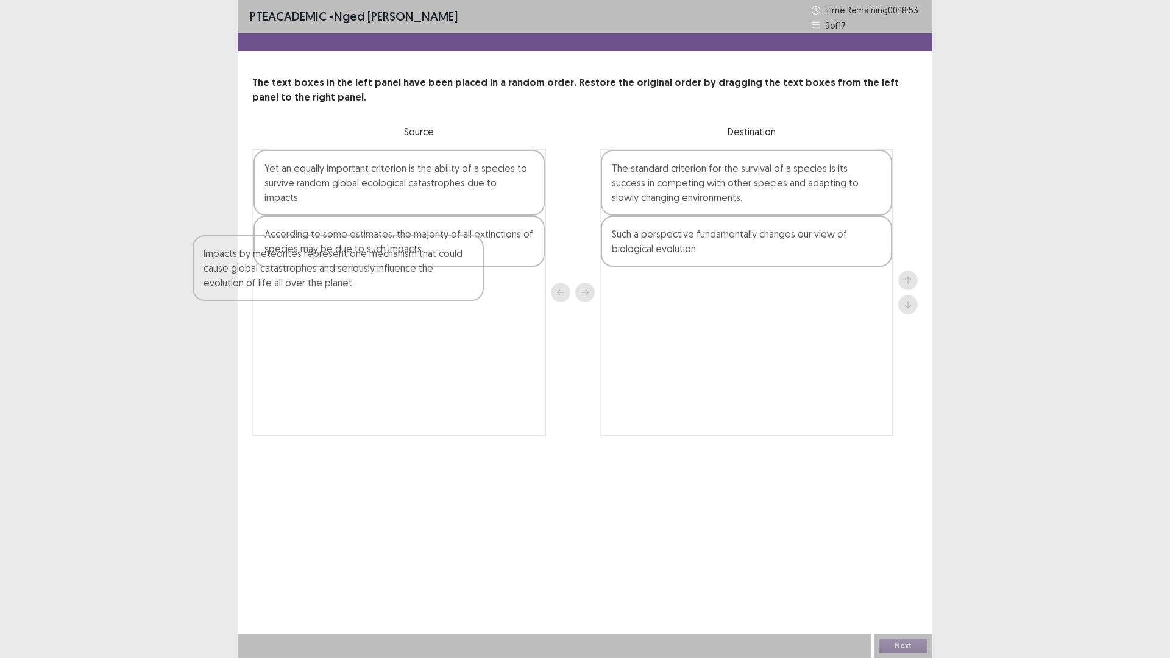
drag, startPoint x: 370, startPoint y: 303, endPoint x: 341, endPoint y: 278, distance: 38.5
click at [329, 286] on div "Yet an equally important criterion is the ability of a species to survive rando…" at bounding box center [399, 293] width 294 height 288
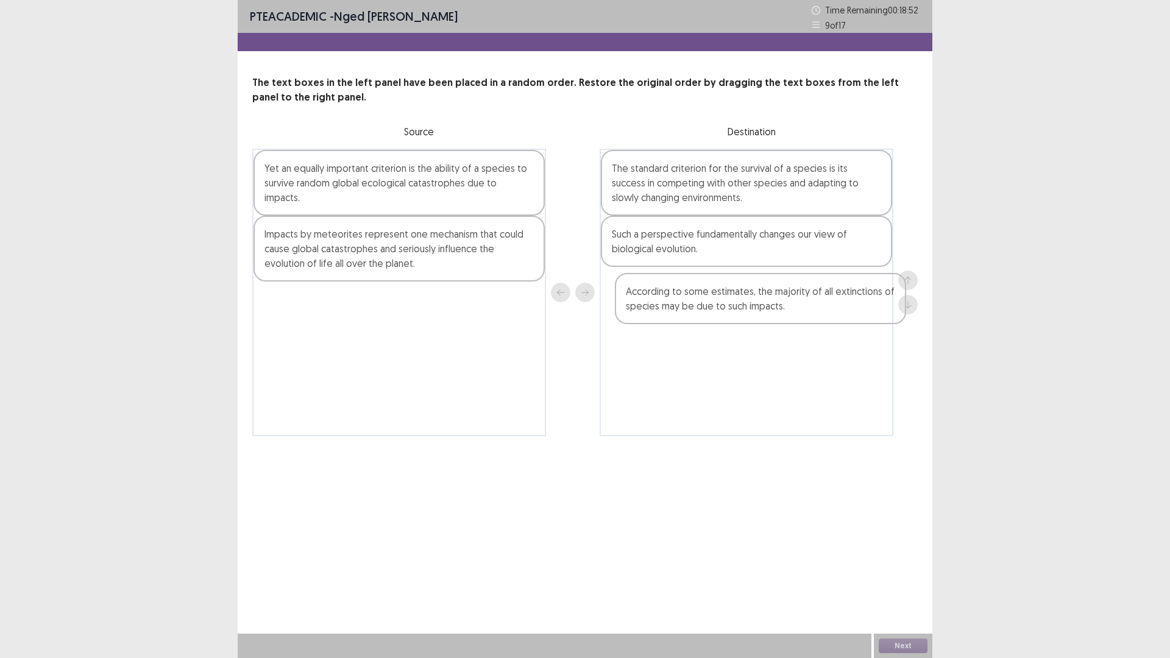
drag, startPoint x: 379, startPoint y: 232, endPoint x: 745, endPoint y: 304, distance: 373.3
click at [745, 304] on div "Yet an equally important criterion is the ability of a species to survive rando…" at bounding box center [585, 293] width 666 height 288
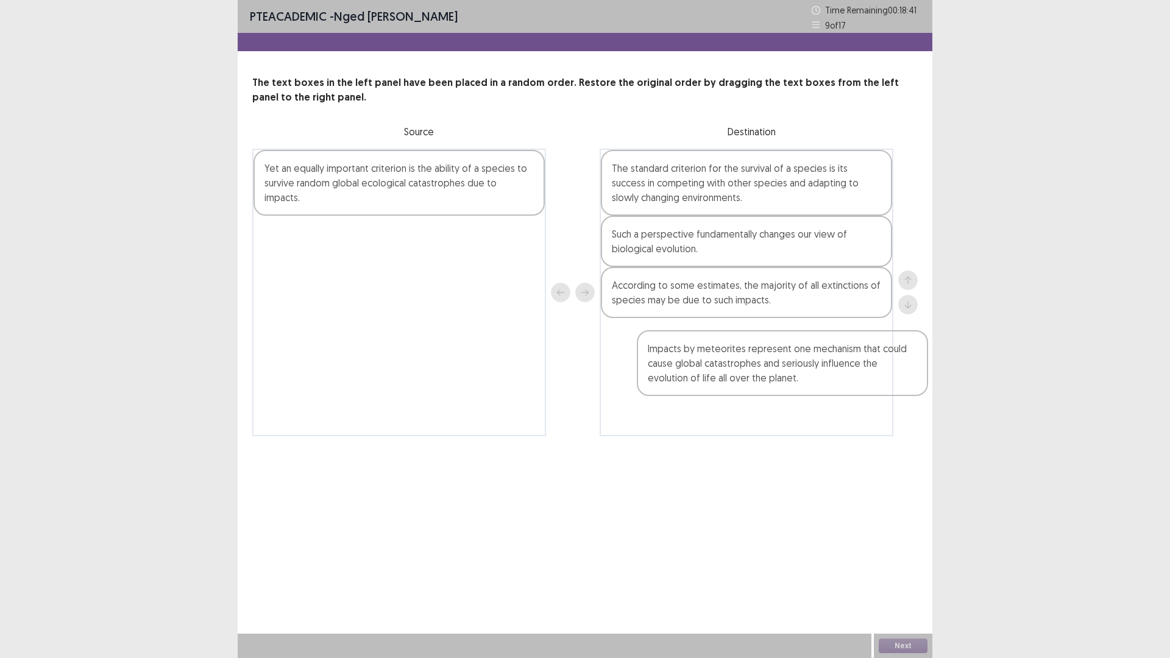
drag, startPoint x: 395, startPoint y: 240, endPoint x: 782, endPoint y: 370, distance: 408.4
click at [782, 370] on div "Yet an equally important criterion is the ability of a species to survive rando…" at bounding box center [585, 293] width 666 height 288
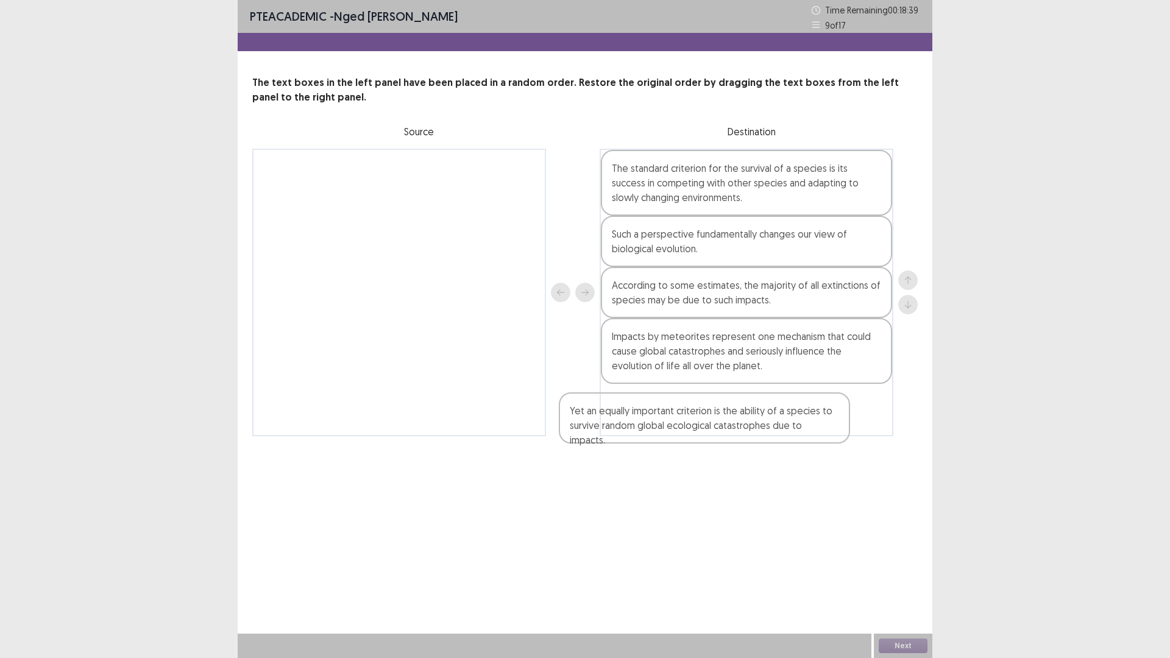
drag, startPoint x: 416, startPoint y: 171, endPoint x: 727, endPoint y: 424, distance: 400.4
click at [727, 424] on div "Yet an equally important criterion is the ability of a species to survive rando…" at bounding box center [585, 293] width 666 height 288
click at [904, 575] on button "Next" at bounding box center [903, 646] width 49 height 15
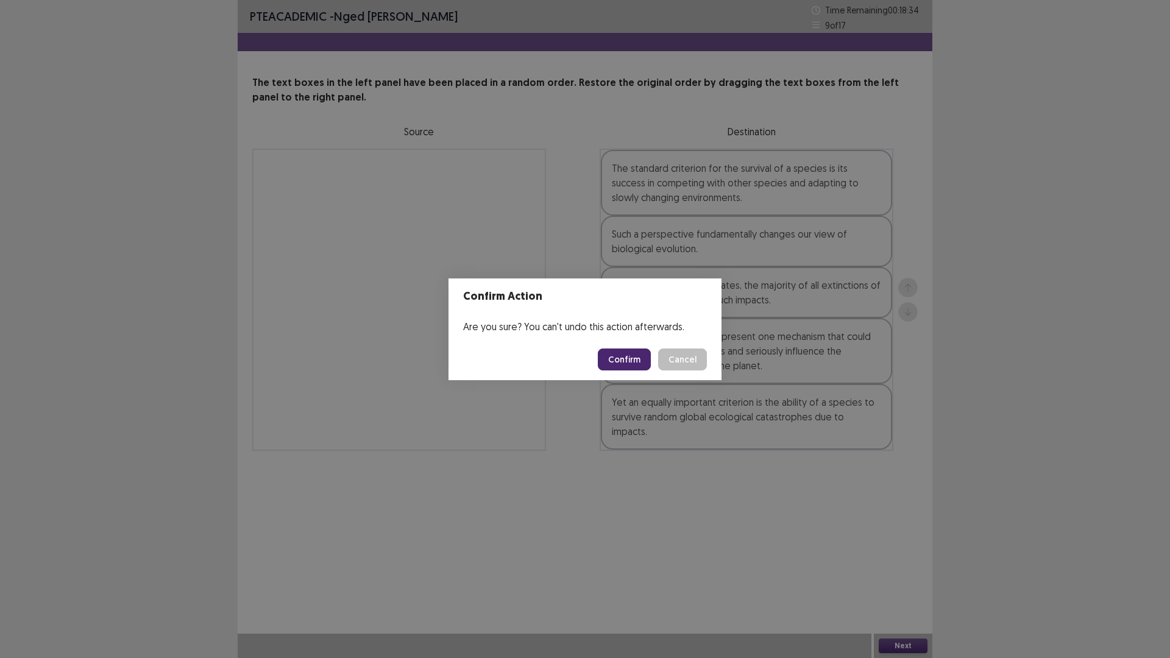
click at [620, 354] on button "Confirm" at bounding box center [624, 360] width 53 height 22
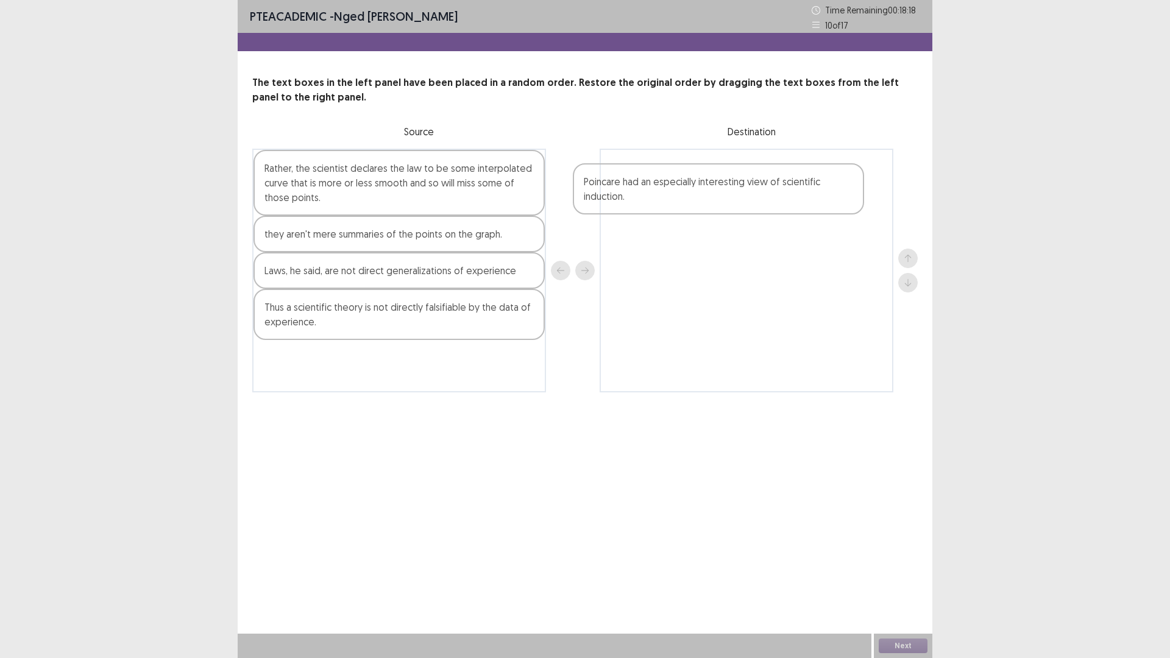
drag, startPoint x: 400, startPoint y: 182, endPoint x: 734, endPoint y: 197, distance: 334.4
click at [734, 197] on div "Poincare had an especially interesting view of scientific induction. Rather, th…" at bounding box center [585, 271] width 666 height 244
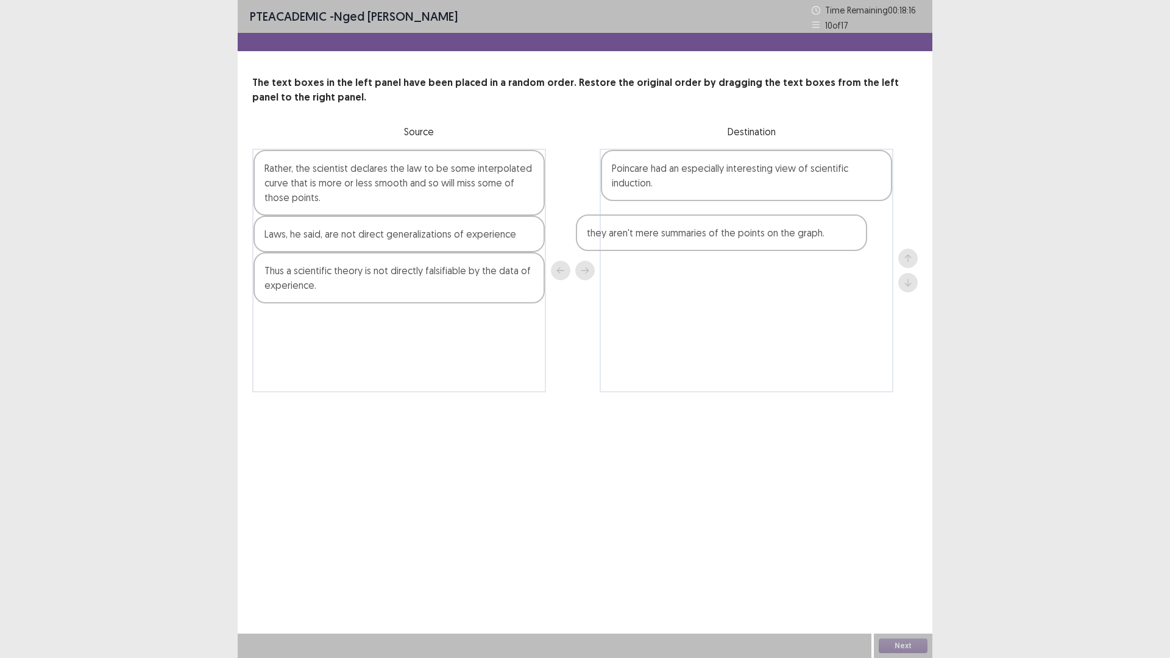
drag, startPoint x: 466, startPoint y: 241, endPoint x: 797, endPoint y: 240, distance: 331.0
click at [797, 240] on div "Rather, the scientist declares the law to be some interpolated curve that is mo…" at bounding box center [585, 271] width 666 height 244
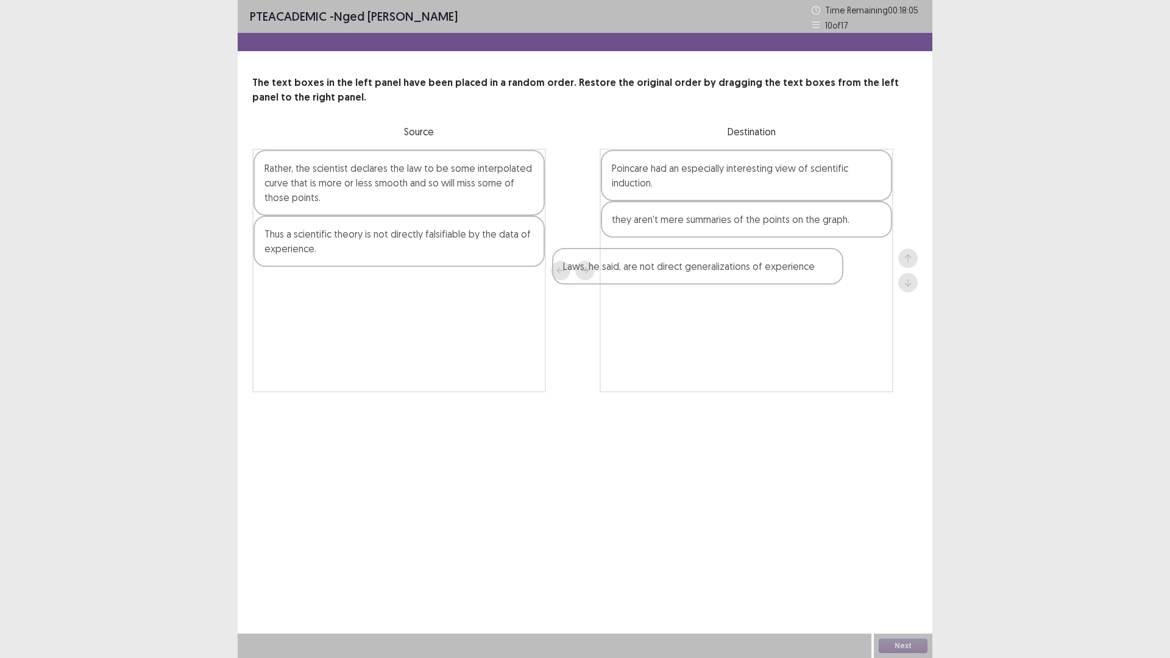
drag, startPoint x: 448, startPoint y: 241, endPoint x: 751, endPoint y: 274, distance: 305.2
click at [751, 274] on div "Rather, the scientist declares the law to be some interpolated curve that is mo…" at bounding box center [585, 271] width 666 height 244
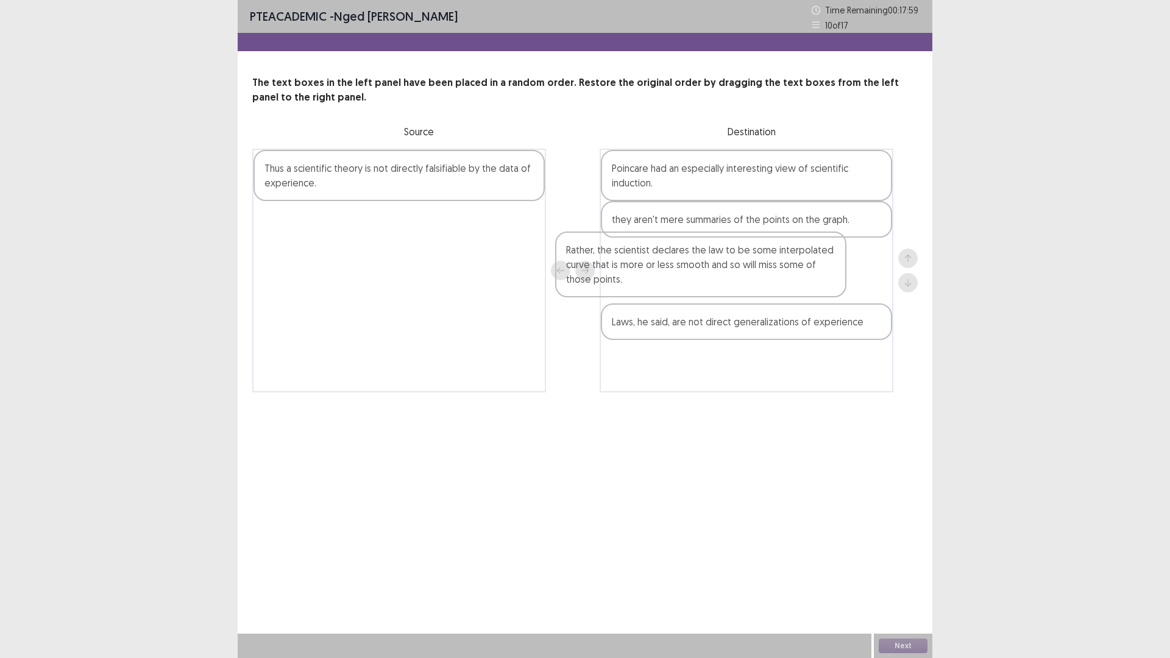
drag, startPoint x: 407, startPoint y: 194, endPoint x: 720, endPoint y: 279, distance: 325.1
click at [720, 279] on div "Rather, the scientist declares the law to be some interpolated curve that is mo…" at bounding box center [585, 271] width 666 height 244
drag, startPoint x: 397, startPoint y: 190, endPoint x: 408, endPoint y: 199, distance: 14.4
click at [408, 199] on div "Thus a scientific theory is not directly falsifiable by the data of experience." at bounding box center [399, 271] width 294 height 244
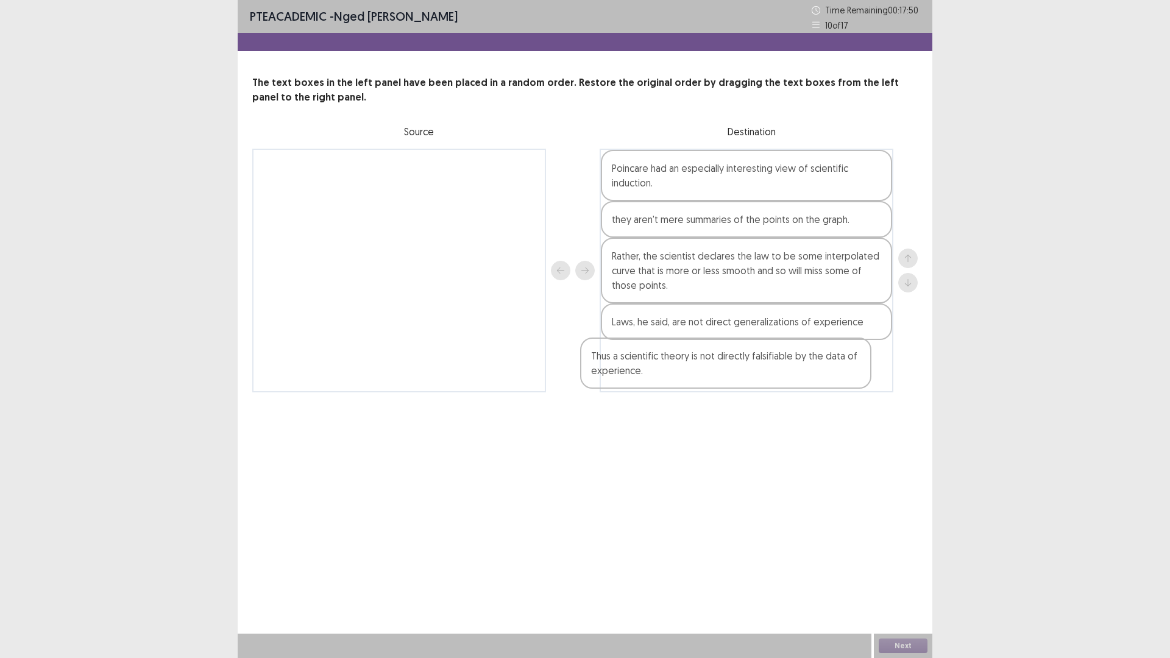
drag, startPoint x: 503, startPoint y: 260, endPoint x: 730, endPoint y: 382, distance: 257.7
click at [730, 382] on div "Thus a scientific theory is not directly falsifiable by the data of experience.…" at bounding box center [585, 271] width 666 height 244
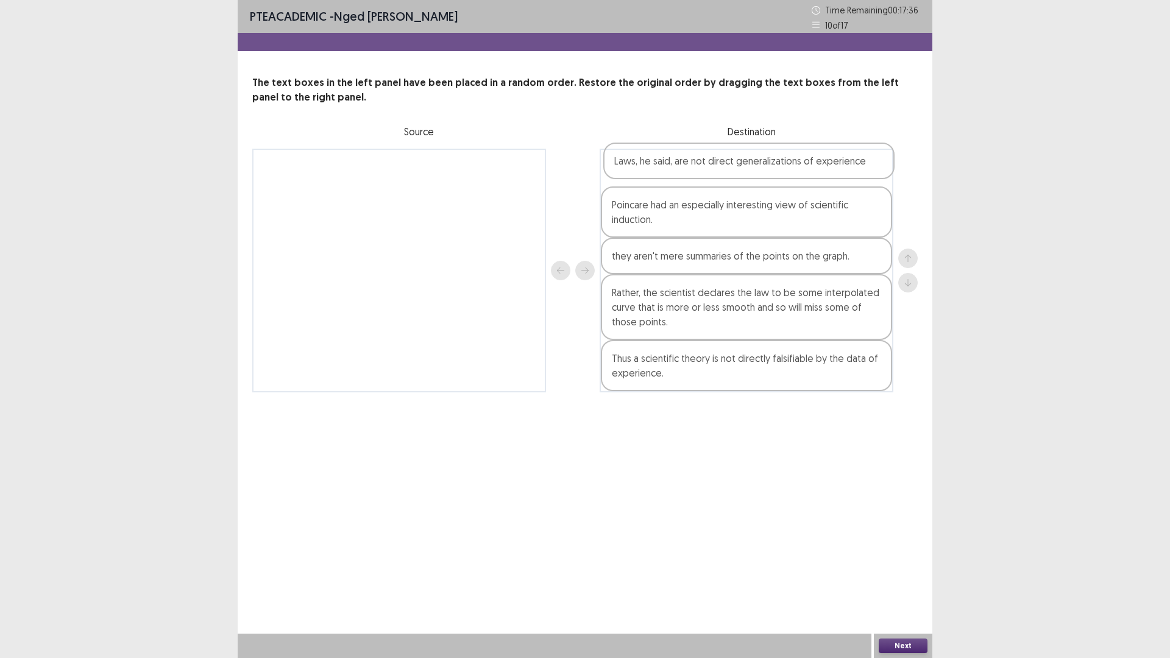
drag, startPoint x: 709, startPoint y: 332, endPoint x: 711, endPoint y: 163, distance: 168.8
click at [711, 163] on div "Poincare had an especially interesting view of scientific induction. they aren'…" at bounding box center [747, 271] width 294 height 244
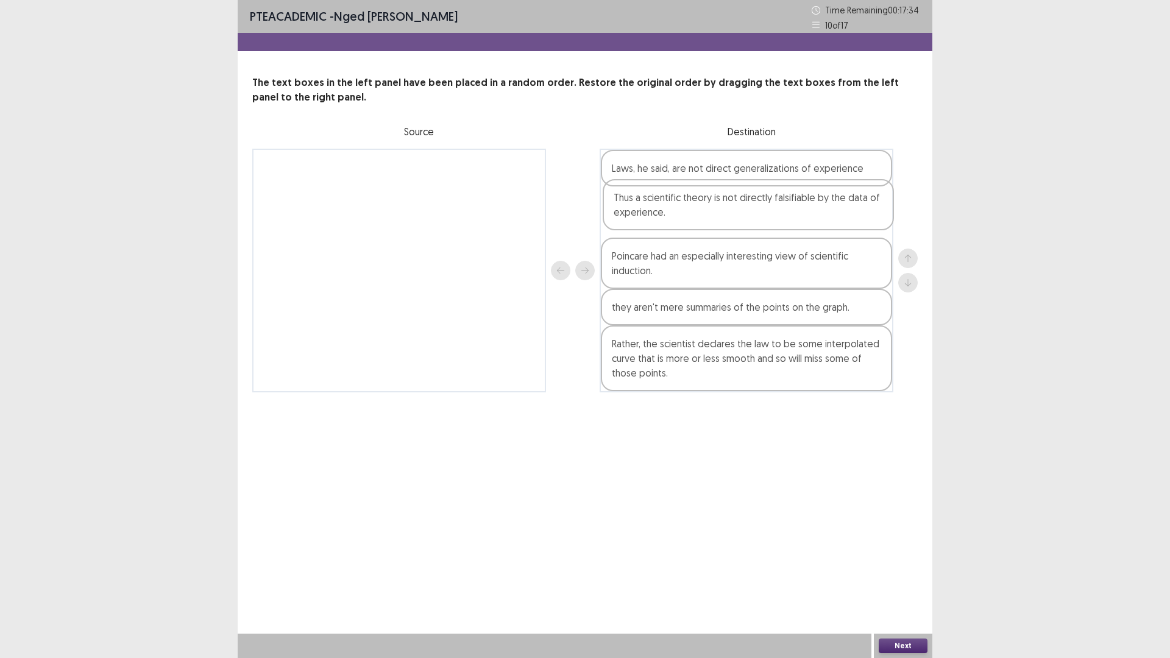
drag, startPoint x: 711, startPoint y: 374, endPoint x: 712, endPoint y: 210, distance: 164.6
click at [712, 210] on div "Laws, he said, are not direct generalizations of experience Poincare had an esp…" at bounding box center [747, 271] width 294 height 244
click at [907, 575] on button "Next" at bounding box center [903, 646] width 49 height 15
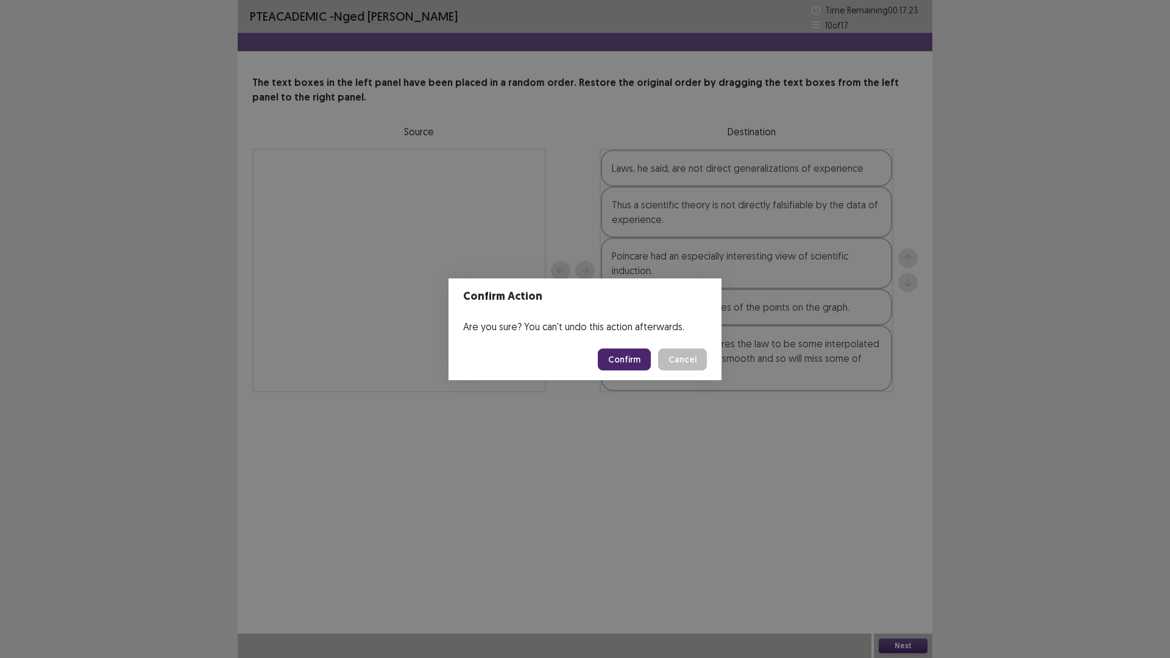
click at [620, 352] on button "Confirm" at bounding box center [624, 360] width 53 height 22
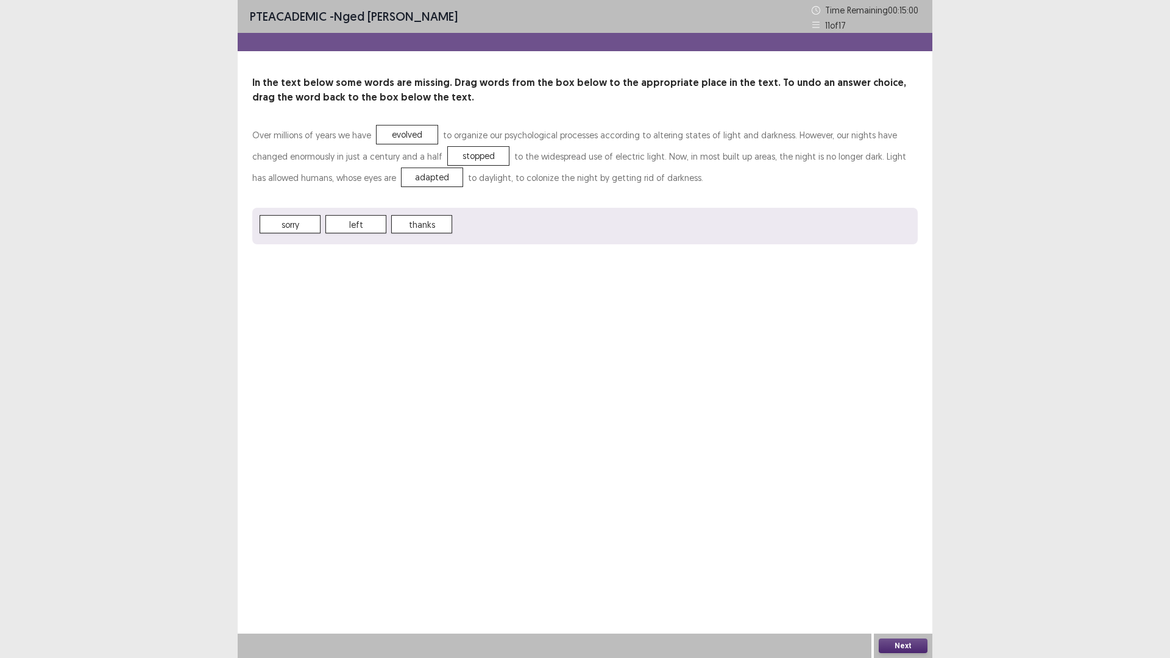
click at [903, 575] on button "Next" at bounding box center [903, 646] width 49 height 15
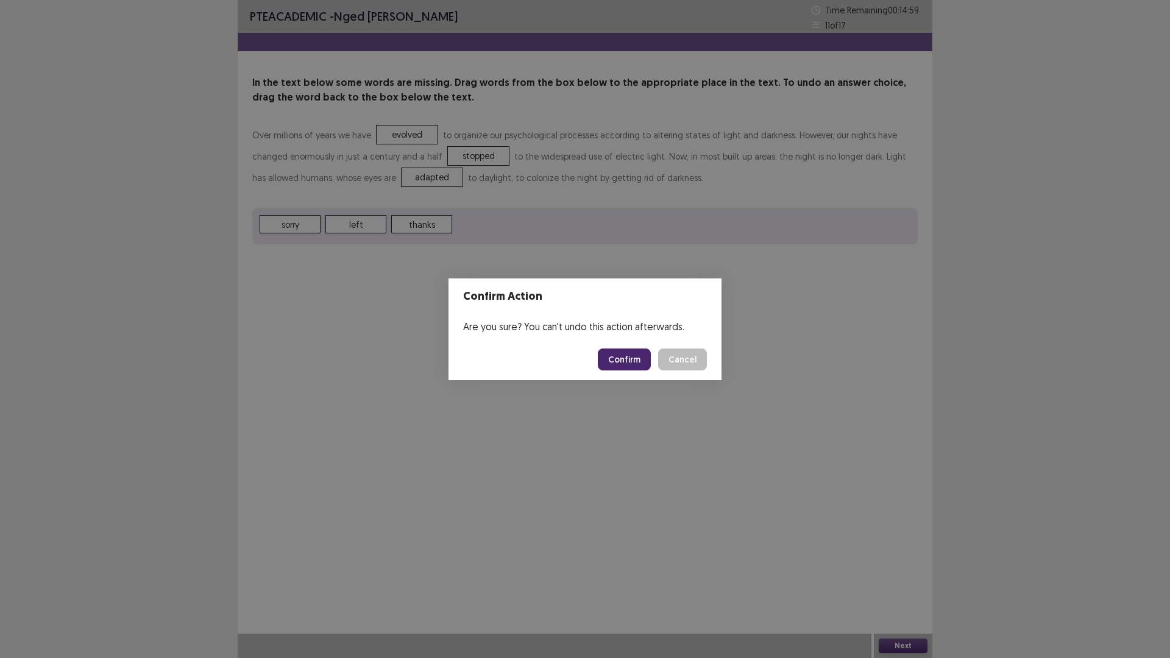
click at [613, 350] on button "Confirm" at bounding box center [624, 360] width 53 height 22
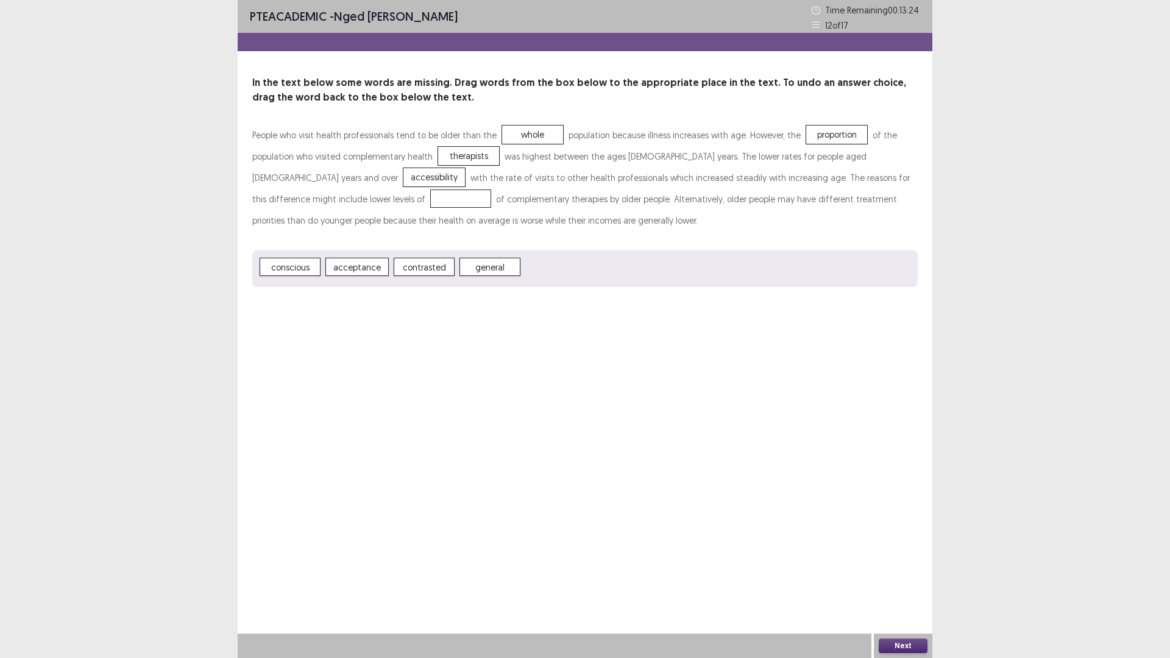
click at [286, 208] on p "People who visit health professionals tend to be older than the whole populatio…" at bounding box center [585, 177] width 666 height 107
click at [906, 575] on button "Next" at bounding box center [903, 646] width 49 height 15
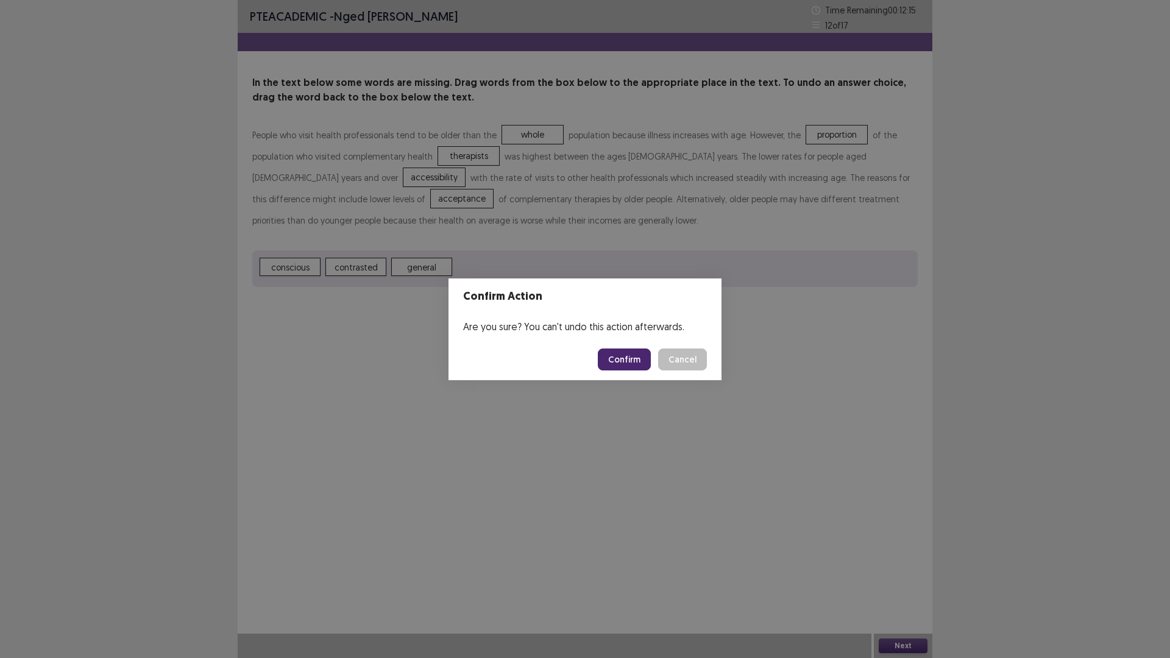
click at [616, 361] on button "Confirm" at bounding box center [624, 360] width 53 height 22
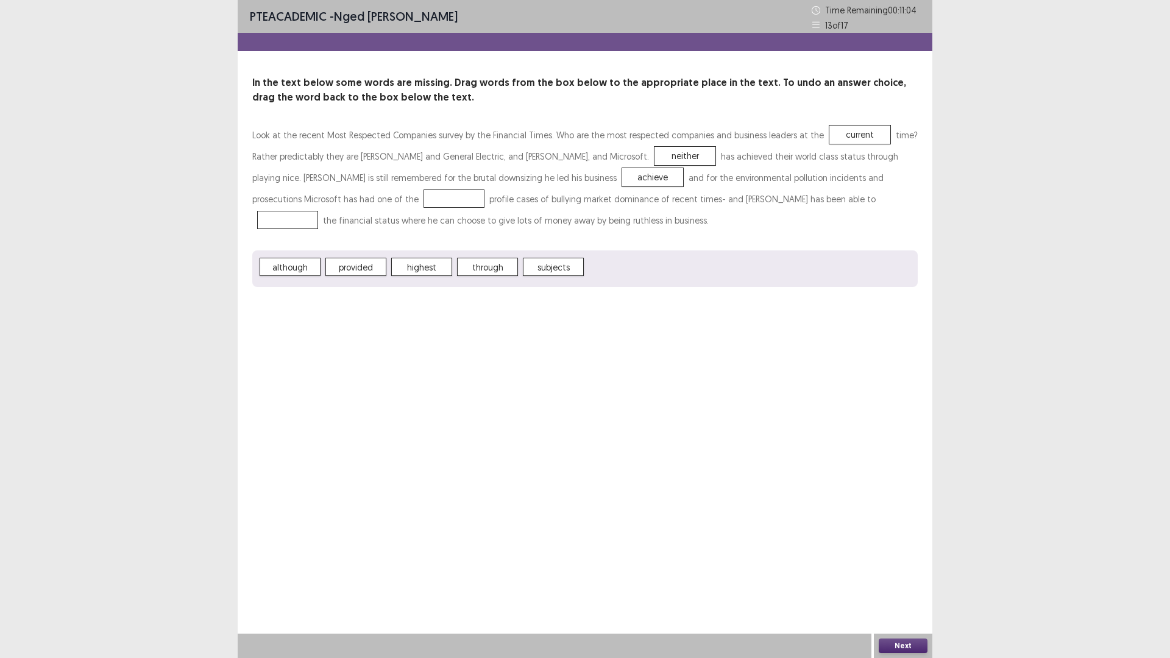
click at [323, 206] on p "Look at the recent Most Respected Companies survey by the Financial Times. Who …" at bounding box center [585, 177] width 666 height 107
click at [896, 575] on button "Next" at bounding box center [903, 646] width 49 height 15
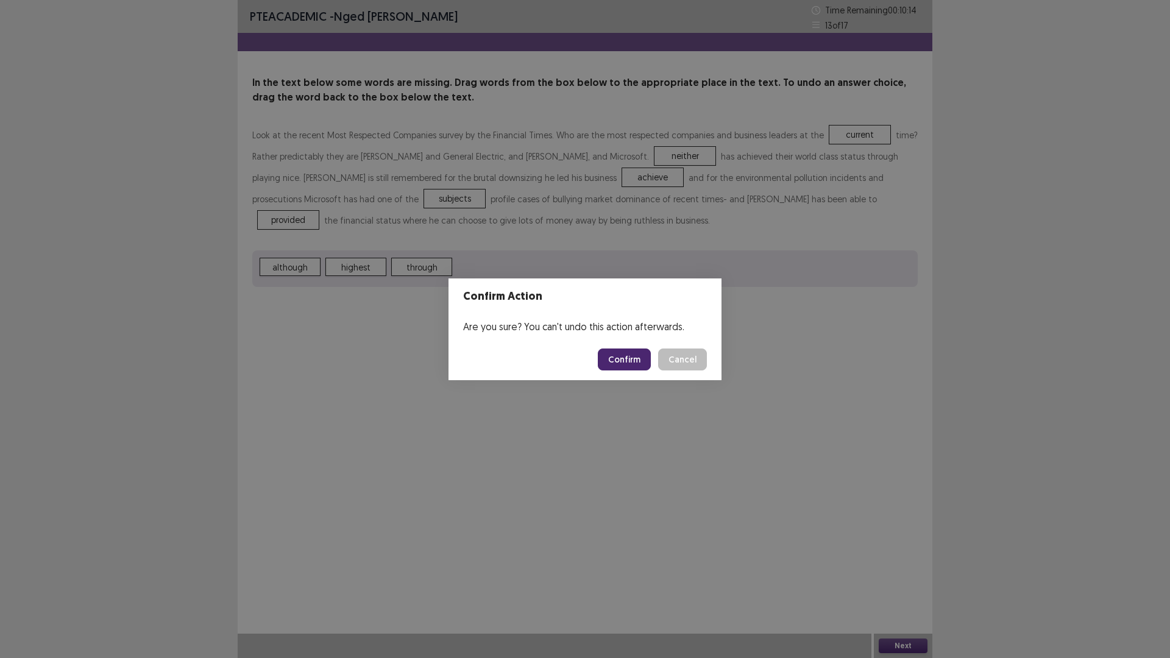
click at [627, 360] on button "Confirm" at bounding box center [624, 360] width 53 height 22
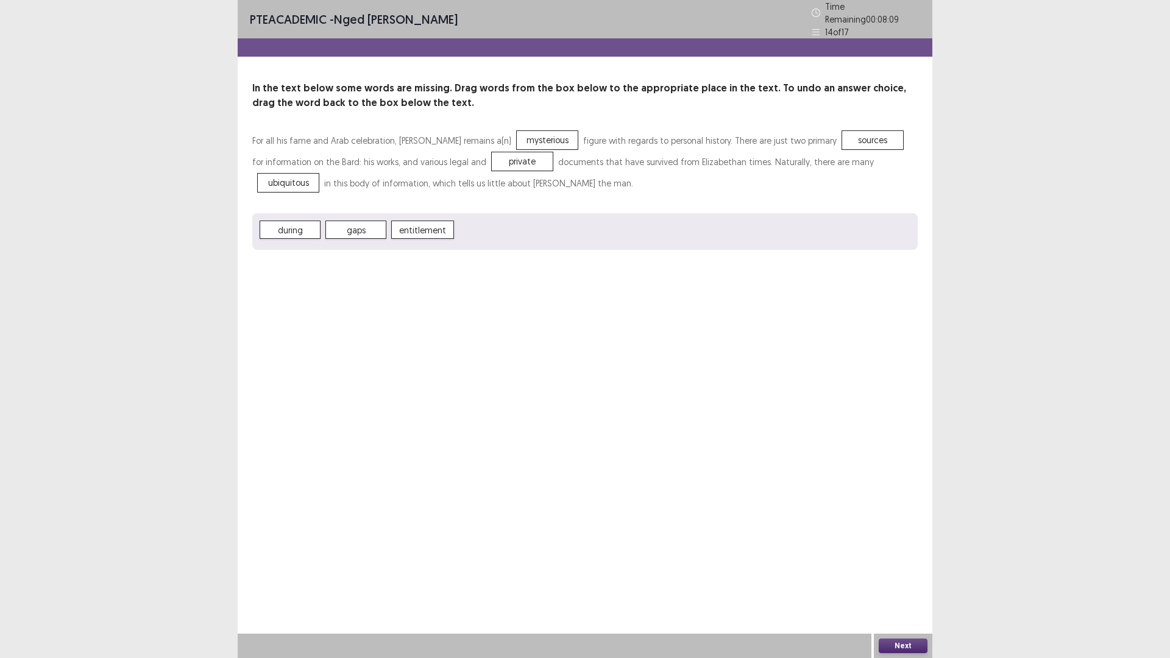
click at [914, 575] on button "Next" at bounding box center [903, 646] width 49 height 15
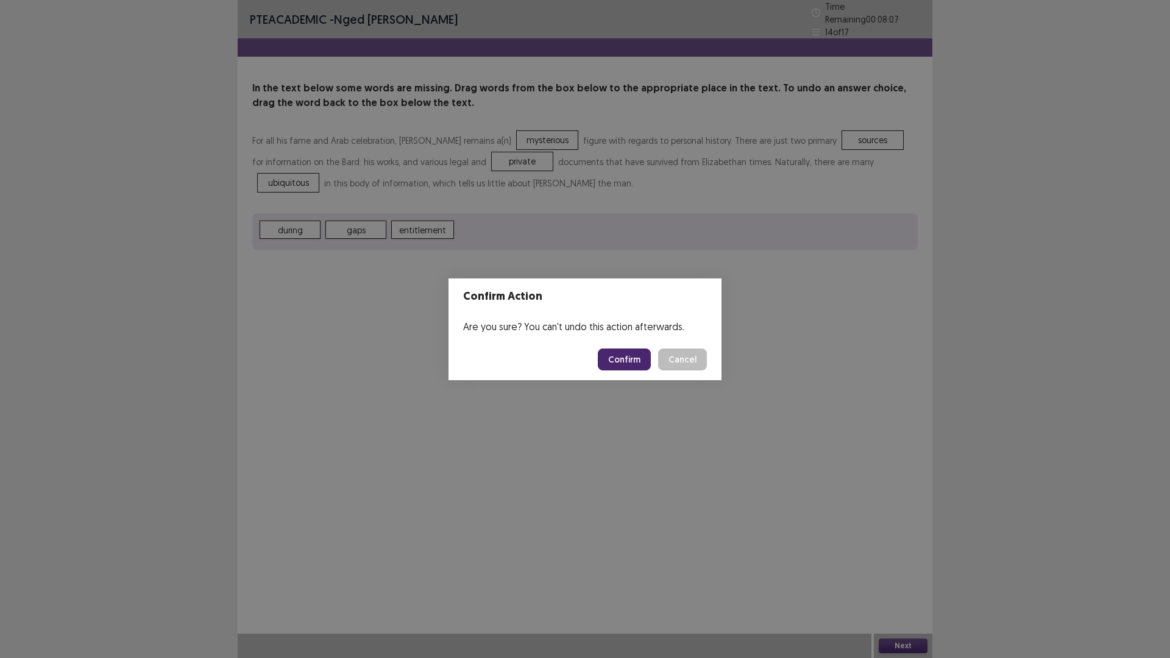
click at [612, 357] on button "Confirm" at bounding box center [624, 360] width 53 height 22
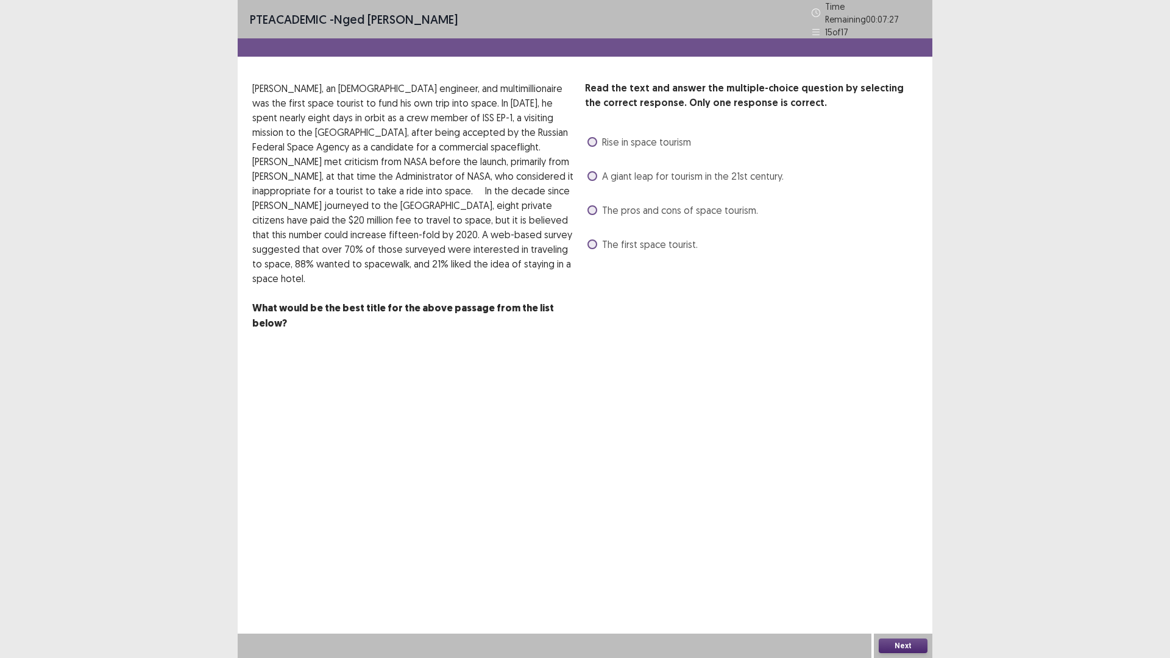
click at [600, 240] on label "The first space tourist." at bounding box center [643, 244] width 110 height 15
click at [913, 575] on button "Next" at bounding box center [903, 646] width 49 height 15
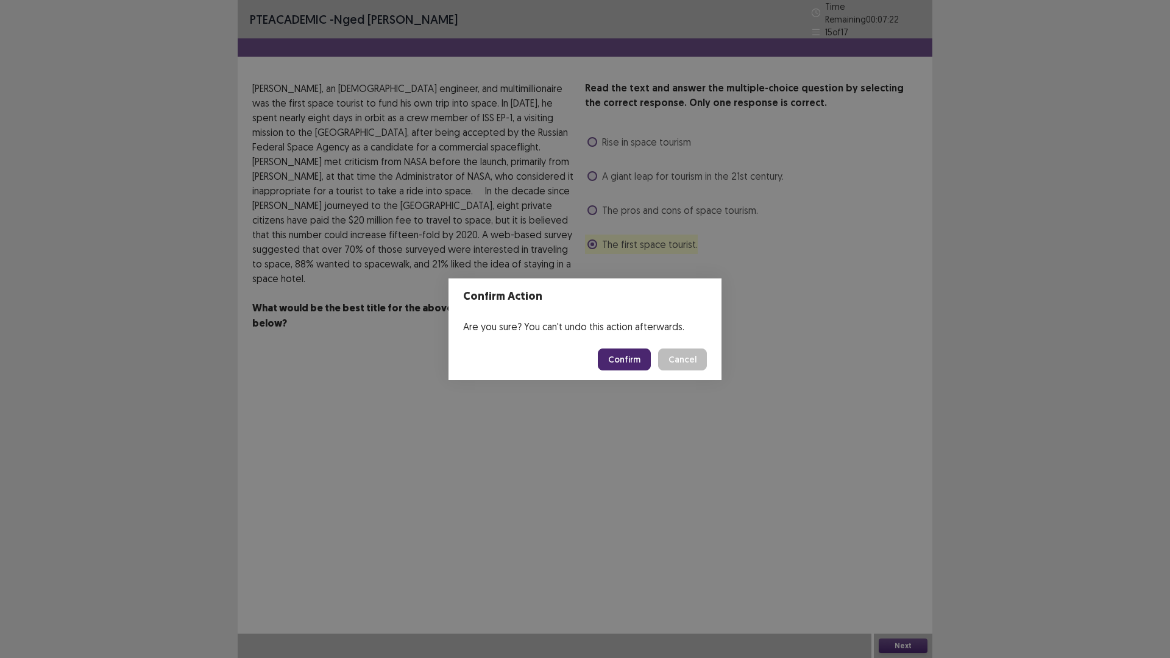
click at [618, 355] on button "Confirm" at bounding box center [624, 360] width 53 height 22
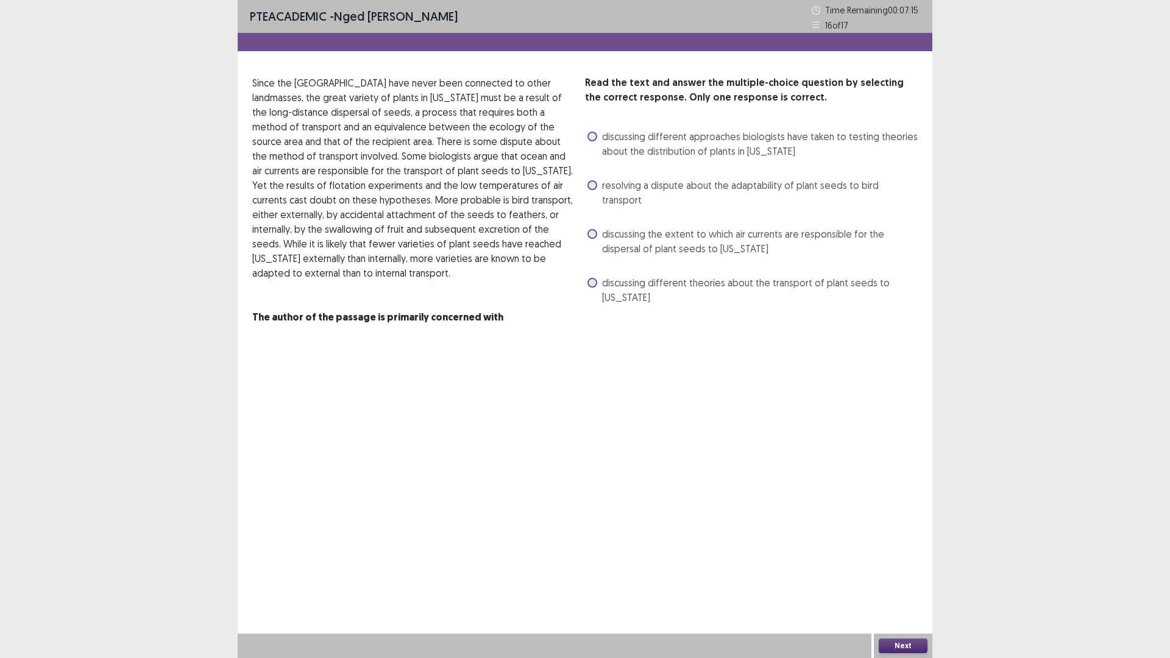
click at [589, 139] on span at bounding box center [593, 137] width 10 height 10
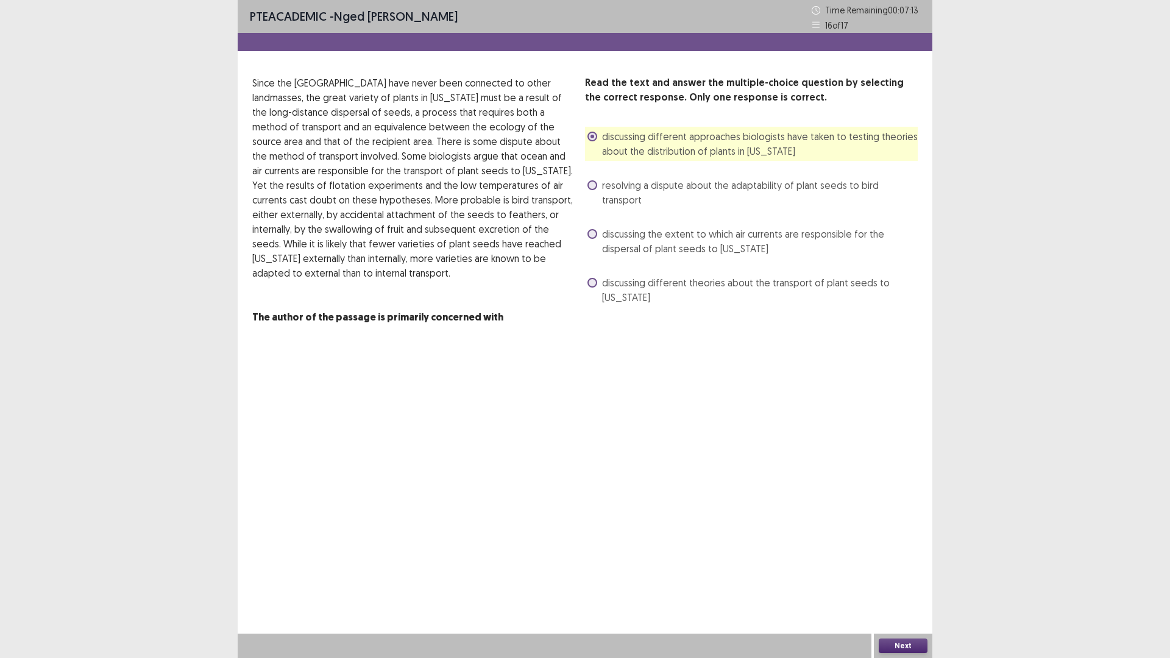
click at [898, 575] on button "Next" at bounding box center [903, 646] width 49 height 15
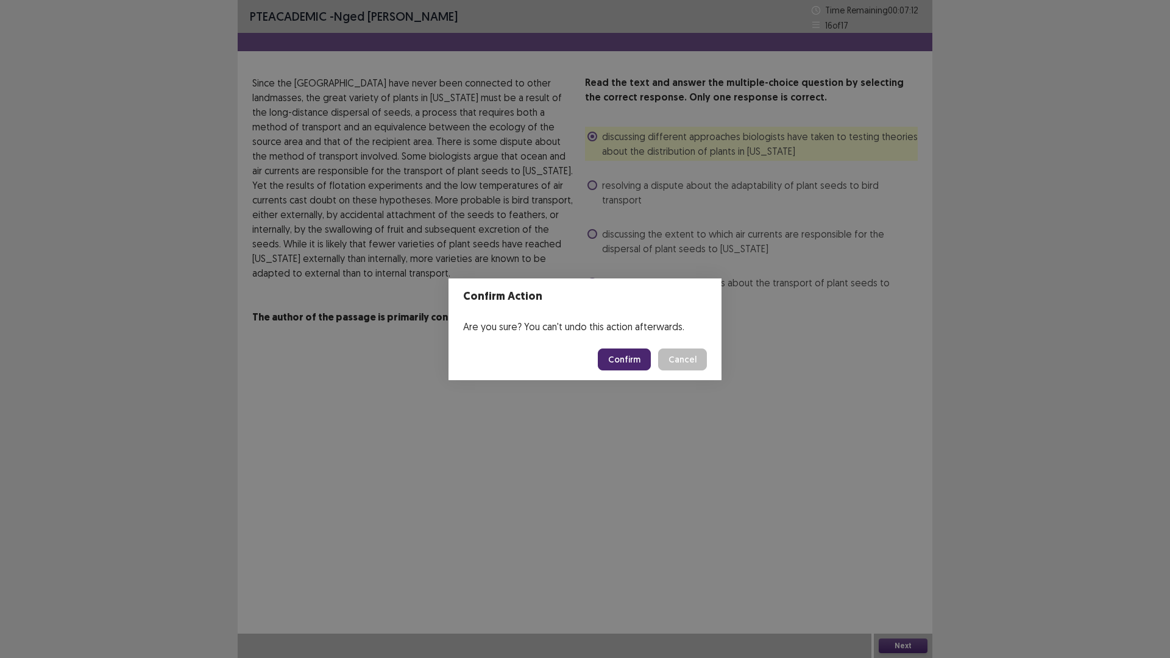
click at [612, 360] on button "Confirm" at bounding box center [624, 360] width 53 height 22
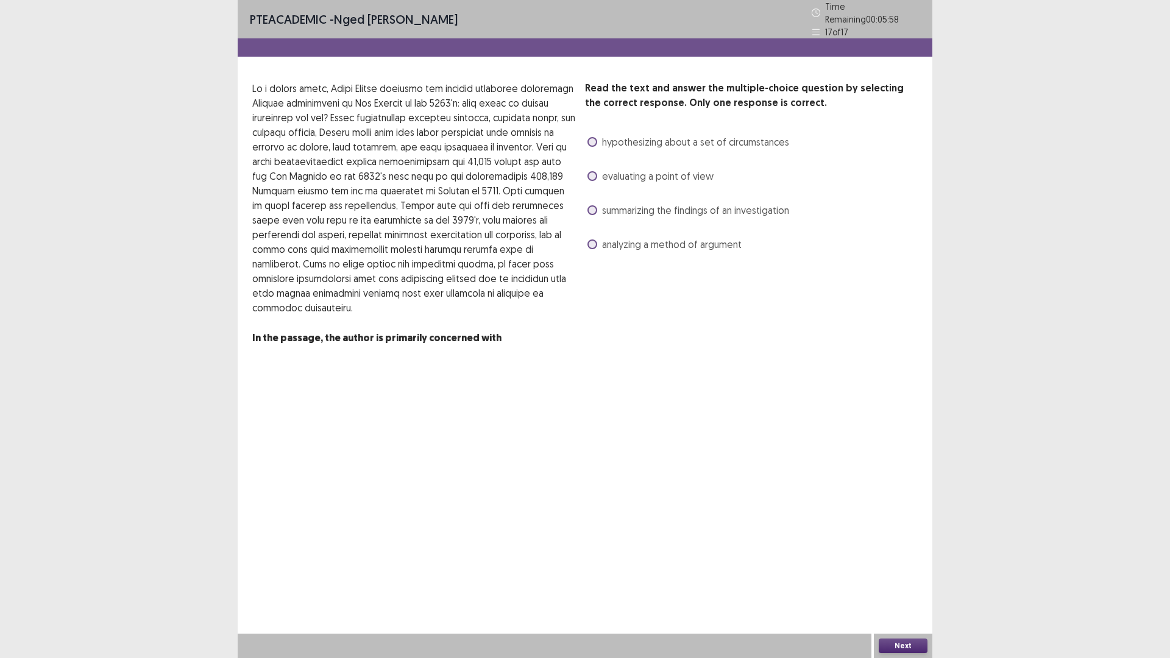
click at [577, 201] on div "Read the text and answer the multiple-choice question by selecting the correct …" at bounding box center [585, 213] width 695 height 265
click at [594, 201] on div "summarizing the findings of an investigation" at bounding box center [687, 211] width 204 height 20
click at [581, 205] on div "Read the text and answer the multiple-choice question by selecting the correct …" at bounding box center [585, 213] width 695 height 265
drag, startPoint x: 593, startPoint y: 204, endPoint x: 696, endPoint y: 238, distance: 108.5
click at [594, 205] on span at bounding box center [593, 210] width 10 height 10
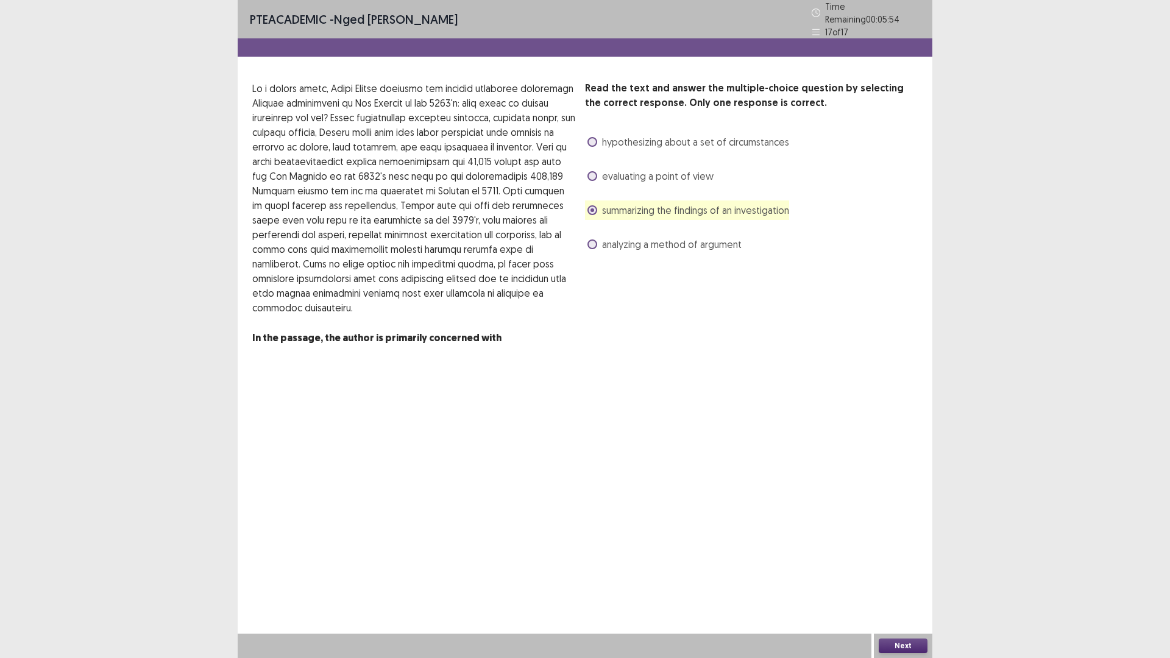
click at [904, 575] on button "Next" at bounding box center [903, 646] width 49 height 15
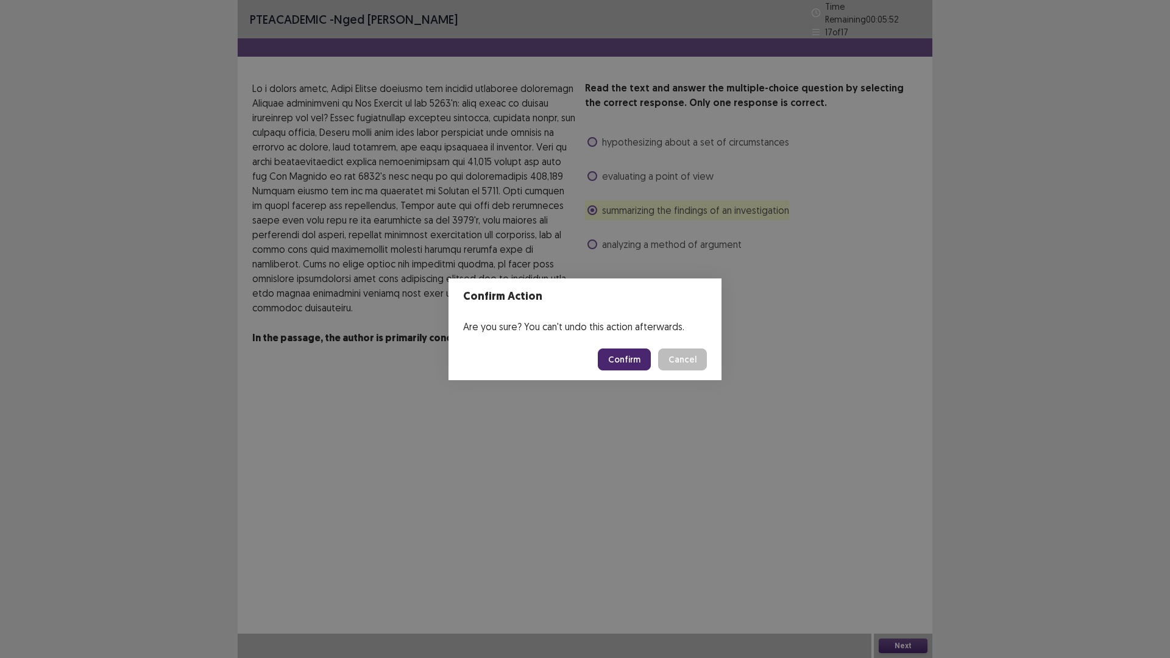
click at [621, 357] on button "Confirm" at bounding box center [624, 360] width 53 height 22
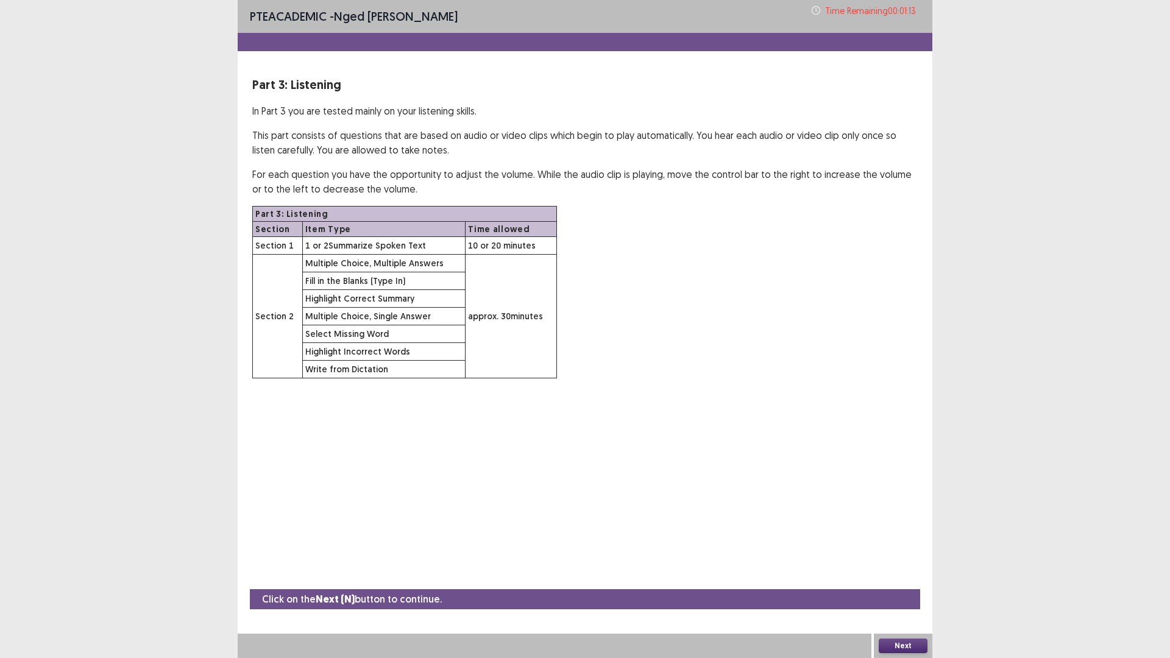
click at [899, 575] on button "Next" at bounding box center [903, 646] width 49 height 15
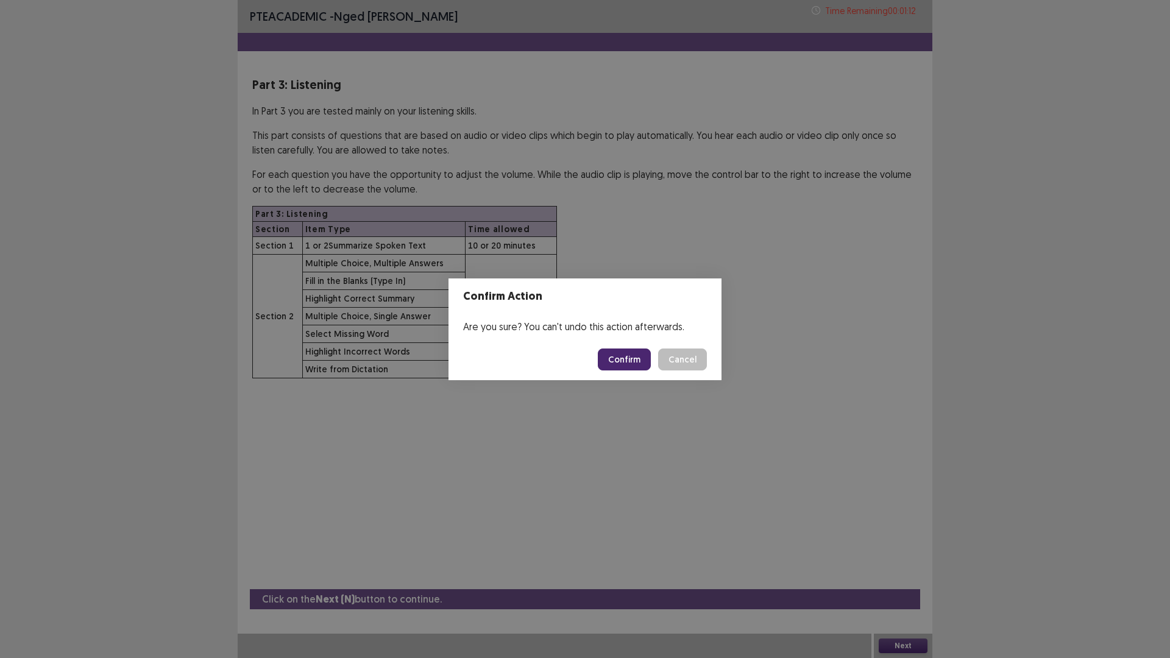
click at [633, 358] on button "Confirm" at bounding box center [624, 360] width 53 height 22
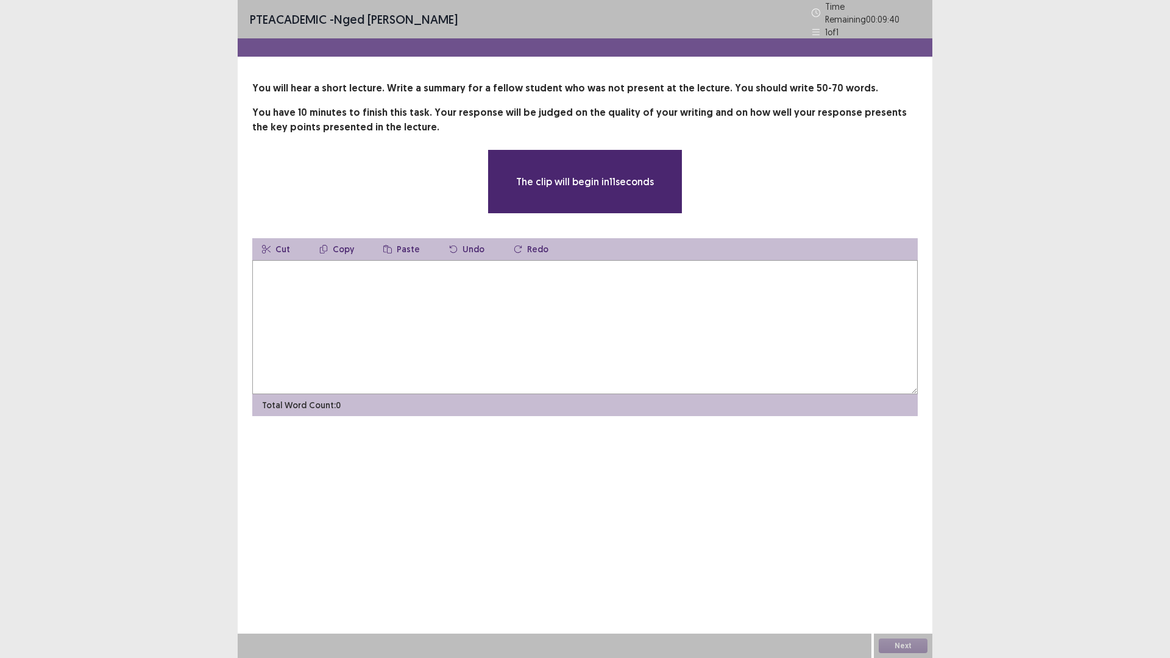
click at [440, 294] on textarea at bounding box center [585, 327] width 666 height 134
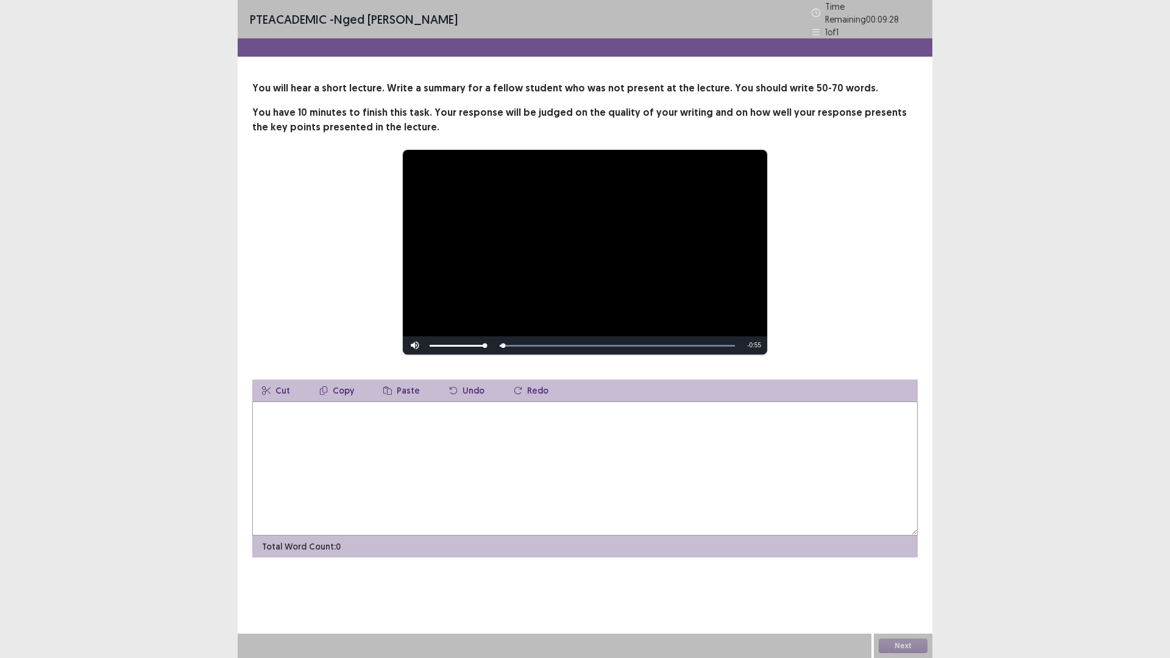
click at [399, 428] on textarea at bounding box center [585, 469] width 666 height 134
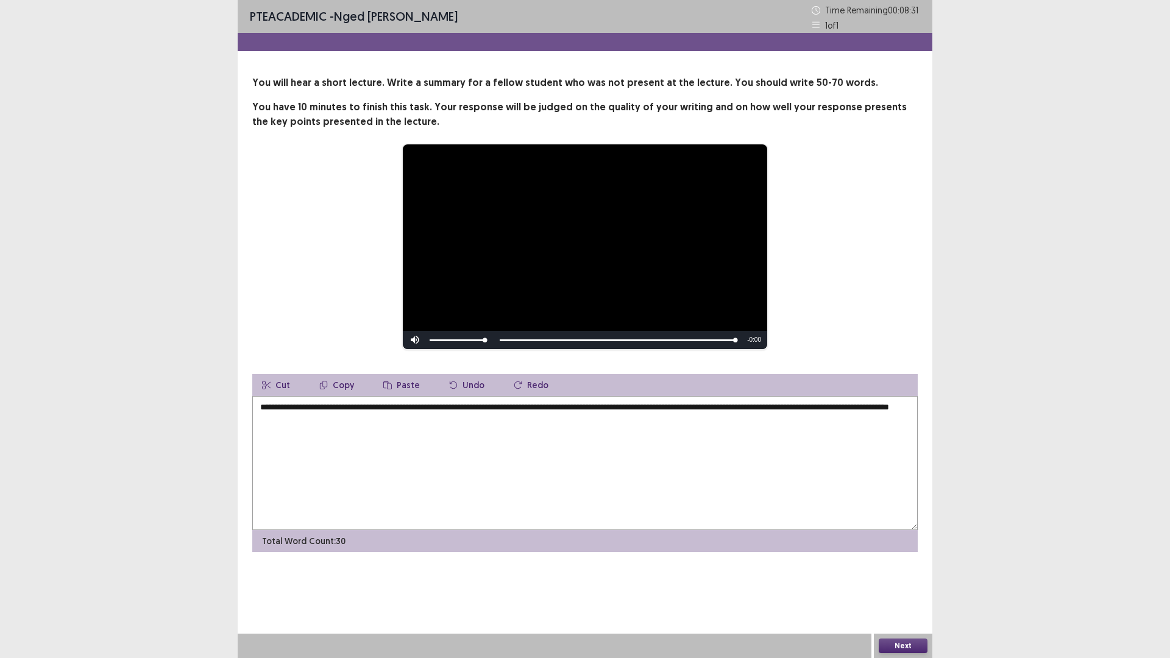
click at [257, 411] on textarea "**********" at bounding box center [585, 463] width 666 height 134
drag, startPoint x: 603, startPoint y: 407, endPoint x: 582, endPoint y: 407, distance: 21.3
click at [582, 407] on textarea "**********" at bounding box center [585, 463] width 666 height 134
click at [317, 419] on textarea "**********" at bounding box center [585, 463] width 666 height 134
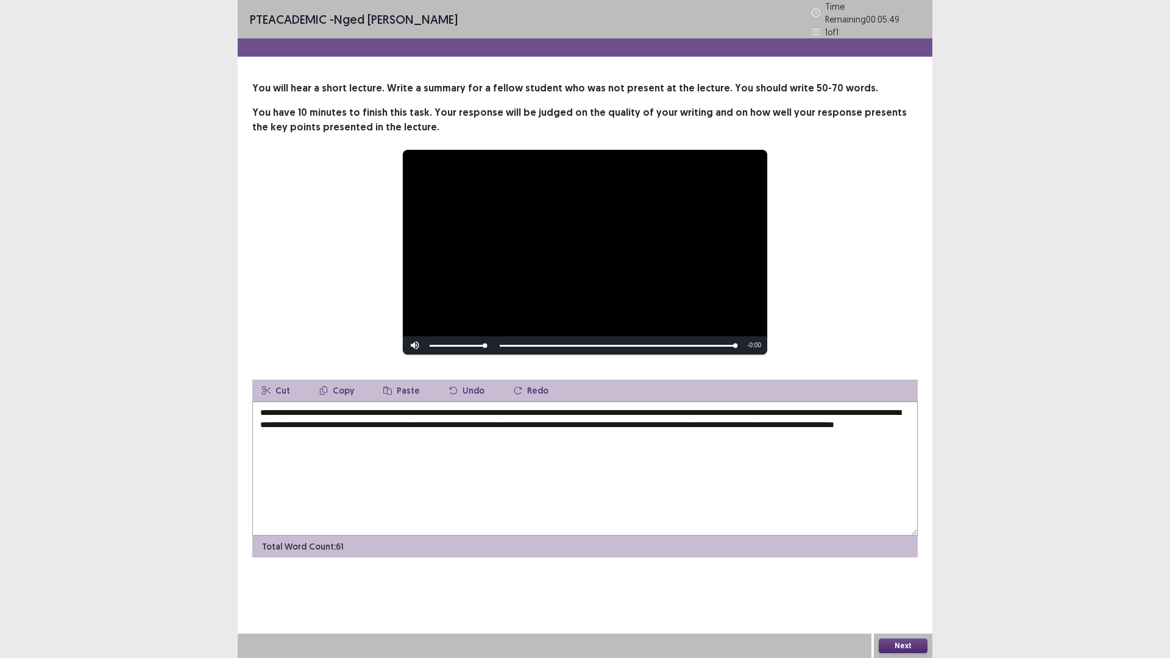
click at [738, 422] on textarea "**********" at bounding box center [585, 469] width 666 height 134
drag, startPoint x: 259, startPoint y: 432, endPoint x: 622, endPoint y: 437, distance: 363.3
click at [622, 437] on textarea "**********" at bounding box center [585, 469] width 666 height 134
click at [908, 419] on textarea "**********" at bounding box center [585, 469] width 666 height 134
click at [260, 432] on textarea "**********" at bounding box center [585, 469] width 666 height 134
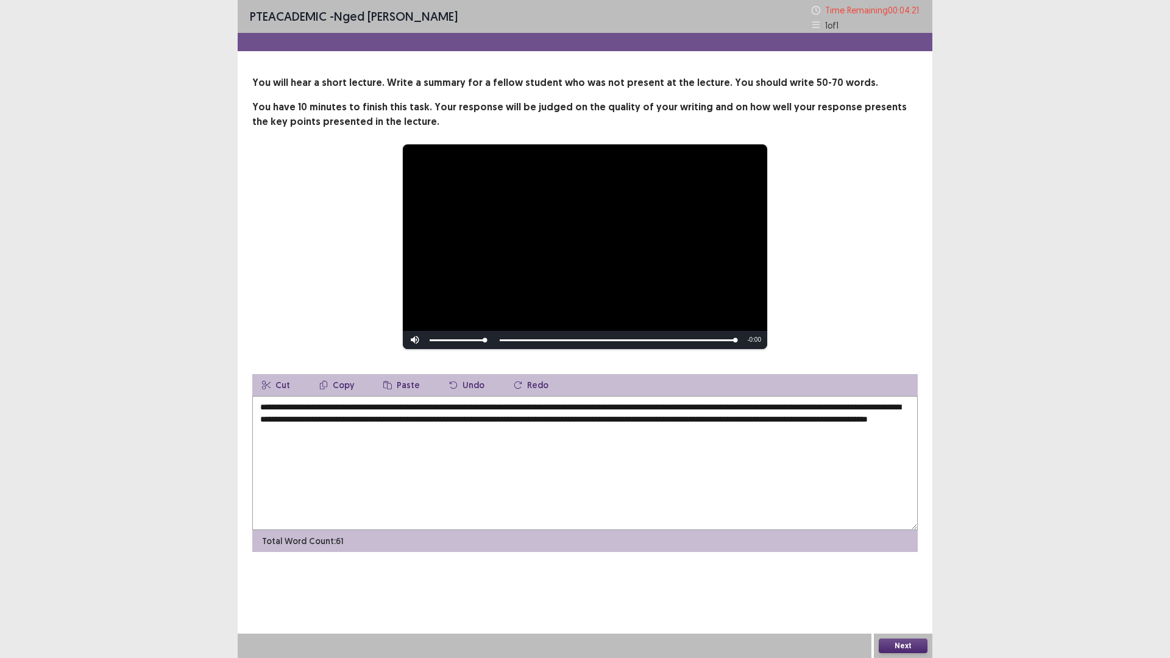
click at [318, 433] on textarea "**********" at bounding box center [585, 463] width 666 height 134
click at [258, 433] on textarea "**********" at bounding box center [585, 463] width 666 height 134
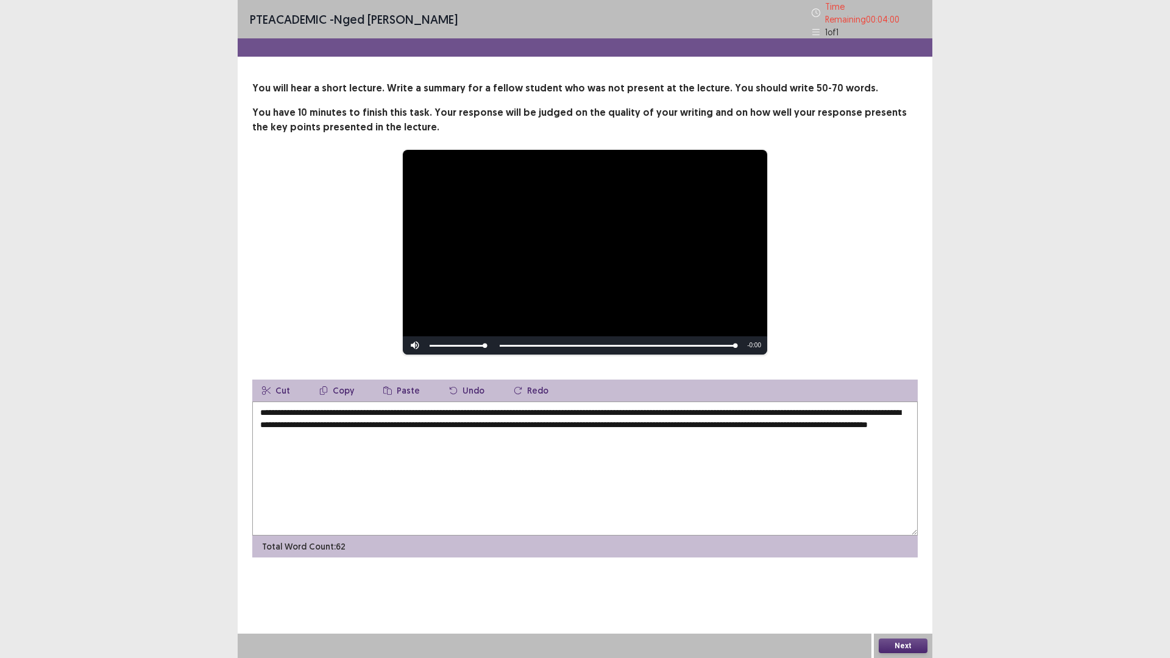
type textarea "**********"
click at [897, 575] on button "Next" at bounding box center [903, 646] width 49 height 15
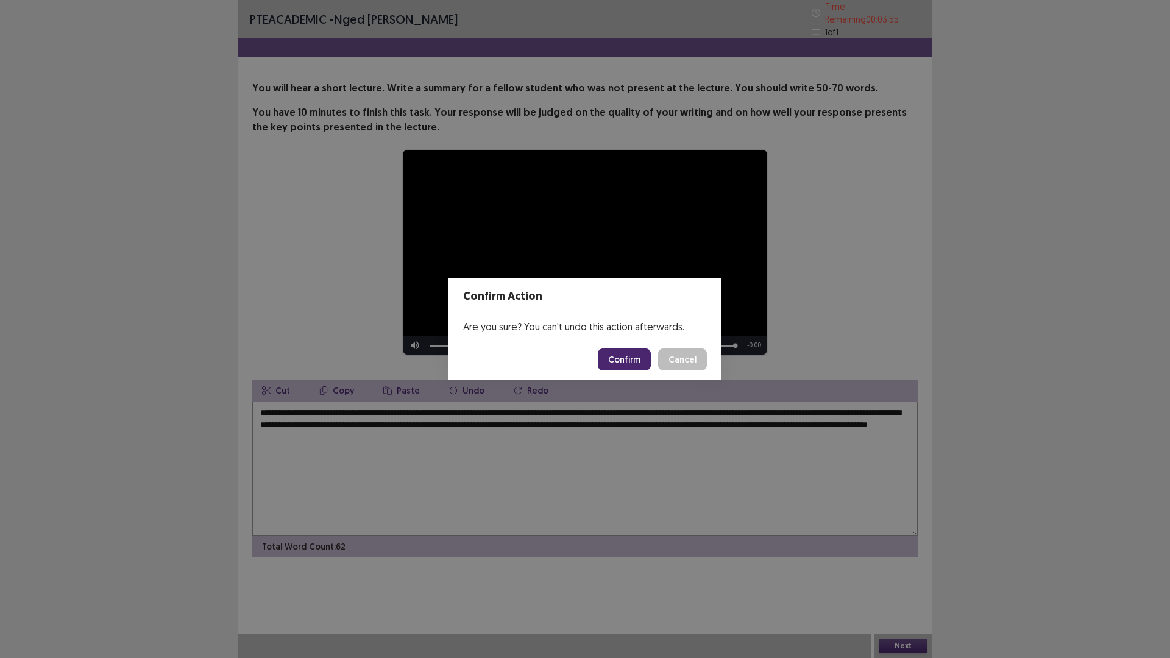
click at [622, 357] on button "Confirm" at bounding box center [624, 360] width 53 height 22
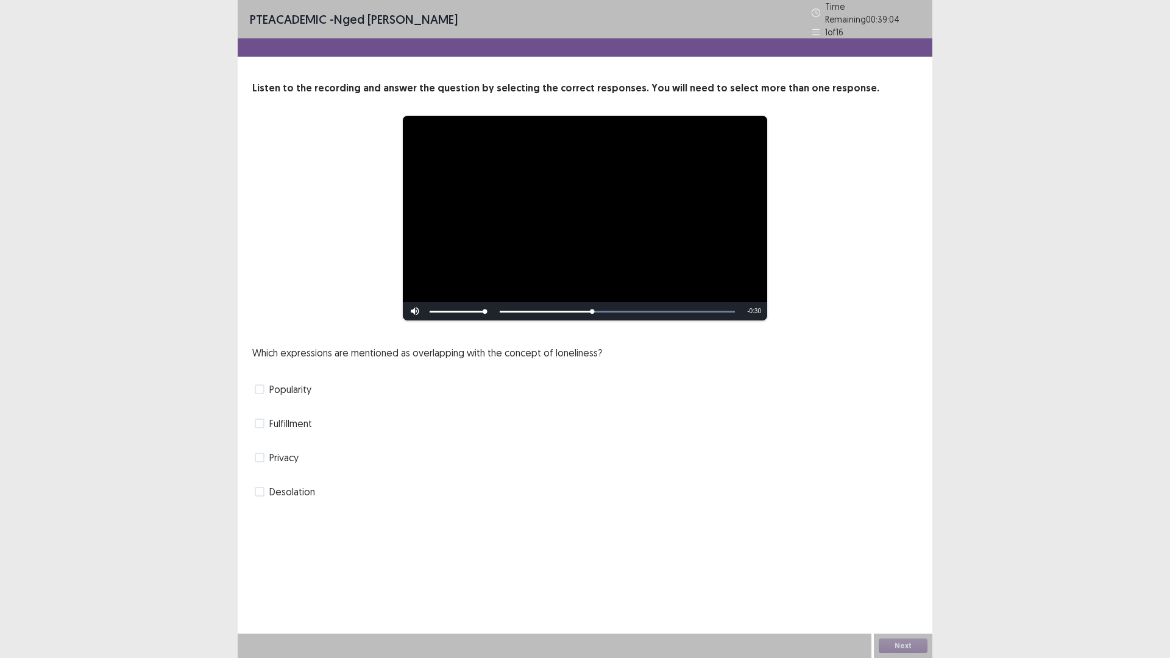
click at [258, 453] on span at bounding box center [260, 458] width 10 height 10
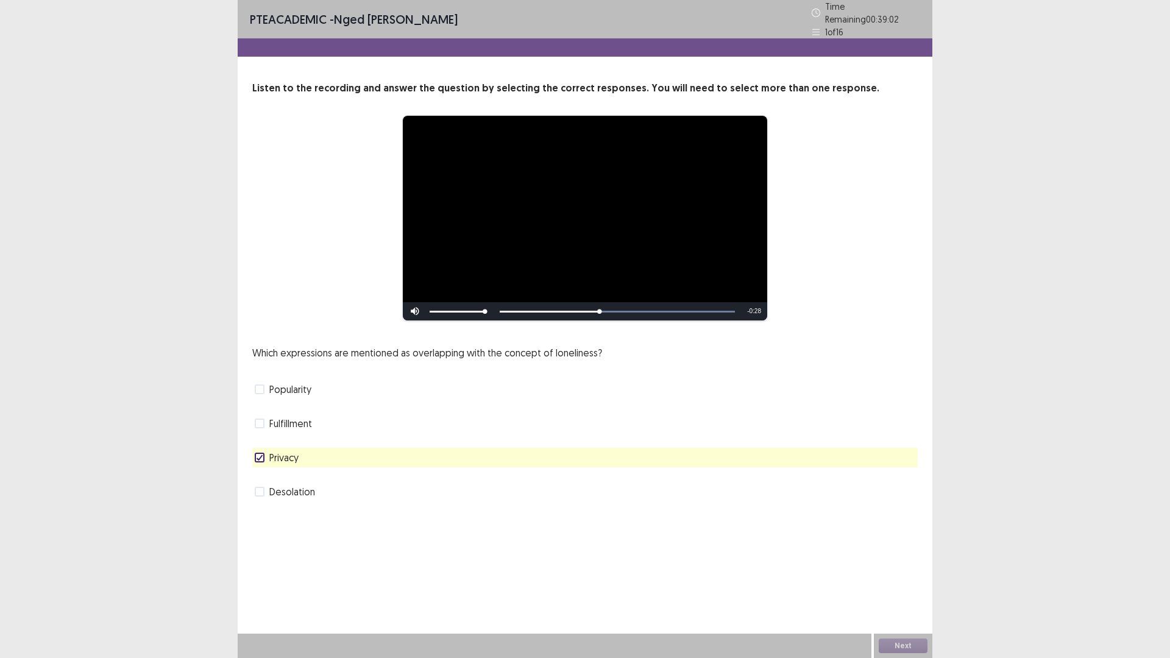
click at [258, 487] on span at bounding box center [260, 492] width 10 height 10
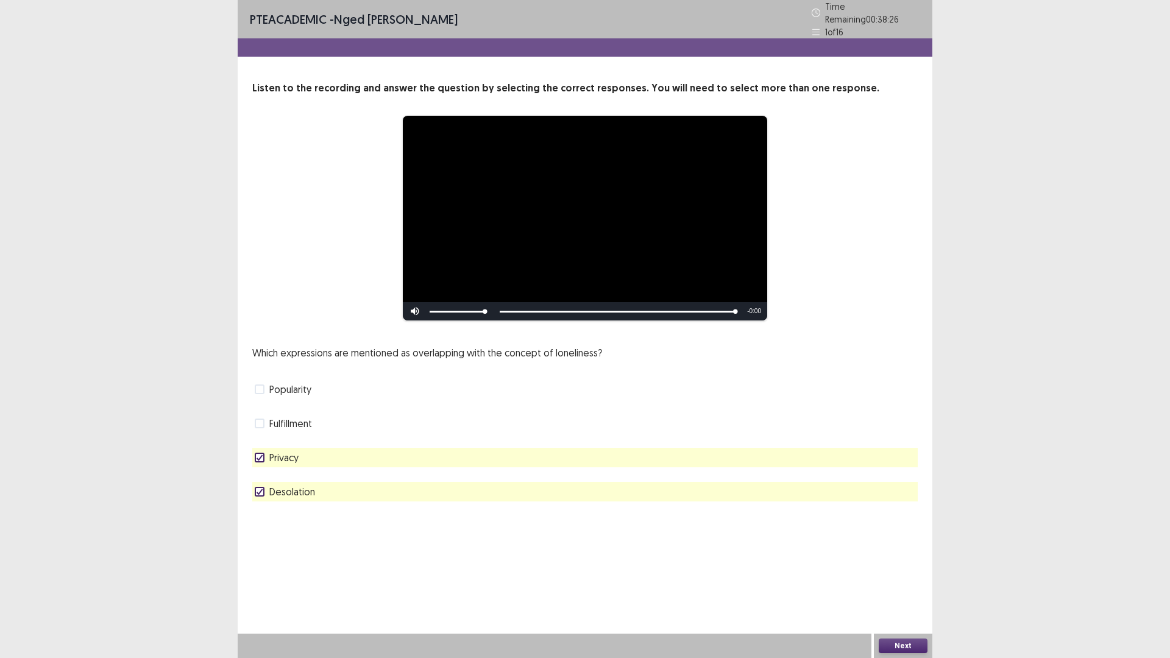
click at [914, 575] on button "Next" at bounding box center [903, 646] width 49 height 15
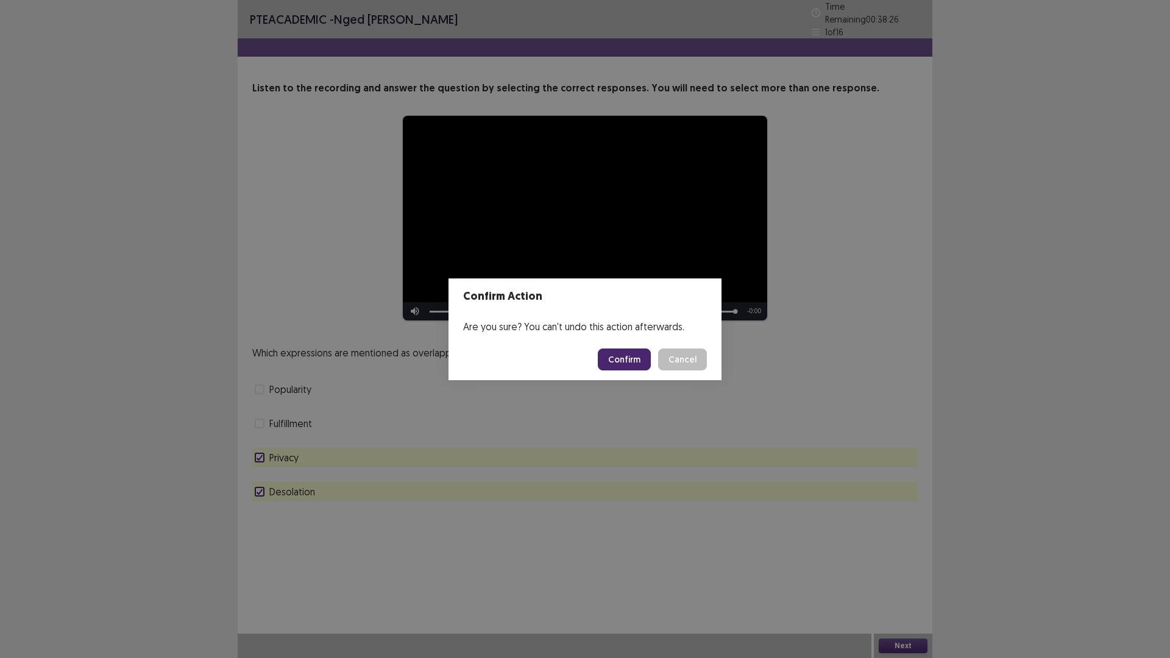
click at [620, 356] on button "Confirm" at bounding box center [624, 360] width 53 height 22
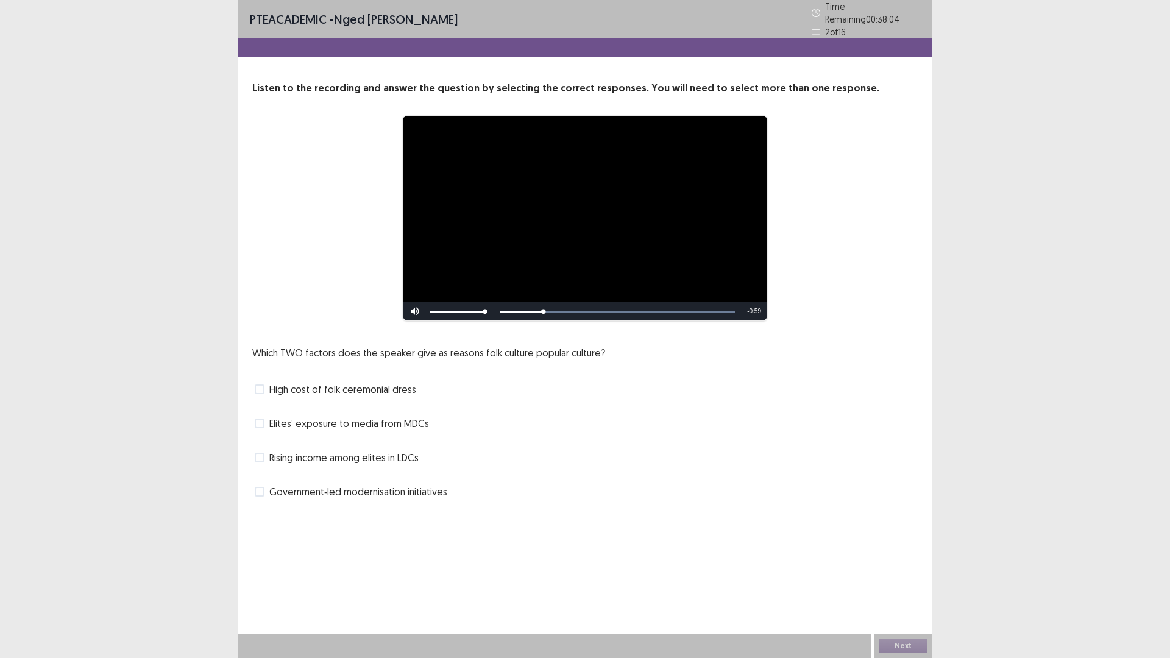
click at [263, 453] on span at bounding box center [260, 458] width 10 height 10
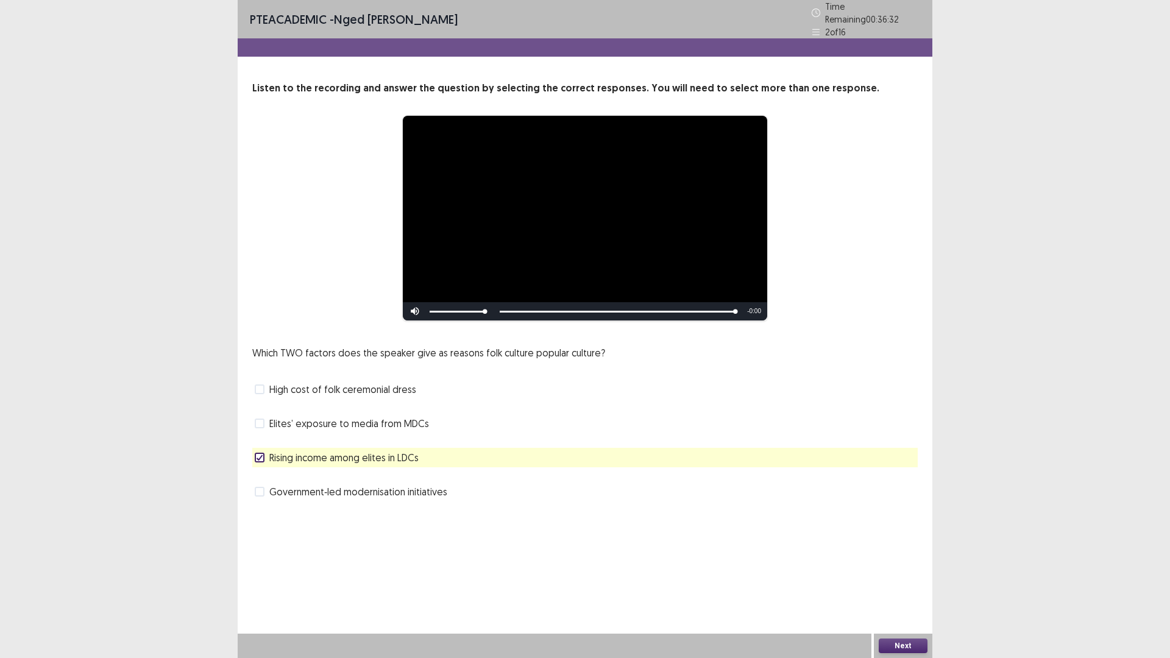
click at [257, 491] on span at bounding box center [260, 492] width 10 height 10
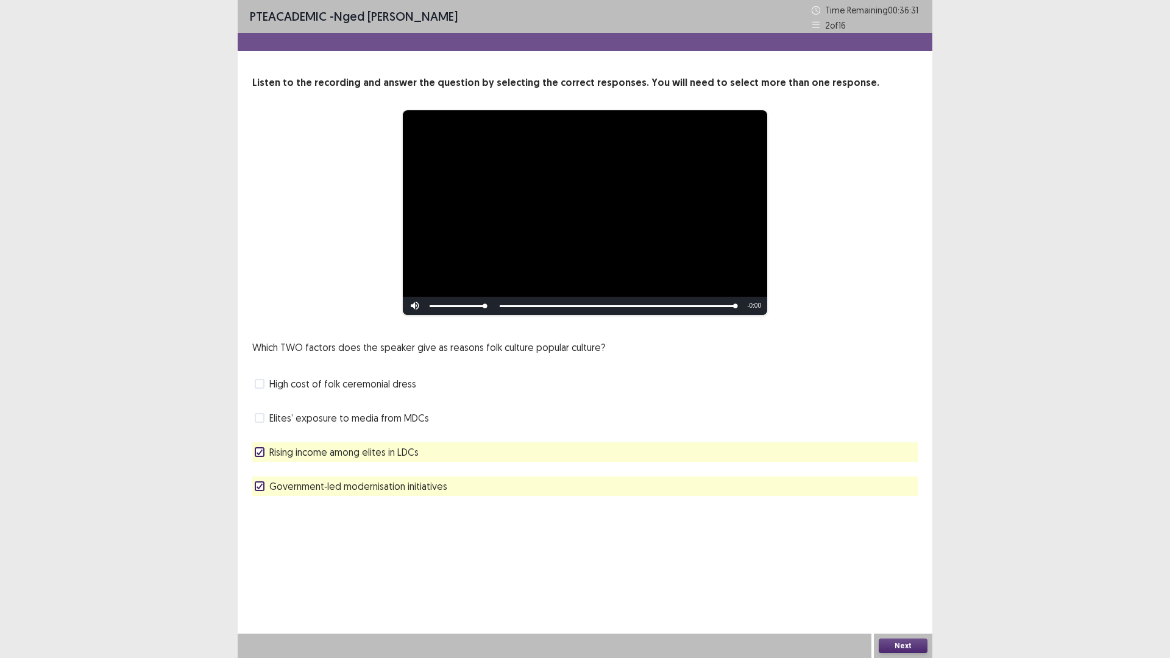
click at [901, 575] on button "Next" at bounding box center [903, 646] width 49 height 15
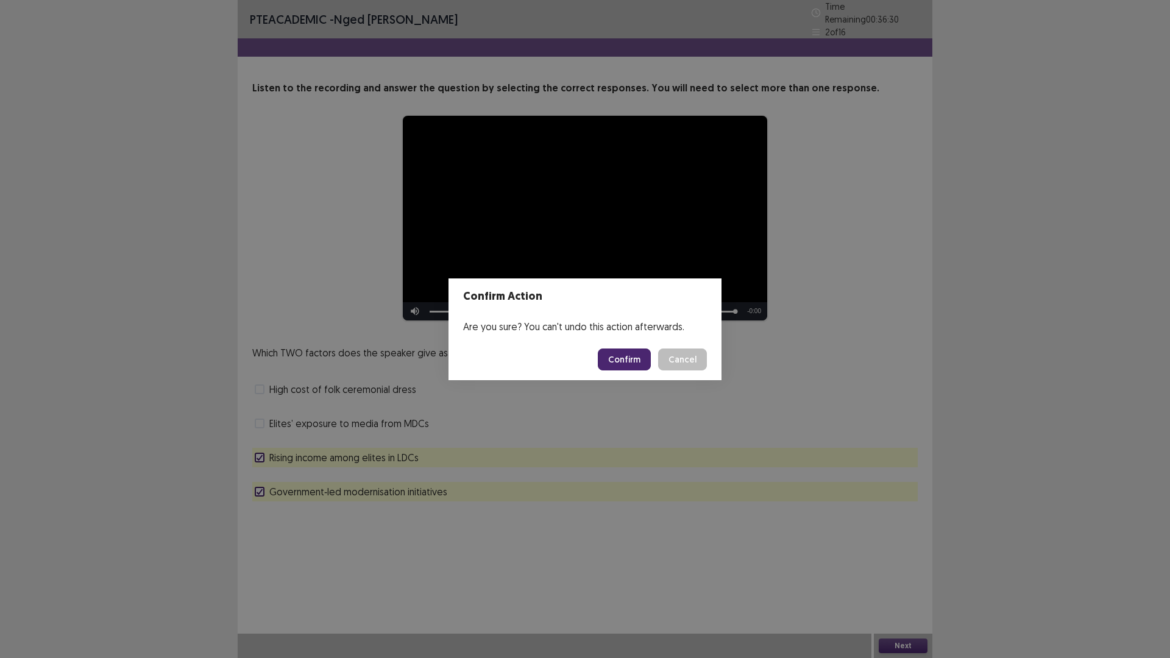
click at [632, 357] on button "Confirm" at bounding box center [624, 360] width 53 height 22
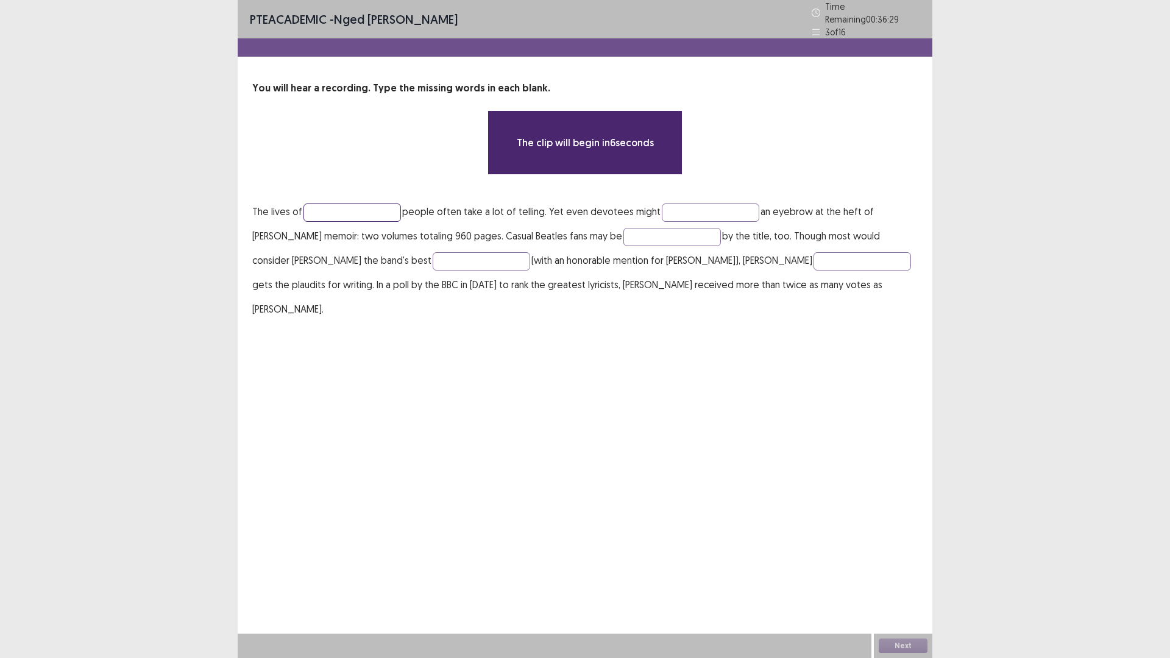
click at [333, 204] on input "text" at bounding box center [353, 213] width 98 height 18
click at [333, 209] on input "text" at bounding box center [353, 213] width 98 height 18
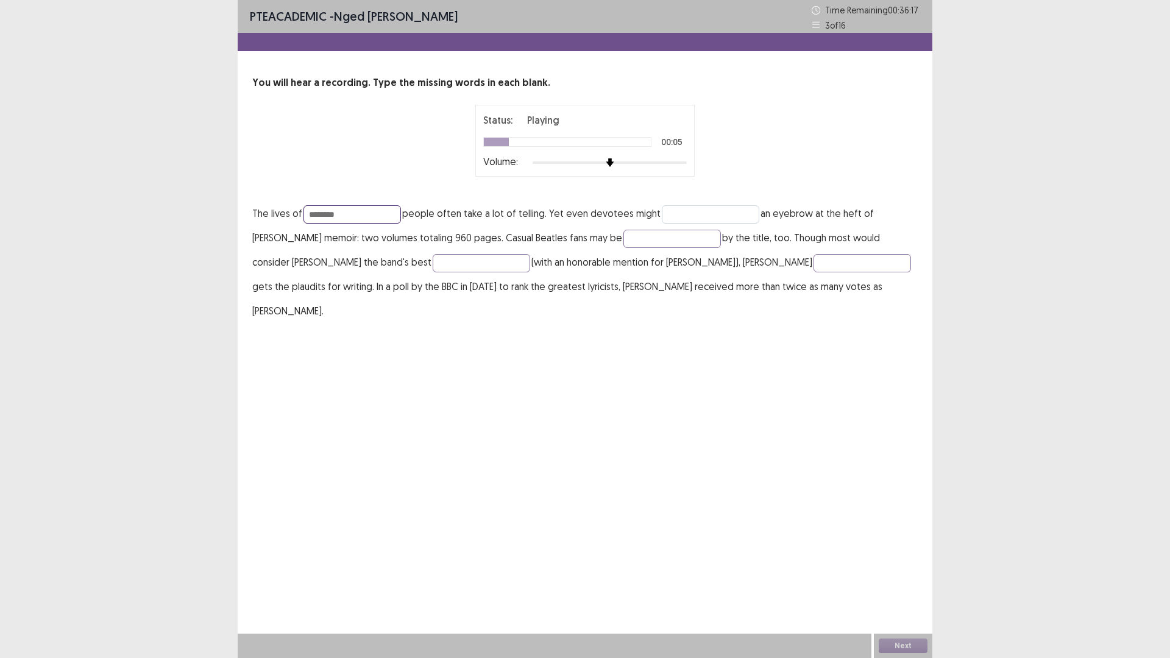
type input "********"
click at [682, 212] on input "text" at bounding box center [711, 214] width 98 height 18
type input "*****"
click at [632, 241] on input "text" at bounding box center [673, 239] width 98 height 18
type input "********"
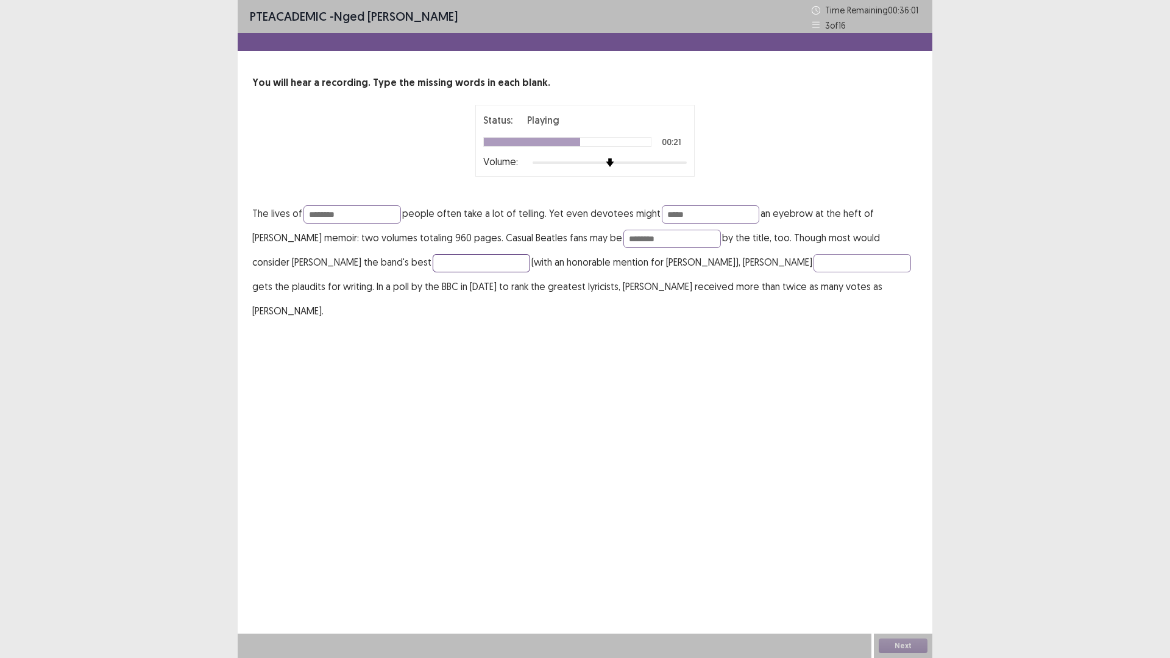
click at [433, 268] on input "text" at bounding box center [482, 263] width 98 height 18
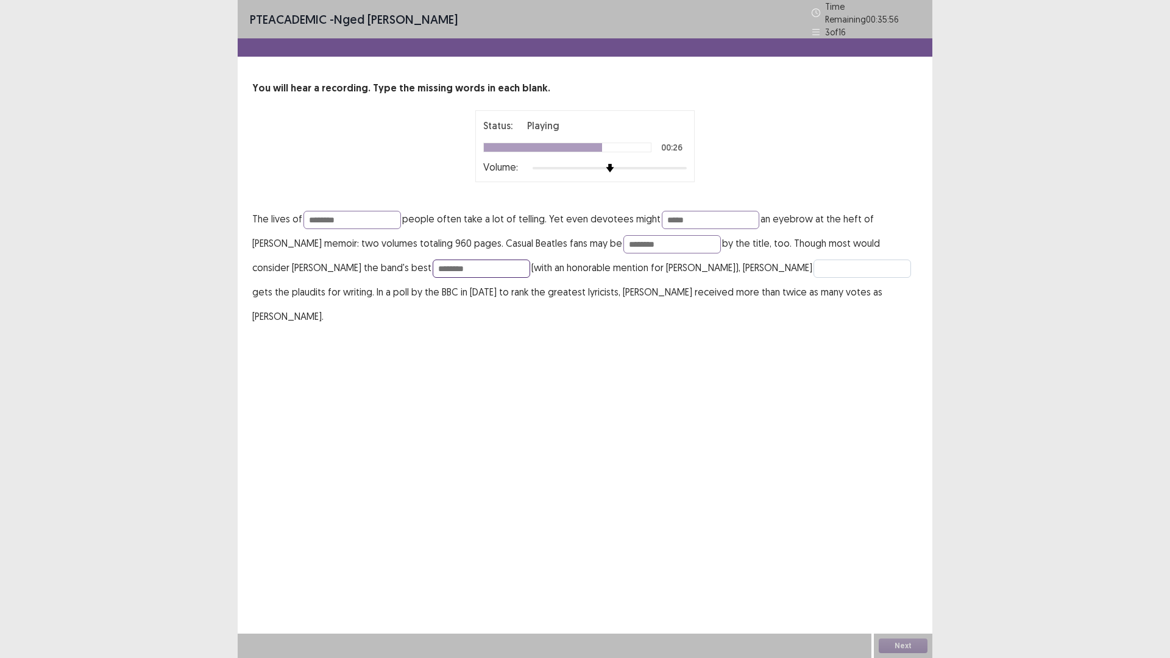
type input "********"
click at [814, 265] on input "text" at bounding box center [863, 269] width 98 height 18
type input "****"
click at [685, 215] on input "*****" at bounding box center [711, 220] width 98 height 18
type input "******"
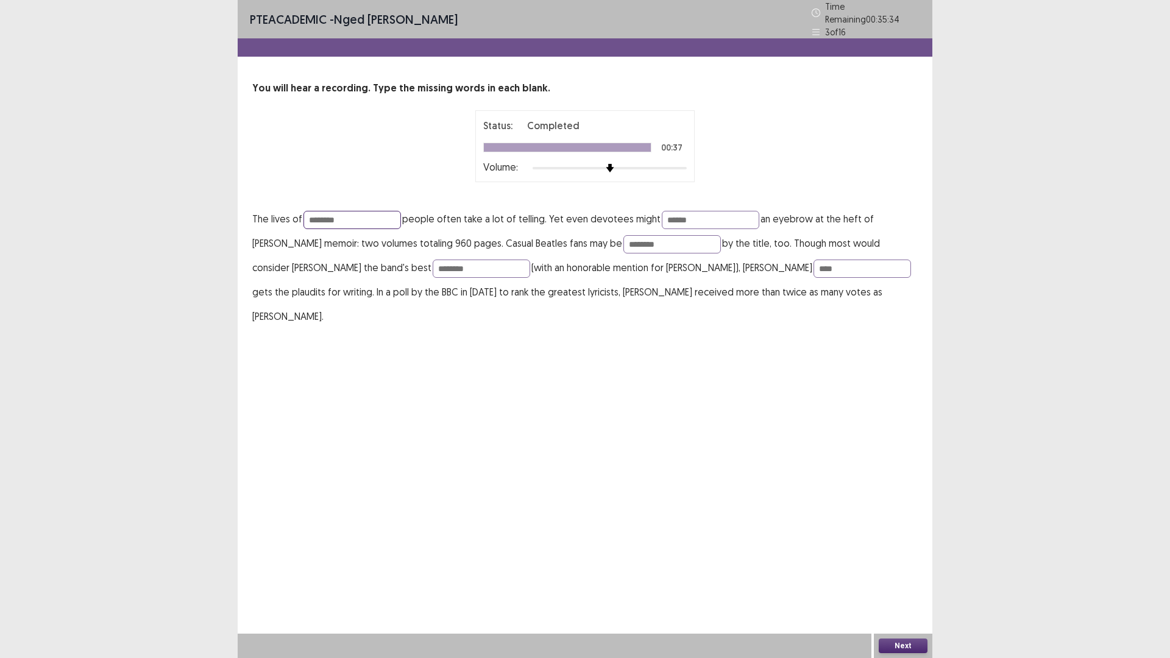
click at [343, 218] on input "********" at bounding box center [353, 220] width 98 height 18
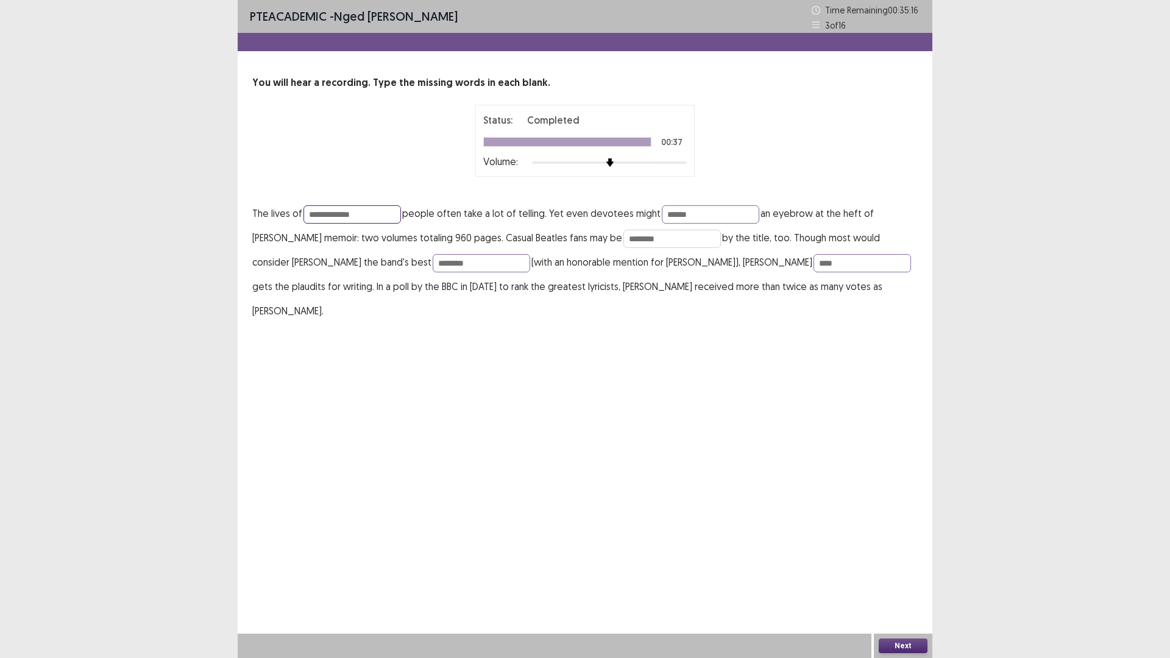
type input "**********"
click at [658, 240] on input "********" at bounding box center [673, 239] width 98 height 18
type input "*******"
click at [433, 263] on input "********" at bounding box center [482, 263] width 98 height 18
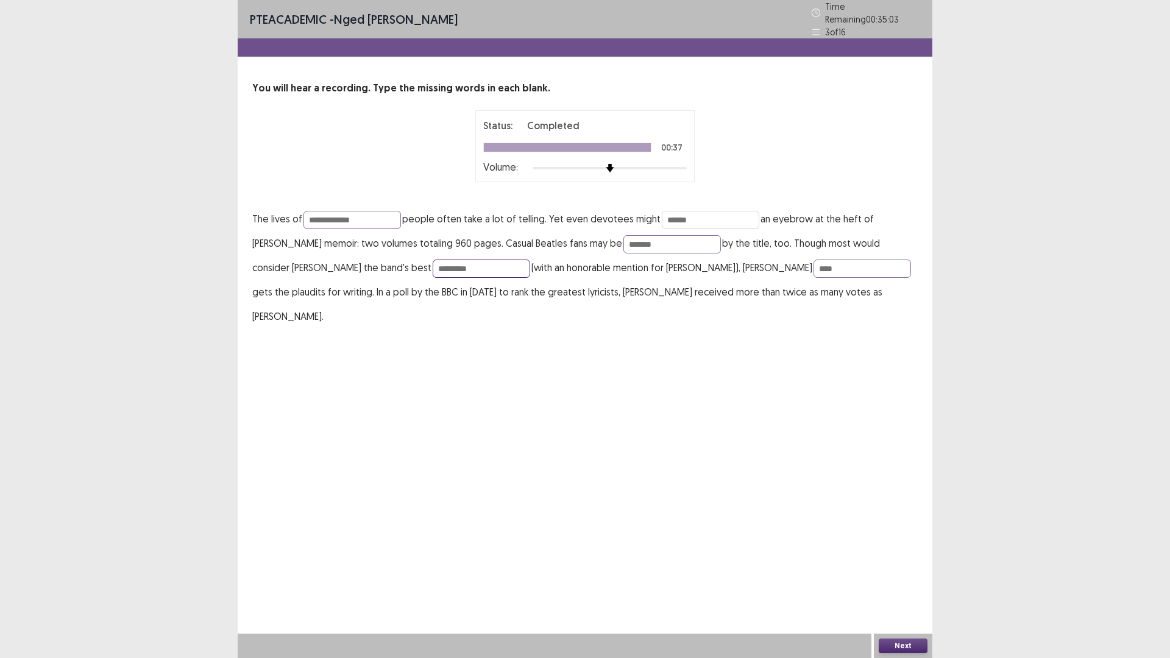
type input "*********"
click at [697, 213] on input "******" at bounding box center [711, 220] width 98 height 18
click at [901, 575] on button "Next" at bounding box center [903, 646] width 49 height 15
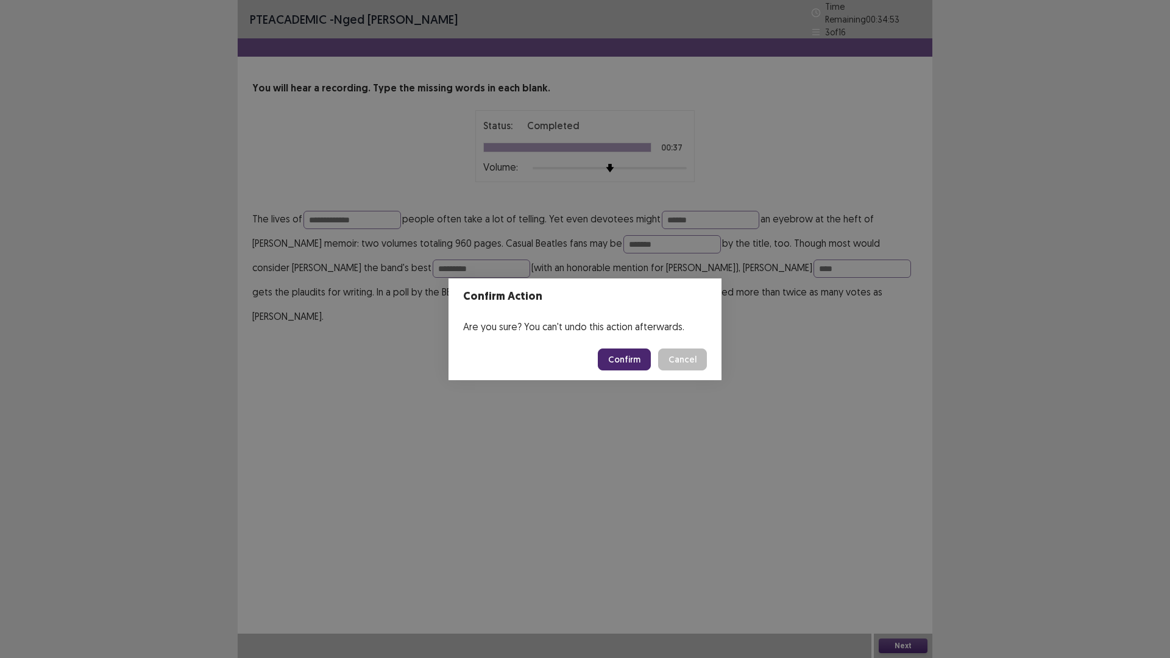
click at [625, 358] on button "Confirm" at bounding box center [624, 360] width 53 height 22
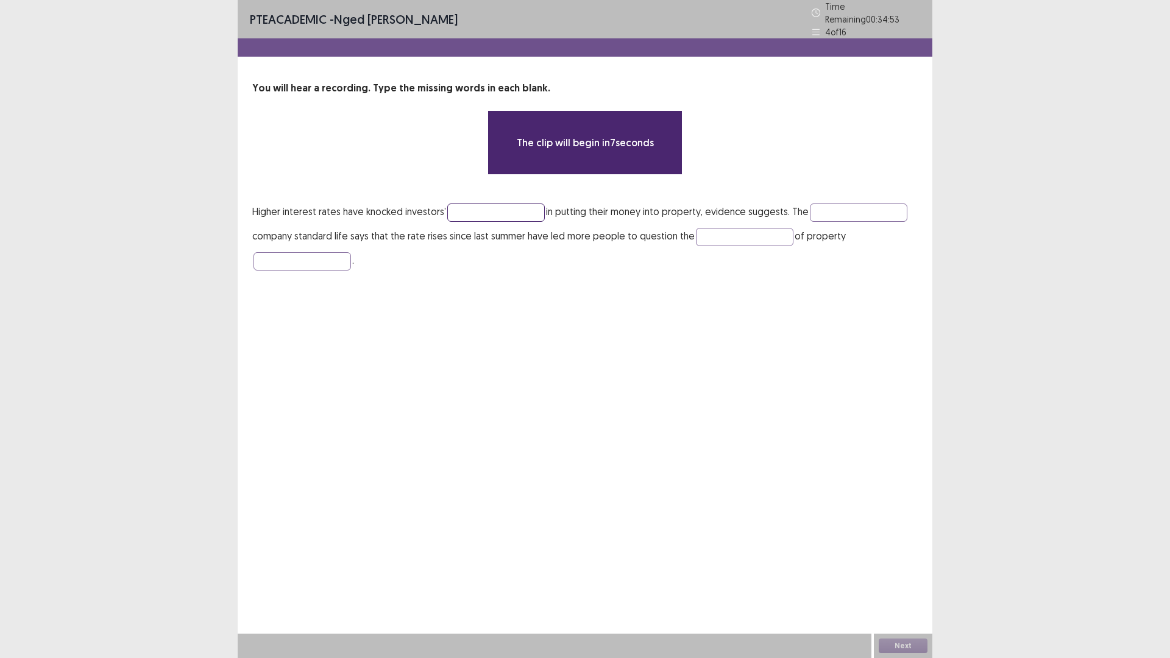
click at [458, 207] on input "text" at bounding box center [496, 213] width 98 height 18
click at [466, 210] on input "text" at bounding box center [496, 213] width 98 height 18
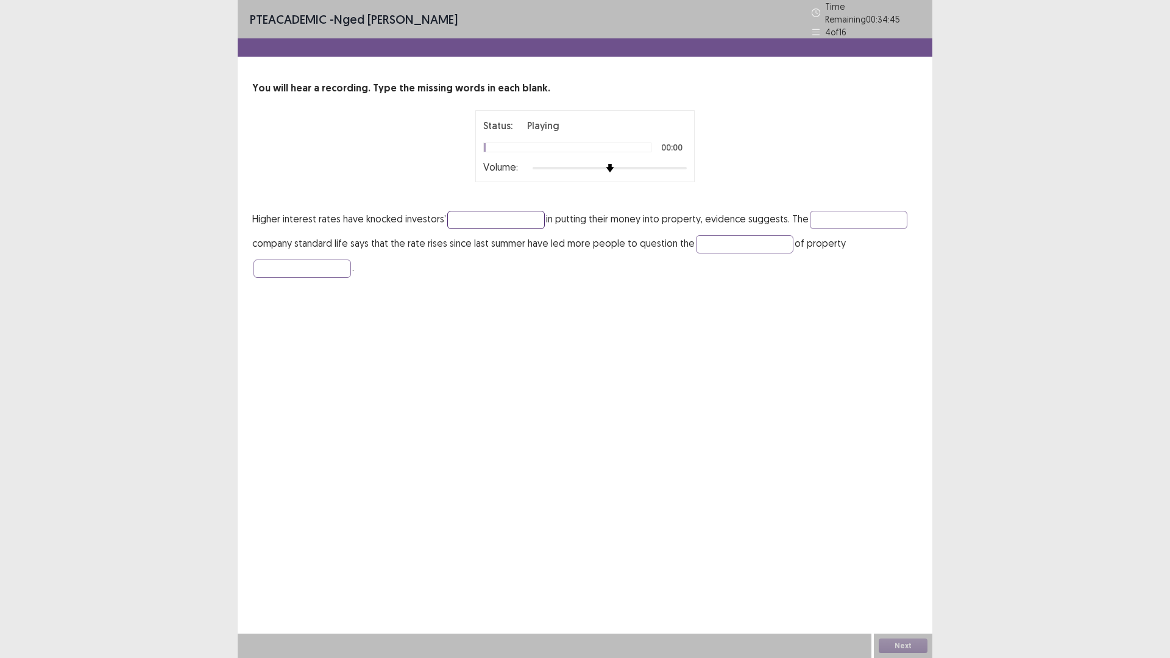
click at [475, 213] on input "text" at bounding box center [496, 220] width 98 height 18
type input "**********"
click at [839, 214] on input "text" at bounding box center [859, 220] width 98 height 18
type input "*********"
click at [733, 240] on input "text" at bounding box center [745, 244] width 98 height 18
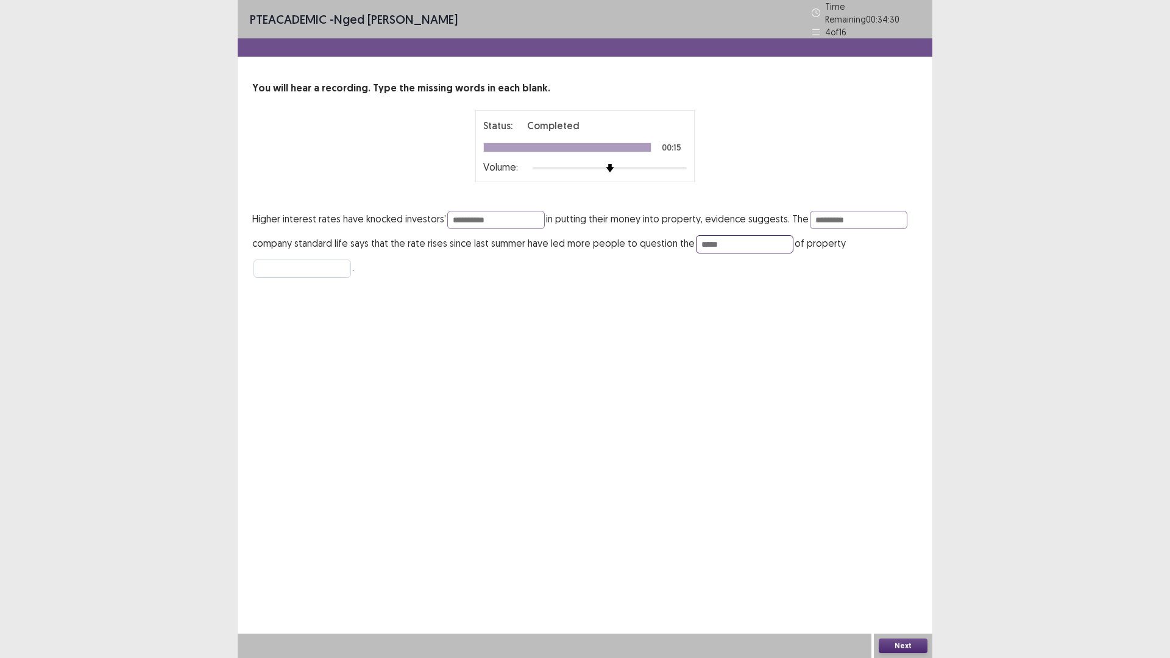
type input "*****"
click at [322, 261] on input "text" at bounding box center [303, 269] width 98 height 18
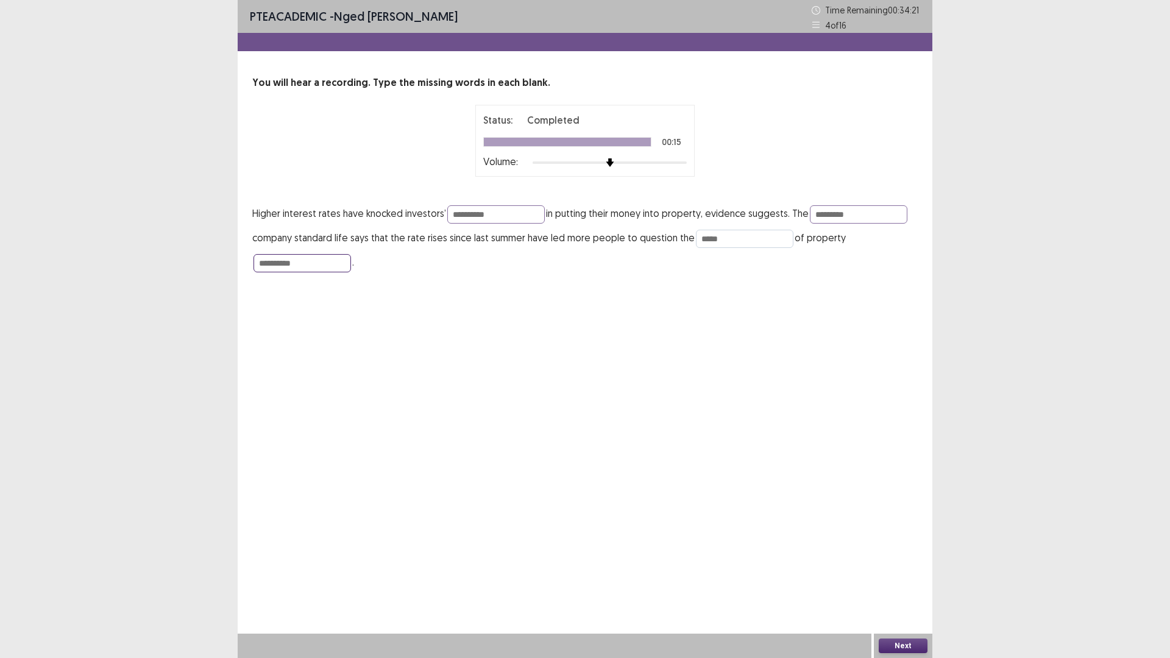
type input "**********"
click at [724, 240] on input "*****" at bounding box center [745, 239] width 98 height 18
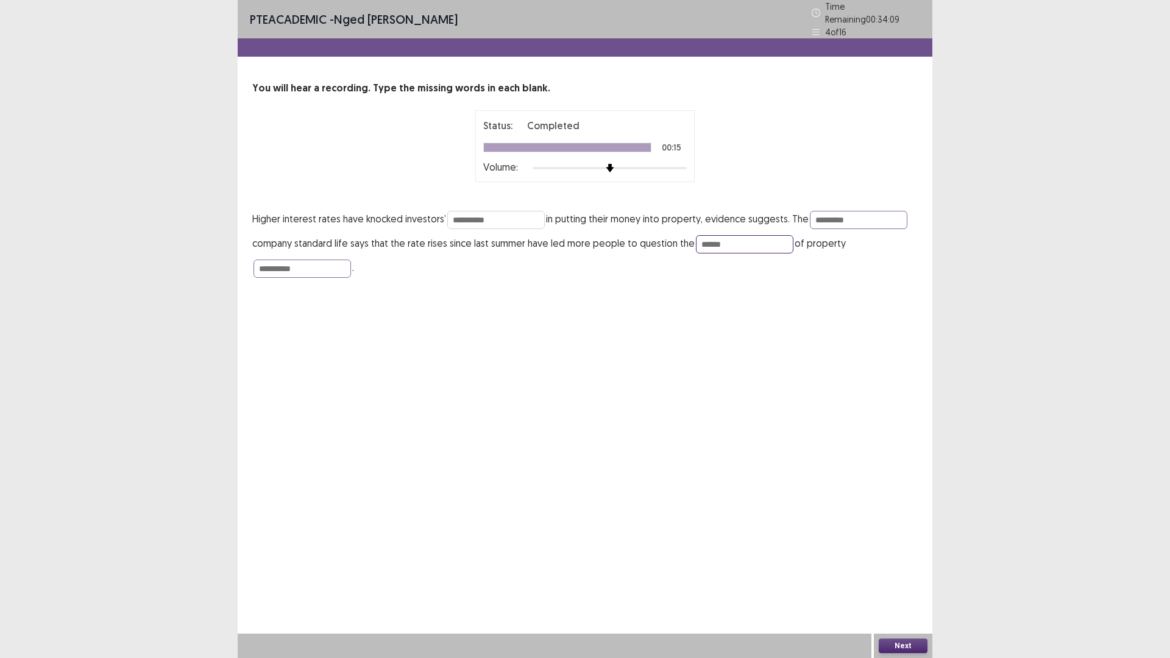
type input "******"
click at [467, 213] on input "**********" at bounding box center [496, 220] width 98 height 18
type input "**********"
click at [908, 575] on button "Next" at bounding box center [903, 646] width 49 height 15
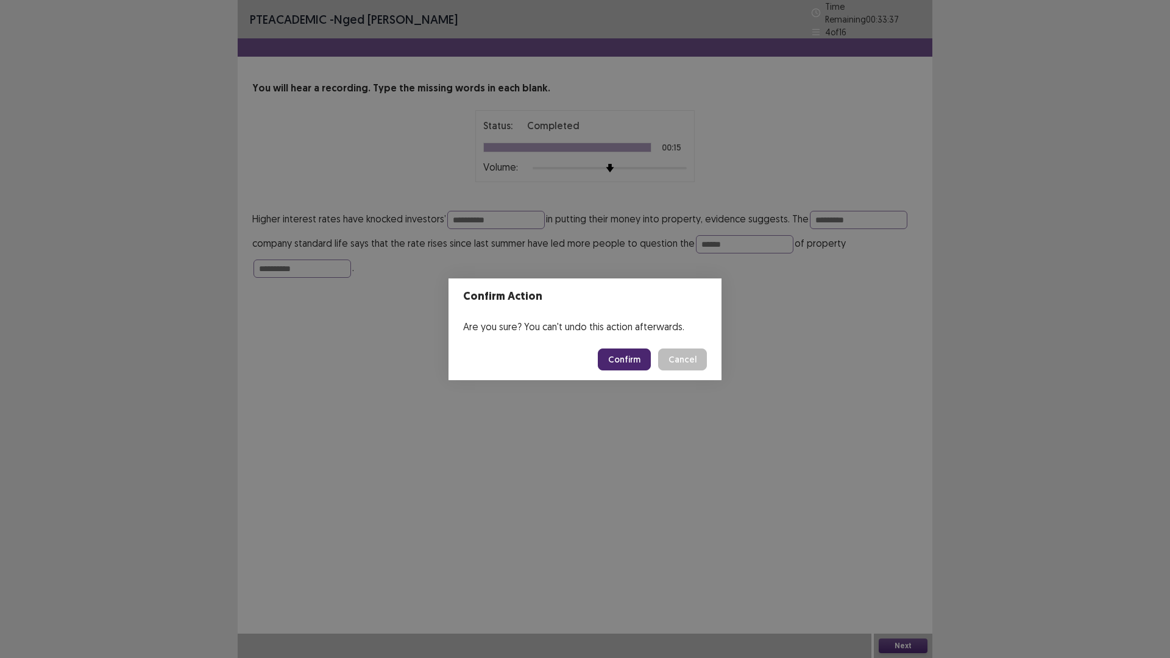
click at [620, 354] on button "Confirm" at bounding box center [624, 360] width 53 height 22
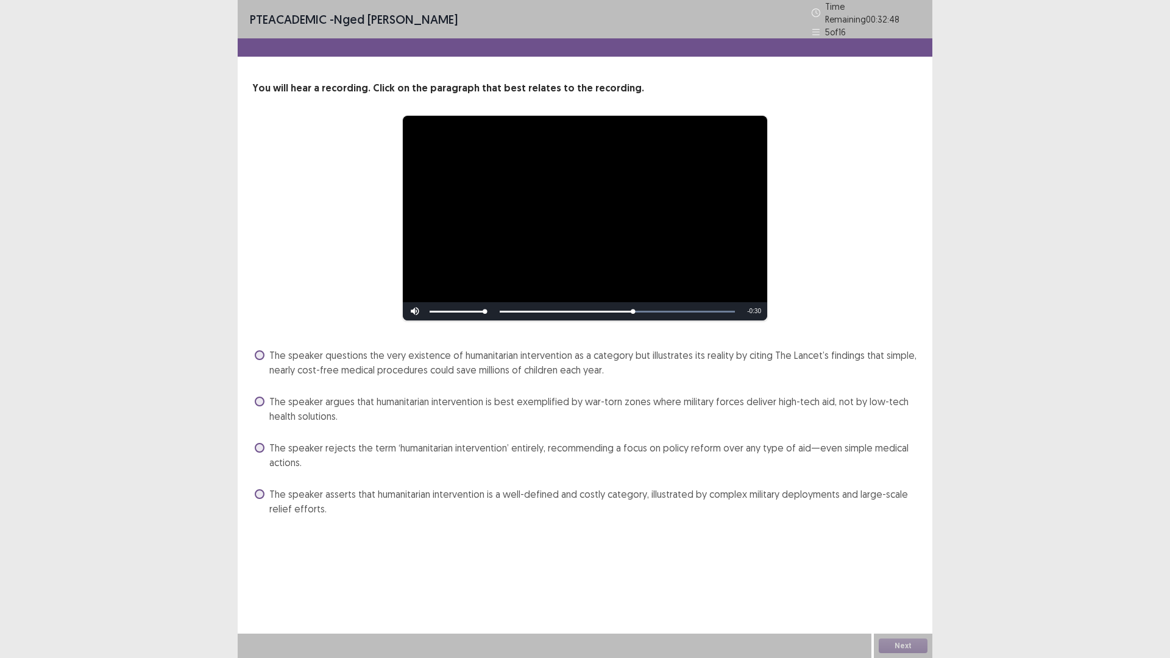
click at [264, 350] on span at bounding box center [260, 355] width 10 height 10
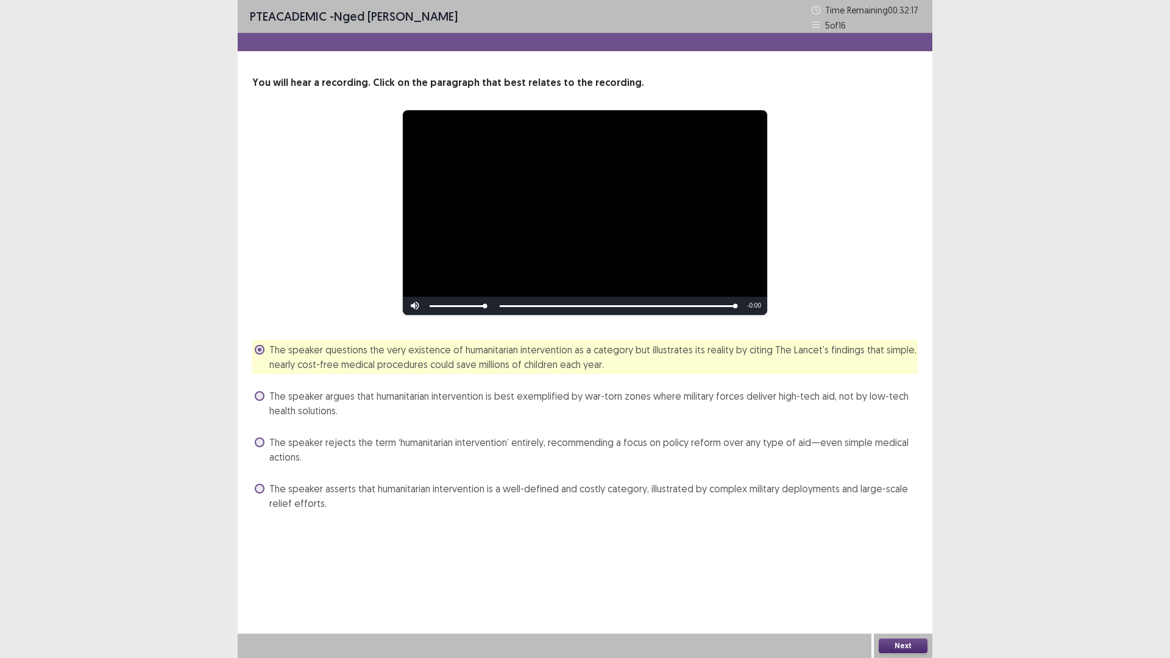
click at [903, 575] on button "Next" at bounding box center [903, 646] width 49 height 15
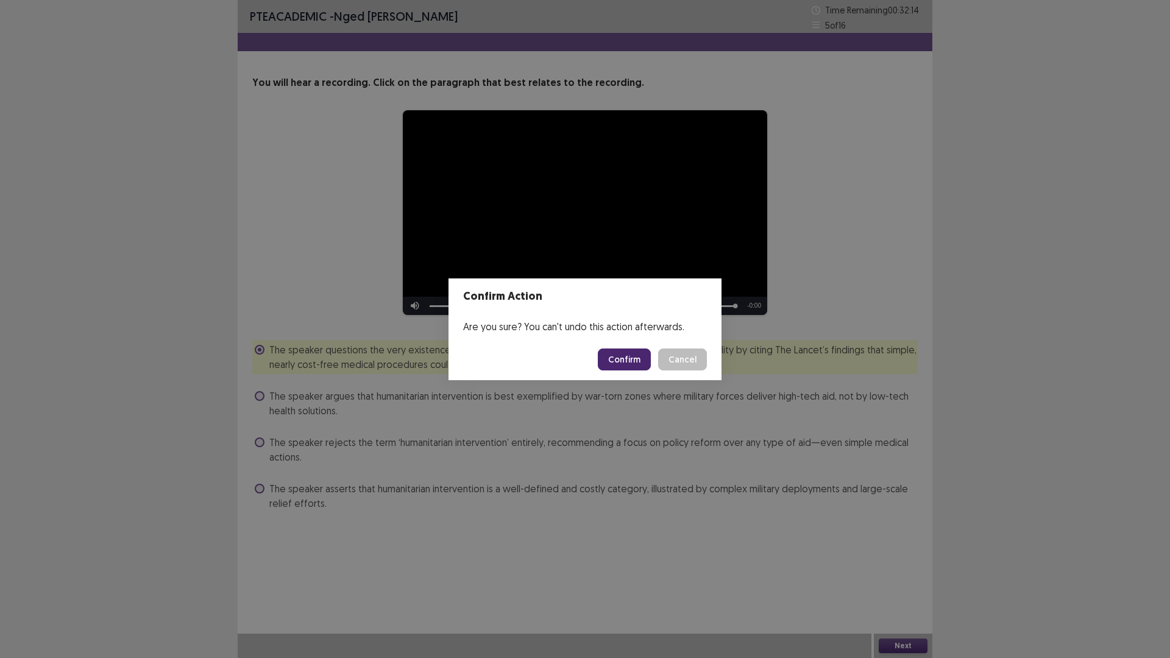
click at [630, 355] on button "Confirm" at bounding box center [624, 360] width 53 height 22
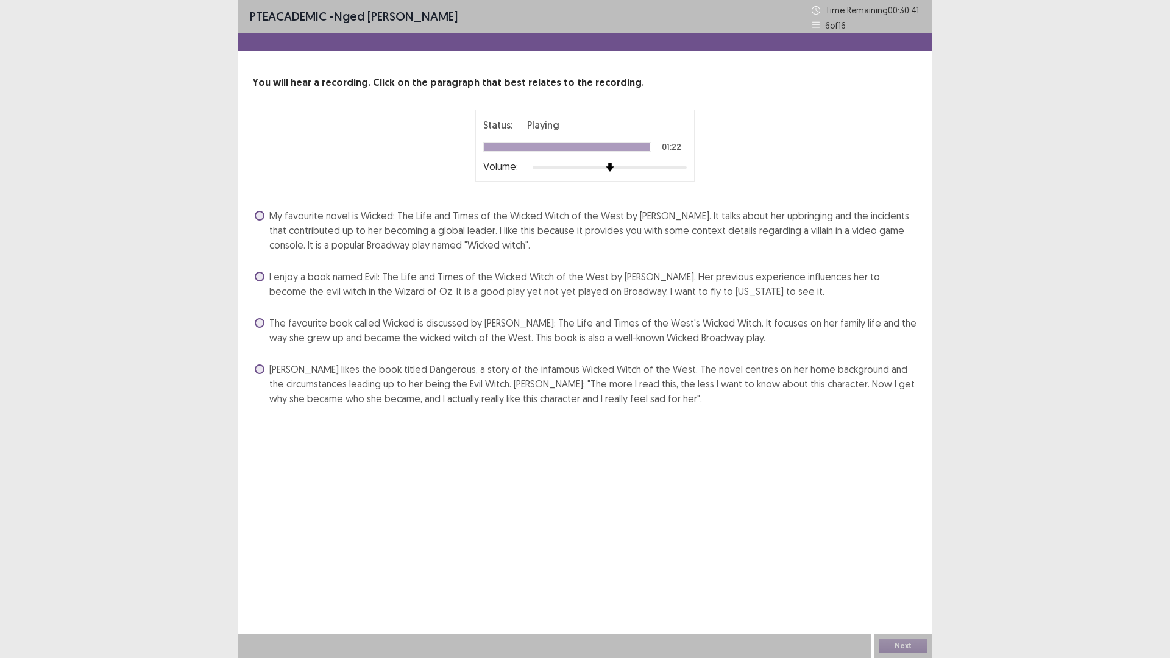
click at [265, 217] on label "My favourite novel is Wicked: The Life and Times of the Wicked Witch of the Wes…" at bounding box center [586, 230] width 663 height 44
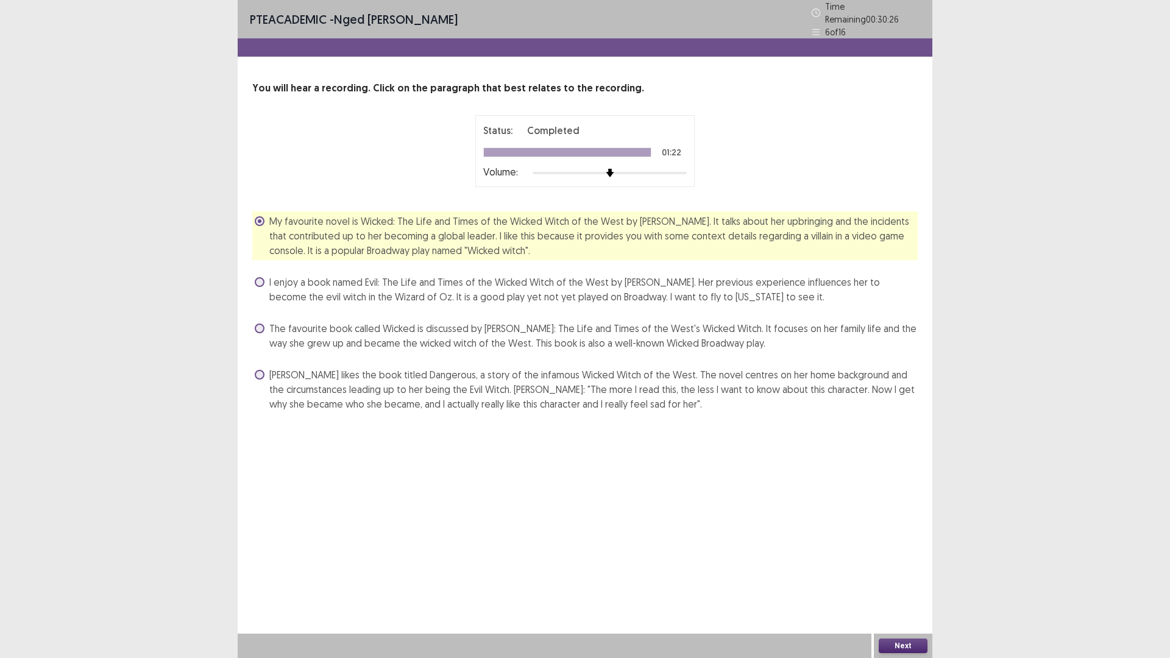
drag, startPoint x: 258, startPoint y: 366, endPoint x: 260, endPoint y: 357, distance: 9.5
click at [258, 370] on span at bounding box center [260, 375] width 10 height 10
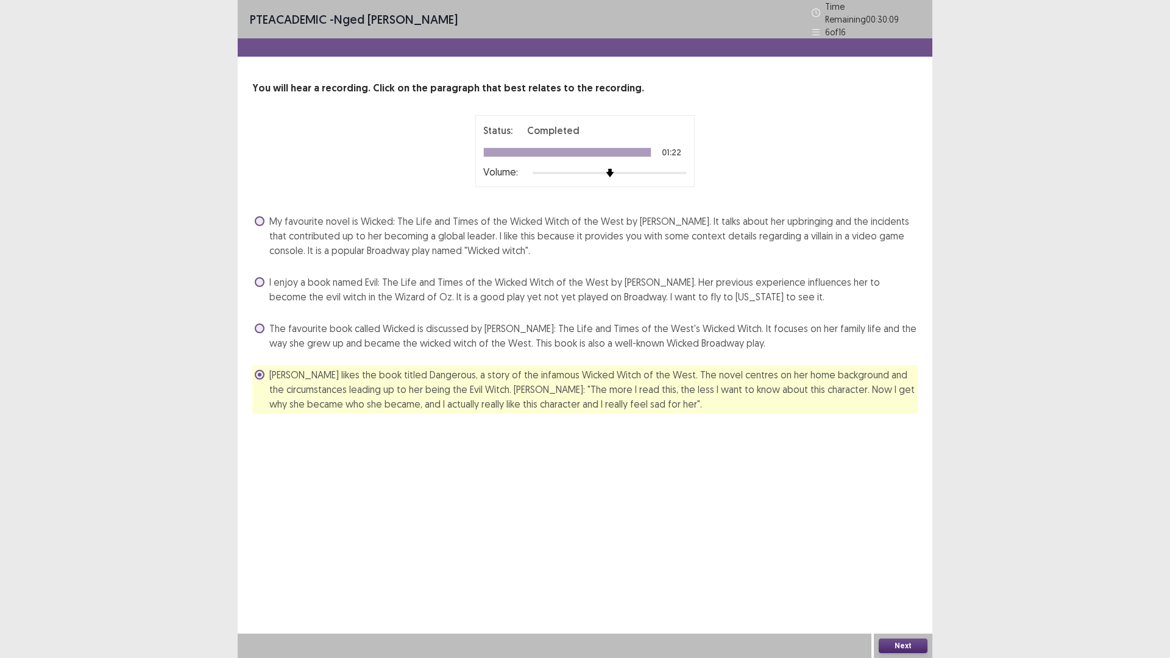
click at [250, 219] on div "You will hear a recording. Click on the paragraph that best relates to the reco…" at bounding box center [585, 247] width 695 height 333
click at [258, 216] on span at bounding box center [260, 221] width 10 height 10
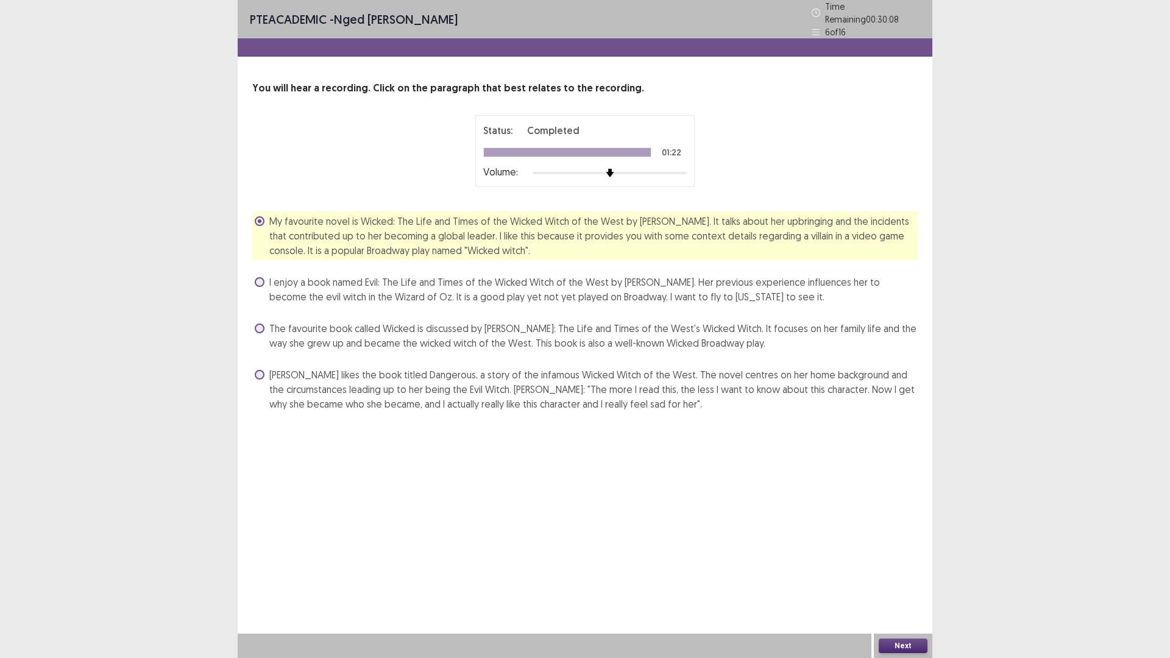
click at [913, 575] on button "Next" at bounding box center [903, 646] width 49 height 15
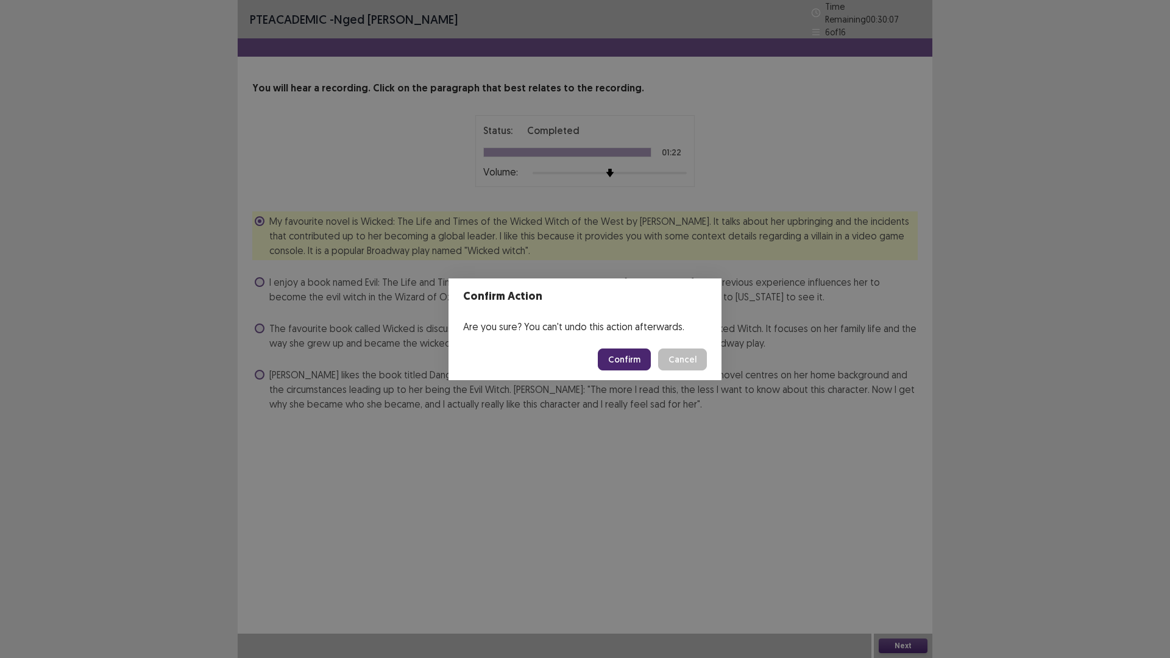
click at [622, 359] on button "Confirm" at bounding box center [624, 360] width 53 height 22
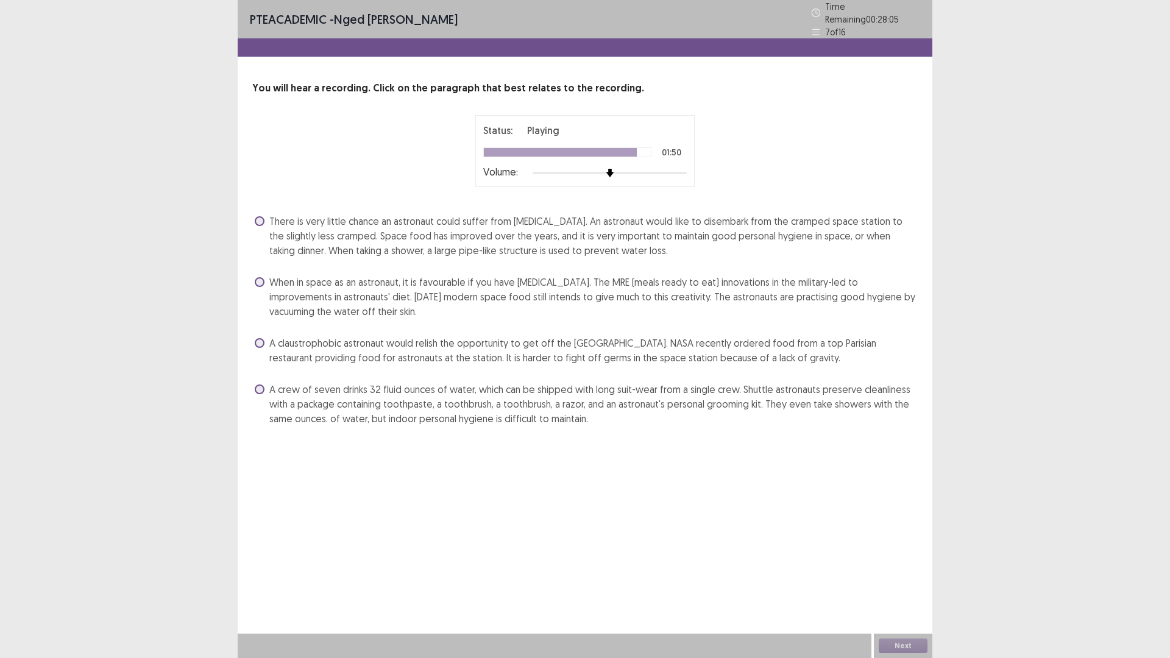
drag, startPoint x: 258, startPoint y: 218, endPoint x: 466, endPoint y: 274, distance: 215.1
click at [258, 219] on span at bounding box center [260, 221] width 10 height 10
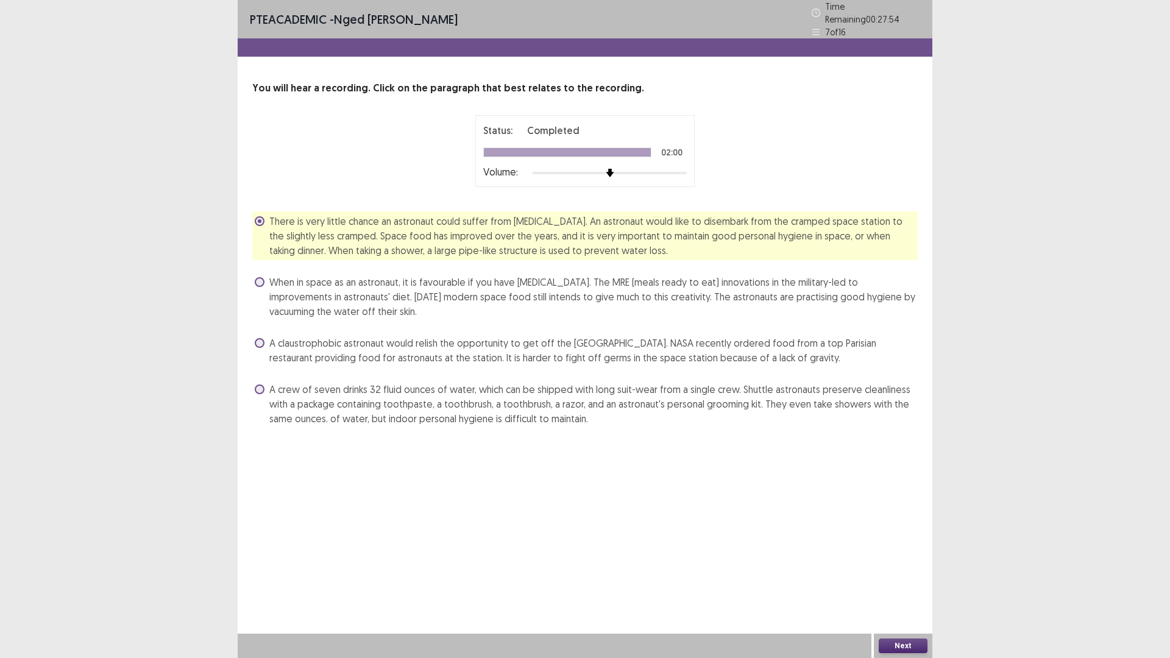
click at [903, 575] on button "Next" at bounding box center [903, 646] width 49 height 15
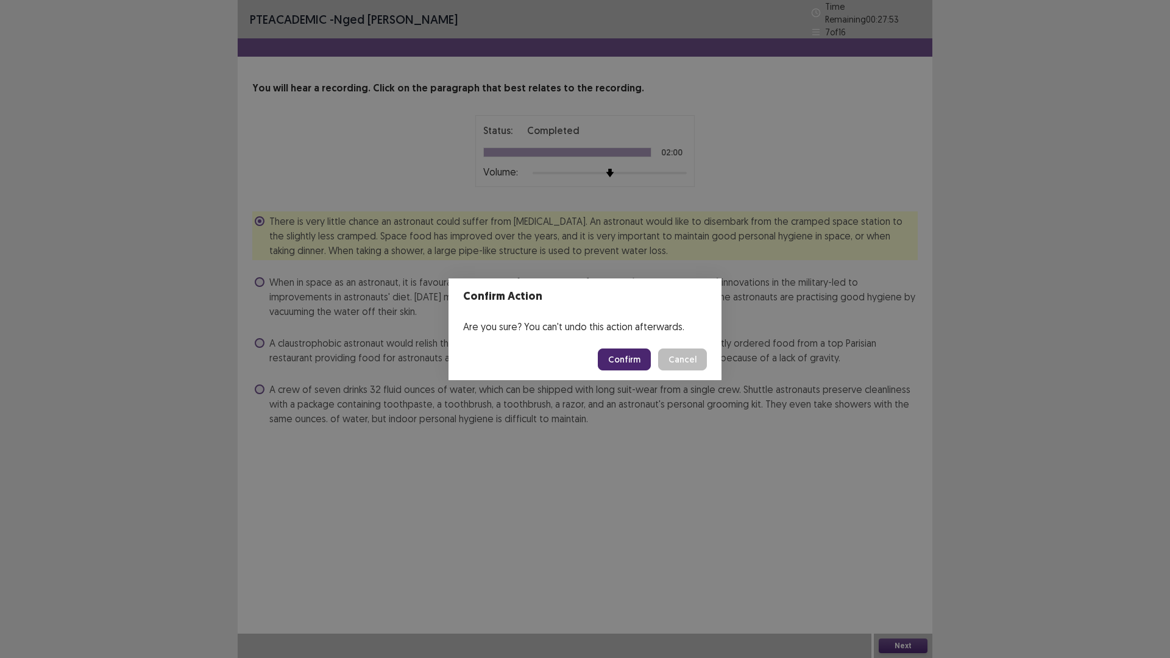
click at [631, 358] on button "Confirm" at bounding box center [624, 360] width 53 height 22
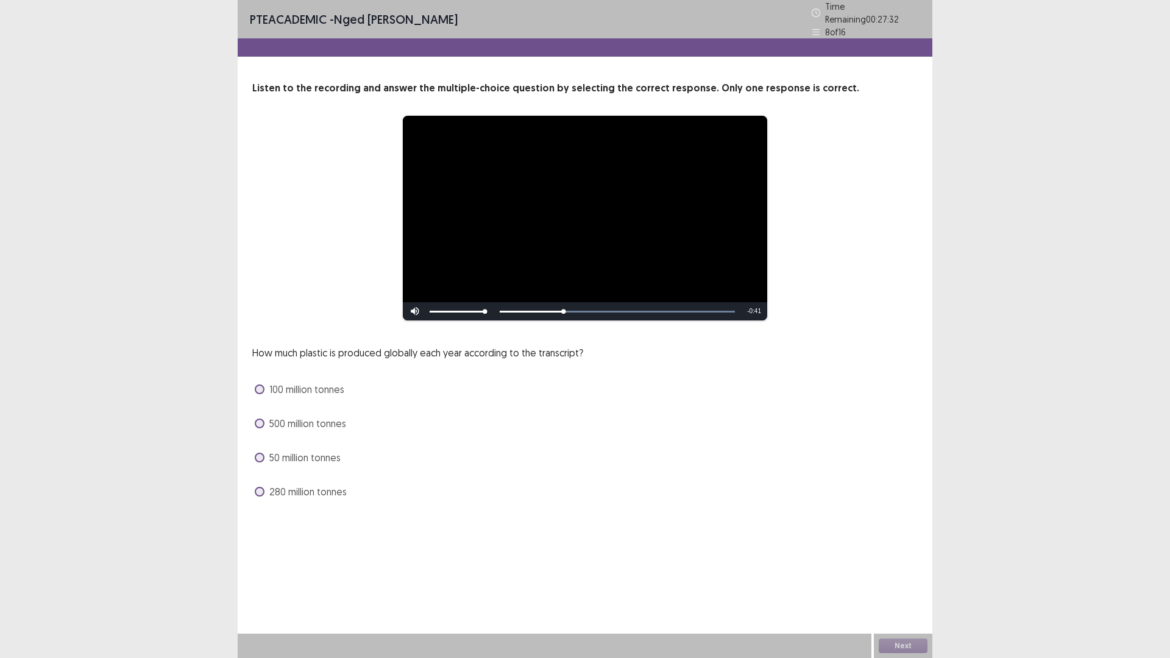
click at [258, 487] on span at bounding box center [260, 492] width 10 height 10
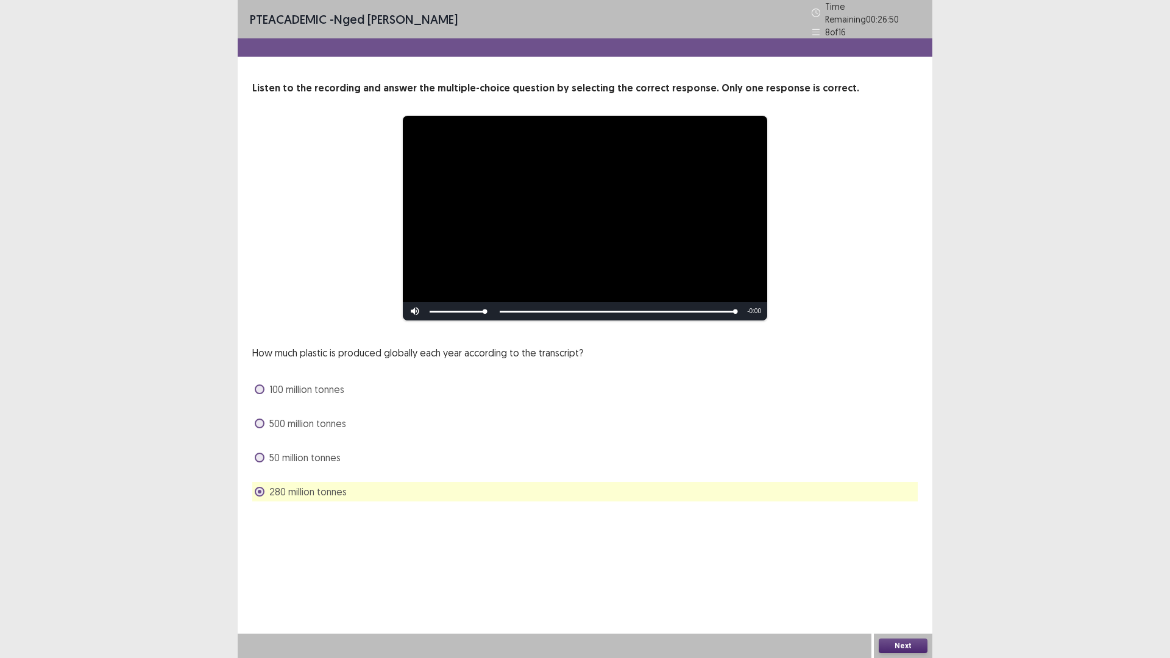
click at [891, 575] on button "Next" at bounding box center [903, 646] width 49 height 15
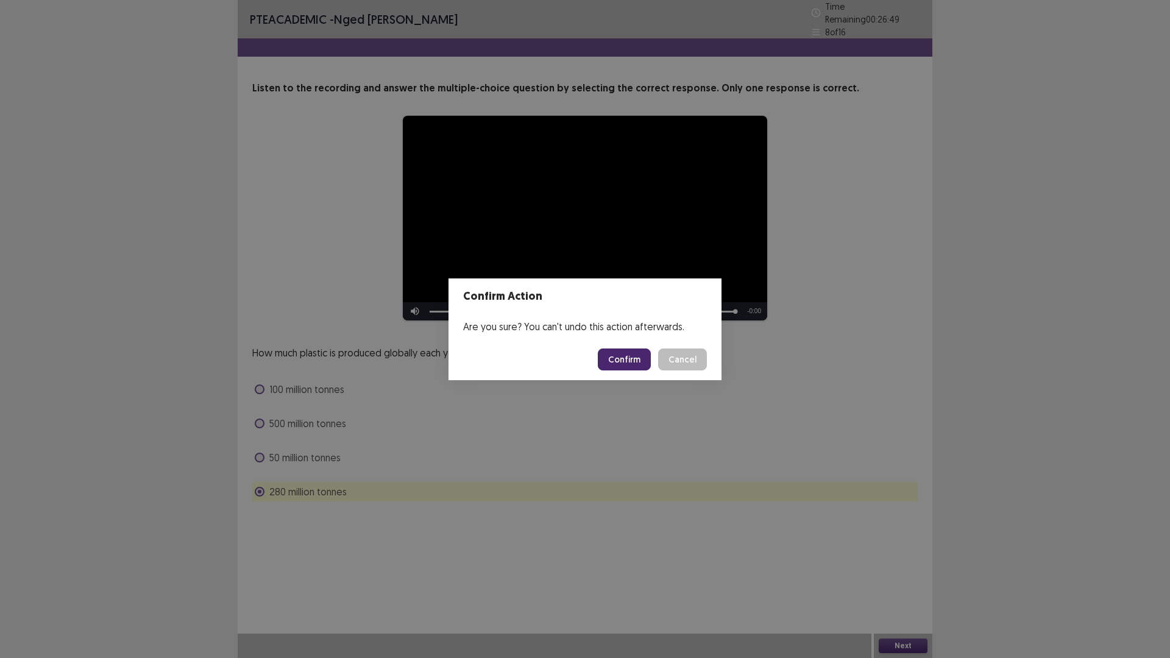
click at [624, 358] on button "Confirm" at bounding box center [624, 360] width 53 height 22
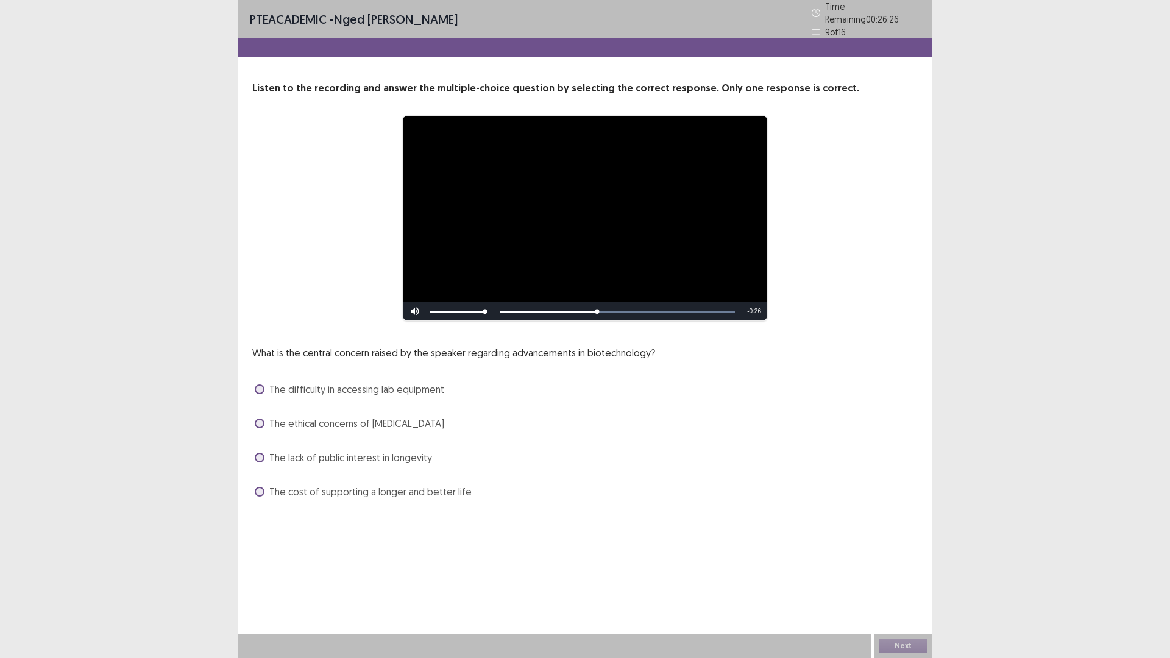
click at [257, 489] on span at bounding box center [260, 492] width 10 height 10
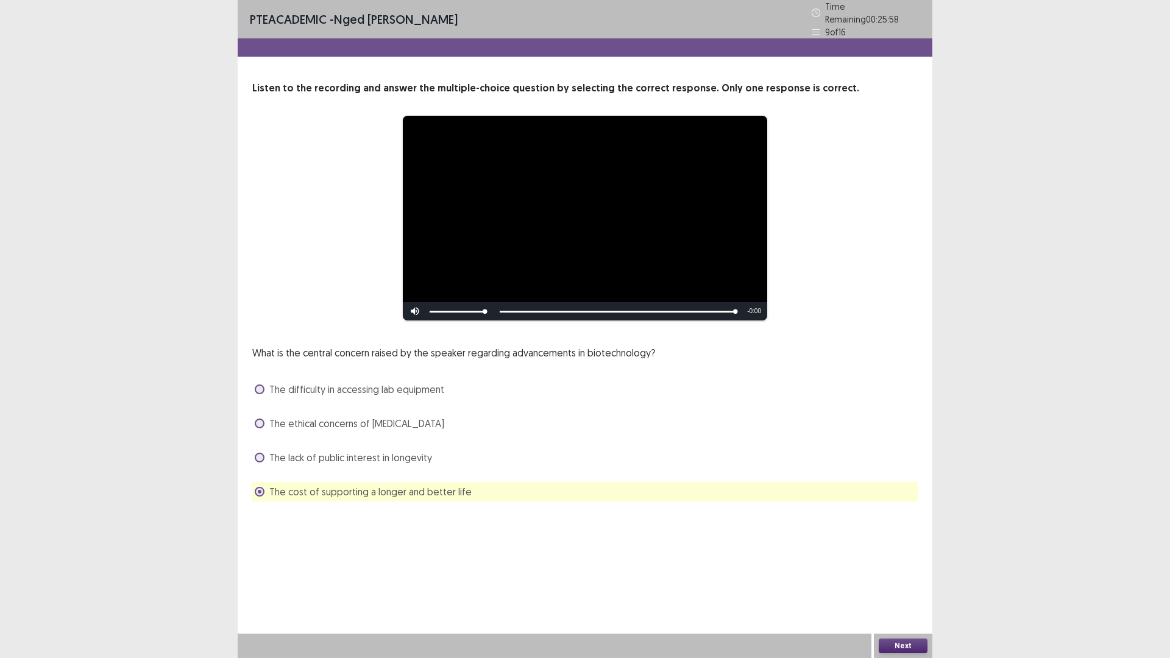
click at [906, 575] on button "Next" at bounding box center [903, 646] width 49 height 15
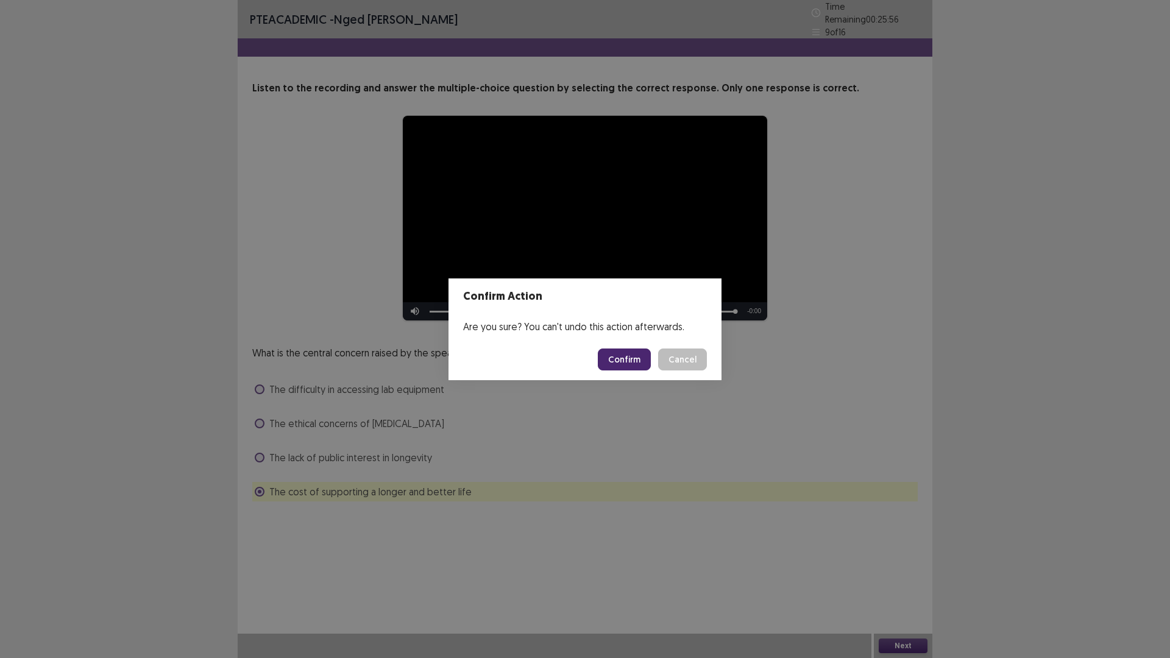
click at [614, 362] on button "Confirm" at bounding box center [624, 360] width 53 height 22
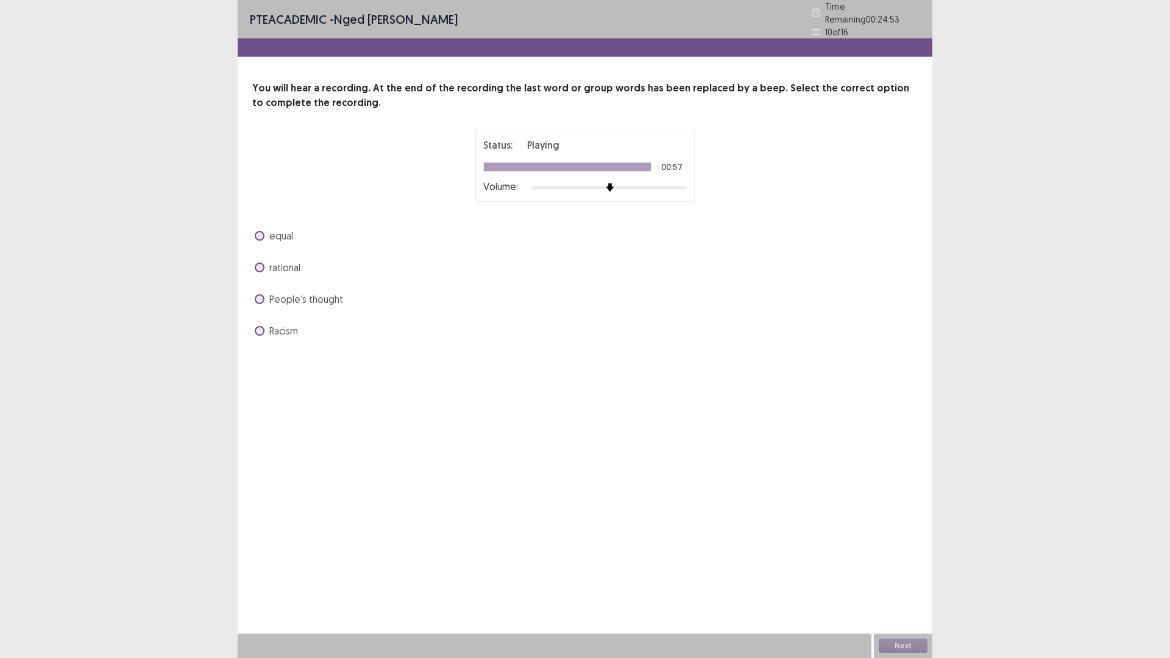
click at [263, 234] on label "equal" at bounding box center [274, 236] width 38 height 15
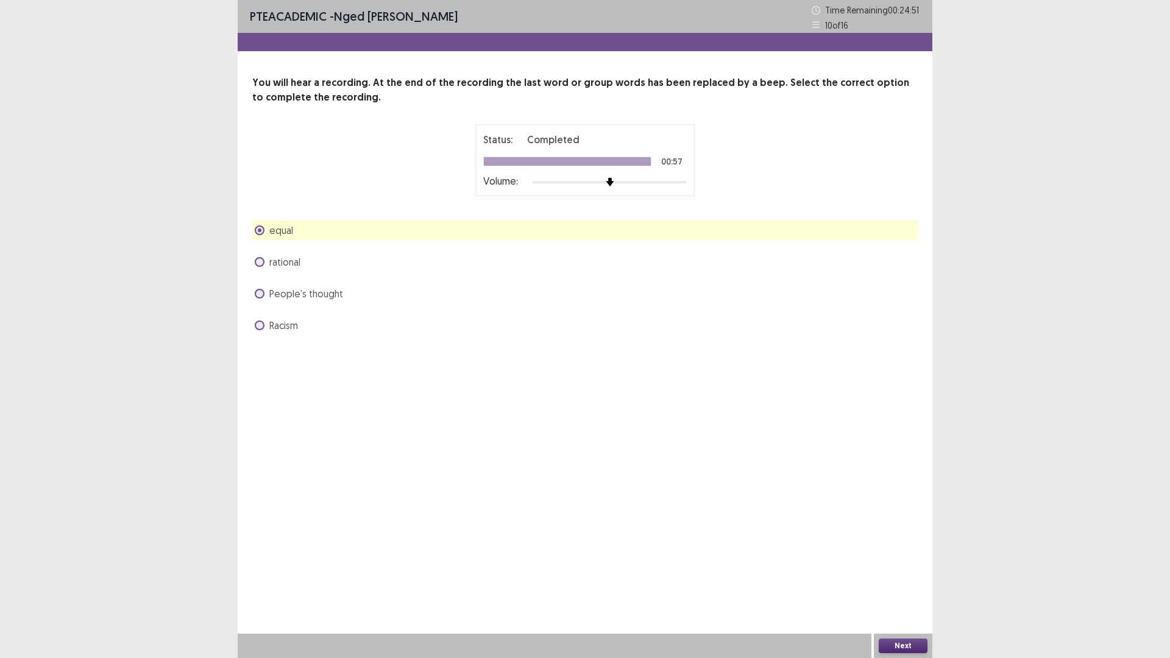
click at [908, 575] on button "Next" at bounding box center [903, 646] width 49 height 15
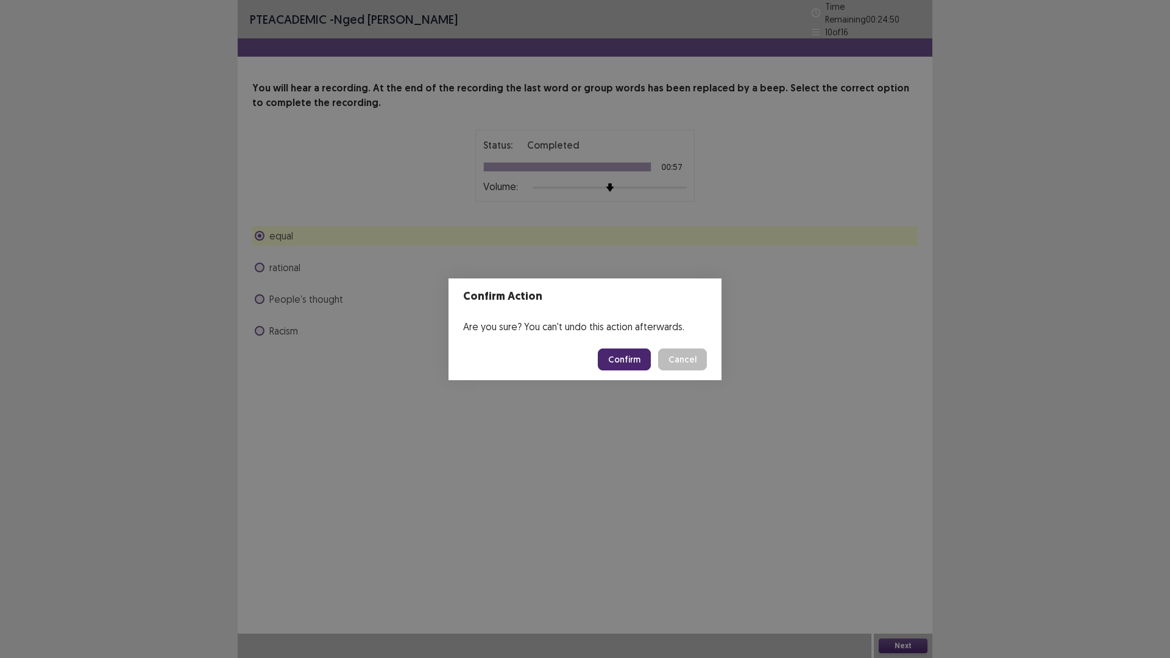
click at [617, 354] on button "Confirm" at bounding box center [624, 360] width 53 height 22
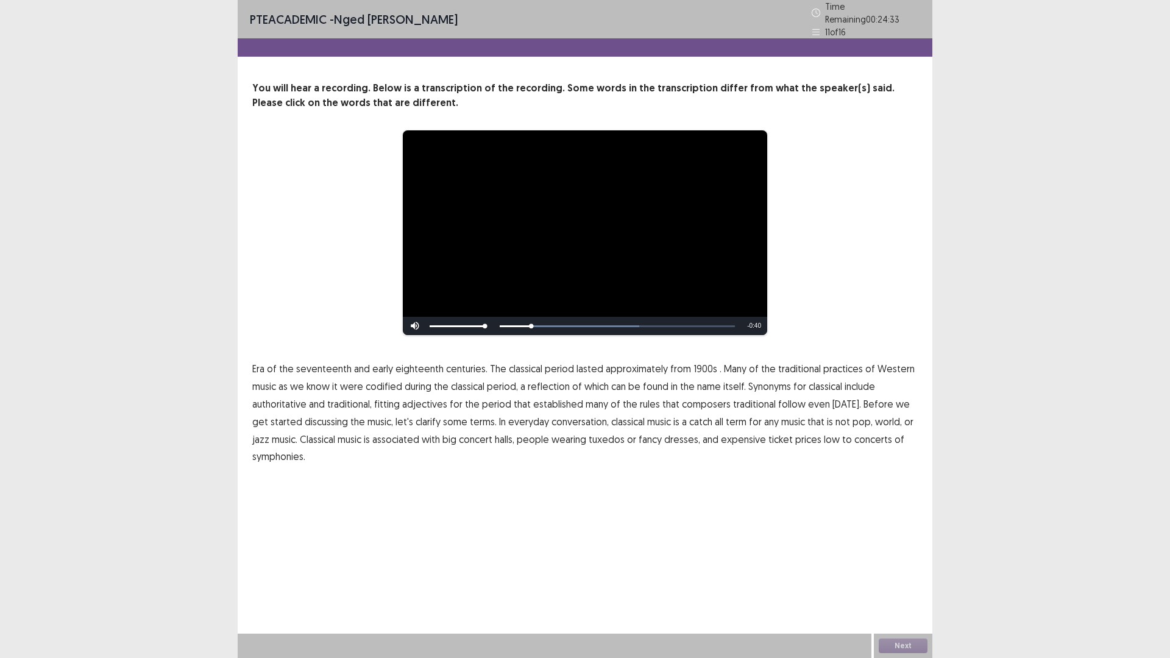
click at [694, 363] on span "1900s" at bounding box center [706, 368] width 24 height 15
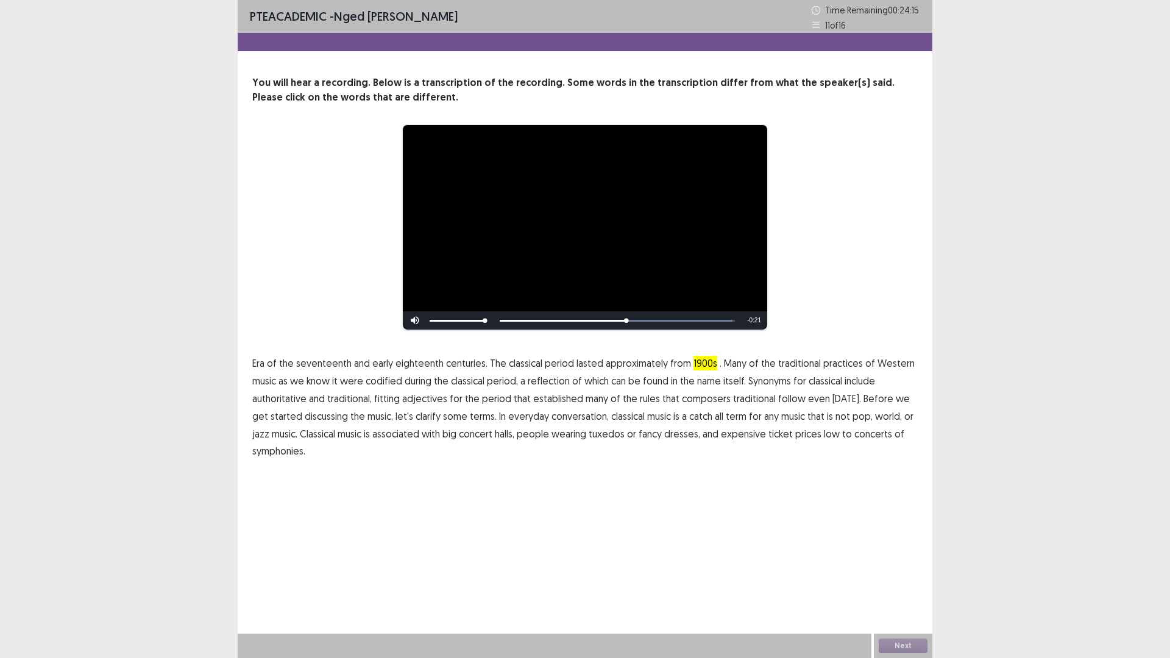
click at [747, 399] on span "traditional" at bounding box center [754, 398] width 43 height 15
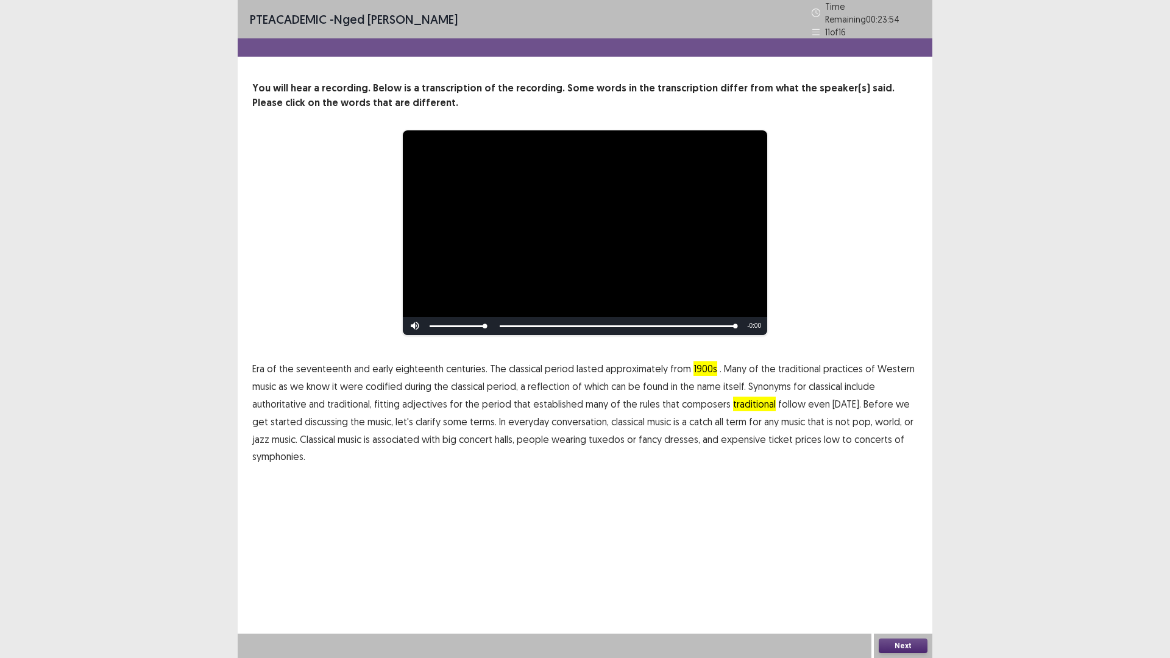
click at [280, 452] on span "symphonies." at bounding box center [278, 456] width 53 height 15
click at [322, 455] on p "Era of the seventeenth and early eighteenth centuries. The classical period las…" at bounding box center [585, 412] width 666 height 105
click at [909, 575] on button "Next" at bounding box center [903, 646] width 49 height 15
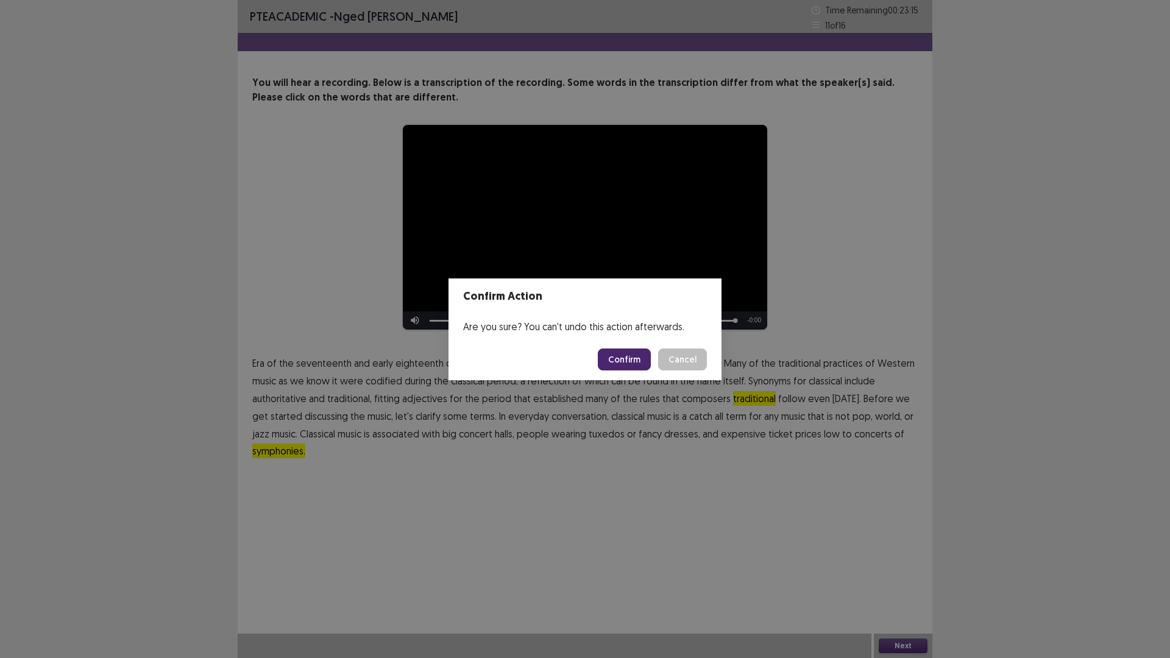
click at [613, 354] on button "Confirm" at bounding box center [624, 360] width 53 height 22
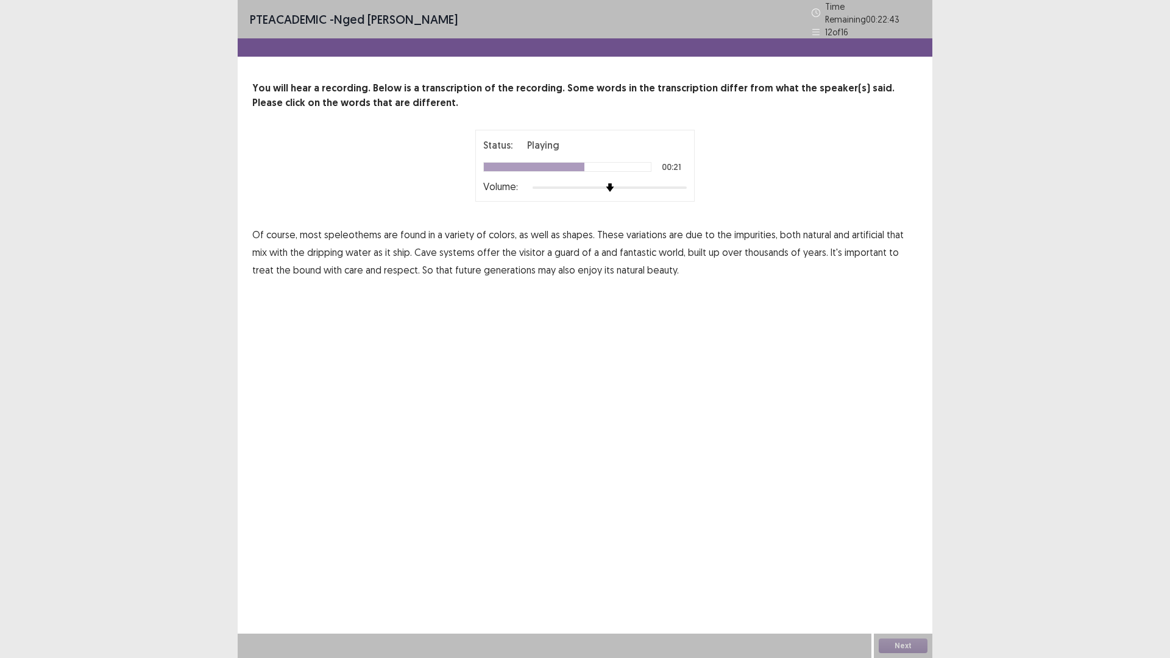
click at [555, 247] on span "guard" at bounding box center [567, 252] width 25 height 15
click at [293, 268] on span "bound" at bounding box center [307, 270] width 28 height 15
click at [318, 248] on span "dripping" at bounding box center [325, 252] width 36 height 15
click at [906, 575] on button "Next" at bounding box center [903, 646] width 49 height 15
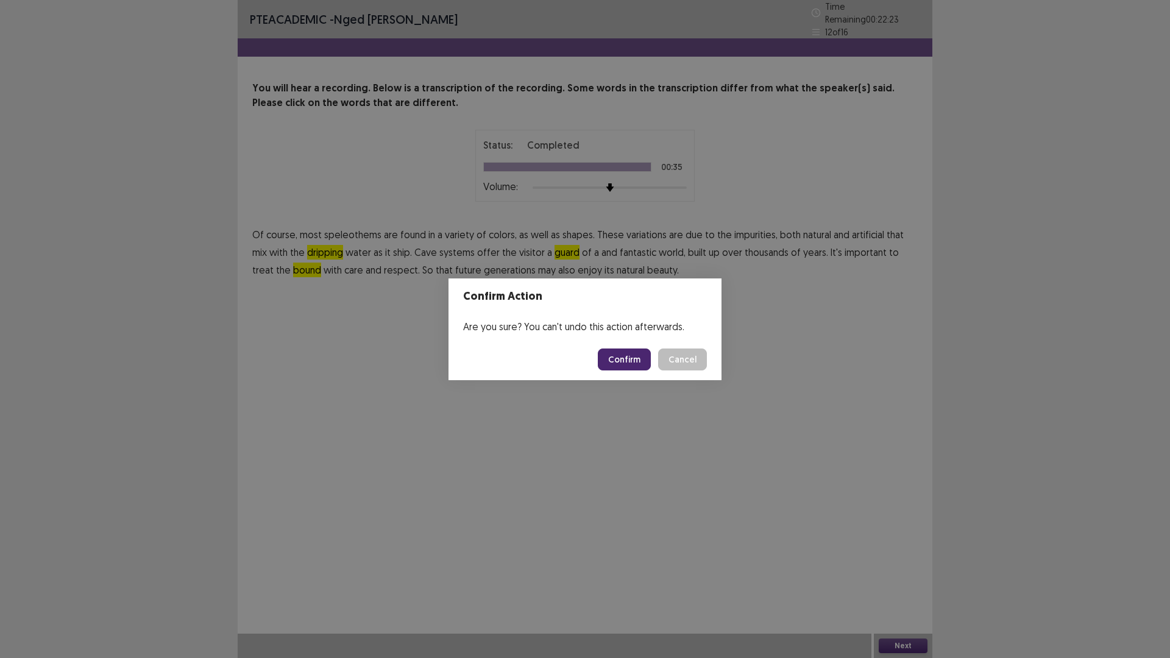
click at [620, 356] on button "Confirm" at bounding box center [624, 360] width 53 height 22
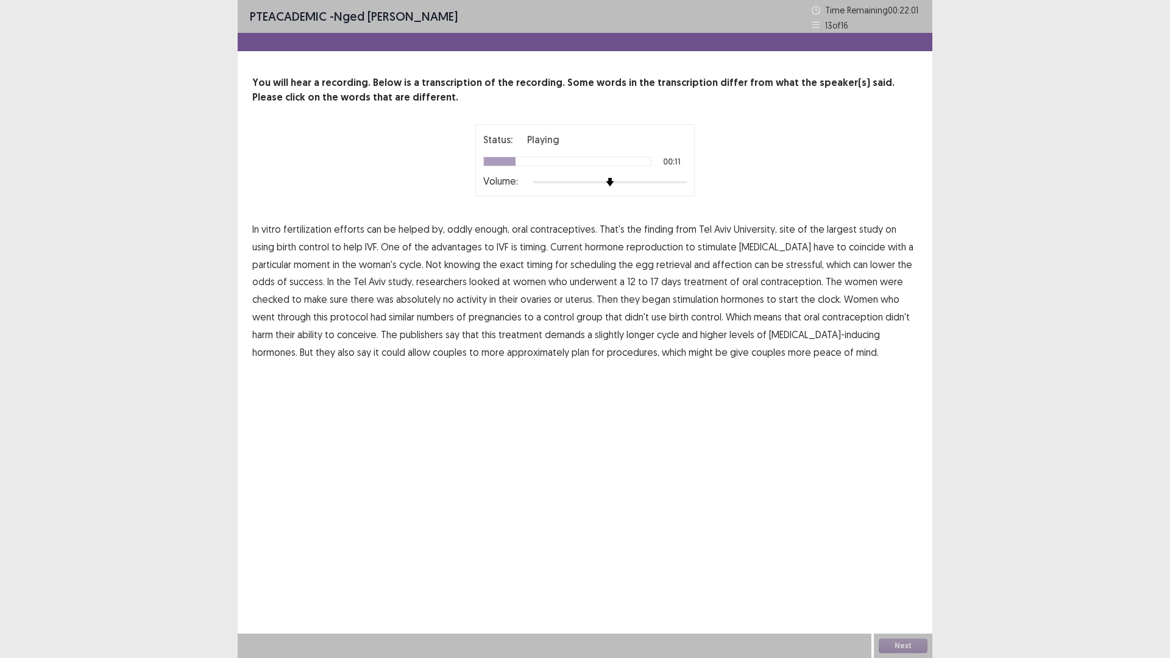
click at [432, 248] on span "advantages" at bounding box center [457, 247] width 51 height 15
click at [632, 250] on span "reproduction" at bounding box center [655, 247] width 57 height 15
click at [712, 268] on span "affection" at bounding box center [732, 264] width 40 height 15
click at [507, 356] on span "approximately" at bounding box center [538, 352] width 62 height 15
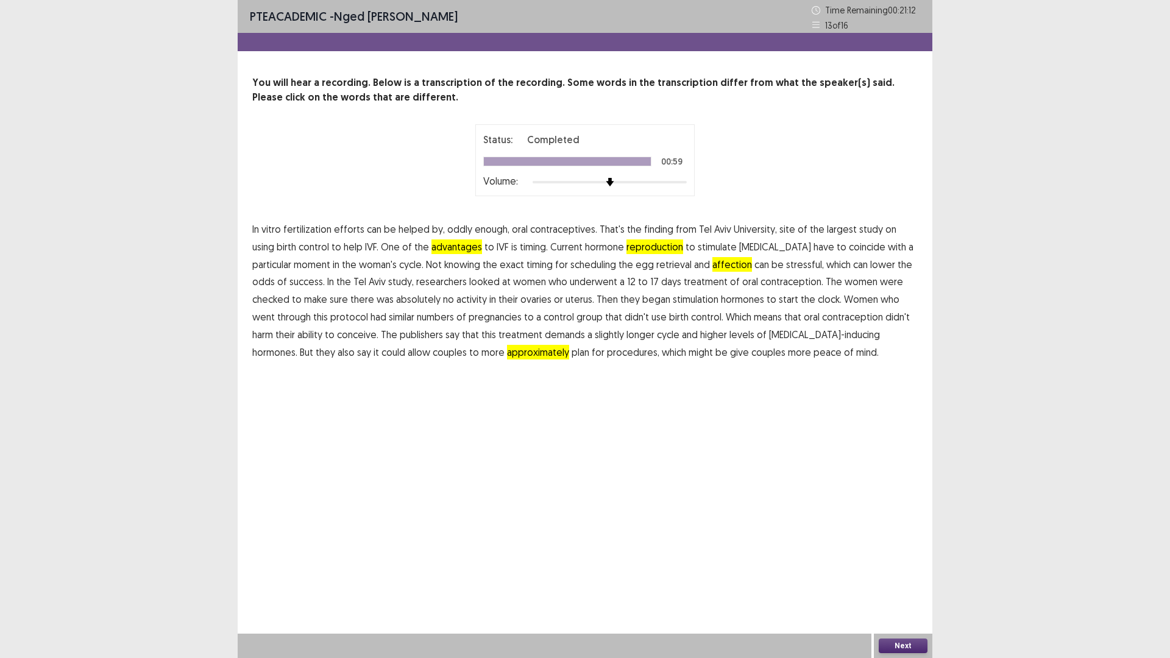
click at [911, 575] on button "Next" at bounding box center [903, 646] width 49 height 15
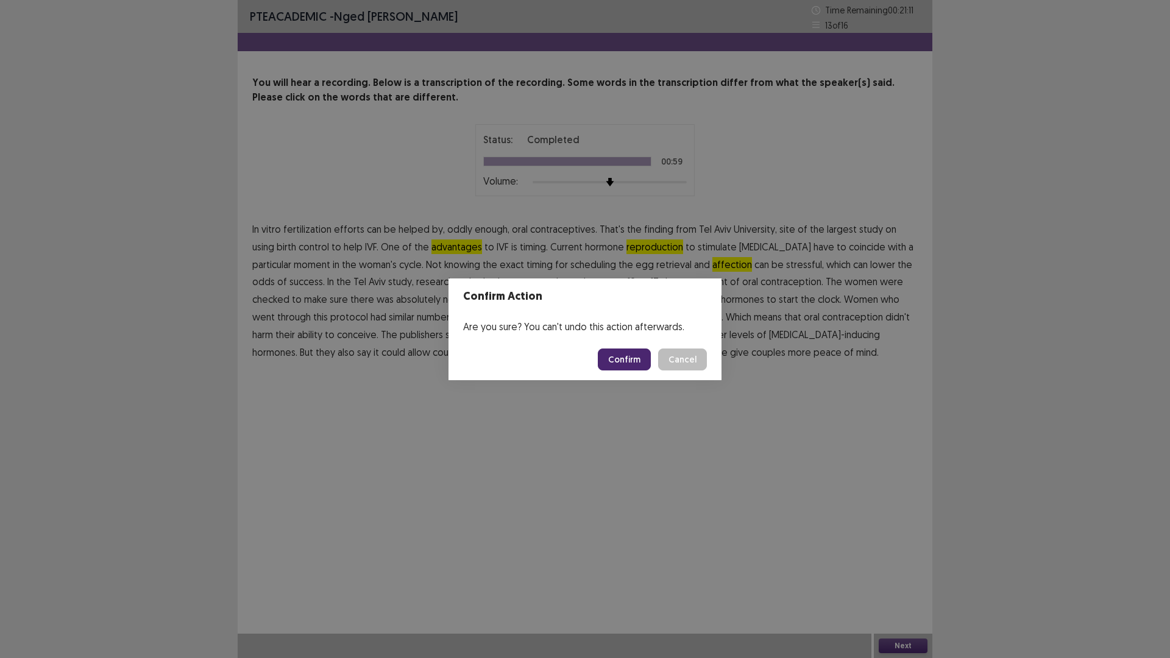
click at [630, 364] on button "Confirm" at bounding box center [624, 360] width 53 height 22
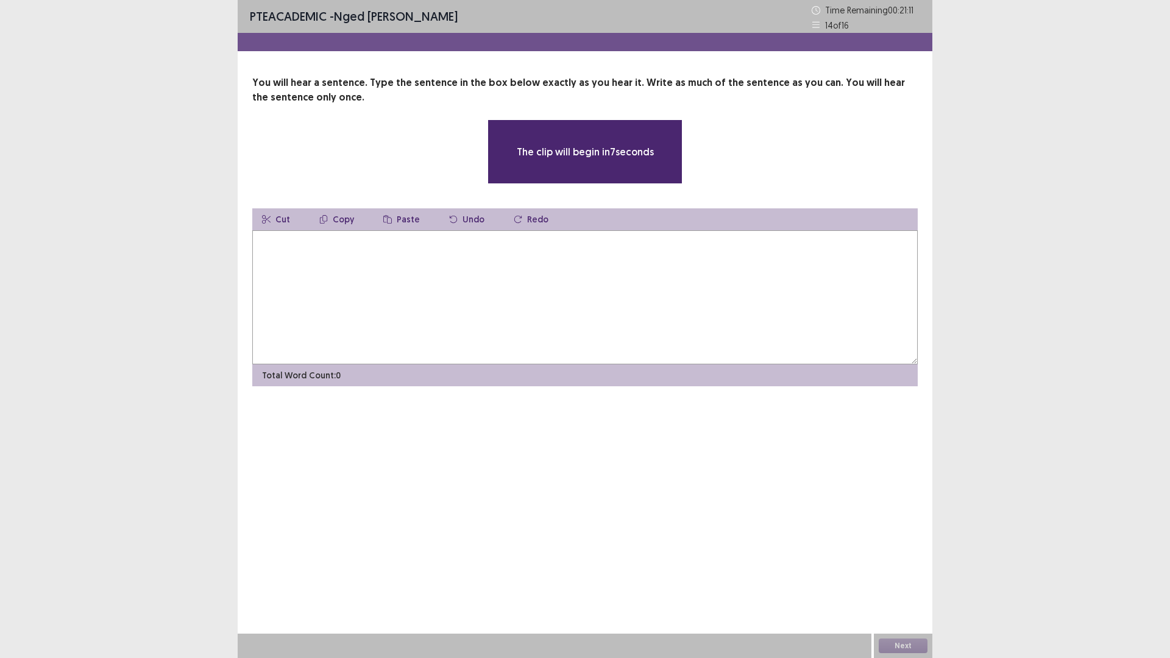
click at [412, 274] on textarea at bounding box center [585, 297] width 666 height 134
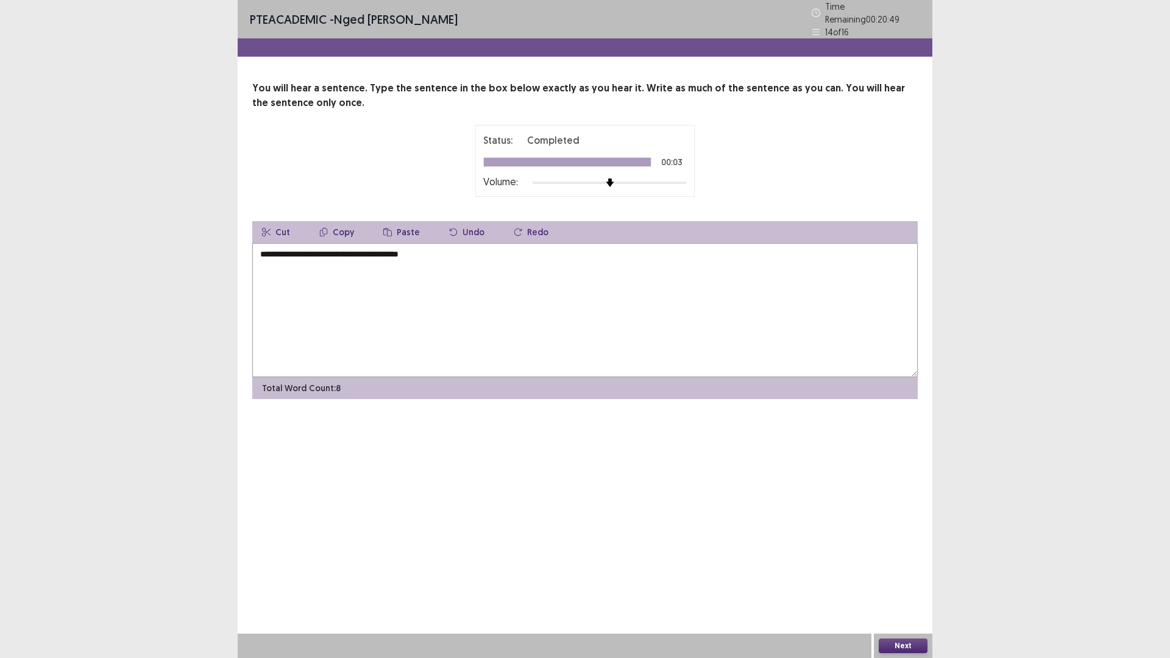
click at [262, 249] on textarea "**********" at bounding box center [585, 310] width 666 height 134
click at [287, 252] on textarea "**********" at bounding box center [585, 310] width 666 height 134
click at [380, 249] on textarea "**********" at bounding box center [585, 310] width 666 height 134
click at [260, 250] on textarea "**********" at bounding box center [585, 310] width 666 height 134
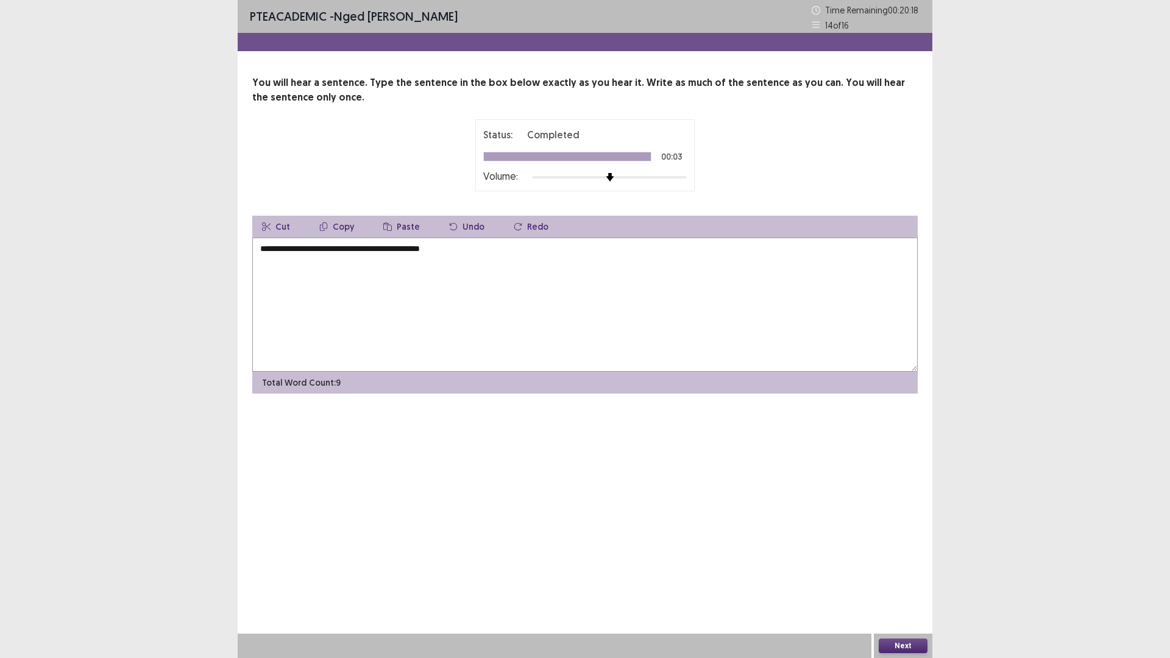
click at [449, 255] on textarea "**********" at bounding box center [585, 305] width 666 height 134
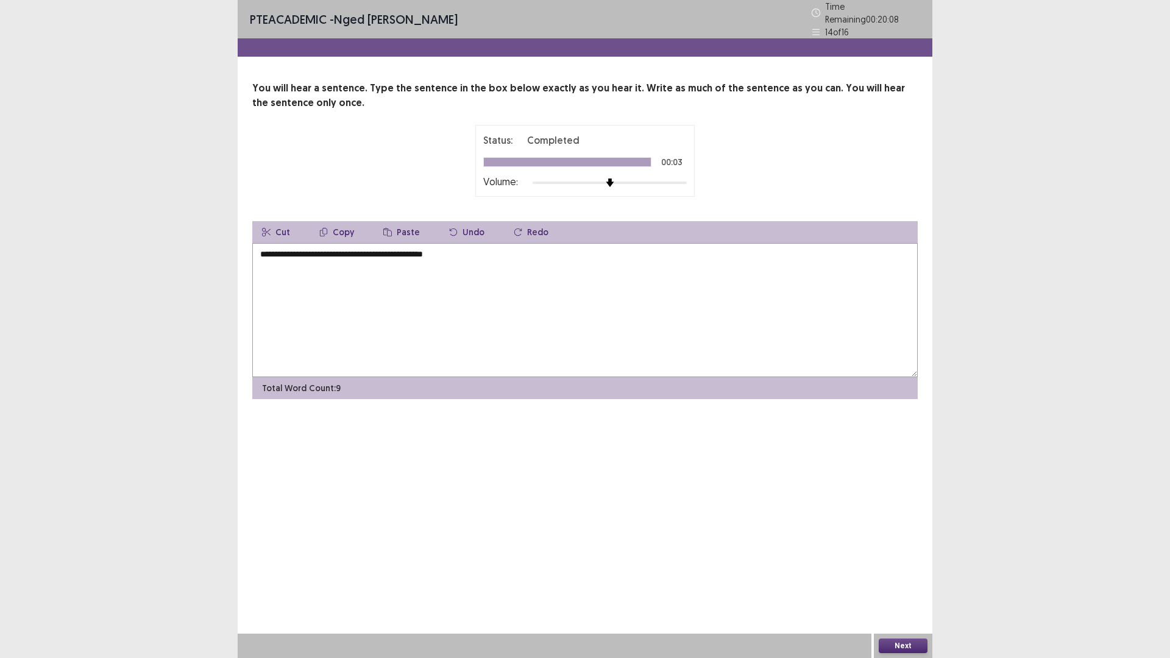
type textarea "**********"
click at [903, 575] on button "Next" at bounding box center [903, 646] width 49 height 15
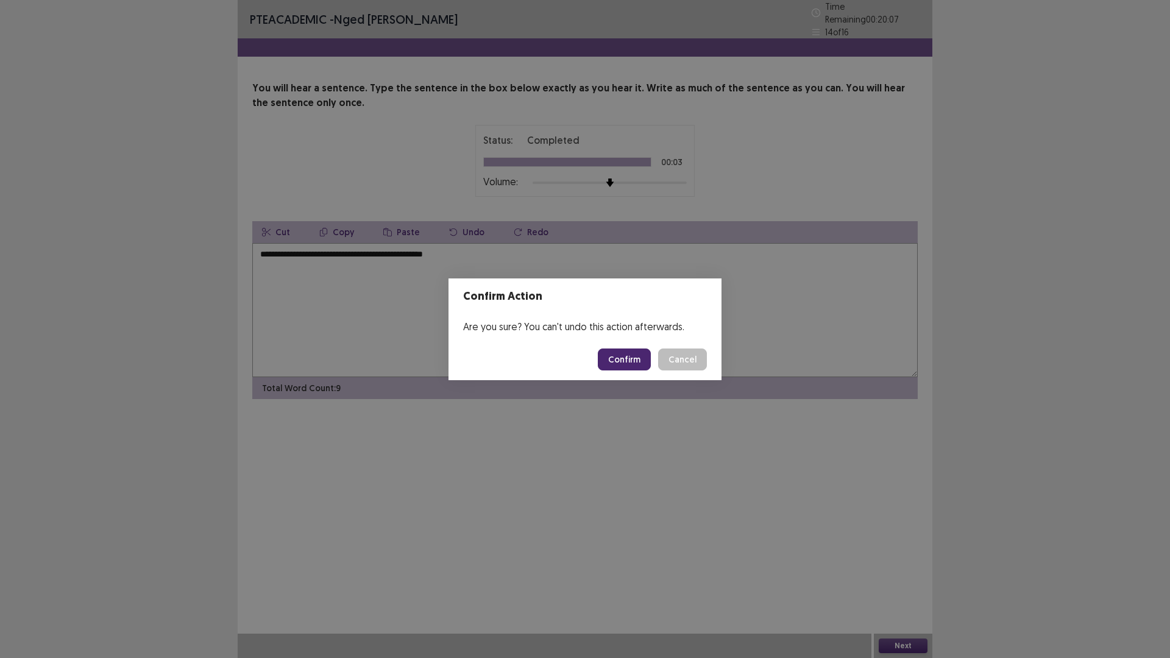
click at [637, 357] on button "Confirm" at bounding box center [624, 360] width 53 height 22
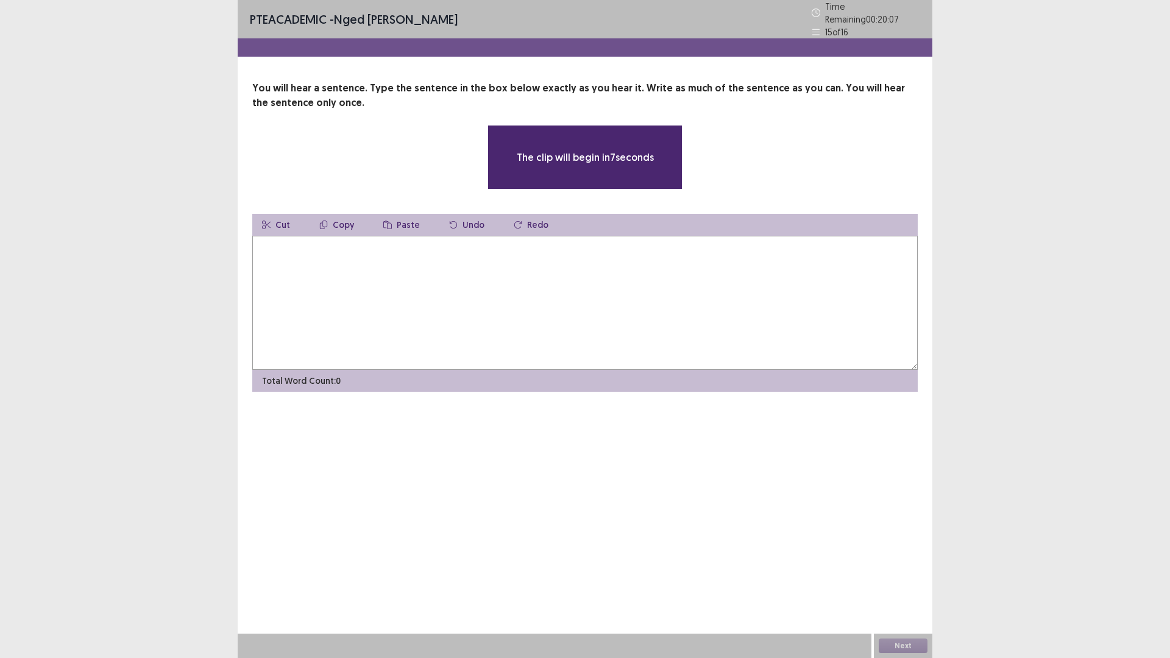
click at [325, 268] on textarea at bounding box center [585, 303] width 666 height 134
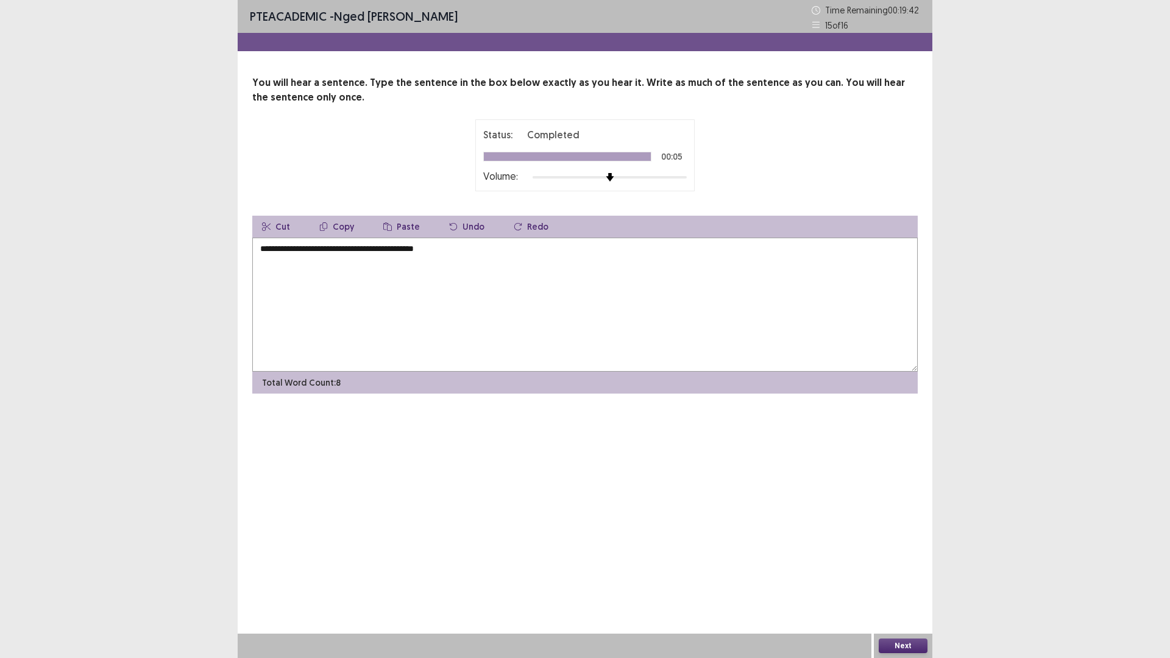
click at [261, 250] on textarea "**********" at bounding box center [585, 305] width 666 height 134
click at [261, 248] on textarea "**********" at bounding box center [585, 305] width 666 height 134
click at [422, 252] on textarea "**********" at bounding box center [585, 305] width 666 height 134
click at [469, 250] on textarea "**********" at bounding box center [585, 305] width 666 height 134
type textarea "**********"
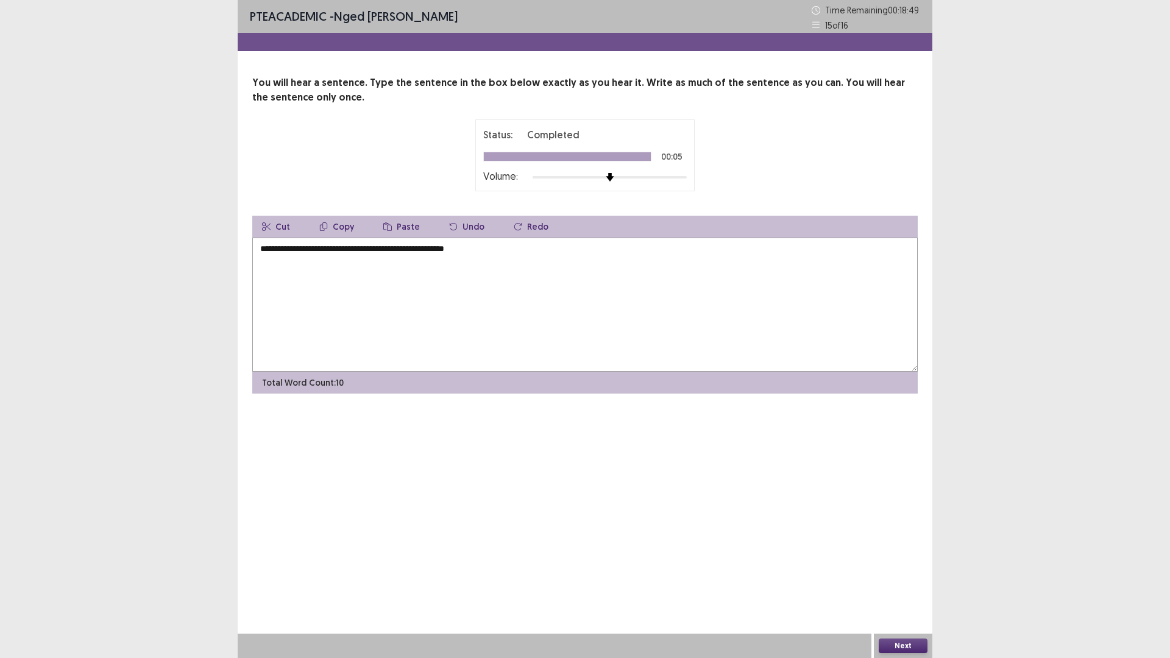
click at [915, 575] on button "Next" at bounding box center [903, 646] width 49 height 15
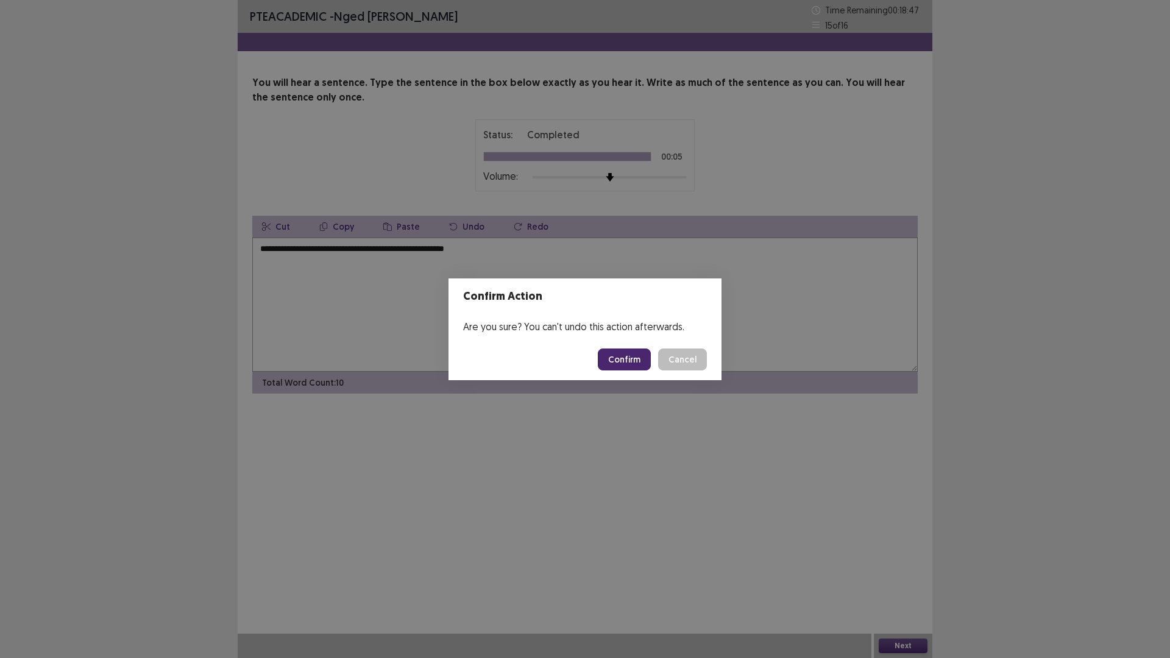
click at [618, 364] on button "Confirm" at bounding box center [624, 360] width 53 height 22
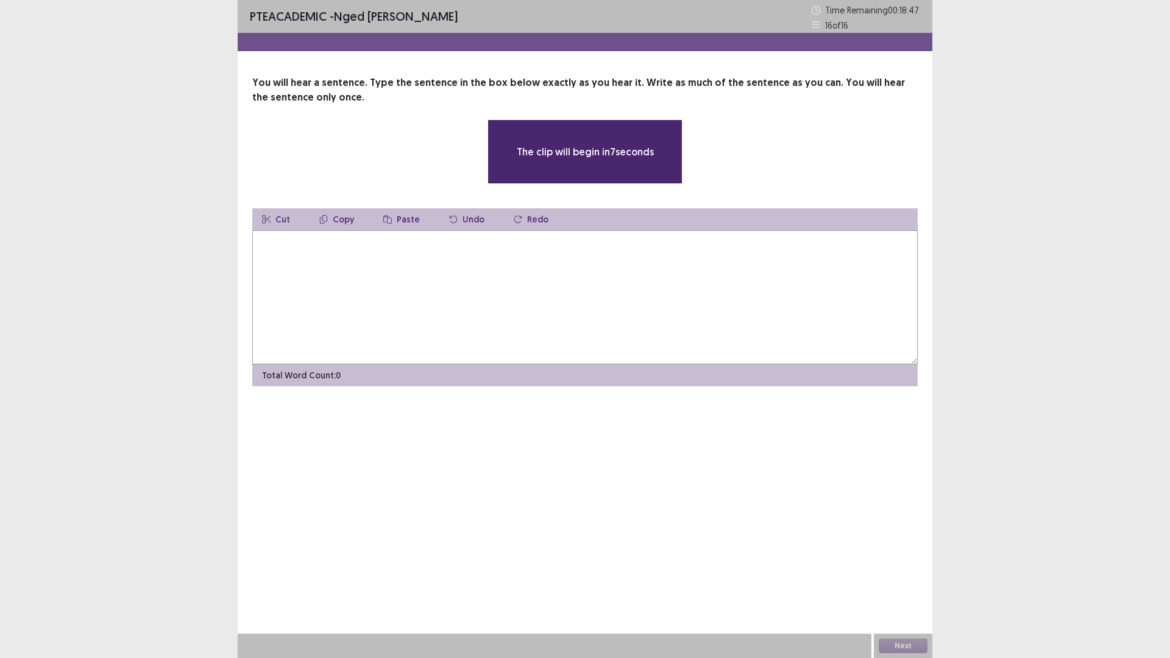
click at [333, 277] on textarea at bounding box center [585, 297] width 666 height 134
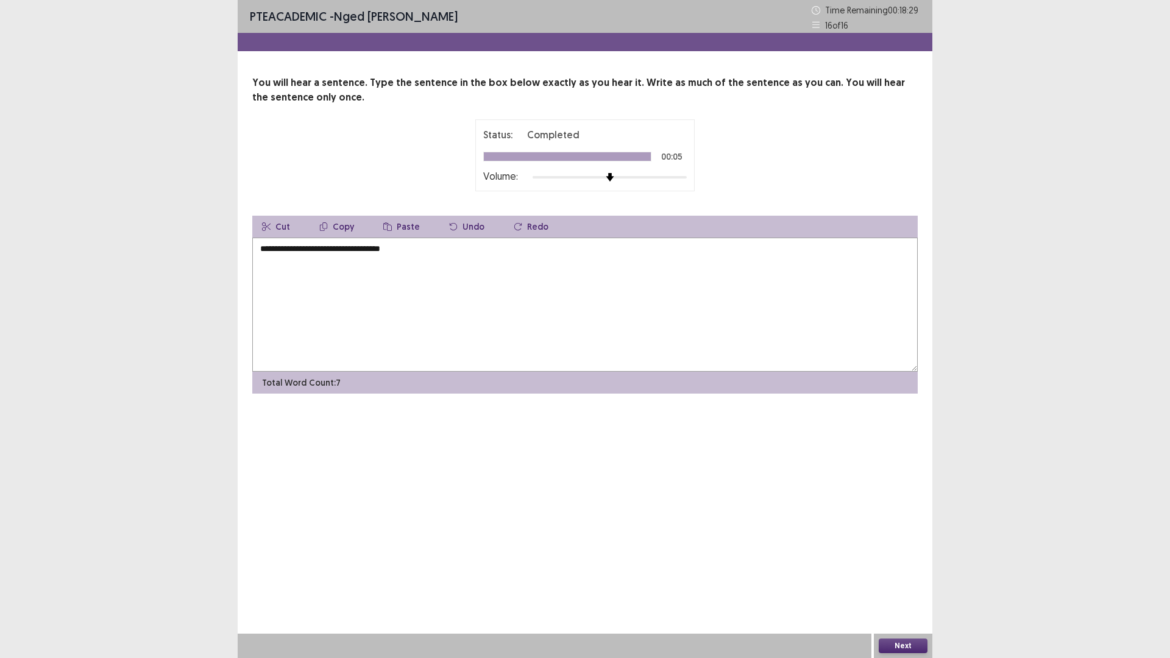
click at [264, 253] on textarea "**********" at bounding box center [585, 305] width 666 height 134
click at [335, 250] on textarea "**********" at bounding box center [585, 305] width 666 height 134
click at [420, 255] on textarea "**********" at bounding box center [585, 305] width 666 height 134
click at [295, 249] on textarea "**********" at bounding box center [585, 305] width 666 height 134
click at [297, 247] on textarea "**********" at bounding box center [585, 305] width 666 height 134
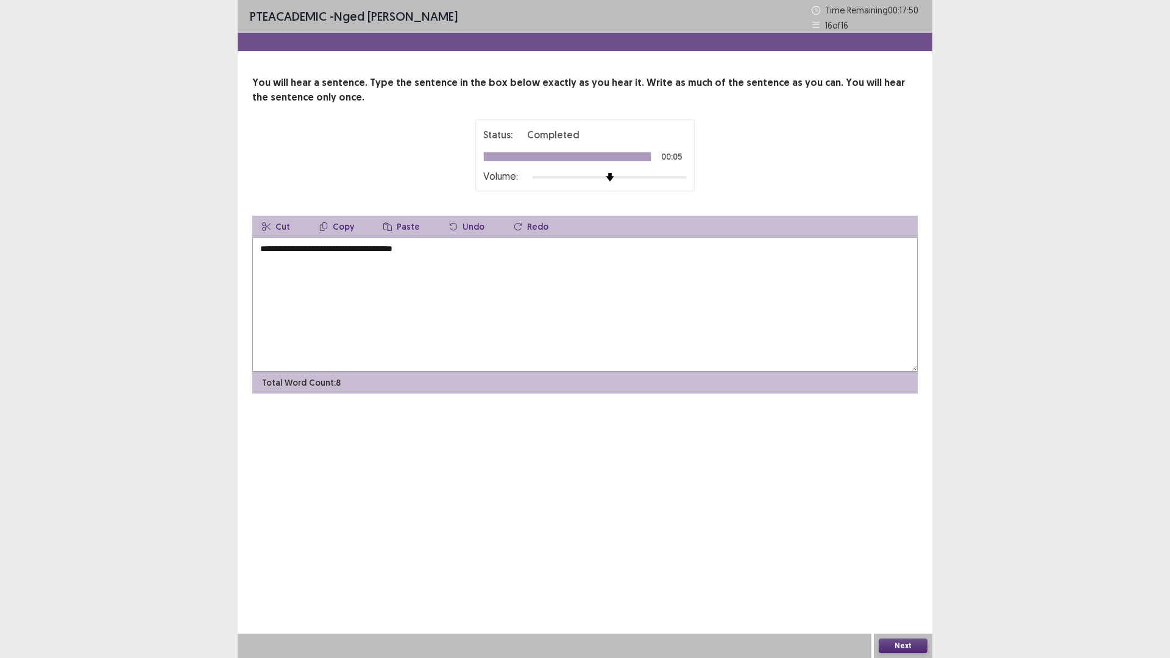
click at [260, 248] on textarea "**********" at bounding box center [585, 305] width 666 height 134
click at [296, 252] on textarea "**********" at bounding box center [585, 305] width 666 height 134
click at [367, 249] on textarea "**********" at bounding box center [585, 305] width 666 height 134
click at [426, 250] on textarea "**********" at bounding box center [585, 305] width 666 height 134
type textarea "**********"
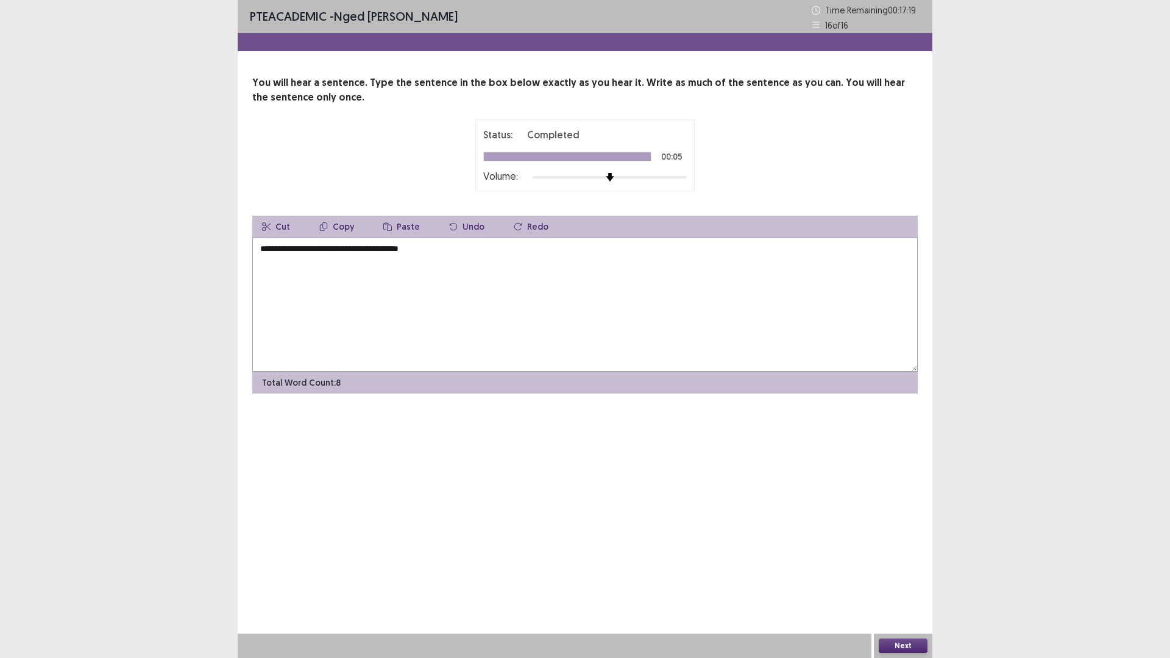
click at [898, 575] on button "Next" at bounding box center [903, 646] width 49 height 15
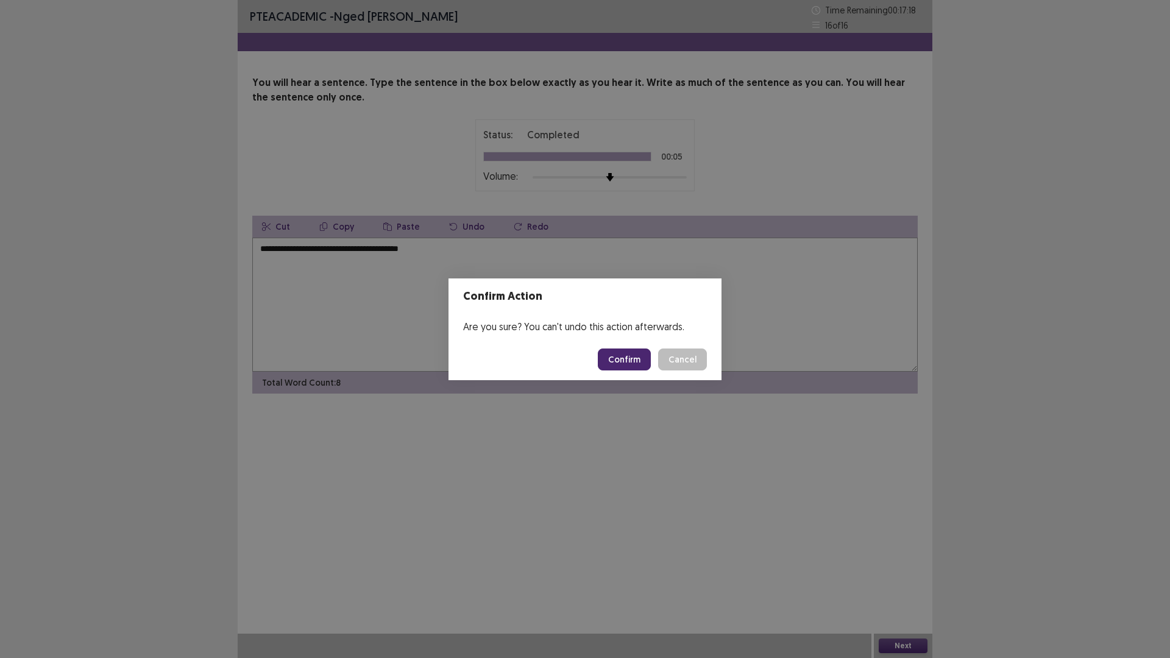
click at [628, 360] on button "Confirm" at bounding box center [624, 360] width 53 height 22
